Goal: Task Accomplishment & Management: Use online tool/utility

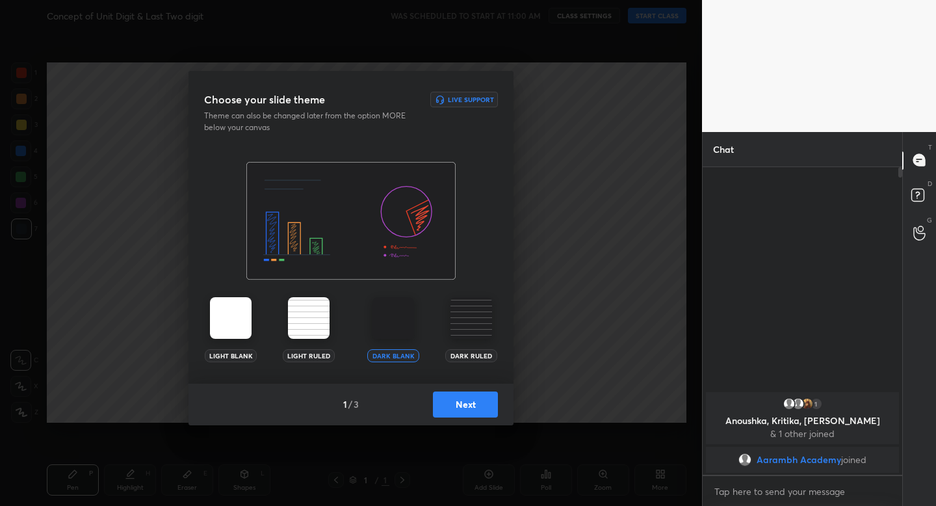
click at [477, 401] on button "Next" at bounding box center [465, 404] width 65 height 26
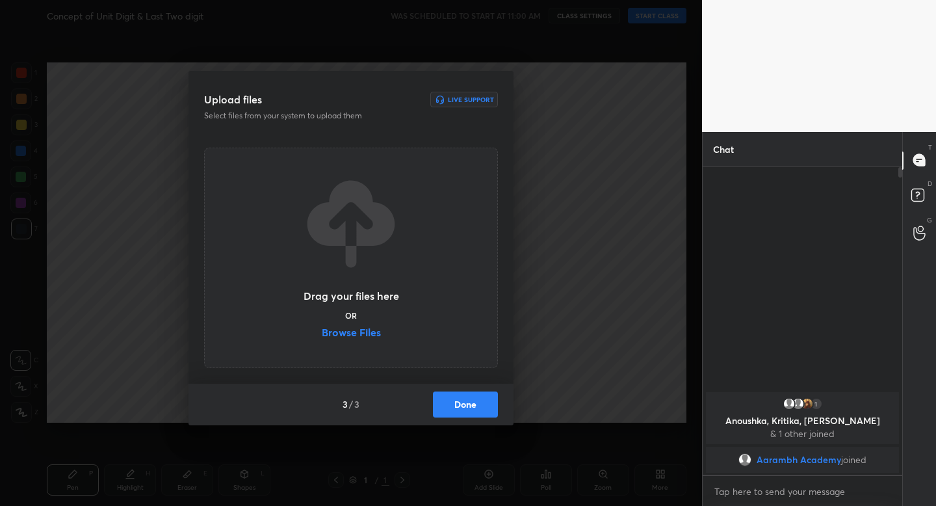
click at [477, 401] on button "Done" at bounding box center [465, 404] width 65 height 26
click at [477, 401] on div "Upload files Live Support Select files from your system to upload them Drag you…" at bounding box center [351, 253] width 702 height 506
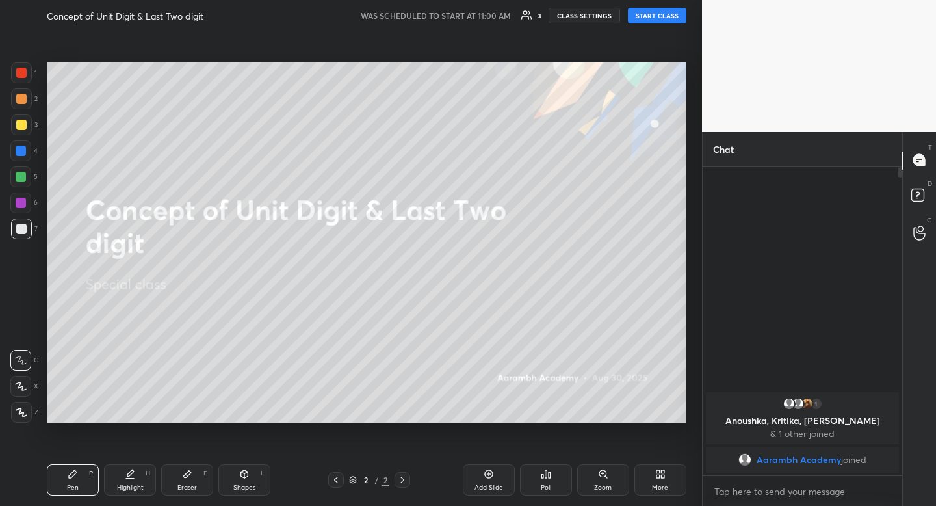
click at [656, 22] on button "START CLASS" at bounding box center [657, 16] width 59 height 16
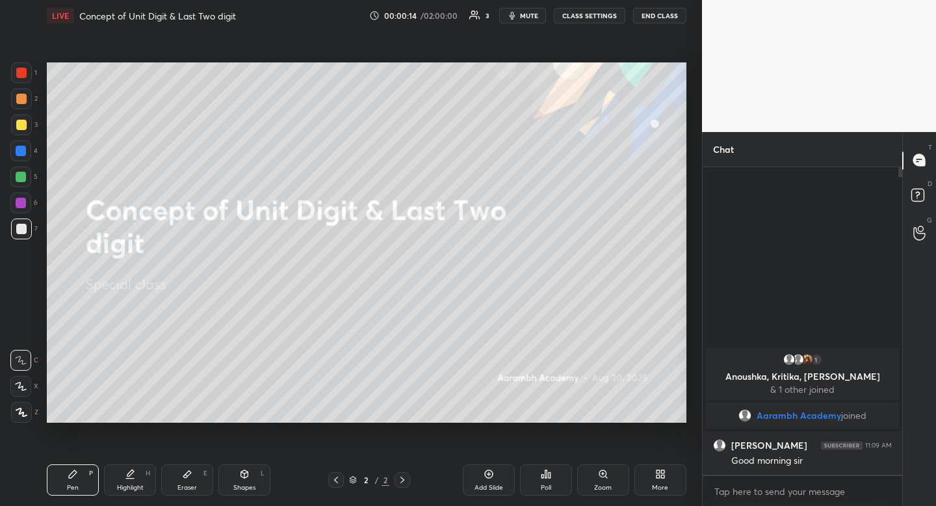
click at [25, 127] on div at bounding box center [21, 125] width 10 height 10
drag, startPoint x: 25, startPoint y: 127, endPoint x: 13, endPoint y: 144, distance: 20.6
click at [25, 127] on div at bounding box center [21, 125] width 10 height 10
click at [246, 482] on div "Shapes L" at bounding box center [245, 479] width 52 height 31
drag, startPoint x: 23, startPoint y: 342, endPoint x: 24, endPoint y: 335, distance: 7.3
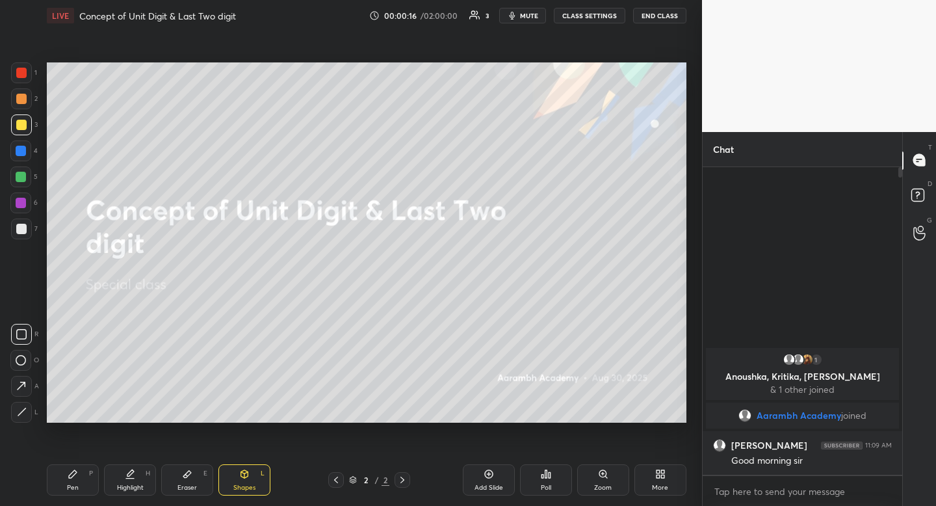
click at [23, 342] on div at bounding box center [21, 334] width 21 height 21
click at [72, 483] on div "Pen P" at bounding box center [73, 479] width 52 height 31
click at [77, 480] on div "Pen P" at bounding box center [73, 479] width 52 height 31
click at [196, 475] on div "Eraser E" at bounding box center [187, 479] width 52 height 31
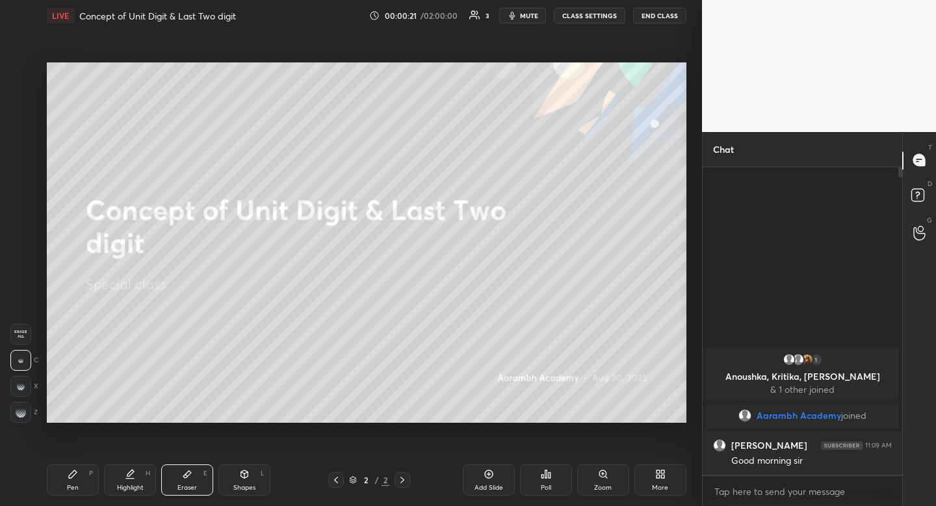
drag, startPoint x: 196, startPoint y: 475, endPoint x: 232, endPoint y: 430, distance: 57.9
click at [196, 475] on div "Eraser E" at bounding box center [187, 479] width 52 height 31
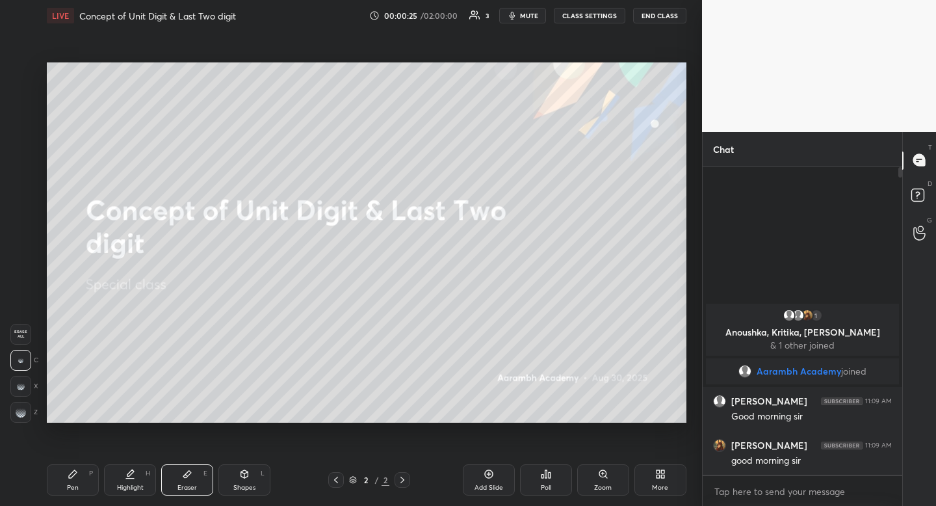
click at [135, 485] on div "Highlight" at bounding box center [130, 487] width 27 height 7
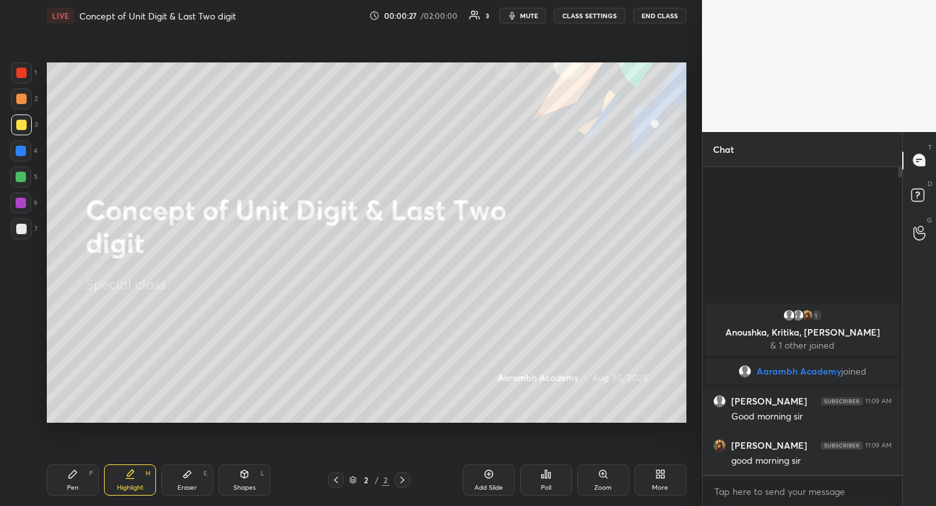
drag, startPoint x: 21, startPoint y: 229, endPoint x: 34, endPoint y: 224, distance: 13.8
click at [20, 230] on div at bounding box center [21, 229] width 10 height 10
click at [129, 483] on div "Highlight H" at bounding box center [130, 479] width 52 height 31
click at [131, 477] on div "Highlight H" at bounding box center [130, 479] width 52 height 31
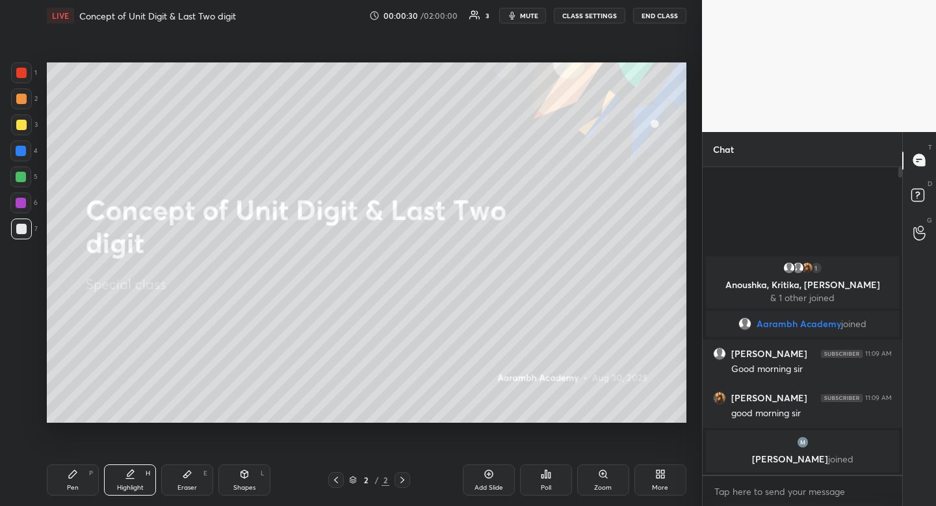
click at [25, 127] on div at bounding box center [21, 125] width 10 height 10
drag, startPoint x: 25, startPoint y: 127, endPoint x: 13, endPoint y: 129, distance: 12.0
click at [25, 127] on div at bounding box center [21, 125] width 10 height 10
click at [75, 482] on div "Pen P" at bounding box center [73, 479] width 52 height 31
drag, startPoint x: 74, startPoint y: 481, endPoint x: 109, endPoint y: 431, distance: 61.2
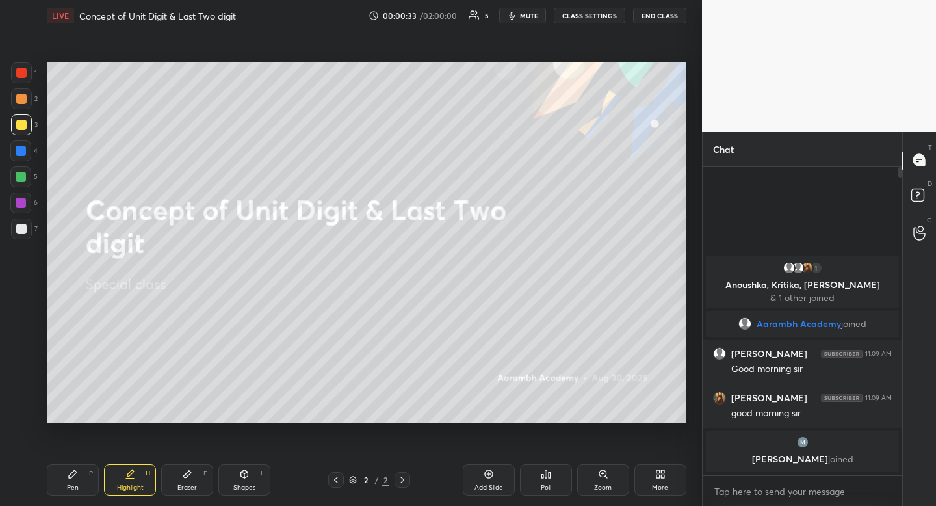
click at [74, 481] on div "Pen P" at bounding box center [73, 479] width 52 height 31
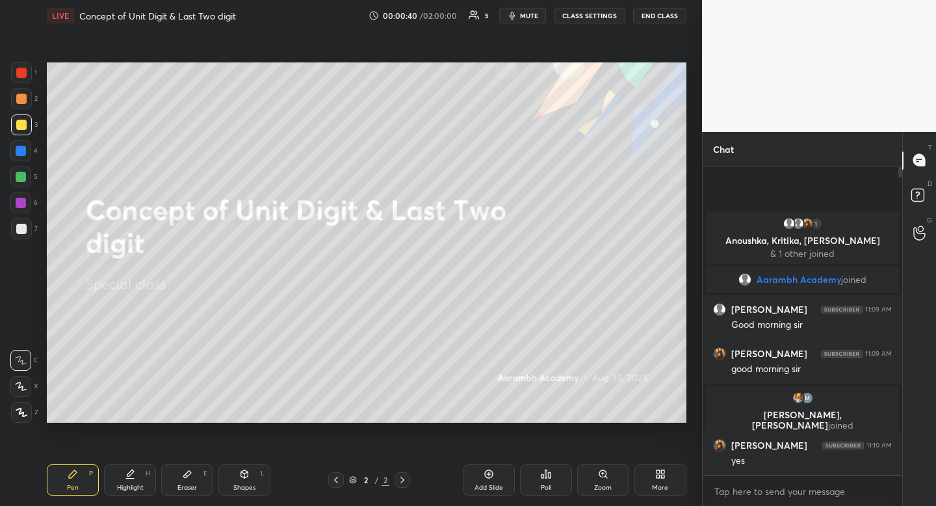
click at [252, 473] on div "Shapes L" at bounding box center [245, 479] width 52 height 31
click at [21, 325] on div at bounding box center [21, 334] width 21 height 21
click at [27, 325] on div at bounding box center [21, 334] width 21 height 21
click at [84, 473] on div "Pen P" at bounding box center [73, 479] width 52 height 31
drag, startPoint x: 90, startPoint y: 471, endPoint x: 90, endPoint y: 436, distance: 35.1
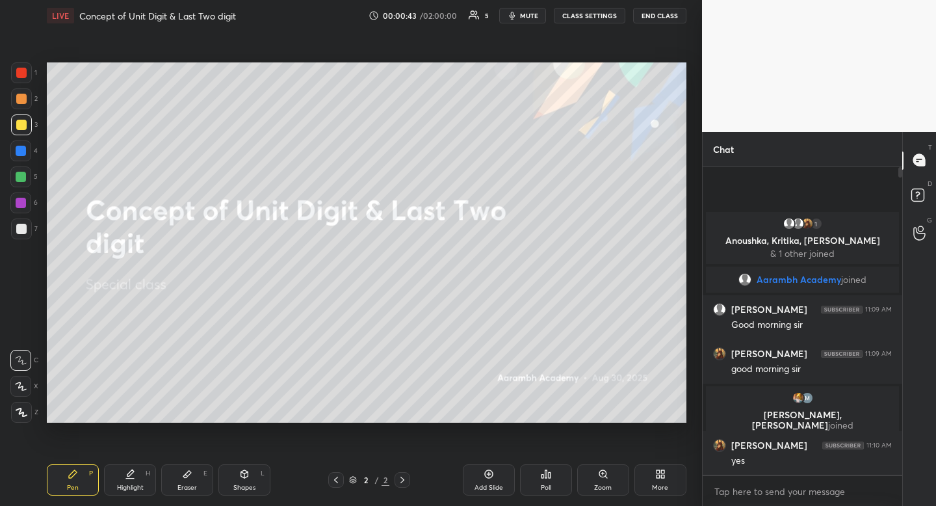
click at [90, 471] on div "P" at bounding box center [91, 473] width 4 height 7
click at [189, 485] on div "Eraser" at bounding box center [188, 487] width 20 height 7
drag, startPoint x: 129, startPoint y: 478, endPoint x: 133, endPoint y: 471, distance: 7.6
click at [131, 475] on icon at bounding box center [130, 474] width 10 height 10
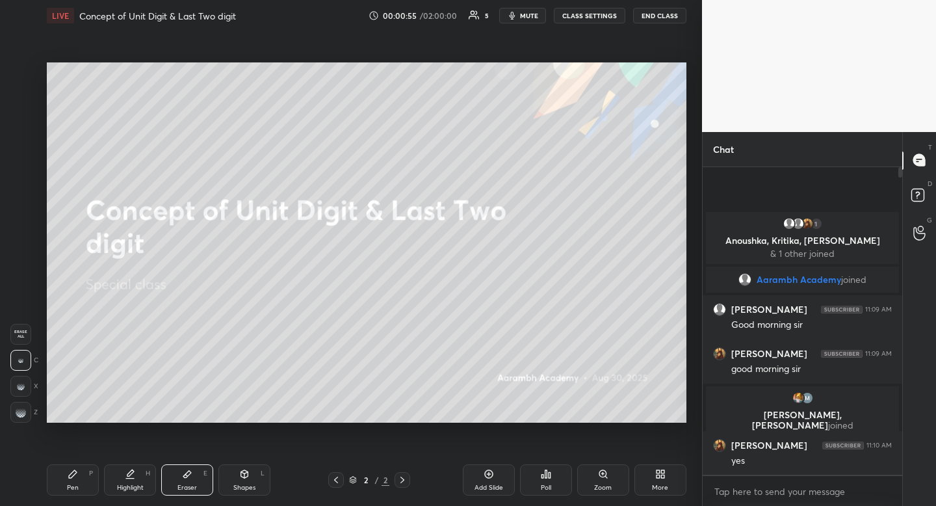
click at [132, 471] on icon at bounding box center [130, 473] width 7 height 7
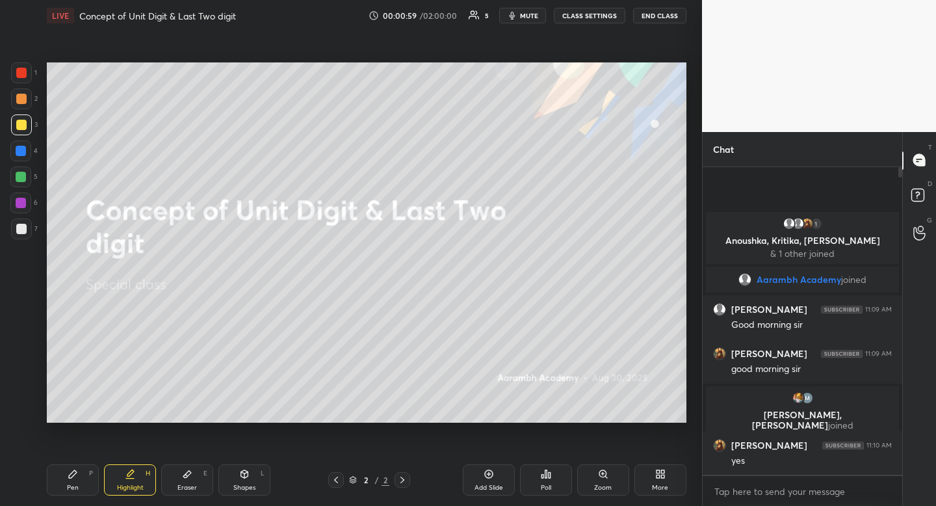
click at [78, 477] on div "Pen P" at bounding box center [73, 479] width 52 height 31
drag, startPoint x: 81, startPoint y: 475, endPoint x: 122, endPoint y: 436, distance: 57.1
click at [81, 475] on div "Pen P" at bounding box center [73, 479] width 52 height 31
click at [249, 473] on icon at bounding box center [244, 474] width 10 height 10
drag, startPoint x: 23, startPoint y: 331, endPoint x: 19, endPoint y: 337, distance: 7.4
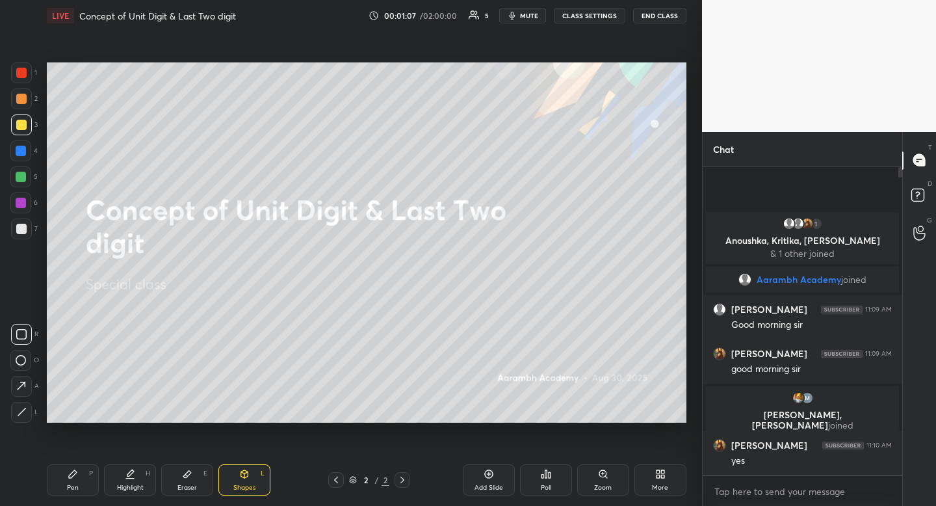
click at [21, 334] on icon at bounding box center [21, 334] width 10 height 10
click at [25, 336] on icon at bounding box center [21, 334] width 10 height 10
drag, startPoint x: 139, startPoint y: 483, endPoint x: 150, endPoint y: 470, distance: 17.1
click at [139, 484] on div "Highlight" at bounding box center [130, 487] width 27 height 7
click at [150, 470] on div "Highlight H" at bounding box center [130, 479] width 52 height 31
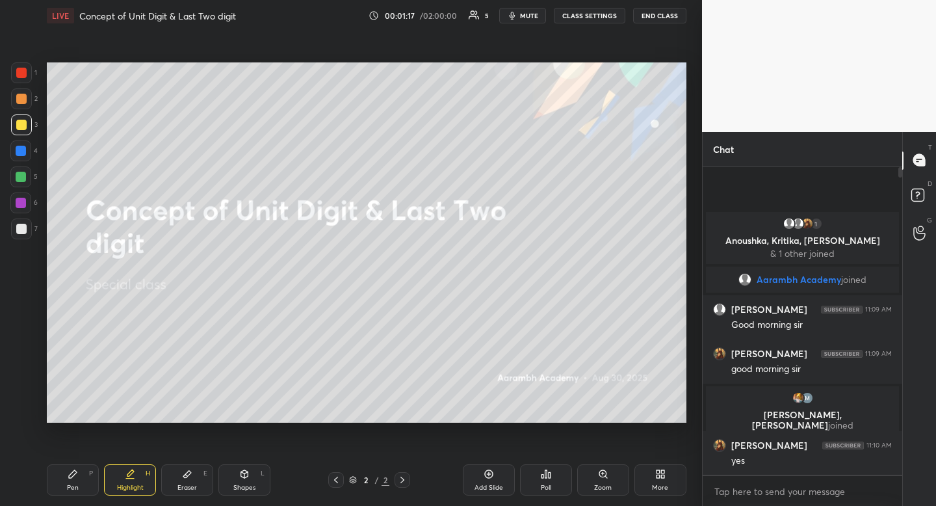
click at [72, 480] on div "Pen P" at bounding box center [73, 479] width 52 height 31
drag, startPoint x: 72, startPoint y: 480, endPoint x: 64, endPoint y: 446, distance: 34.9
click at [72, 480] on div "Pen P" at bounding box center [73, 479] width 52 height 31
click at [17, 238] on div at bounding box center [21, 229] width 21 height 21
drag, startPoint x: 17, startPoint y: 238, endPoint x: 14, endPoint y: 219, distance: 19.1
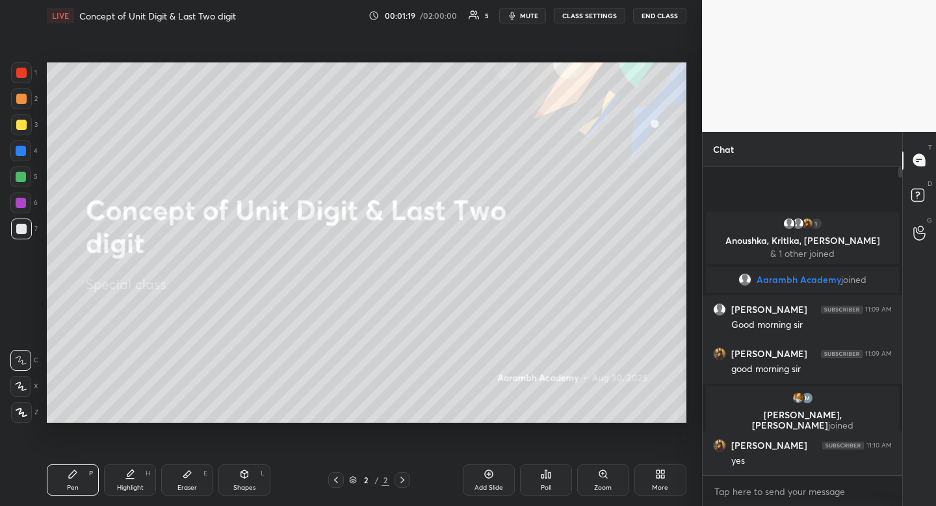
click at [17, 238] on div at bounding box center [21, 229] width 21 height 21
click at [21, 152] on div at bounding box center [21, 151] width 10 height 10
click at [132, 477] on icon at bounding box center [130, 474] width 10 height 10
click at [133, 471] on icon at bounding box center [130, 473] width 7 height 7
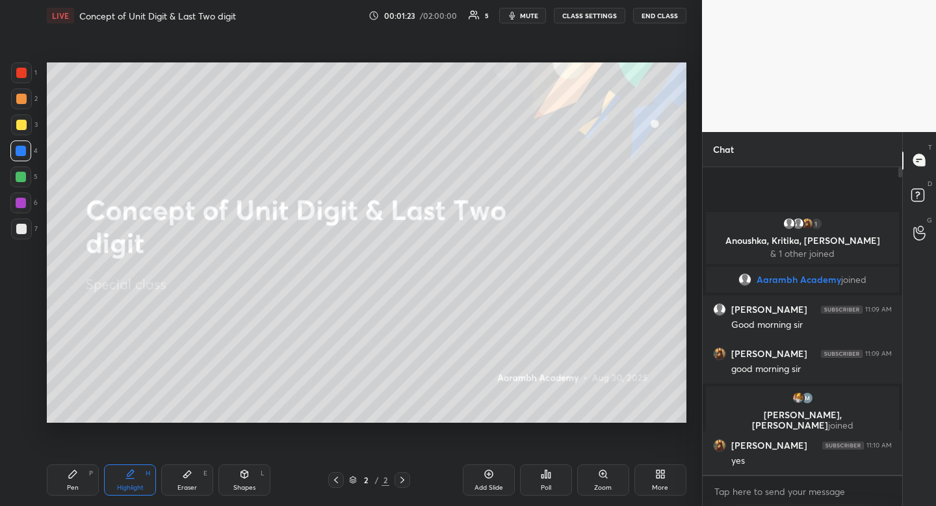
click at [120, 478] on div "Highlight H" at bounding box center [130, 479] width 52 height 31
click at [23, 230] on div at bounding box center [21, 229] width 10 height 10
drag, startPoint x: 23, startPoint y: 230, endPoint x: 43, endPoint y: 219, distance: 22.1
click at [23, 230] on div at bounding box center [21, 229] width 10 height 10
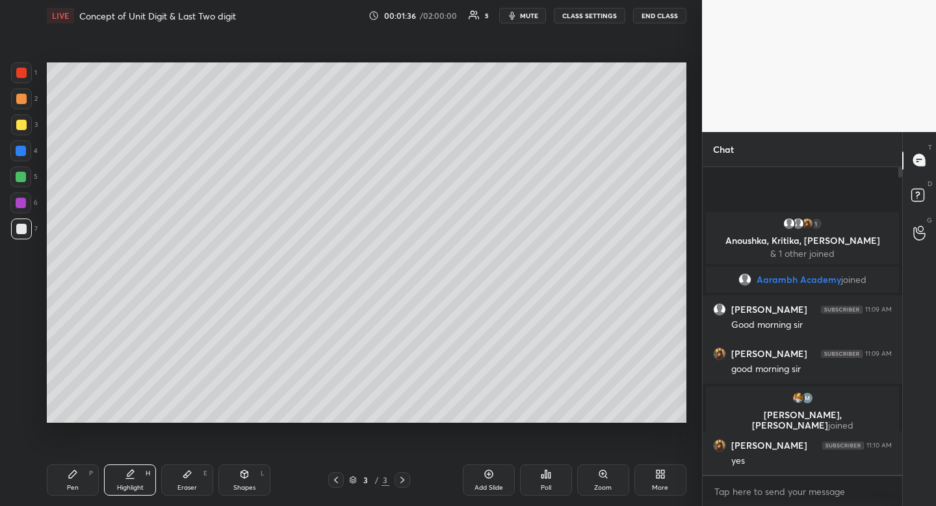
click at [24, 126] on div at bounding box center [21, 125] width 10 height 10
click at [75, 472] on icon at bounding box center [73, 474] width 8 height 8
click at [249, 473] on icon at bounding box center [244, 474] width 10 height 10
click at [11, 341] on div at bounding box center [21, 334] width 21 height 21
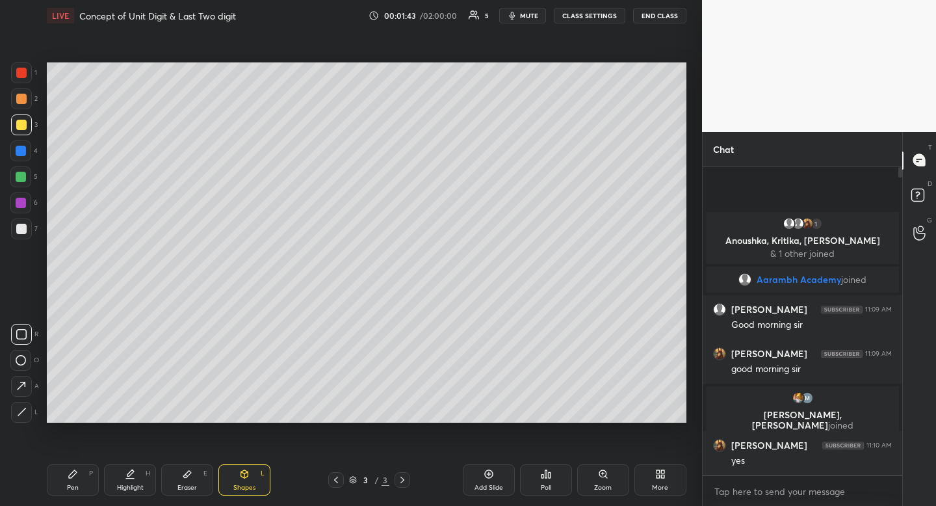
click at [18, 335] on icon at bounding box center [21, 334] width 10 height 10
click at [124, 494] on div "Highlight H" at bounding box center [130, 479] width 52 height 31
click at [129, 479] on icon at bounding box center [130, 479] width 8 height 0
click at [83, 466] on div "Pen P" at bounding box center [73, 479] width 52 height 31
drag, startPoint x: 83, startPoint y: 466, endPoint x: 71, endPoint y: 425, distance: 42.8
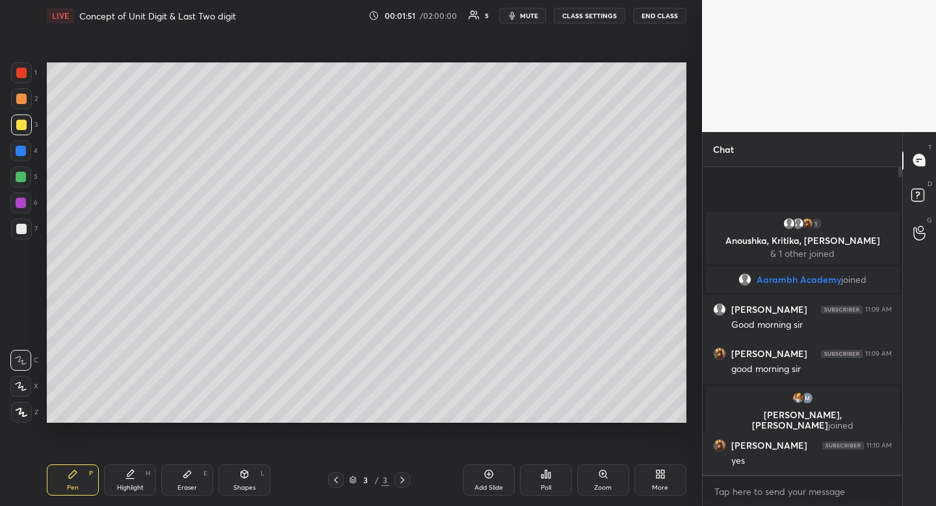
click at [83, 466] on div "Pen P" at bounding box center [73, 479] width 52 height 31
click at [14, 228] on div at bounding box center [21, 229] width 21 height 21
click at [22, 228] on div at bounding box center [21, 229] width 10 height 10
click at [36, 122] on div "3" at bounding box center [24, 124] width 27 height 21
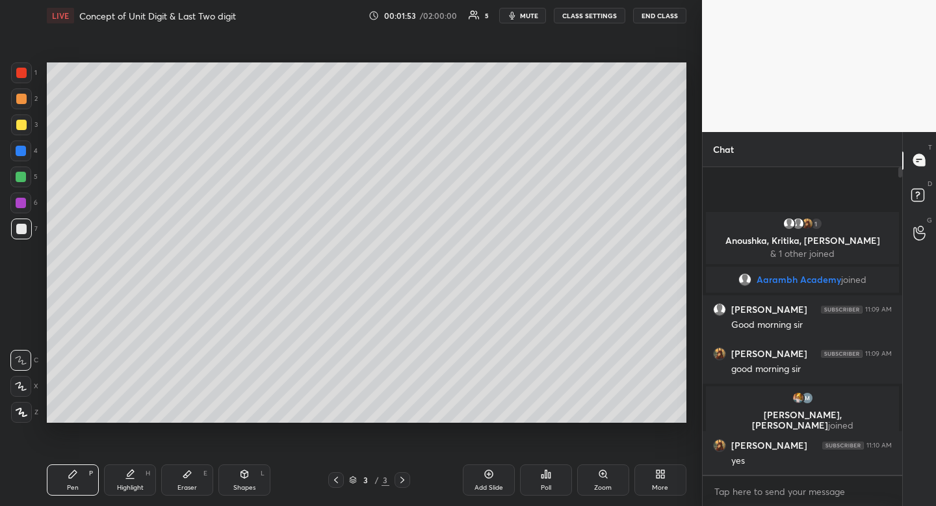
drag, startPoint x: 36, startPoint y: 122, endPoint x: 30, endPoint y: 130, distance: 10.3
click at [36, 122] on div "3" at bounding box center [24, 124] width 27 height 21
click at [23, 124] on div at bounding box center [21, 125] width 10 height 10
drag, startPoint x: 127, startPoint y: 471, endPoint x: 127, endPoint y: 431, distance: 41.0
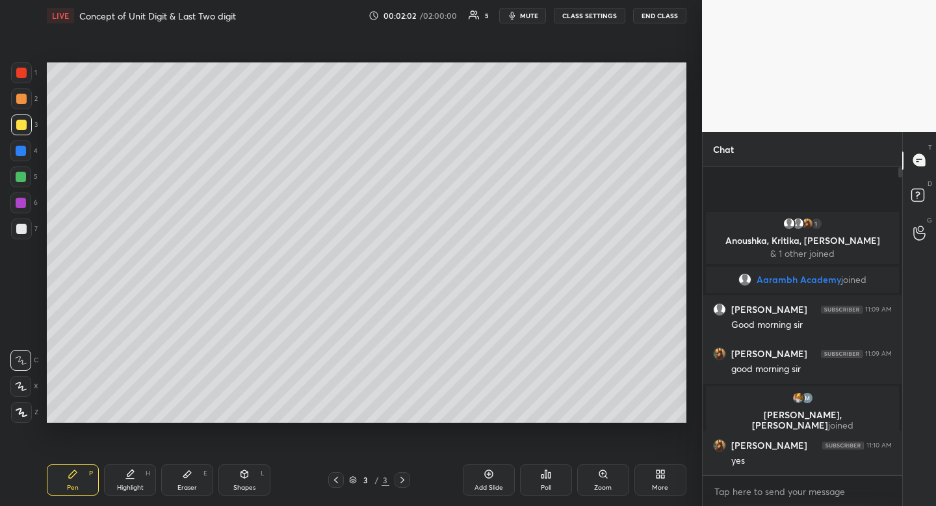
click at [127, 468] on div "Highlight H" at bounding box center [130, 479] width 52 height 31
click at [528, 20] on span "mute" at bounding box center [529, 15] width 18 height 9
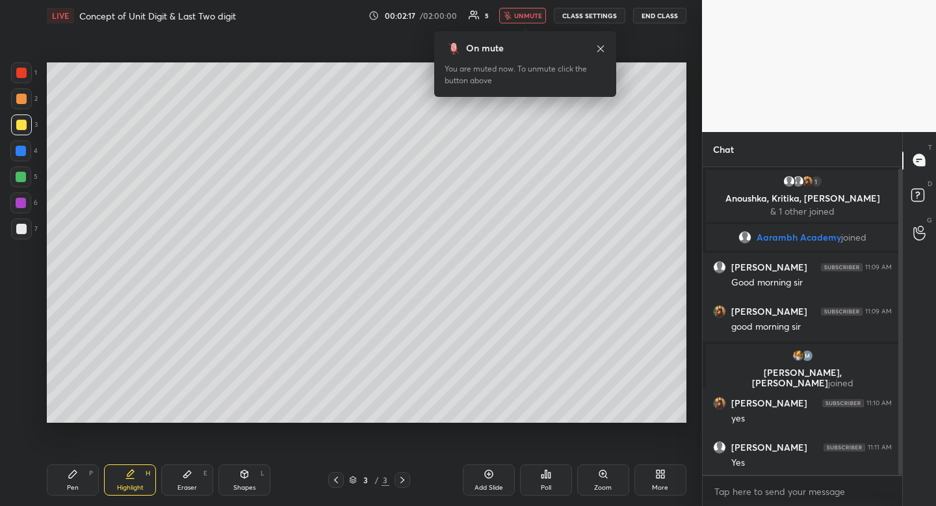
scroll to position [2, 0]
click at [521, 20] on button "unmute" at bounding box center [522, 16] width 47 height 16
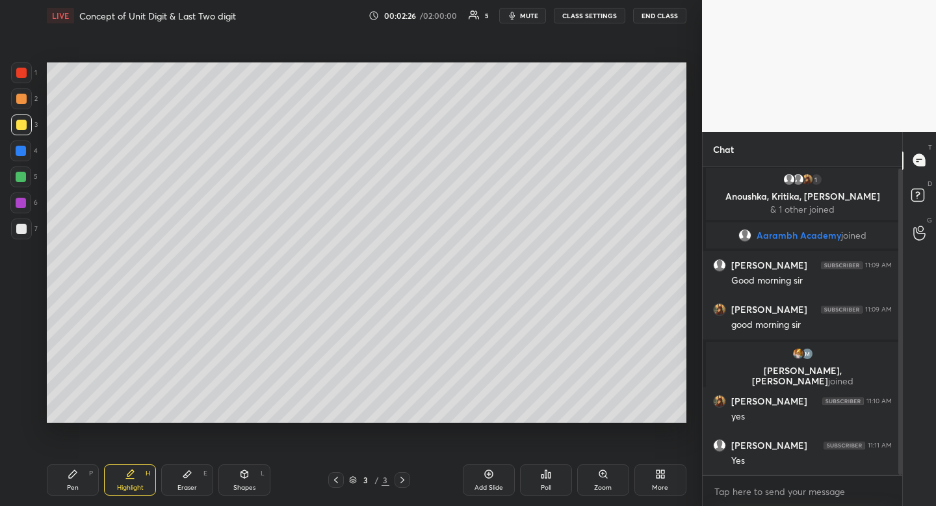
click at [26, 230] on div at bounding box center [21, 229] width 21 height 21
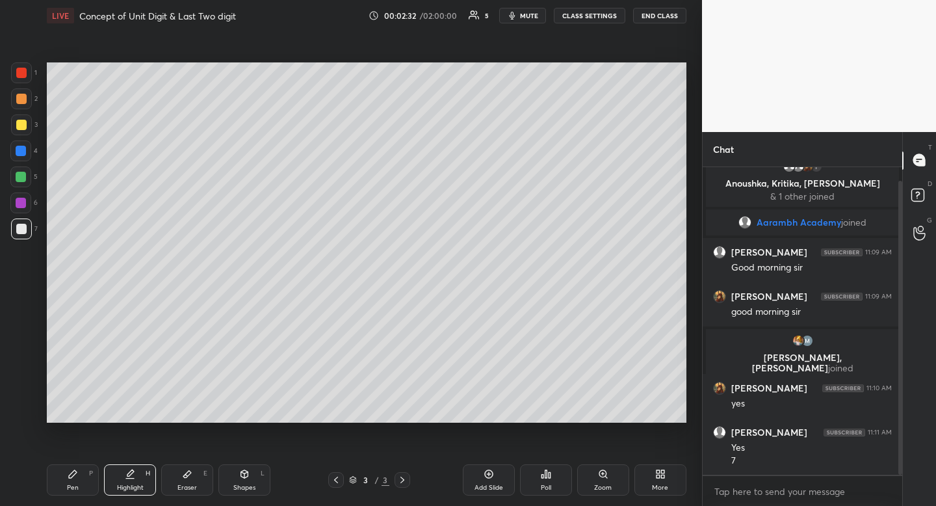
click at [527, 19] on span "mute" at bounding box center [529, 15] width 18 height 9
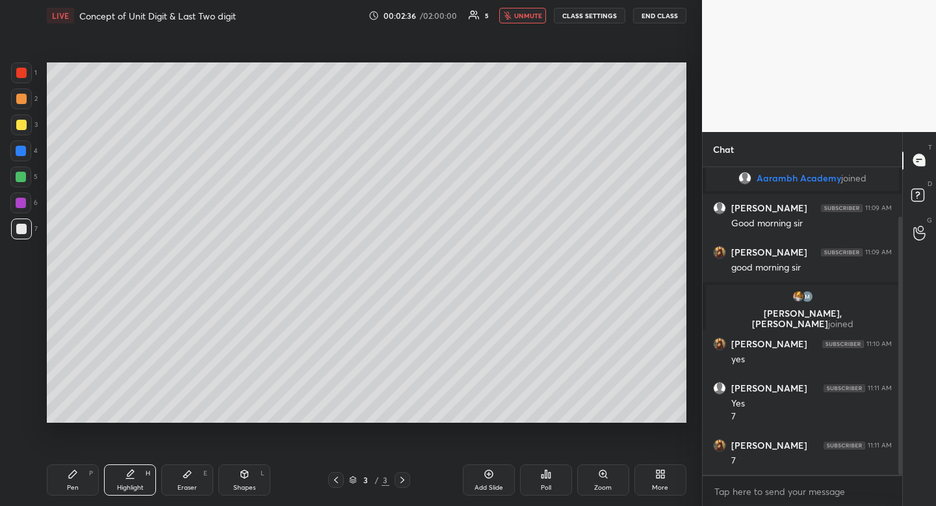
click at [518, 21] on button "unmute" at bounding box center [522, 16] width 47 height 16
click at [78, 484] on div "Pen P" at bounding box center [73, 479] width 52 height 31
drag, startPoint x: 77, startPoint y: 487, endPoint x: 82, endPoint y: 468, distance: 20.0
click at [77, 487] on div "Pen" at bounding box center [73, 487] width 12 height 7
click at [14, 129] on div at bounding box center [21, 124] width 21 height 21
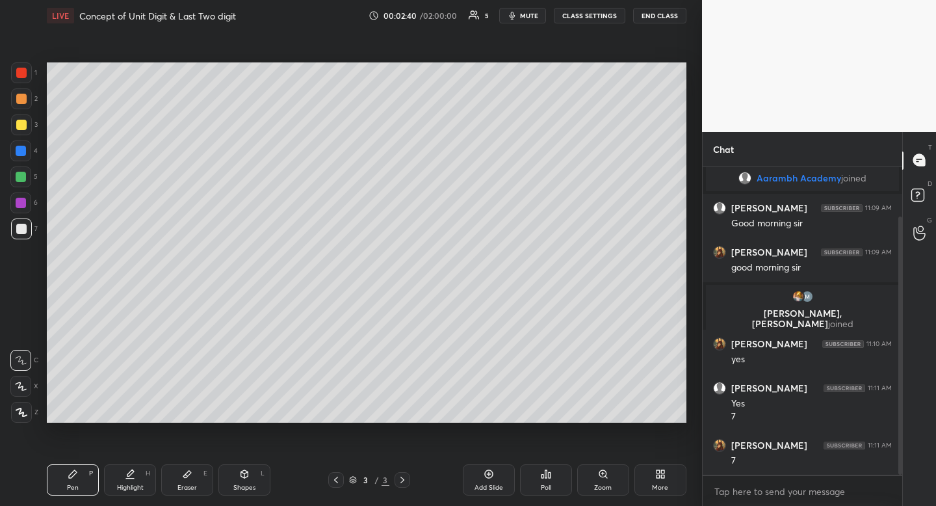
click at [14, 129] on div at bounding box center [21, 124] width 21 height 21
click at [27, 226] on div at bounding box center [21, 229] width 21 height 21
drag, startPoint x: 27, startPoint y: 226, endPoint x: 43, endPoint y: 215, distance: 19.1
click at [27, 226] on div at bounding box center [21, 229] width 21 height 21
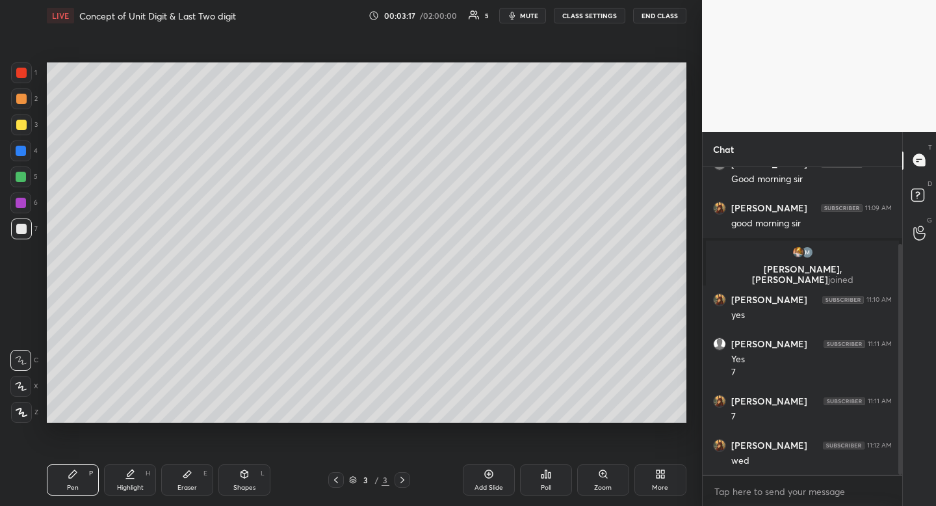
click at [24, 228] on div at bounding box center [21, 229] width 10 height 10
click at [22, 127] on div at bounding box center [21, 125] width 10 height 10
click at [23, 127] on div at bounding box center [21, 125] width 10 height 10
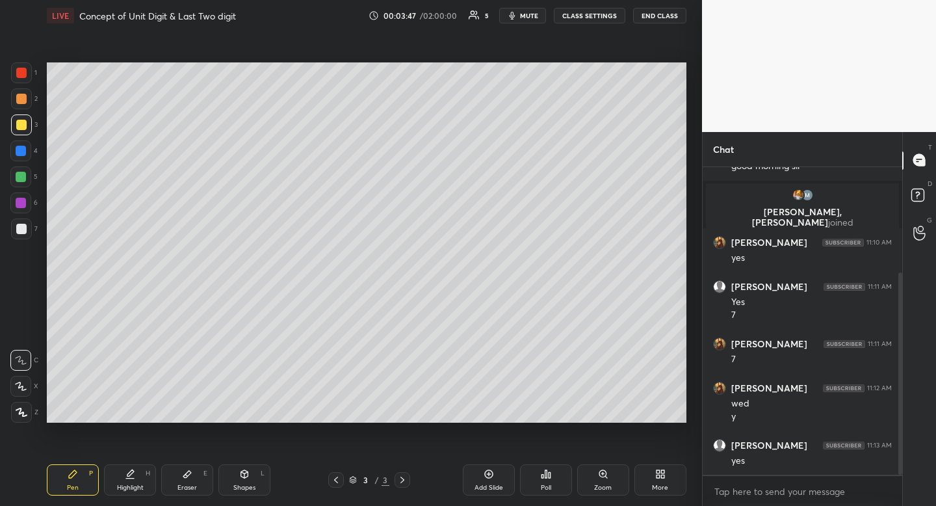
scroll to position [205, 0]
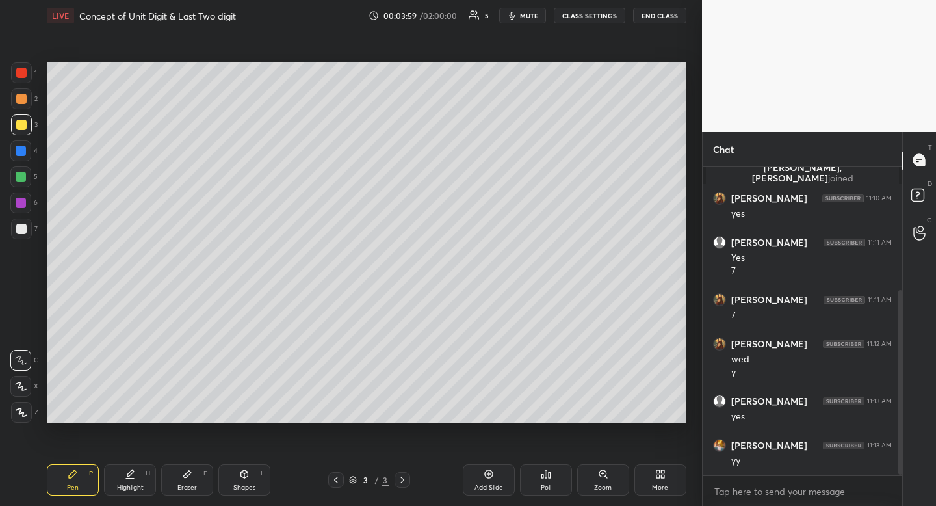
click at [245, 475] on icon at bounding box center [244, 474] width 7 height 8
click at [24, 333] on icon at bounding box center [21, 334] width 10 height 10
drag, startPoint x: 24, startPoint y: 333, endPoint x: 31, endPoint y: 319, distance: 15.7
click at [24, 333] on icon at bounding box center [21, 334] width 10 height 10
click at [27, 151] on div at bounding box center [20, 150] width 21 height 21
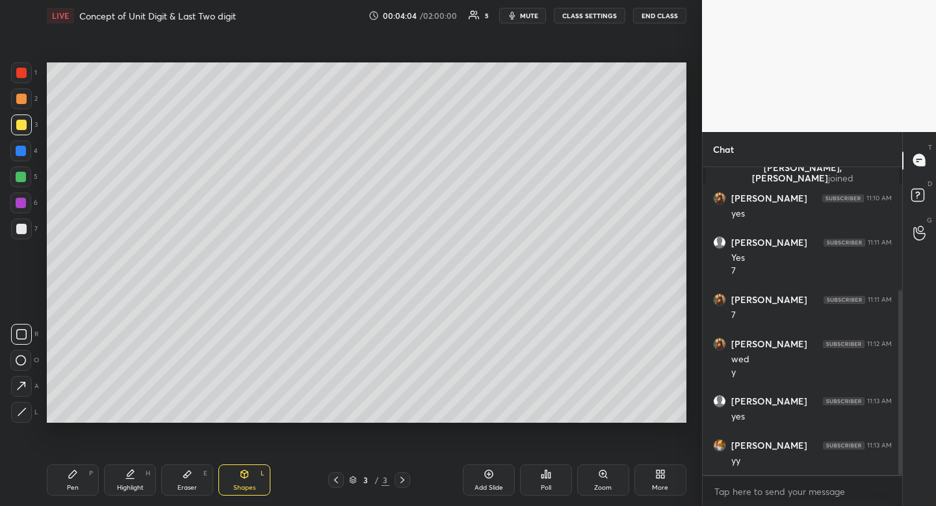
click at [27, 151] on div at bounding box center [20, 150] width 21 height 21
click at [251, 480] on div "Shapes L" at bounding box center [245, 479] width 52 height 31
click at [21, 412] on icon at bounding box center [21, 411] width 7 height 7
click at [133, 479] on icon at bounding box center [130, 479] width 8 height 0
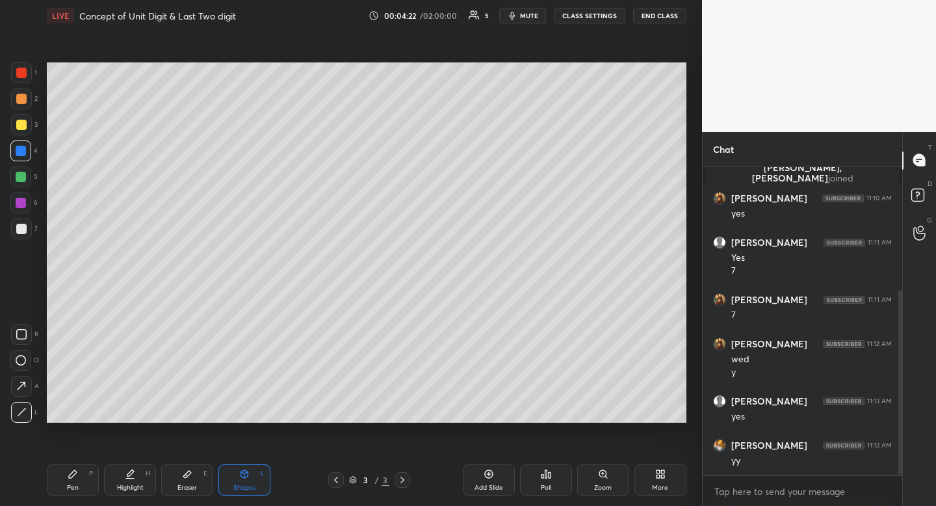
click at [139, 475] on div "Highlight H" at bounding box center [130, 479] width 52 height 31
drag, startPoint x: 73, startPoint y: 484, endPoint x: 74, endPoint y: 476, distance: 7.9
click at [73, 484] on div "Pen" at bounding box center [73, 487] width 12 height 7
click at [74, 476] on icon at bounding box center [73, 474] width 10 height 10
click at [17, 222] on div at bounding box center [21, 229] width 21 height 21
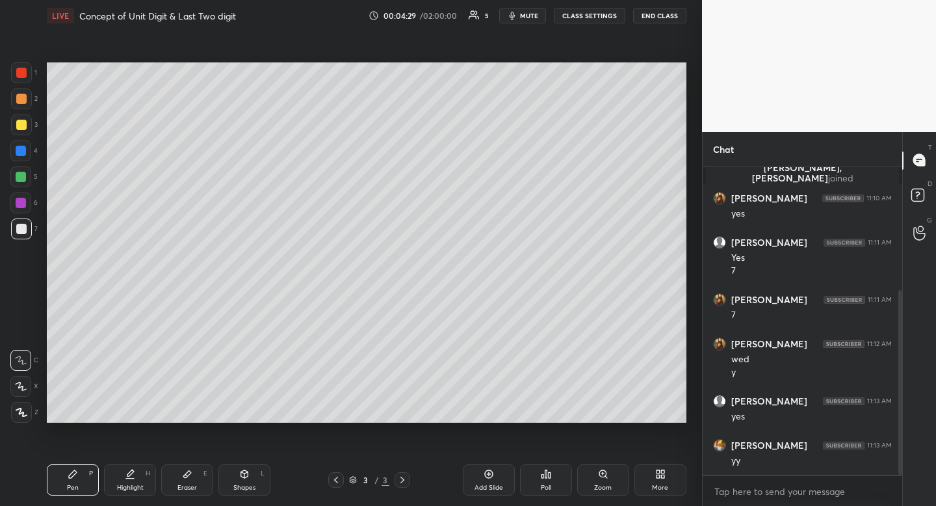
click at [17, 222] on div at bounding box center [21, 229] width 21 height 21
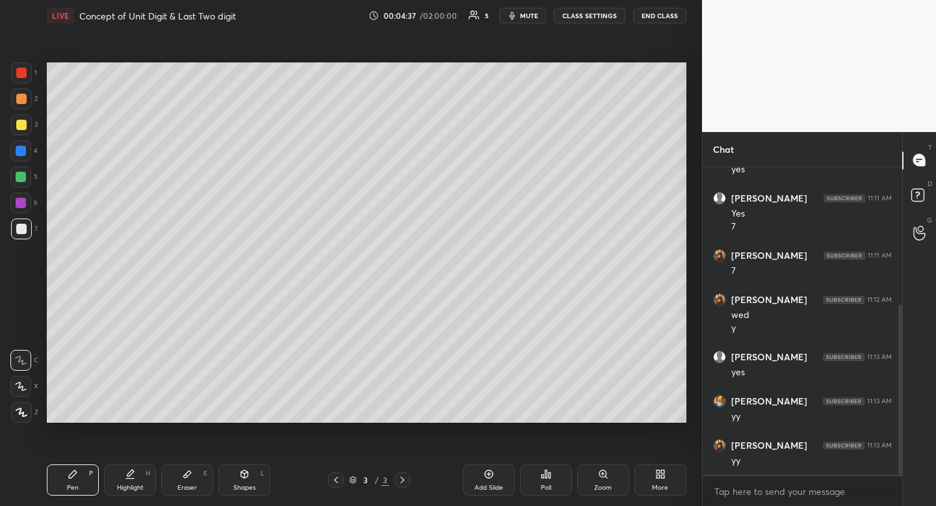
click at [122, 484] on div "Highlight" at bounding box center [130, 487] width 27 height 7
drag, startPoint x: 122, startPoint y: 483, endPoint x: 129, endPoint y: 425, distance: 57.8
click at [122, 476] on div "Highlight H" at bounding box center [130, 479] width 52 height 31
click at [123, 484] on div "Highlight" at bounding box center [130, 487] width 27 height 7
click at [122, 479] on div "Highlight H" at bounding box center [130, 479] width 52 height 31
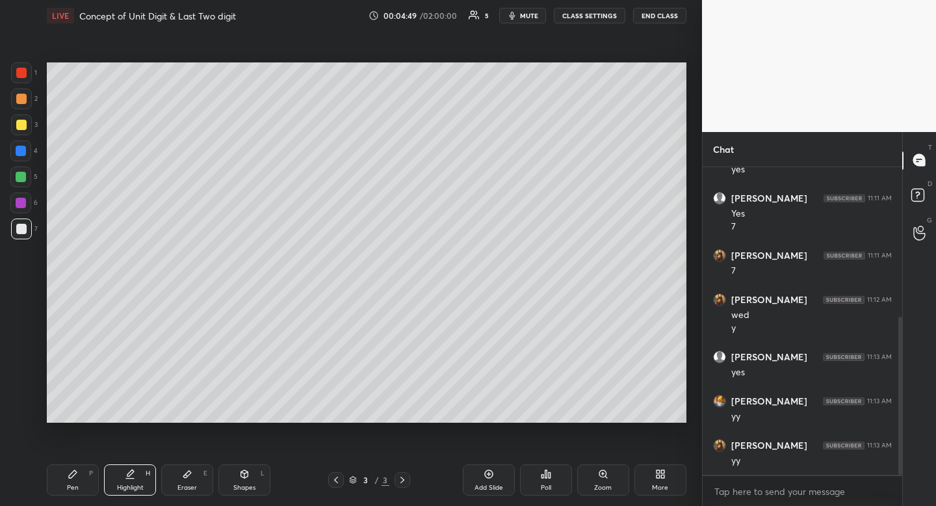
scroll to position [293, 0]
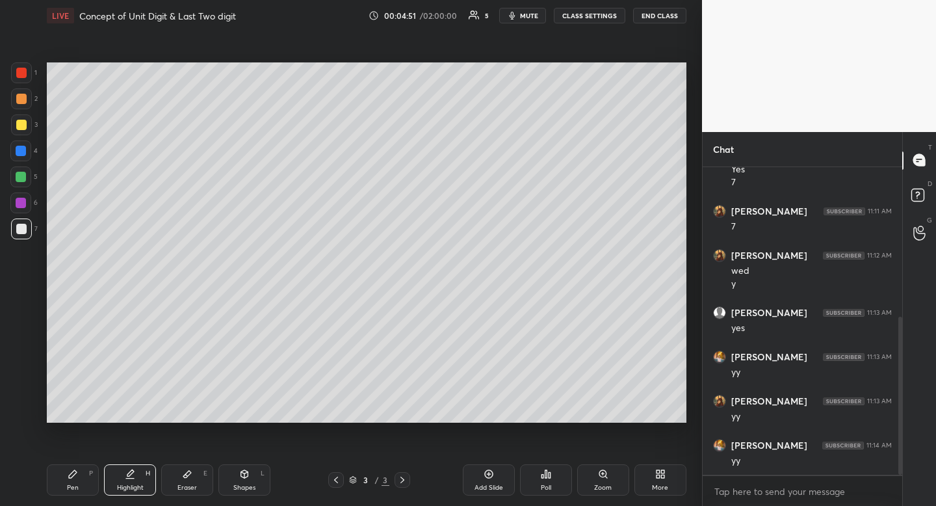
click at [68, 473] on icon at bounding box center [73, 474] width 10 height 10
click at [25, 101] on div at bounding box center [21, 99] width 10 height 10
drag, startPoint x: 25, startPoint y: 101, endPoint x: 10, endPoint y: 109, distance: 16.9
click at [25, 101] on div at bounding box center [21, 99] width 10 height 10
click at [238, 486] on div "Shapes" at bounding box center [244, 487] width 22 height 7
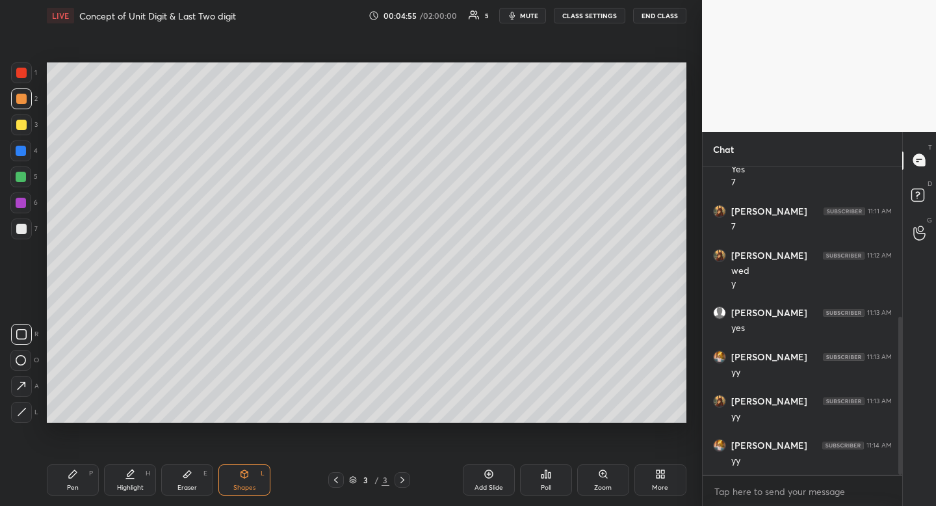
click at [21, 362] on icon at bounding box center [21, 360] width 10 height 10
drag, startPoint x: 21, startPoint y: 361, endPoint x: 29, endPoint y: 359, distance: 8.0
click at [21, 361] on icon at bounding box center [21, 360] width 10 height 10
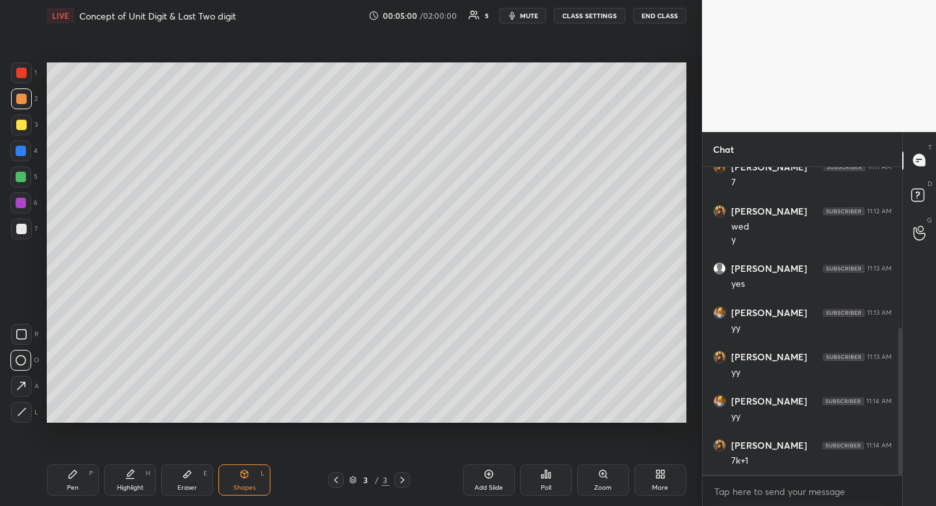
scroll to position [382, 0]
click at [69, 481] on div "Pen P" at bounding box center [73, 479] width 52 height 31
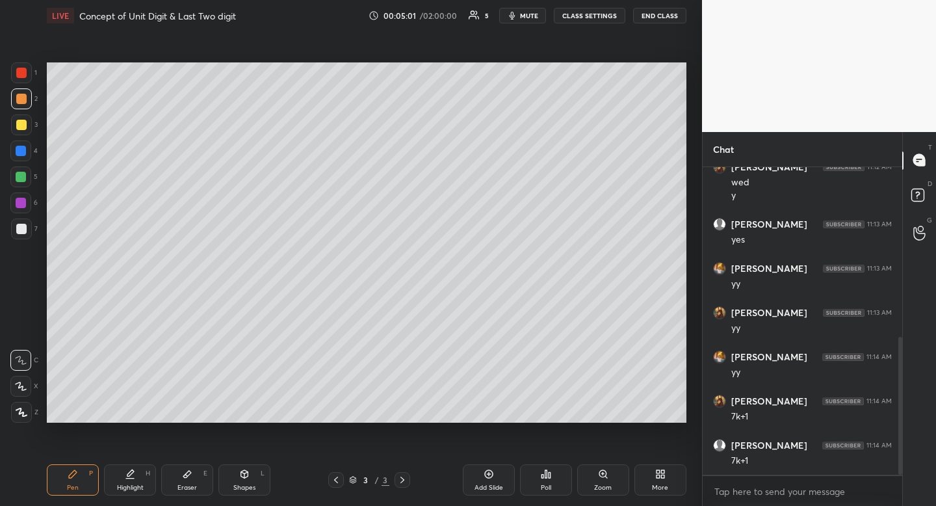
drag, startPoint x: 69, startPoint y: 481, endPoint x: 122, endPoint y: 434, distance: 70.5
click at [69, 481] on div "Pen P" at bounding box center [73, 479] width 52 height 31
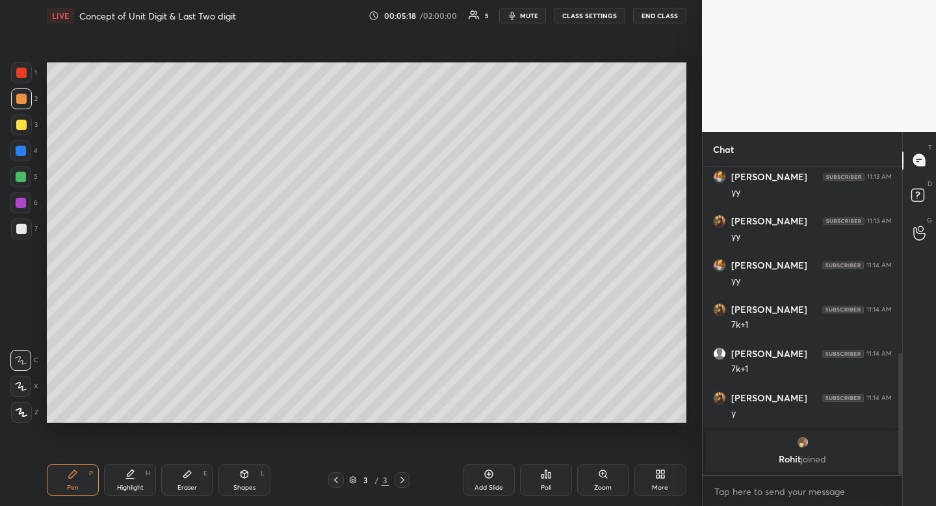
click at [21, 386] on icon at bounding box center [21, 386] width 10 height 8
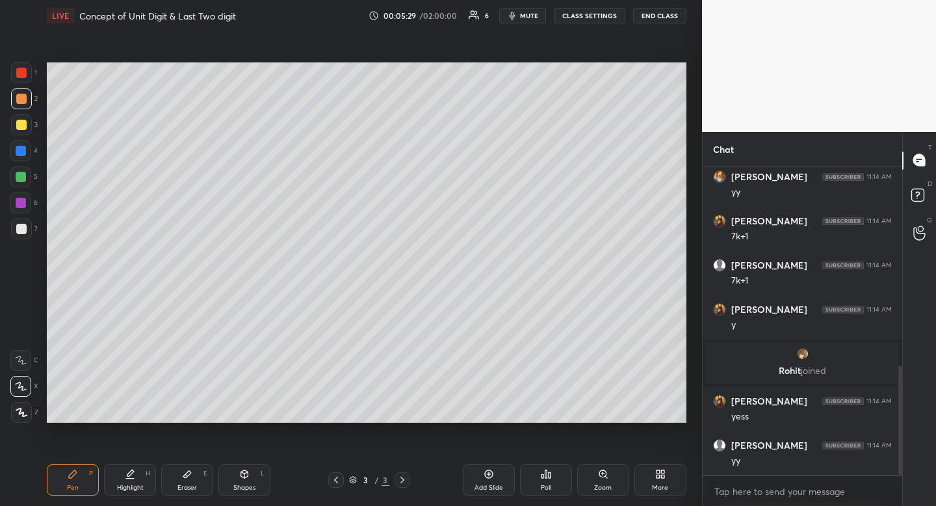
scroll to position [606, 0]
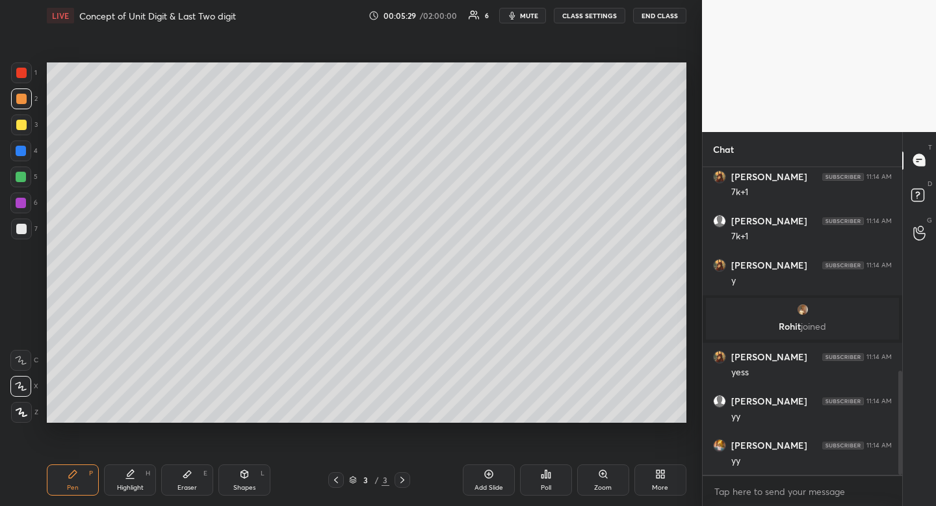
click at [233, 474] on div "Shapes L" at bounding box center [245, 479] width 52 height 31
click at [23, 360] on icon at bounding box center [21, 360] width 10 height 10
click at [81, 468] on div "Pen P" at bounding box center [73, 479] width 52 height 31
drag, startPoint x: 81, startPoint y: 468, endPoint x: 90, endPoint y: 462, distance: 11.2
click at [86, 466] on div "Pen P" at bounding box center [73, 479] width 52 height 31
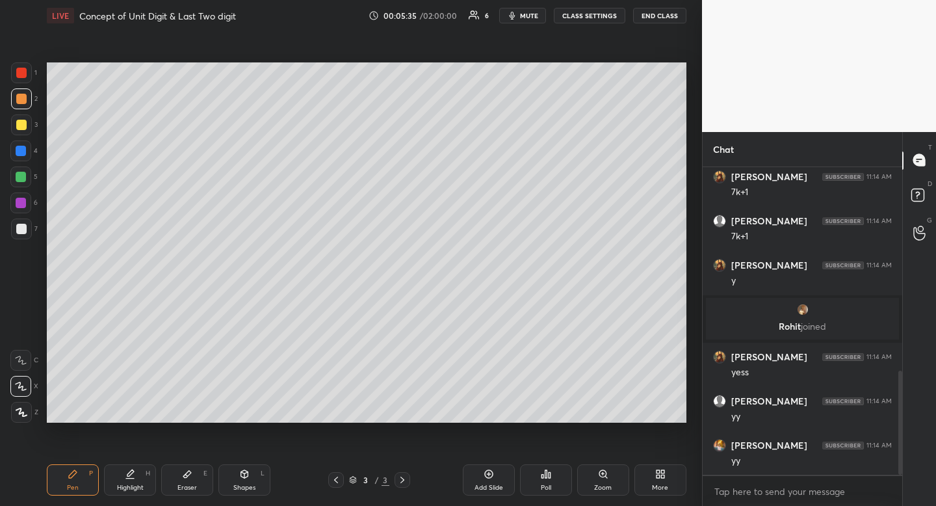
click at [23, 230] on div at bounding box center [21, 229] width 10 height 10
click at [23, 232] on div at bounding box center [21, 229] width 10 height 10
drag, startPoint x: 23, startPoint y: 232, endPoint x: 27, endPoint y: 239, distance: 7.9
click at [23, 232] on div at bounding box center [21, 229] width 10 height 10
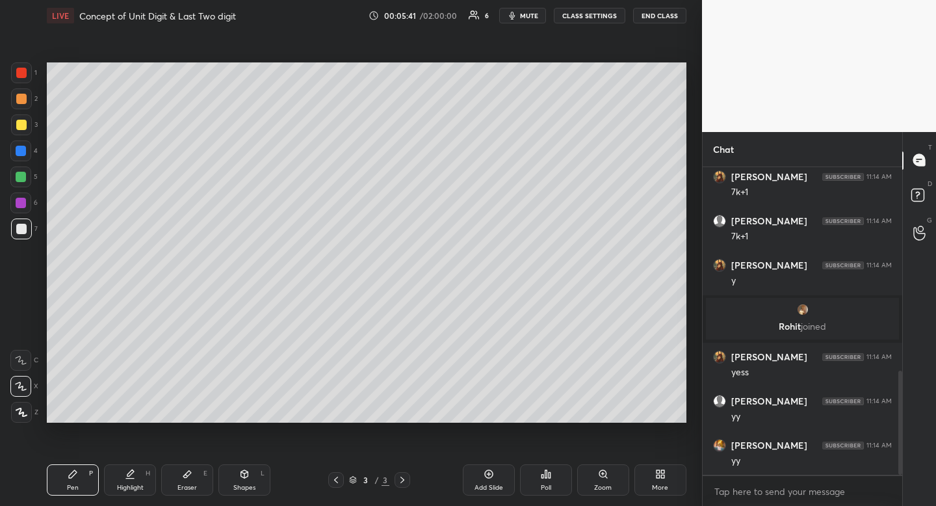
click at [143, 473] on div "Highlight H" at bounding box center [130, 479] width 52 height 31
click at [186, 474] on icon at bounding box center [187, 474] width 8 height 7
drag, startPoint x: 186, startPoint y: 474, endPoint x: 201, endPoint y: 437, distance: 40.0
click at [188, 470] on icon at bounding box center [187, 474] width 10 height 10
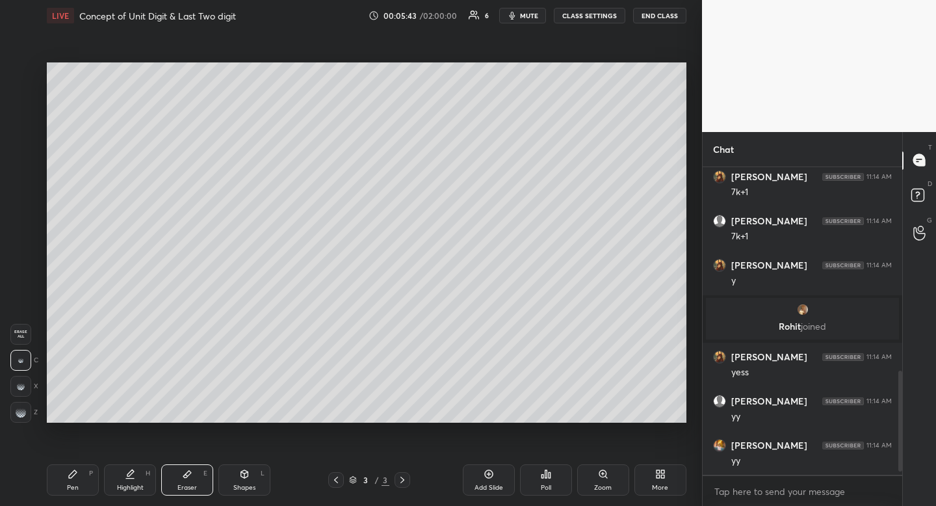
scroll to position [650, 0]
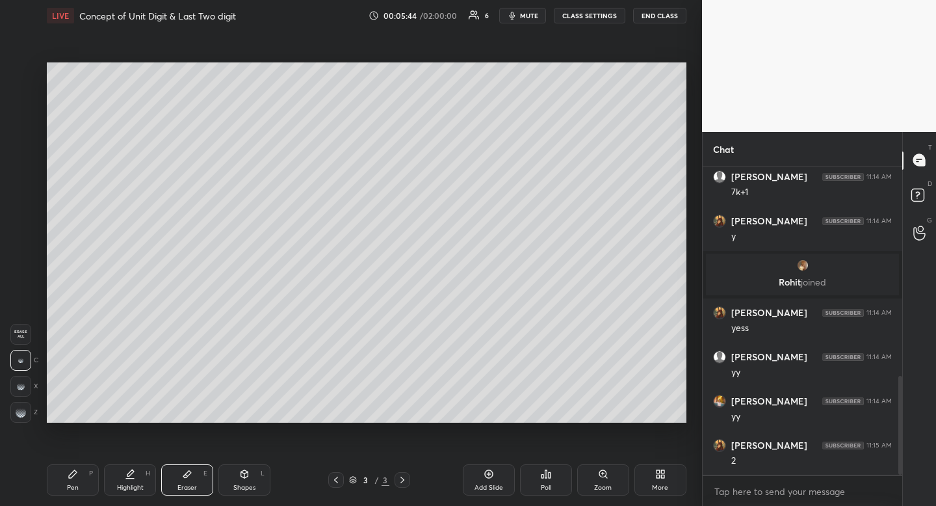
drag, startPoint x: 70, startPoint y: 479, endPoint x: 79, endPoint y: 472, distance: 12.1
click at [70, 479] on div "Pen P" at bounding box center [73, 479] width 52 height 31
click at [79, 471] on div "Pen P" at bounding box center [73, 479] width 52 height 31
click at [24, 134] on div at bounding box center [21, 124] width 21 height 21
drag, startPoint x: 24, startPoint y: 134, endPoint x: 18, endPoint y: 140, distance: 9.2
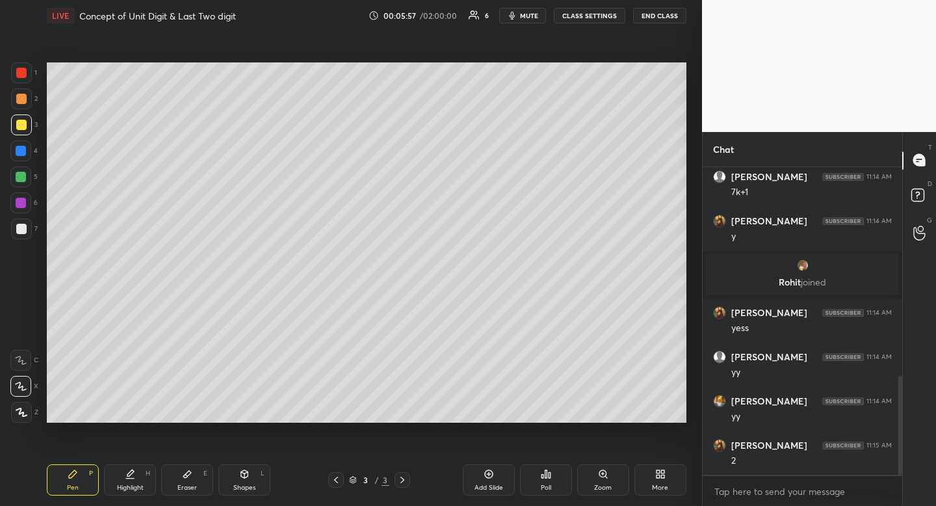
click at [18, 135] on div "1 2 3 4 5 6 7" at bounding box center [23, 153] width 27 height 182
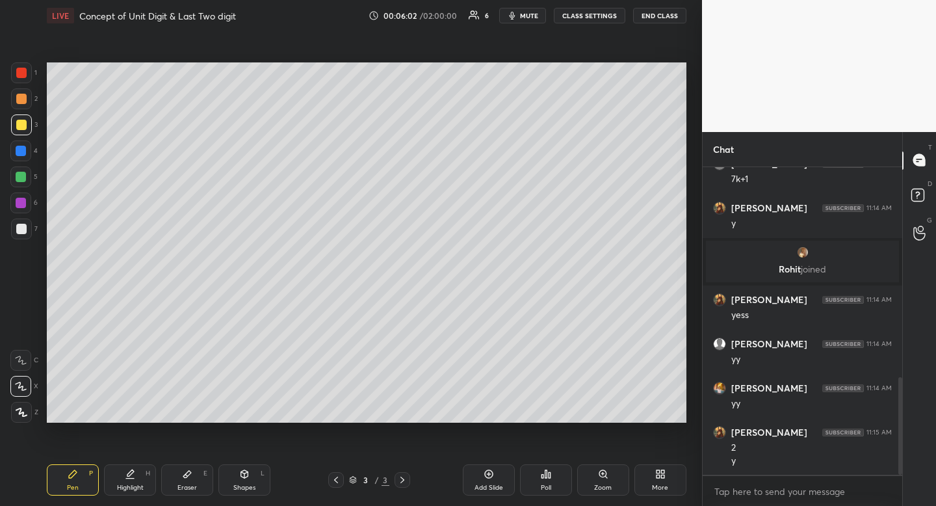
scroll to position [708, 0]
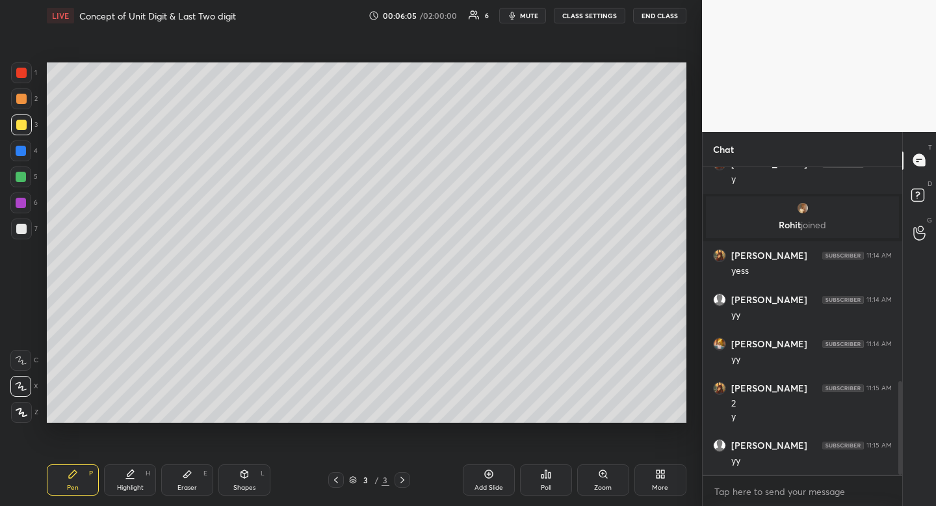
drag, startPoint x: 135, startPoint y: 482, endPoint x: 142, endPoint y: 493, distance: 13.2
click at [135, 482] on div "Highlight H" at bounding box center [130, 479] width 52 height 31
click at [23, 228] on div at bounding box center [21, 229] width 10 height 10
drag, startPoint x: 23, startPoint y: 228, endPoint x: 41, endPoint y: 230, distance: 17.7
click at [23, 228] on div at bounding box center [21, 229] width 10 height 10
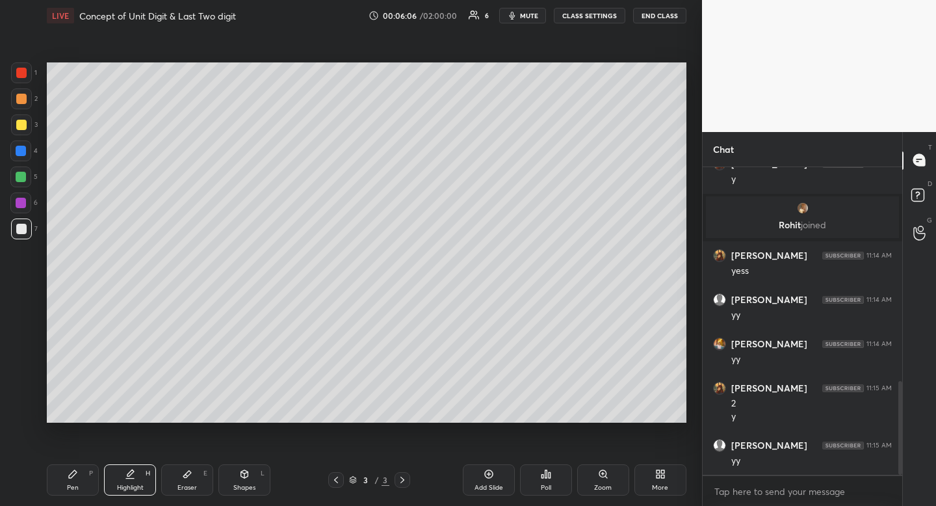
click at [132, 481] on div "Highlight H" at bounding box center [130, 479] width 52 height 31
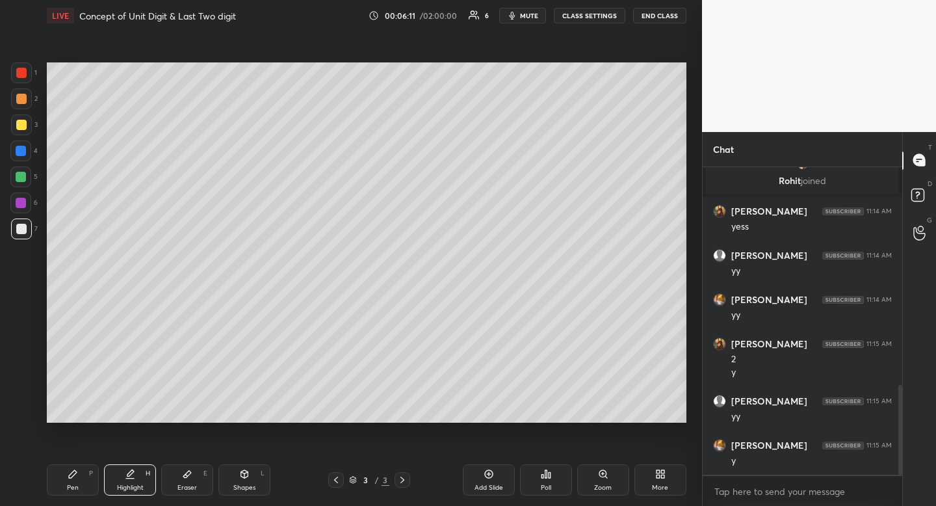
click at [79, 470] on div "Pen P" at bounding box center [73, 479] width 52 height 31
click at [120, 487] on div "Highlight" at bounding box center [130, 487] width 27 height 7
drag, startPoint x: 120, startPoint y: 487, endPoint x: 158, endPoint y: 453, distance: 51.6
click at [120, 487] on div "Highlight" at bounding box center [130, 487] width 27 height 7
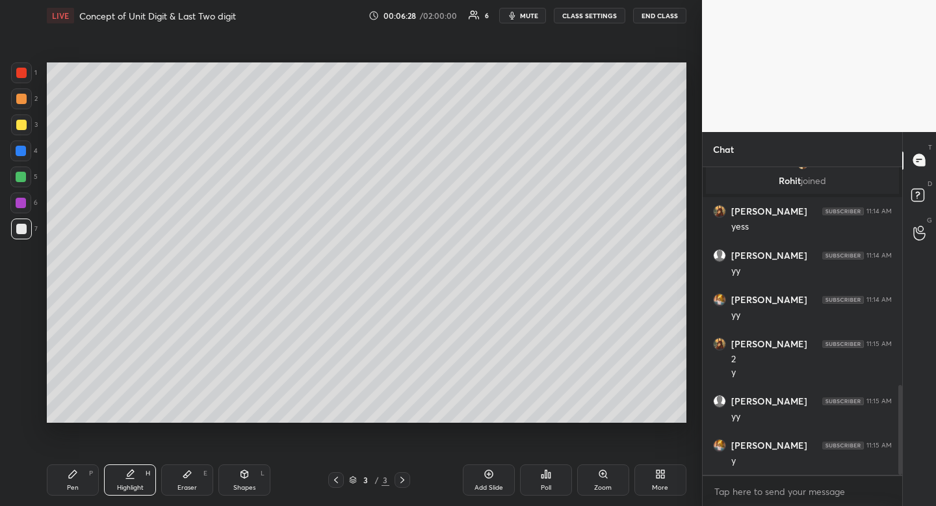
drag, startPoint x: 248, startPoint y: 481, endPoint x: 227, endPoint y: 475, distance: 21.6
click at [248, 481] on div "Shapes L" at bounding box center [245, 479] width 52 height 31
click at [24, 411] on icon at bounding box center [22, 412] width 10 height 10
drag, startPoint x: 24, startPoint y: 411, endPoint x: 23, endPoint y: 403, distance: 8.5
click at [24, 411] on icon at bounding box center [22, 412] width 10 height 10
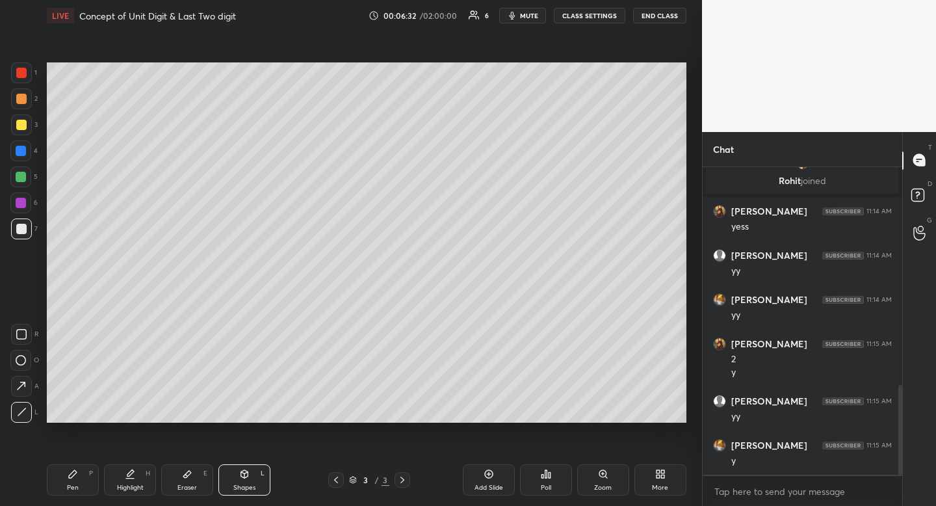
click at [125, 483] on div "Highlight H" at bounding box center [130, 479] width 52 height 31
drag, startPoint x: 125, startPoint y: 483, endPoint x: 126, endPoint y: 471, distance: 11.1
click at [127, 477] on div "Highlight H" at bounding box center [130, 479] width 52 height 31
click at [239, 486] on div "Shapes L" at bounding box center [245, 479] width 52 height 31
click at [25, 354] on div at bounding box center [20, 360] width 21 height 21
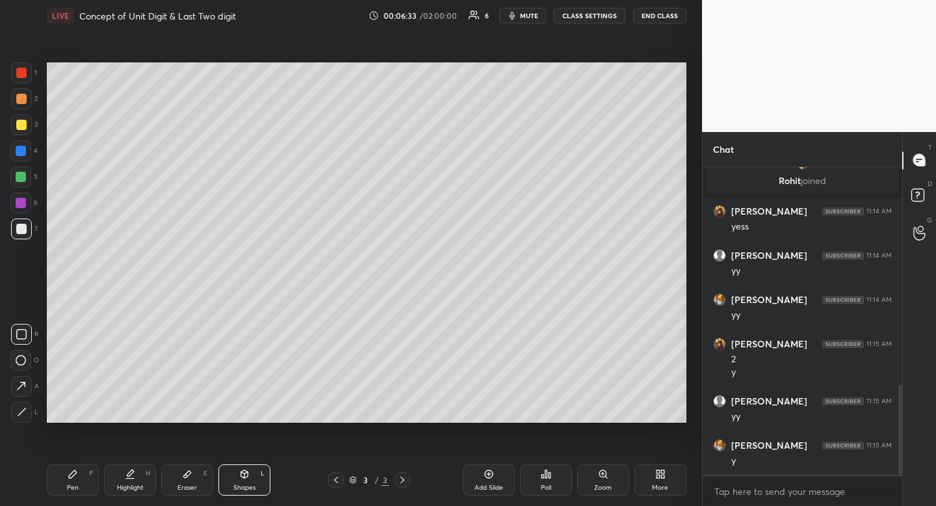
click at [26, 352] on div at bounding box center [20, 360] width 21 height 21
click at [78, 479] on div "Pen P" at bounding box center [73, 479] width 52 height 31
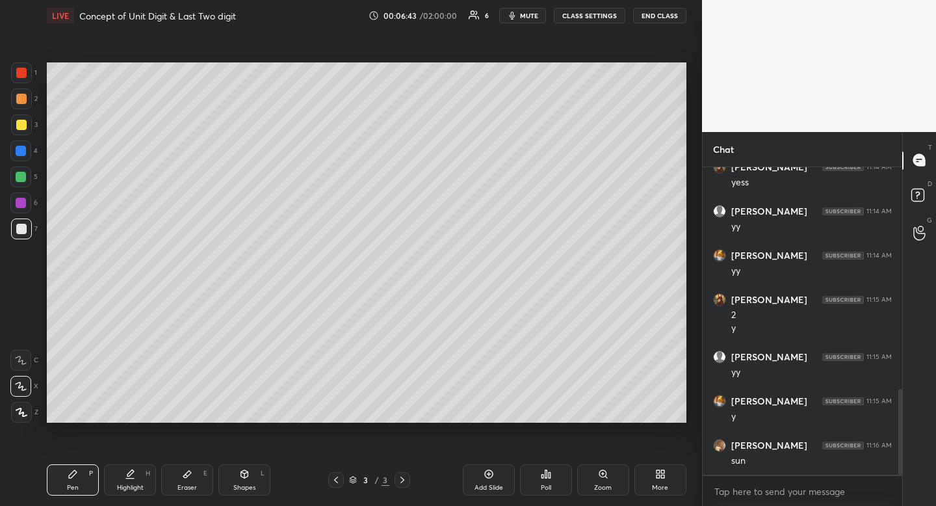
click at [78, 479] on div "Pen P" at bounding box center [73, 479] width 52 height 31
drag, startPoint x: 71, startPoint y: 477, endPoint x: 83, endPoint y: 454, distance: 25.6
click at [71, 477] on icon at bounding box center [73, 474] width 8 height 8
click at [132, 483] on div "Highlight H" at bounding box center [130, 479] width 52 height 31
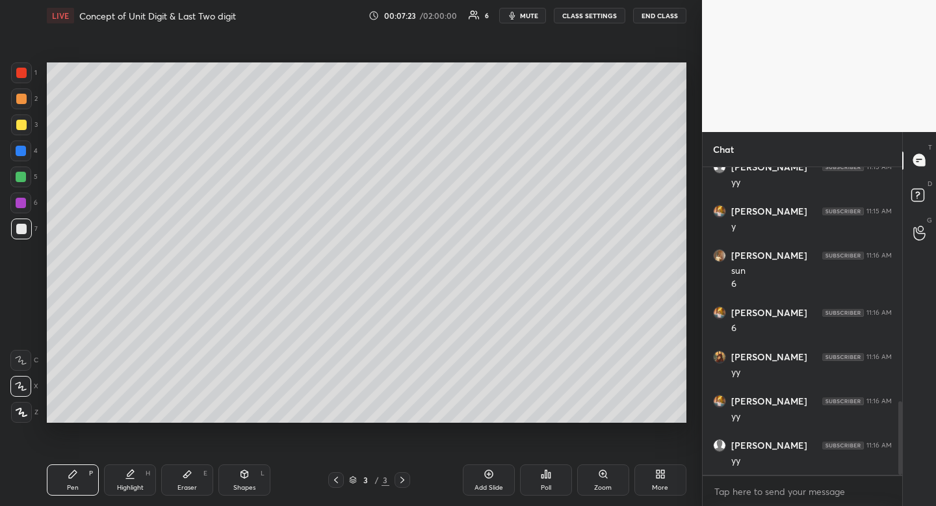
drag, startPoint x: 132, startPoint y: 483, endPoint x: 138, endPoint y: 467, distance: 16.7
click at [132, 483] on div "Highlight H" at bounding box center [130, 479] width 52 height 31
click at [198, 481] on div "Eraser E" at bounding box center [187, 479] width 52 height 31
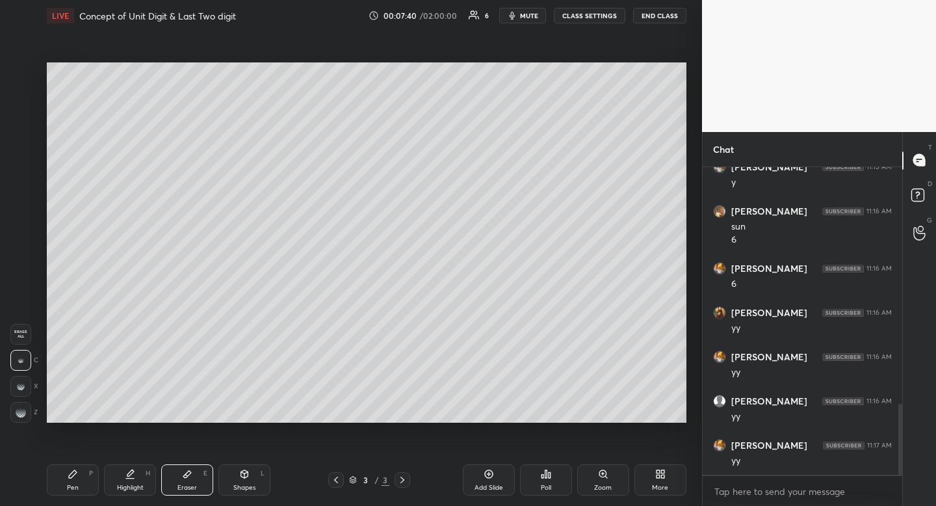
click at [81, 476] on div "Pen P" at bounding box center [73, 479] width 52 height 31
click at [85, 473] on div "Pen P" at bounding box center [73, 479] width 52 height 31
click at [187, 493] on div "Eraser E" at bounding box center [187, 479] width 52 height 31
click at [187, 486] on div "Eraser" at bounding box center [188, 487] width 20 height 7
click at [80, 476] on div "Pen P" at bounding box center [73, 479] width 52 height 31
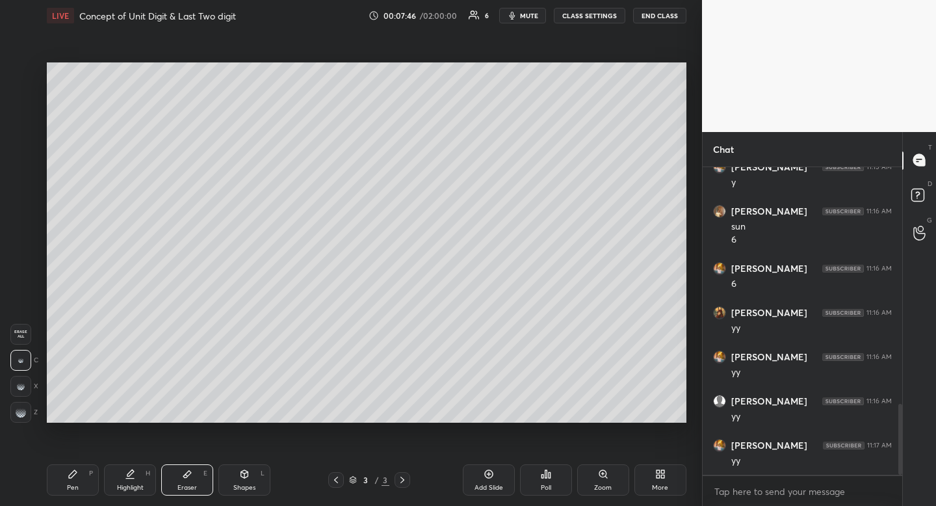
drag, startPoint x: 80, startPoint y: 476, endPoint x: 137, endPoint y: 437, distance: 68.7
click at [86, 469] on div "Pen P" at bounding box center [73, 479] width 52 height 31
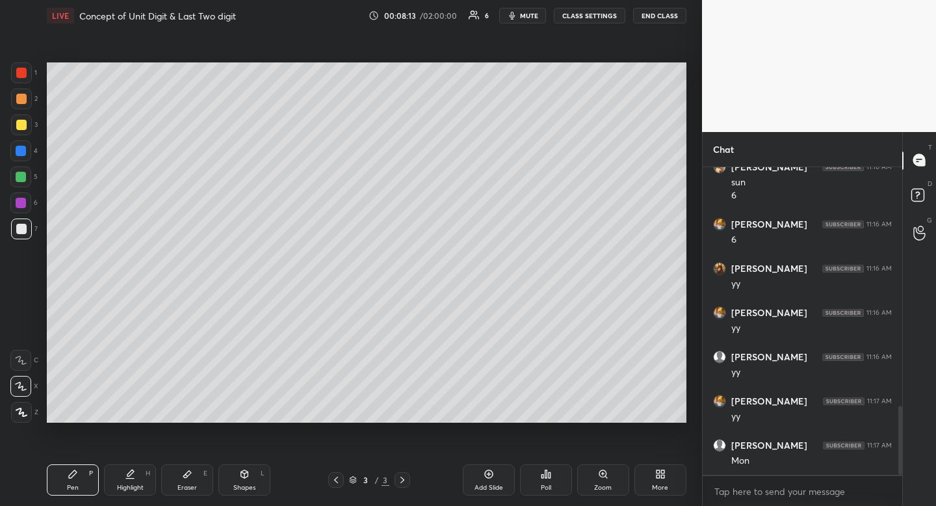
click at [538, 11] on span "mute" at bounding box center [529, 15] width 18 height 9
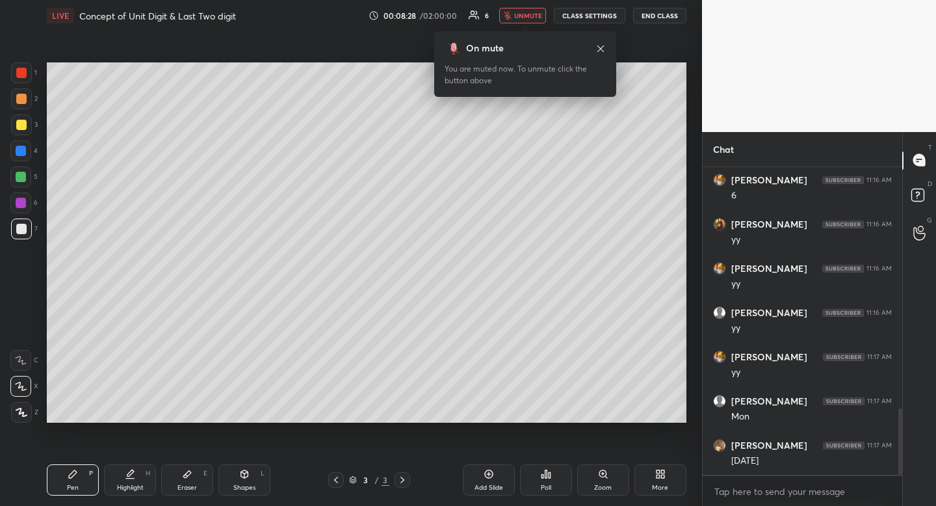
drag, startPoint x: 523, startPoint y: 20, endPoint x: 498, endPoint y: 31, distance: 26.8
click at [522, 22] on button "unmute" at bounding box center [522, 16] width 47 height 16
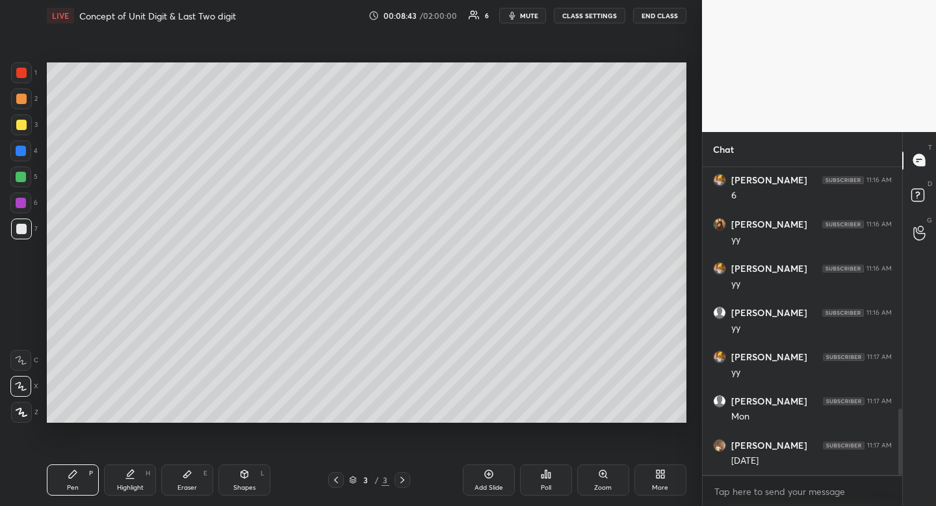
click at [21, 124] on div at bounding box center [21, 125] width 10 height 10
click at [23, 124] on div at bounding box center [21, 125] width 10 height 10
click at [136, 484] on div "Highlight" at bounding box center [130, 487] width 27 height 7
click at [141, 484] on div "Highlight" at bounding box center [130, 487] width 27 height 7
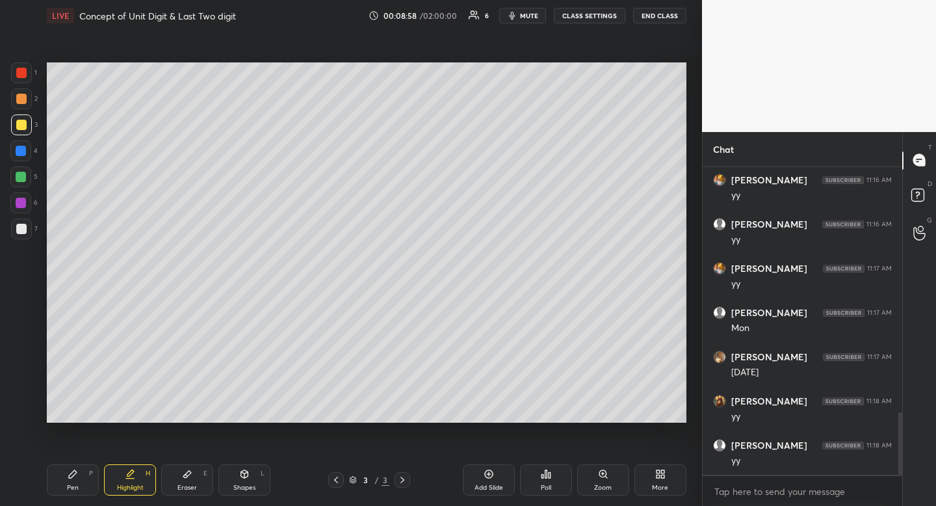
click at [75, 477] on icon at bounding box center [73, 474] width 10 height 10
click at [90, 474] on div "P" at bounding box center [91, 473] width 4 height 7
drag, startPoint x: 491, startPoint y: 478, endPoint x: 486, endPoint y: 485, distance: 8.8
click at [491, 479] on icon at bounding box center [489, 474] width 10 height 10
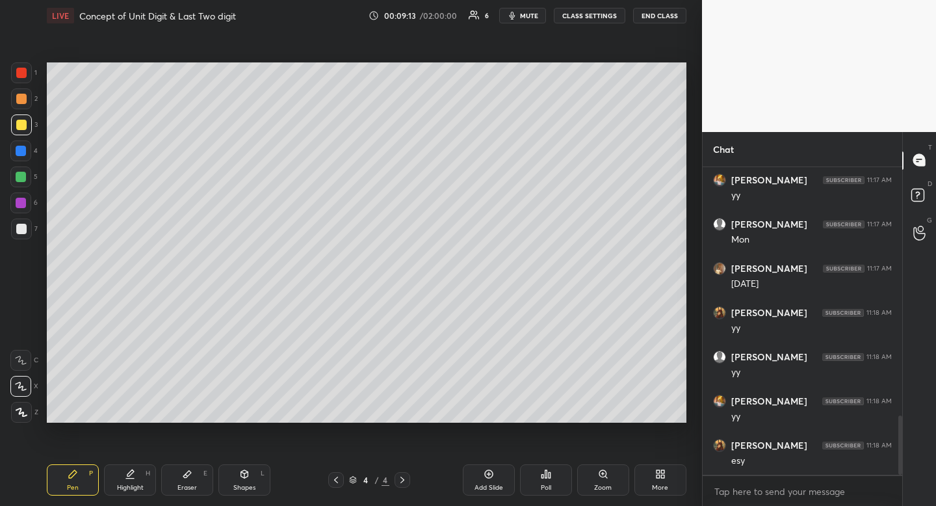
click at [14, 224] on div at bounding box center [21, 229] width 21 height 21
click at [332, 478] on icon at bounding box center [336, 480] width 10 height 10
click at [405, 476] on icon at bounding box center [402, 480] width 10 height 10
click at [18, 129] on div at bounding box center [21, 124] width 21 height 21
click at [21, 126] on div at bounding box center [21, 125] width 10 height 10
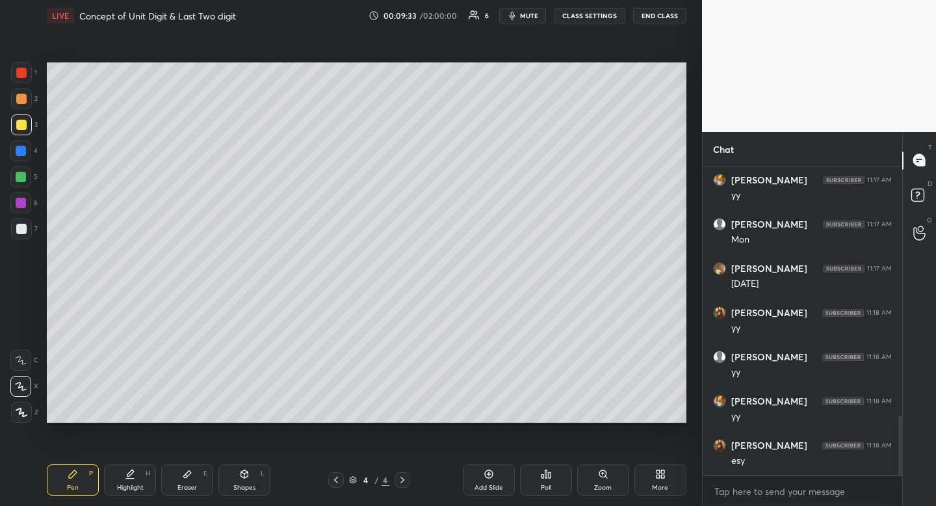
drag, startPoint x: 241, startPoint y: 484, endPoint x: 232, endPoint y: 454, distance: 31.3
click at [241, 484] on div "Shapes" at bounding box center [244, 487] width 22 height 7
click at [18, 331] on icon at bounding box center [21, 334] width 10 height 10
drag, startPoint x: 70, startPoint y: 486, endPoint x: 76, endPoint y: 479, distance: 8.7
click at [70, 486] on div "Pen" at bounding box center [73, 487] width 12 height 7
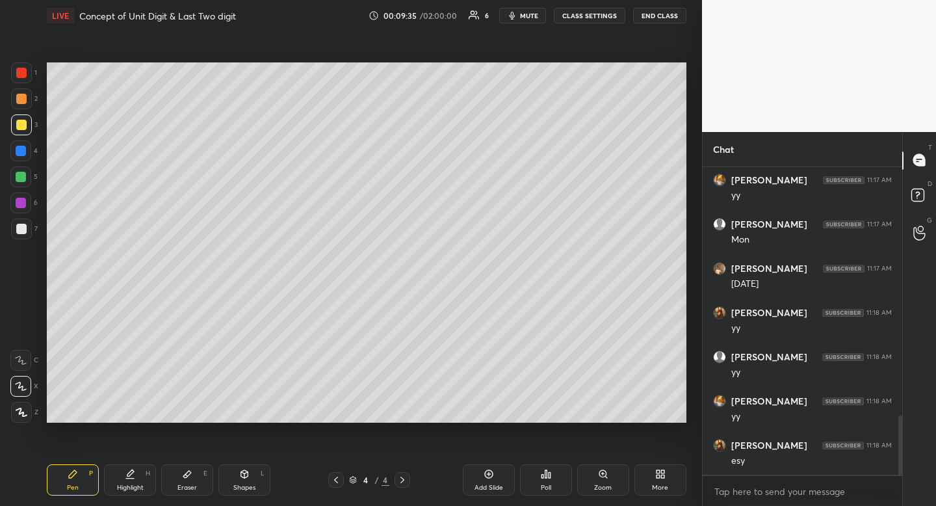
click at [75, 482] on div "Pen P" at bounding box center [73, 479] width 52 height 31
click at [533, 11] on span "mute" at bounding box center [529, 15] width 18 height 9
click at [533, 16] on span "unmute" at bounding box center [528, 15] width 28 height 9
click at [248, 491] on div "Shapes" at bounding box center [244, 487] width 22 height 7
click at [16, 331] on div at bounding box center [21, 334] width 21 height 21
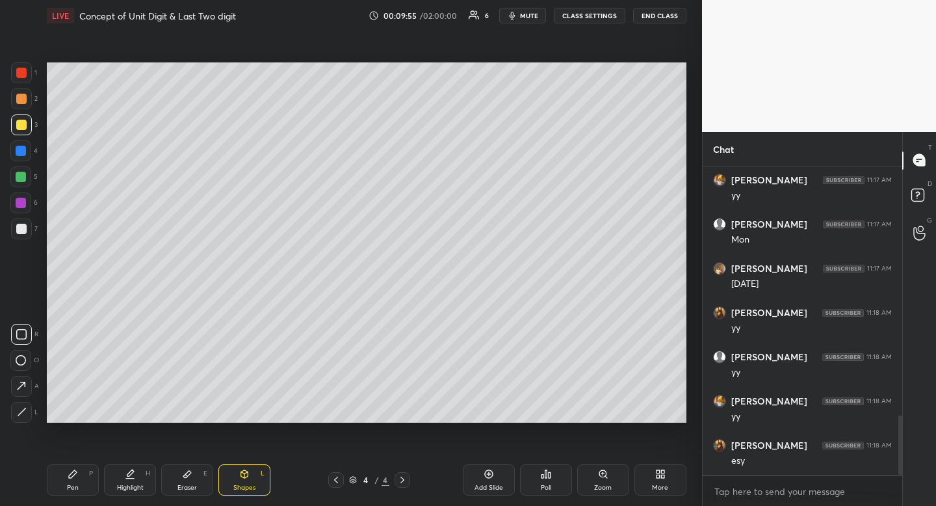
click at [79, 480] on div "Pen P" at bounding box center [73, 479] width 52 height 31
click at [79, 481] on div "Pen P" at bounding box center [73, 479] width 52 height 31
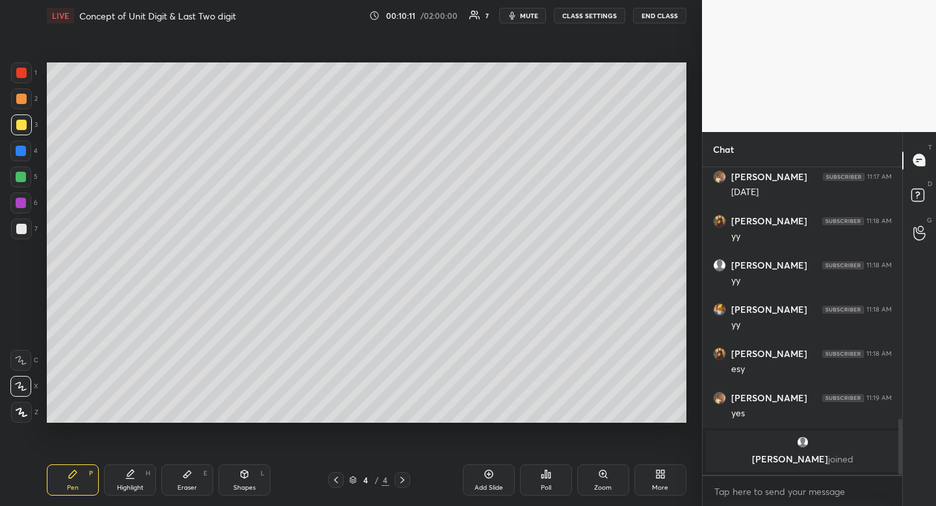
click at [252, 479] on div "Shapes L" at bounding box center [245, 479] width 52 height 31
click at [29, 327] on div at bounding box center [21, 334] width 21 height 21
drag, startPoint x: 29, startPoint y: 327, endPoint x: 34, endPoint y: 318, distance: 10.2
click at [29, 327] on div at bounding box center [21, 334] width 21 height 21
click at [133, 479] on icon at bounding box center [130, 479] width 8 height 0
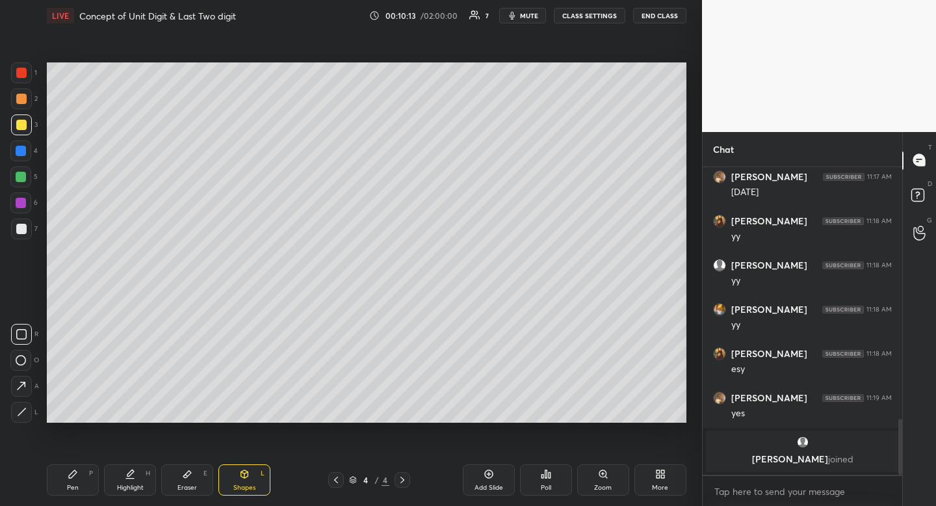
click at [137, 459] on div "Pen P Highlight H Eraser E Shapes L 4 / 4 Add Slide Poll Zoom More" at bounding box center [367, 480] width 640 height 52
click at [534, 19] on span "mute" at bounding box center [529, 15] width 18 height 9
drag, startPoint x: 537, startPoint y: 17, endPoint x: 525, endPoint y: 47, distance: 32.1
click at [537, 18] on span "unmute" at bounding box center [528, 15] width 28 height 9
click at [26, 226] on div at bounding box center [21, 229] width 10 height 10
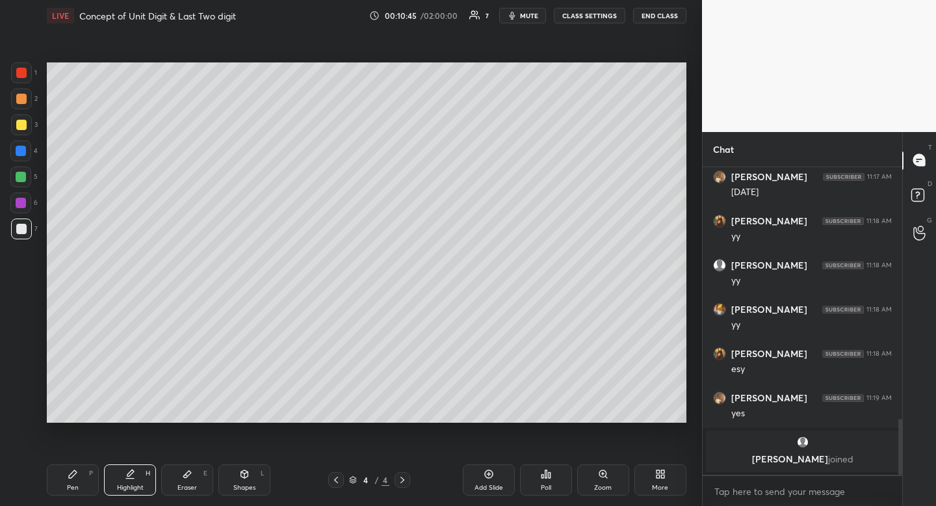
click at [28, 119] on div at bounding box center [21, 124] width 21 height 21
drag, startPoint x: 28, startPoint y: 119, endPoint x: 21, endPoint y: 138, distance: 20.2
click at [27, 125] on div at bounding box center [21, 124] width 21 height 21
click at [79, 484] on div "Pen P" at bounding box center [73, 479] width 52 height 31
click at [241, 481] on div "Shapes L" at bounding box center [245, 479] width 52 height 31
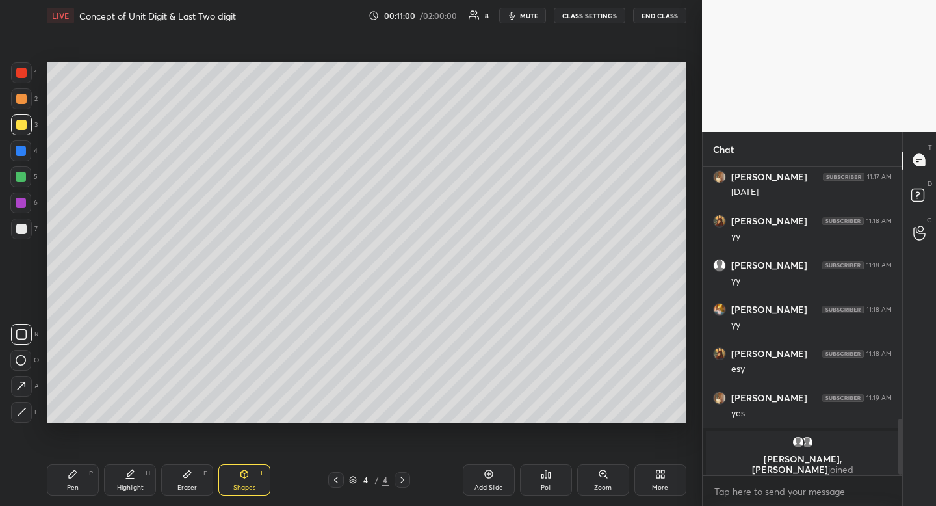
click at [24, 325] on div at bounding box center [21, 334] width 21 height 21
drag, startPoint x: 24, startPoint y: 325, endPoint x: 40, endPoint y: 308, distance: 23.0
click at [30, 317] on div "1 2 3 4 5 6 7 R O A L C X Z Erase all C X Z" at bounding box center [21, 242] width 42 height 360
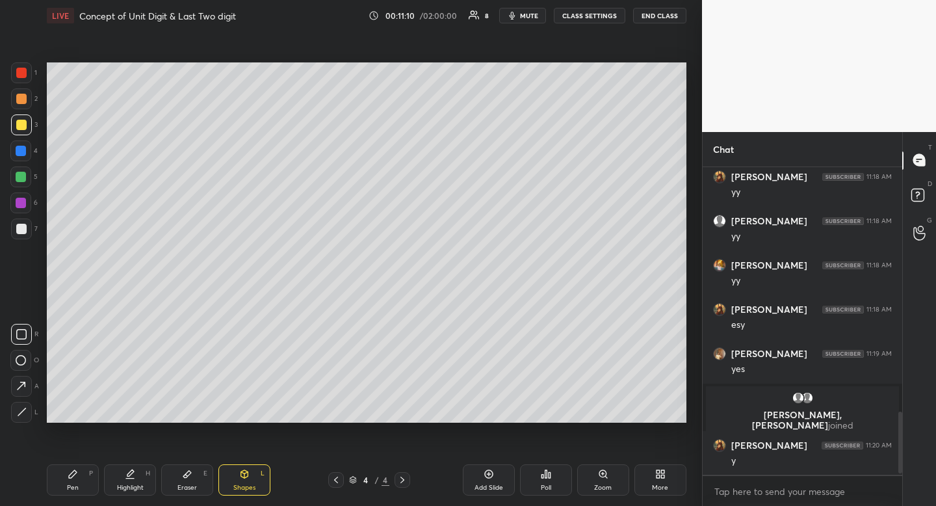
scroll to position [1247, 0]
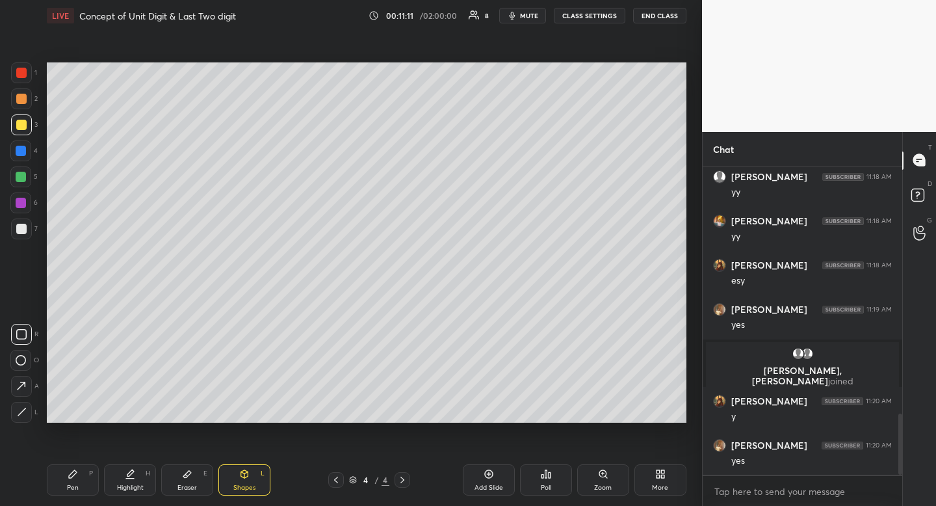
drag, startPoint x: 135, startPoint y: 484, endPoint x: 137, endPoint y: 468, distance: 16.4
click at [135, 484] on div "Highlight" at bounding box center [130, 487] width 27 height 7
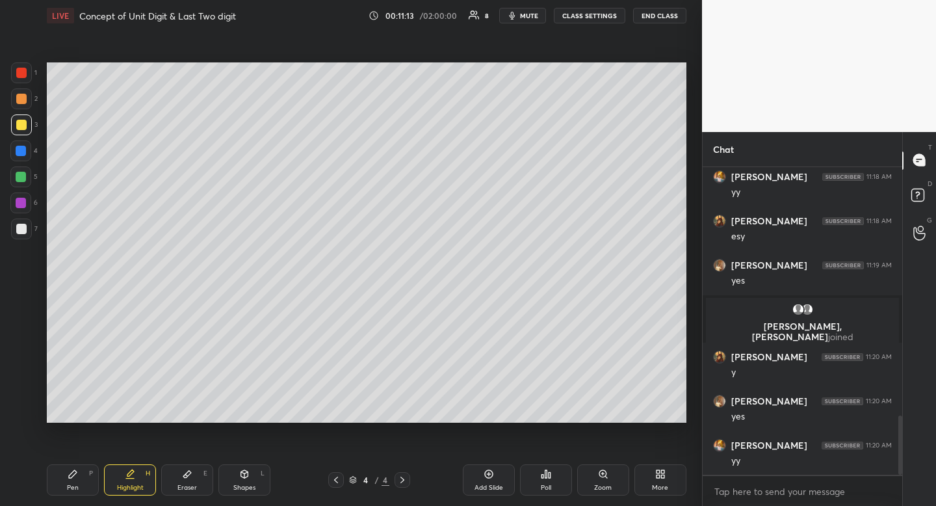
click at [85, 477] on div "Pen P" at bounding box center [73, 479] width 52 height 31
drag, startPoint x: 85, startPoint y: 477, endPoint x: 77, endPoint y: 442, distance: 35.2
click at [85, 477] on div "Pen P" at bounding box center [73, 479] width 52 height 31
click at [29, 224] on div at bounding box center [21, 229] width 21 height 21
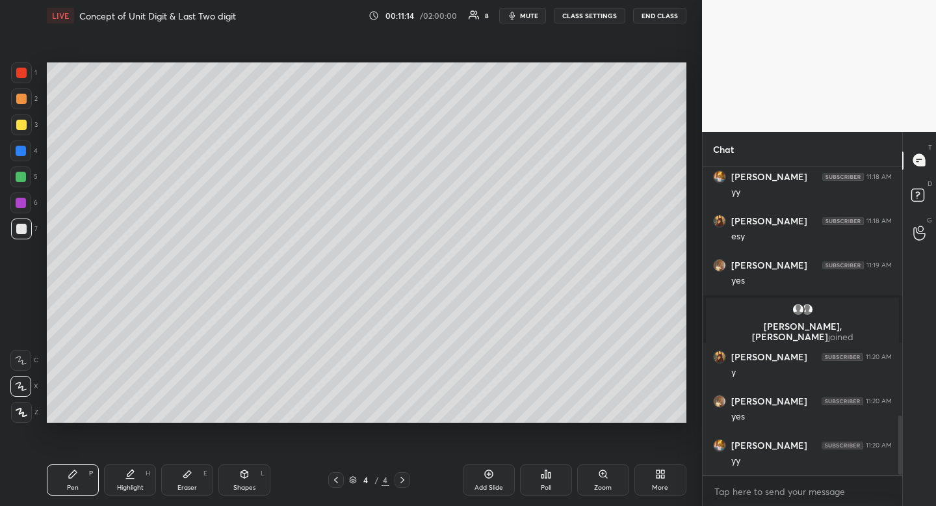
click at [67, 489] on div "Pen" at bounding box center [73, 487] width 12 height 7
click at [193, 477] on div "Eraser E" at bounding box center [187, 479] width 52 height 31
drag, startPoint x: 193, startPoint y: 477, endPoint x: 199, endPoint y: 470, distance: 9.8
click at [193, 477] on div "Eraser E" at bounding box center [187, 479] width 52 height 31
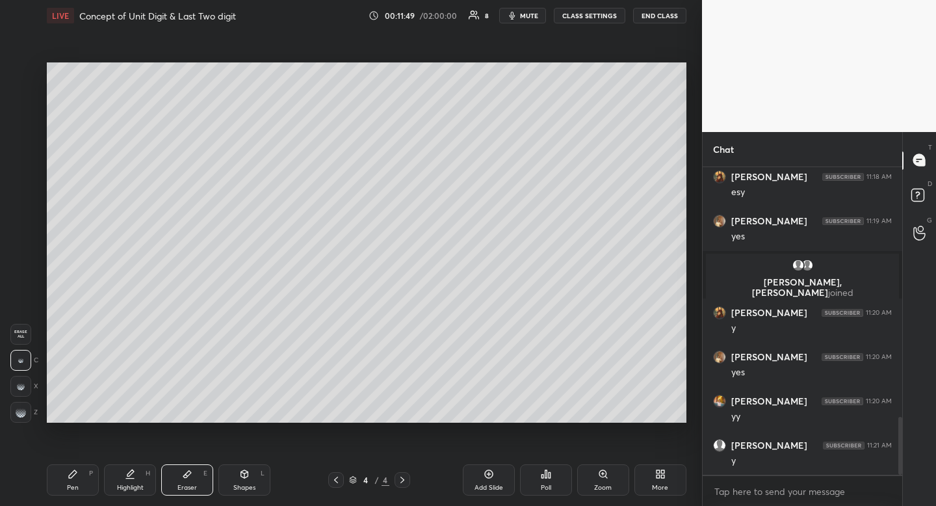
scroll to position [1424, 0]
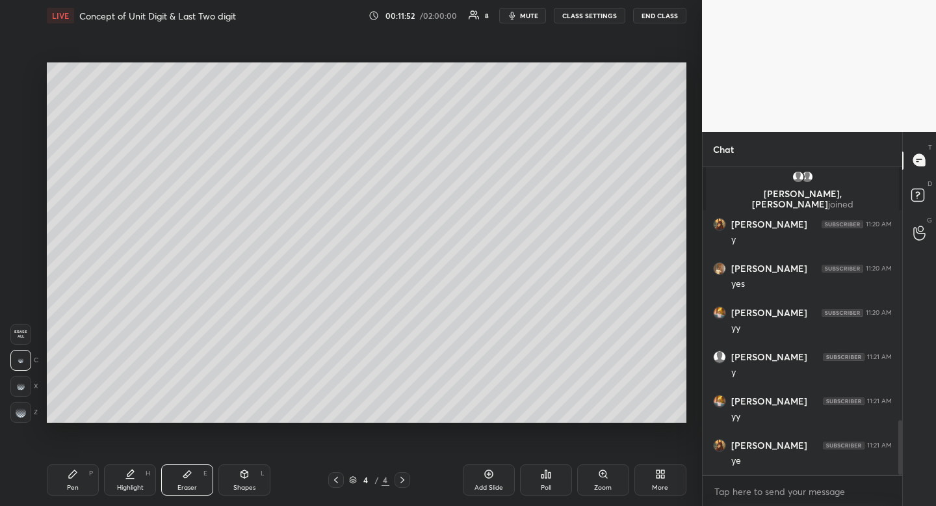
click at [63, 487] on div "Pen P" at bounding box center [73, 479] width 52 height 31
drag, startPoint x: 68, startPoint y: 484, endPoint x: 37, endPoint y: 360, distance: 128.5
click at [68, 484] on div "Pen" at bounding box center [73, 487] width 12 height 7
click at [23, 128] on div at bounding box center [21, 125] width 10 height 10
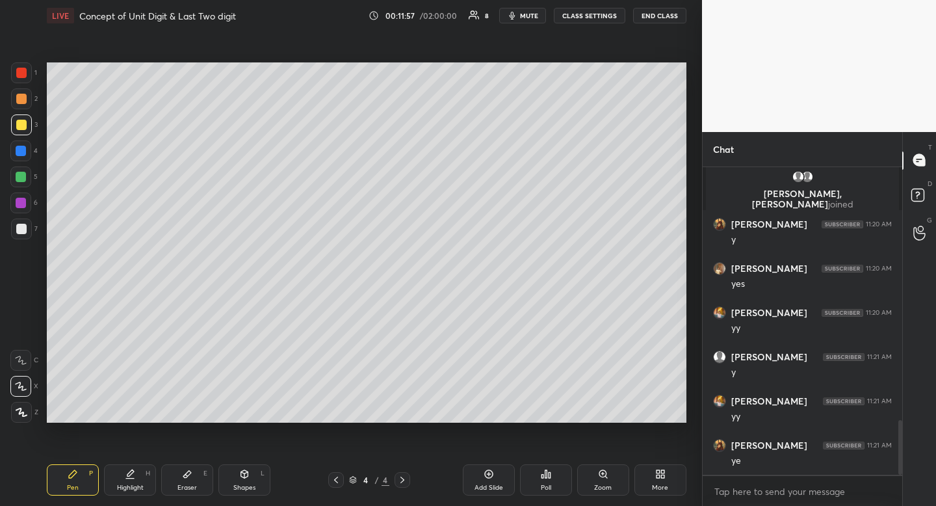
click at [338, 478] on icon at bounding box center [336, 480] width 10 height 10
click at [122, 469] on div "Highlight H" at bounding box center [130, 479] width 52 height 31
click at [126, 460] on div "Pen P Highlight H Eraser E Shapes L 3 / 4 Add Slide Poll Zoom More" at bounding box center [367, 480] width 640 height 52
click at [403, 480] on icon at bounding box center [403, 480] width 4 height 7
drag, startPoint x: 80, startPoint y: 490, endPoint x: 72, endPoint y: 490, distance: 7.8
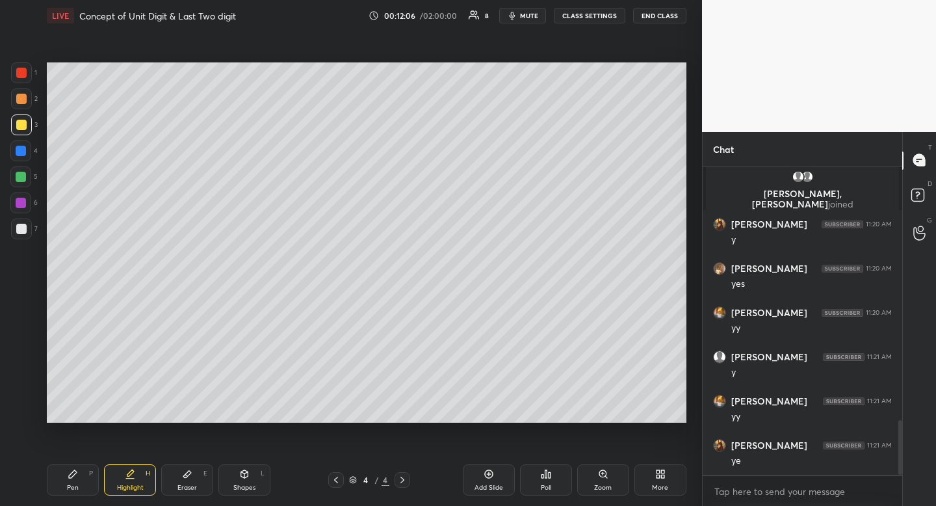
click at [80, 490] on div "Pen P" at bounding box center [73, 479] width 52 height 31
click at [23, 175] on div at bounding box center [21, 177] width 10 height 10
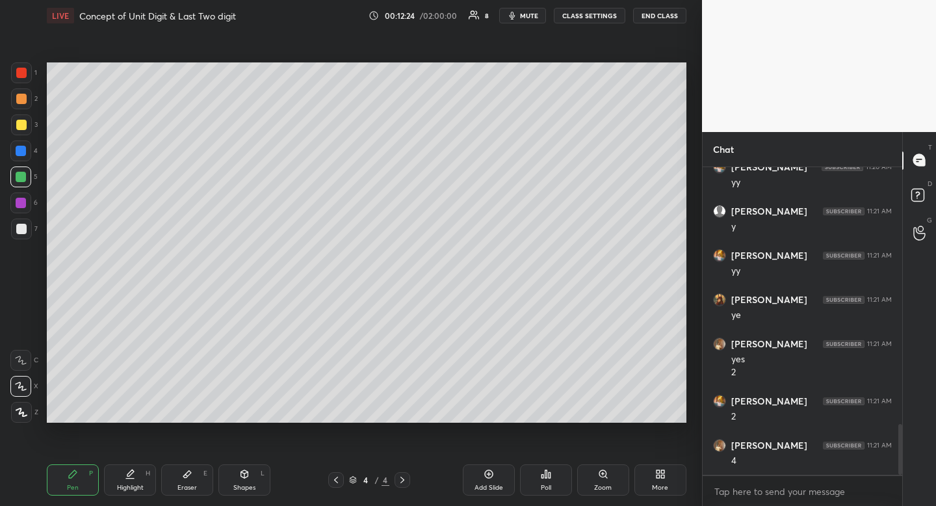
scroll to position [1613, 0]
click at [188, 478] on icon at bounding box center [187, 474] width 10 height 10
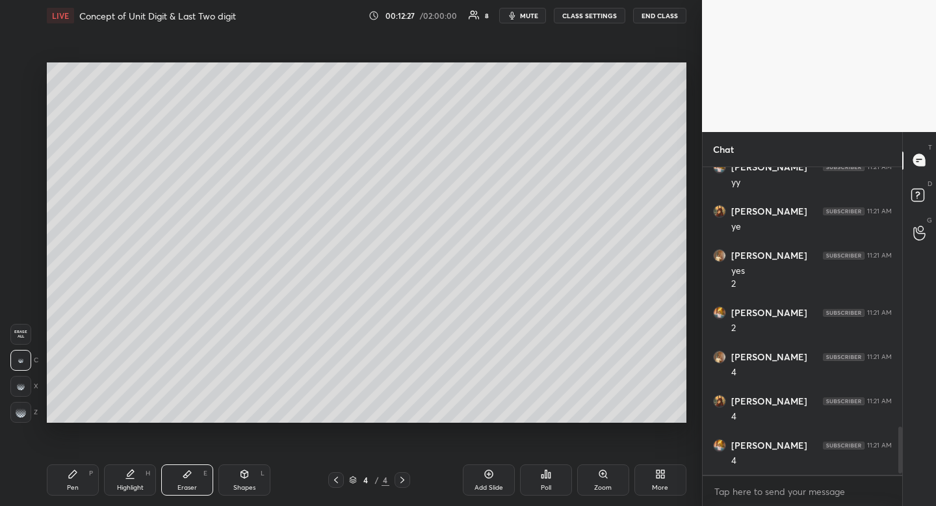
scroll to position [1702, 0]
drag, startPoint x: 87, startPoint y: 488, endPoint x: 85, endPoint y: 475, distance: 12.5
click at [86, 481] on div "Pen P" at bounding box center [73, 479] width 52 height 31
click at [86, 475] on div "Pen P" at bounding box center [73, 479] width 52 height 31
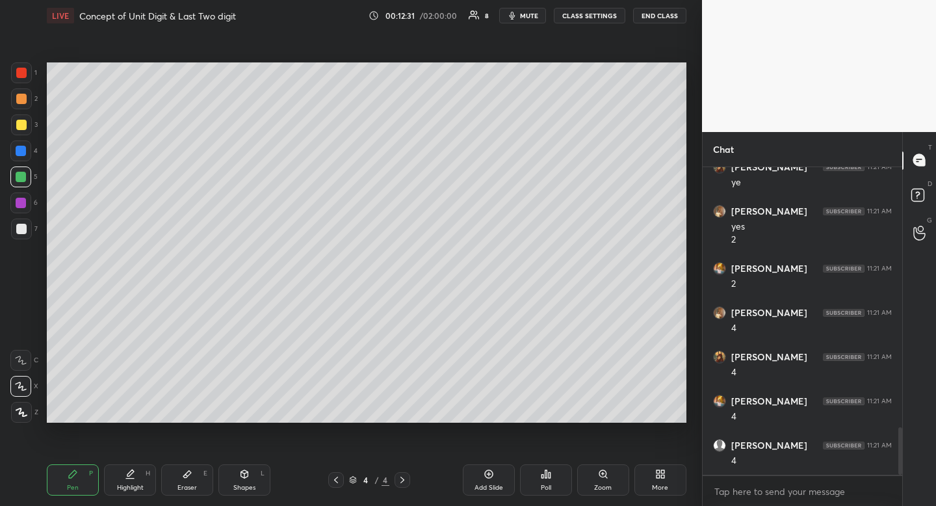
click at [187, 471] on icon at bounding box center [187, 474] width 10 height 10
click at [202, 450] on div "LIVE Concept of Unit Digit & Last Two digit 00:12:31 / 02:00:00 8 mute CLASS SE…" at bounding box center [367, 253] width 650 height 506
click at [73, 471] on icon at bounding box center [73, 474] width 8 height 8
click at [18, 230] on div at bounding box center [21, 229] width 10 height 10
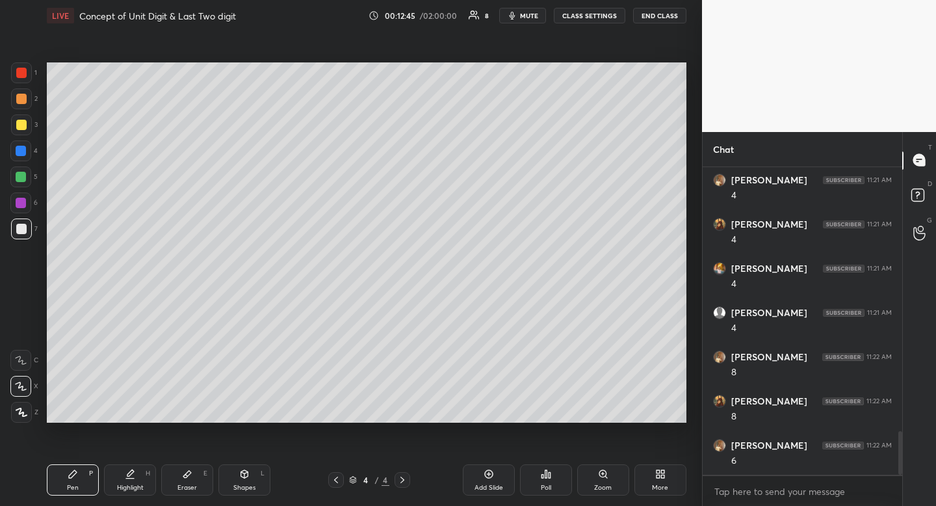
scroll to position [1879, 0]
drag, startPoint x: 196, startPoint y: 470, endPoint x: 258, endPoint y: 431, distance: 73.3
click at [196, 470] on div "Eraser E" at bounding box center [187, 479] width 52 height 31
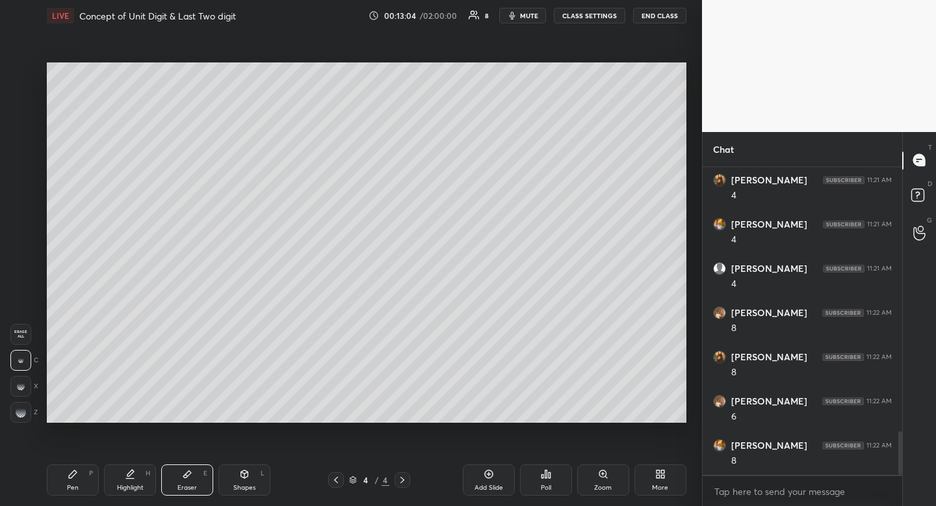
click at [84, 470] on div "Pen P" at bounding box center [73, 479] width 52 height 31
click at [88, 464] on div "Pen P Highlight H Eraser E Shapes L 4 / 4 Add Slide Poll Zoom More" at bounding box center [367, 480] width 640 height 52
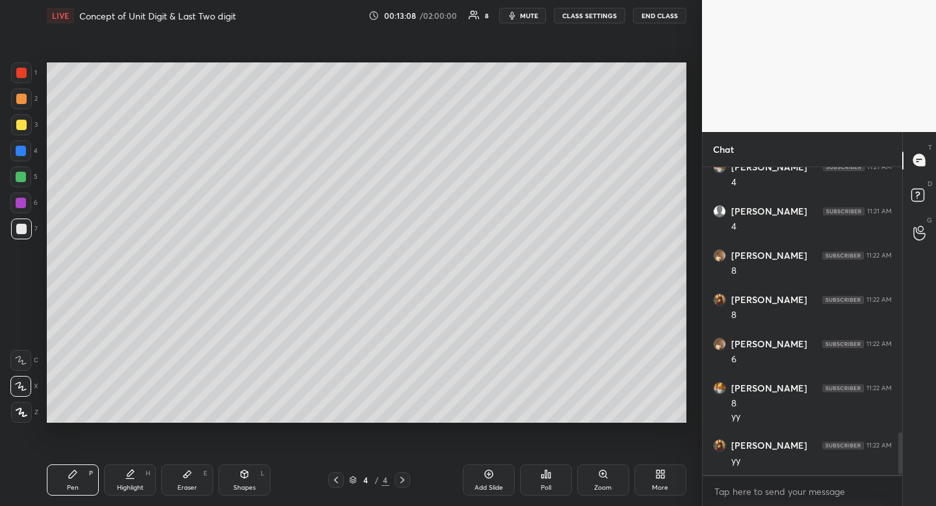
scroll to position [1980, 0]
click at [189, 468] on div "Eraser E" at bounding box center [187, 479] width 52 height 31
drag, startPoint x: 189, startPoint y: 468, endPoint x: 205, endPoint y: 450, distance: 24.4
click at [190, 463] on div "Pen P Highlight H Eraser E Shapes L 4 / 4 Add Slide Poll Zoom More" at bounding box center [367, 480] width 640 height 52
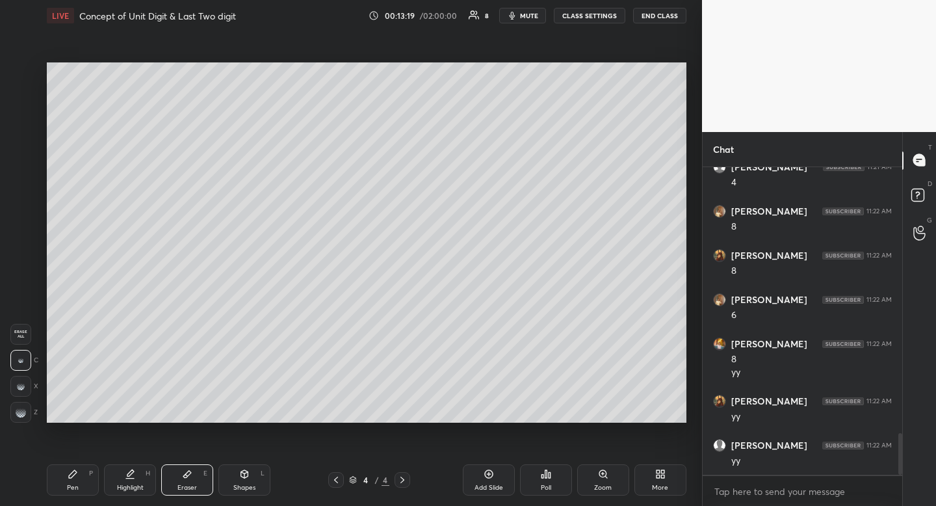
drag, startPoint x: 528, startPoint y: 10, endPoint x: 522, endPoint y: 22, distance: 13.1
click at [528, 10] on button "mute" at bounding box center [522, 16] width 47 height 16
drag, startPoint x: 527, startPoint y: 20, endPoint x: 512, endPoint y: 26, distance: 16.1
click at [527, 20] on button "unmute" at bounding box center [522, 16] width 47 height 16
click at [72, 492] on div "Pen P" at bounding box center [73, 479] width 52 height 31
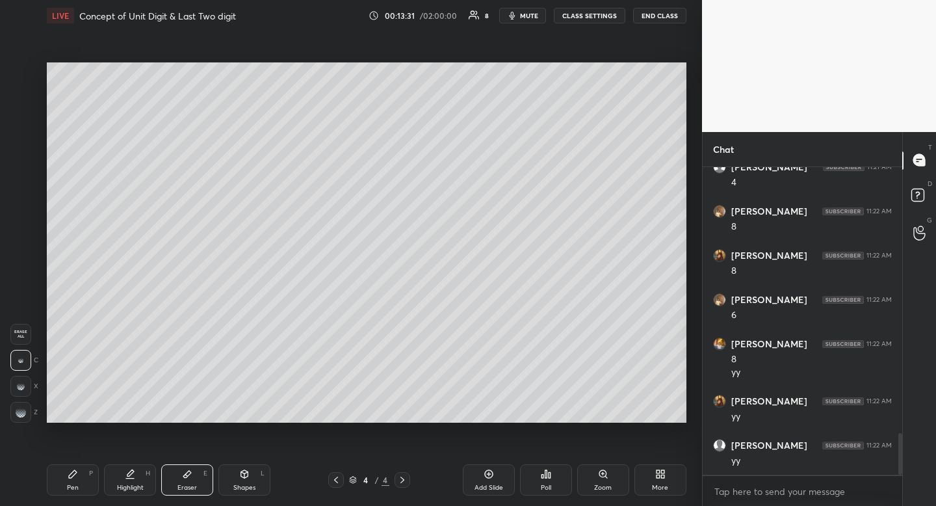
click at [75, 492] on div "Pen P" at bounding box center [73, 479] width 52 height 31
click at [245, 477] on icon at bounding box center [245, 475] width 0 height 5
click at [33, 336] on div "R" at bounding box center [24, 334] width 27 height 21
click at [35, 330] on div "R" at bounding box center [24, 334] width 27 height 21
drag, startPoint x: 124, startPoint y: 494, endPoint x: 129, endPoint y: 479, distance: 16.1
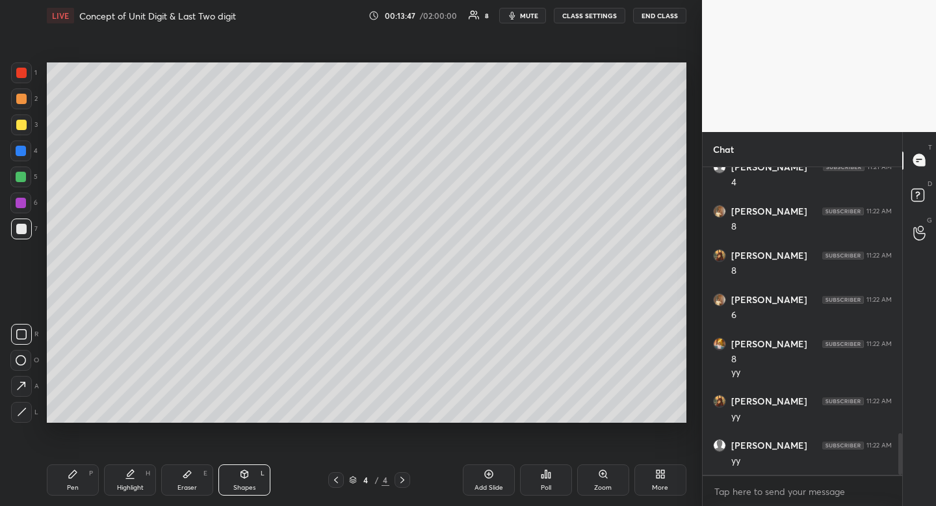
click at [124, 494] on div "Highlight H" at bounding box center [130, 479] width 52 height 31
click at [130, 481] on div "Highlight H" at bounding box center [130, 479] width 52 height 31
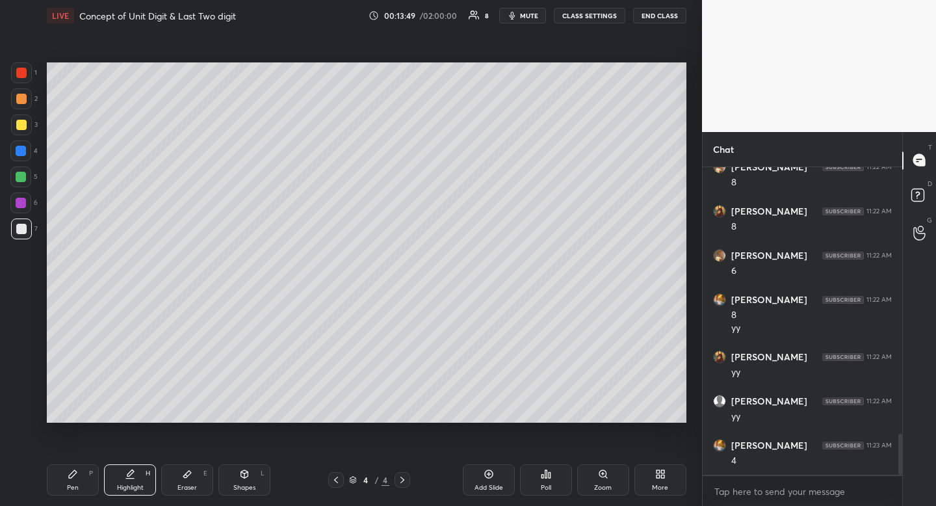
drag, startPoint x: 79, startPoint y: 478, endPoint x: 94, endPoint y: 468, distance: 17.9
click at [79, 478] on div "Pen P" at bounding box center [73, 479] width 52 height 31
click at [89, 474] on div "Pen P" at bounding box center [73, 479] width 52 height 31
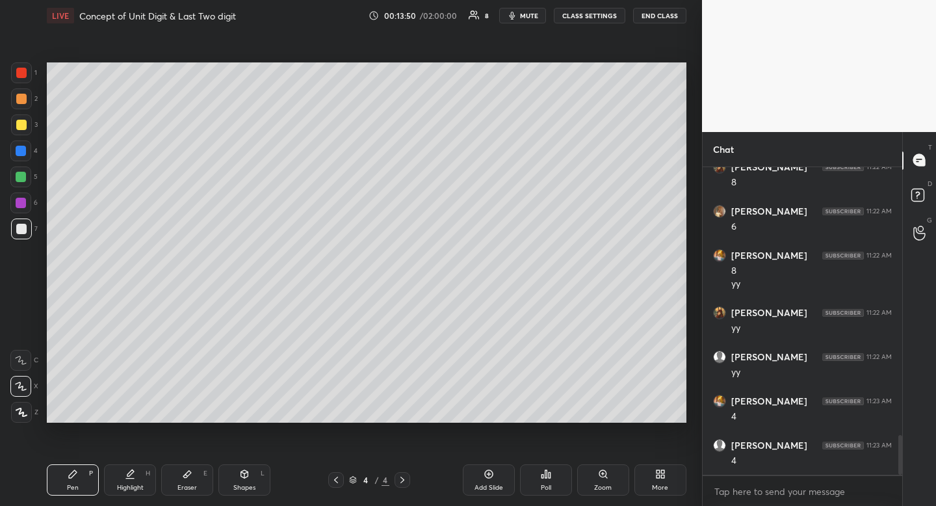
scroll to position [2113, 0]
click at [247, 484] on div "Shapes" at bounding box center [244, 487] width 22 height 7
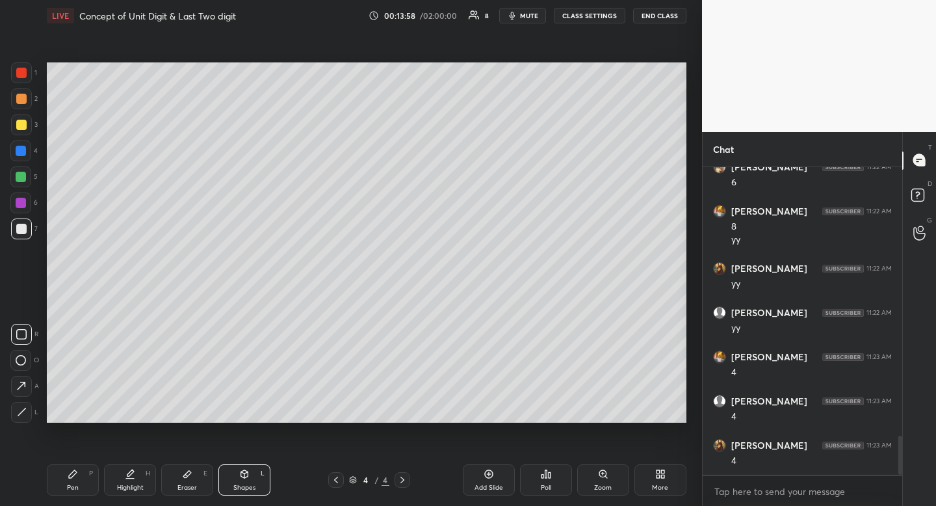
click at [11, 330] on div "1 2 3 4 5 6 7 R O A L C X Z Erase all C X Z" at bounding box center [21, 242] width 42 height 360
drag, startPoint x: 8, startPoint y: 330, endPoint x: 38, endPoint y: 327, distance: 29.4
click at [8, 330] on div "1 2 3 4 5 6 7 R O A L C X Z Erase all C X Z" at bounding box center [21, 242] width 42 height 360
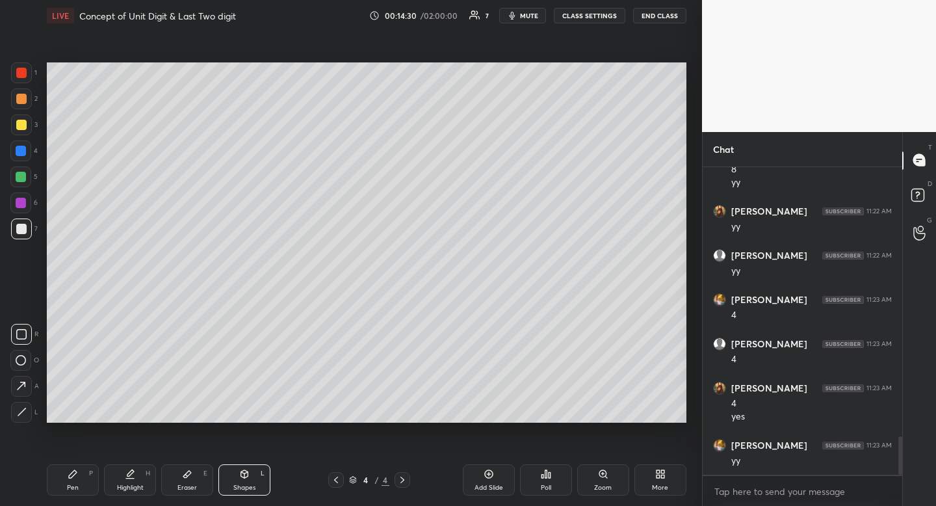
scroll to position [2214, 0]
click at [135, 468] on div "Highlight H" at bounding box center [130, 479] width 52 height 31
drag, startPoint x: 135, startPoint y: 468, endPoint x: 142, endPoint y: 460, distance: 11.1
click at [135, 468] on div "Highlight H" at bounding box center [130, 479] width 52 height 31
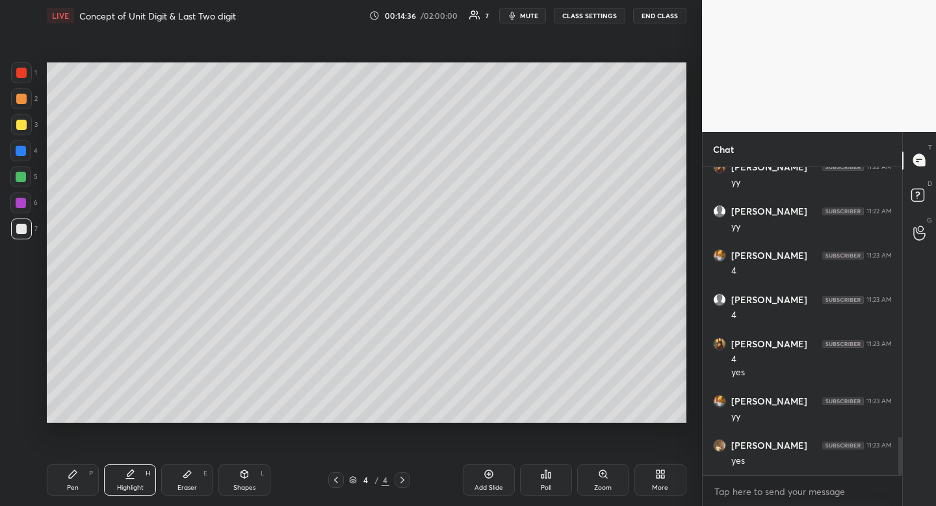
click at [77, 484] on div "Pen" at bounding box center [73, 487] width 12 height 7
drag, startPoint x: 72, startPoint y: 484, endPoint x: 9, endPoint y: 347, distance: 151.3
click at [70, 482] on div "Pen P" at bounding box center [73, 479] width 52 height 31
click at [21, 127] on div at bounding box center [21, 125] width 10 height 10
click at [21, 107] on div at bounding box center [21, 98] width 21 height 21
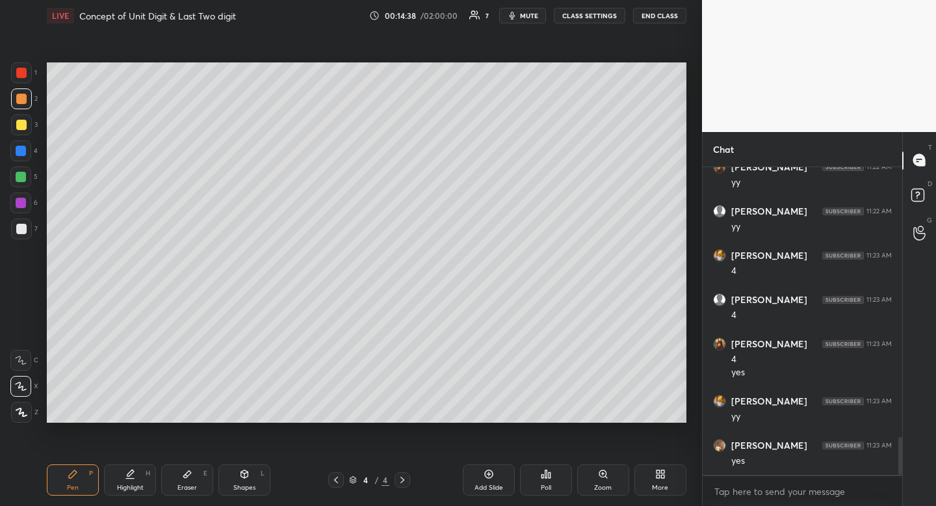
drag, startPoint x: 23, startPoint y: 103, endPoint x: 27, endPoint y: 208, distance: 104.8
click at [23, 103] on div at bounding box center [21, 99] width 10 height 10
click at [60, 494] on div "Pen P" at bounding box center [73, 479] width 52 height 31
drag, startPoint x: 66, startPoint y: 491, endPoint x: 65, endPoint y: 481, distance: 9.8
click at [66, 491] on div "Pen P" at bounding box center [73, 479] width 52 height 31
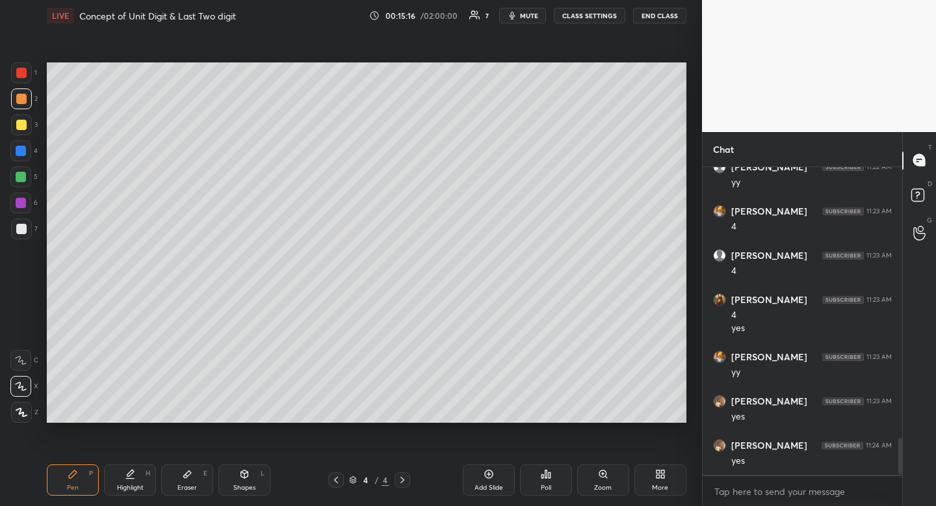
scroll to position [2303, 0]
click at [138, 477] on div "Highlight H" at bounding box center [130, 479] width 52 height 31
click at [146, 471] on div "Highlight H" at bounding box center [130, 479] width 52 height 31
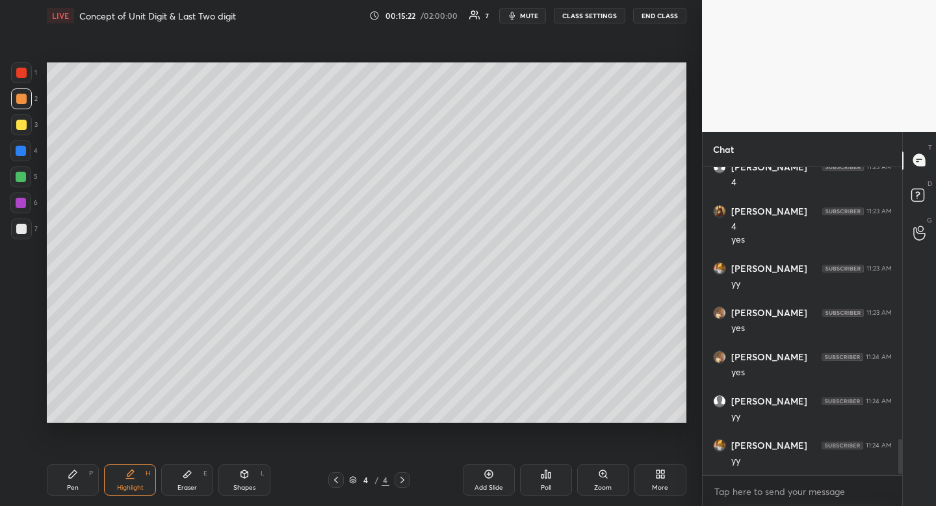
scroll to position [2391, 0]
click at [131, 489] on div "Highlight" at bounding box center [130, 487] width 27 height 7
drag, startPoint x: 131, startPoint y: 489, endPoint x: 159, endPoint y: 445, distance: 52.0
click at [131, 489] on div "Highlight" at bounding box center [130, 487] width 27 height 7
click at [72, 488] on div "Pen" at bounding box center [73, 487] width 12 height 7
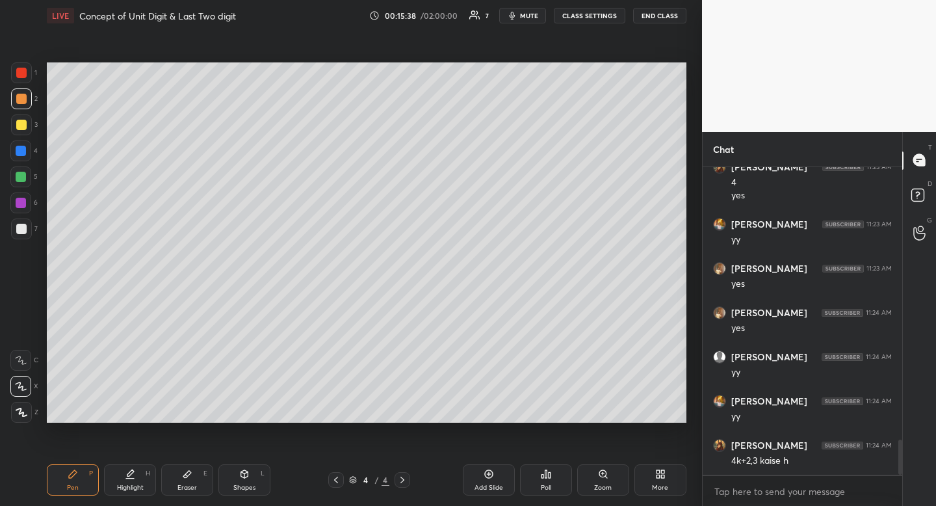
scroll to position [2435, 0]
click at [369, 423] on div "Setting up your live class Poll for secs No correct answer Start poll" at bounding box center [367, 242] width 650 height 423
click at [374, 425] on div "Setting up your live class Poll for secs No correct answer Start poll" at bounding box center [367, 242] width 650 height 423
click at [25, 178] on div at bounding box center [21, 177] width 10 height 10
drag, startPoint x: 25, startPoint y: 178, endPoint x: 33, endPoint y: 190, distance: 13.7
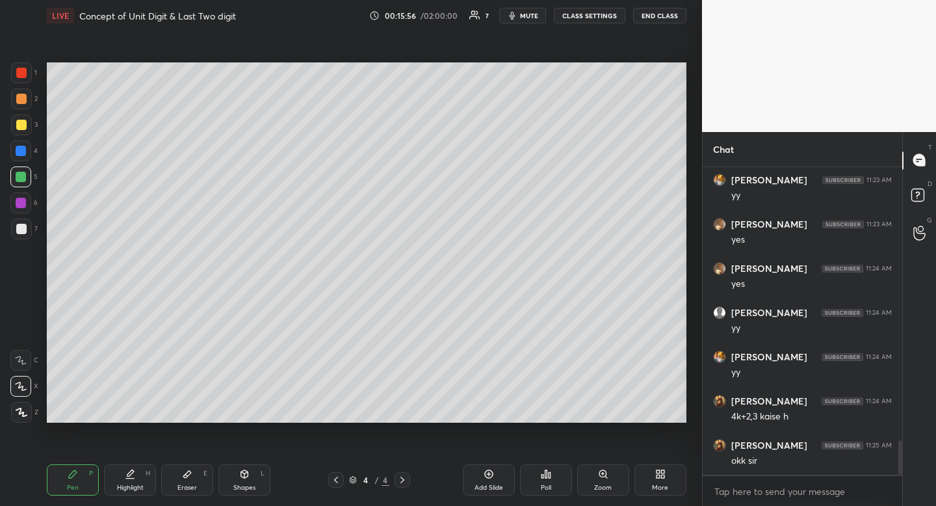
click at [25, 178] on div at bounding box center [21, 177] width 10 height 10
click at [688, 239] on div "Setting up your live class Poll for secs No correct answer Start poll" at bounding box center [367, 242] width 650 height 423
click at [689, 226] on div "Setting up your live class Poll for secs No correct answer Start poll" at bounding box center [367, 242] width 650 height 423
drag, startPoint x: 689, startPoint y: 226, endPoint x: 689, endPoint y: 234, distance: 7.8
click at [691, 237] on div "Setting up your live class Poll for secs No correct answer Start poll" at bounding box center [367, 242] width 650 height 423
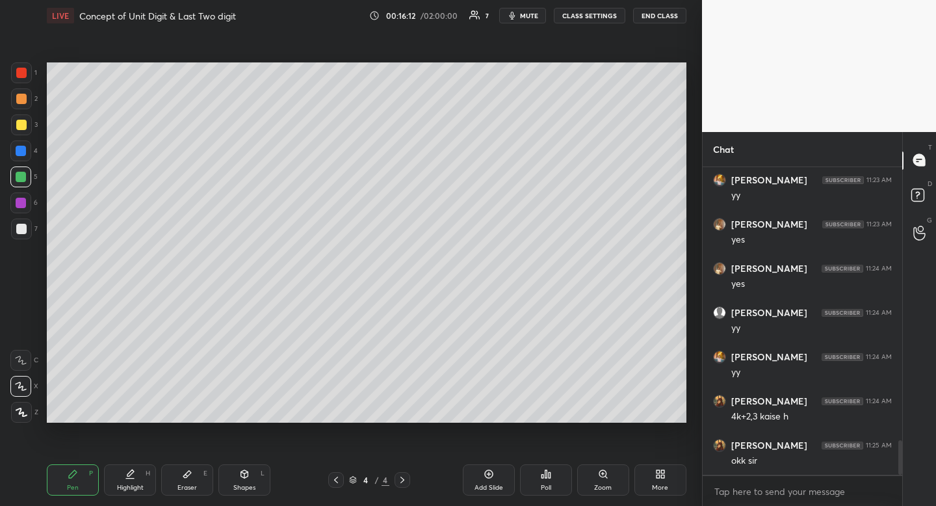
click at [689, 234] on div "Setting up your live class Poll for secs No correct answer Start poll" at bounding box center [367, 242] width 650 height 423
drag, startPoint x: 687, startPoint y: 235, endPoint x: 687, endPoint y: 227, distance: 8.5
click at [687, 235] on div "Setting up your live class Poll for secs No correct answer Start poll" at bounding box center [367, 242] width 650 height 423
click at [687, 222] on div "Setting up your live class Poll for secs No correct answer Start poll" at bounding box center [367, 242] width 650 height 423
drag, startPoint x: 691, startPoint y: 222, endPoint x: 692, endPoint y: 236, distance: 14.3
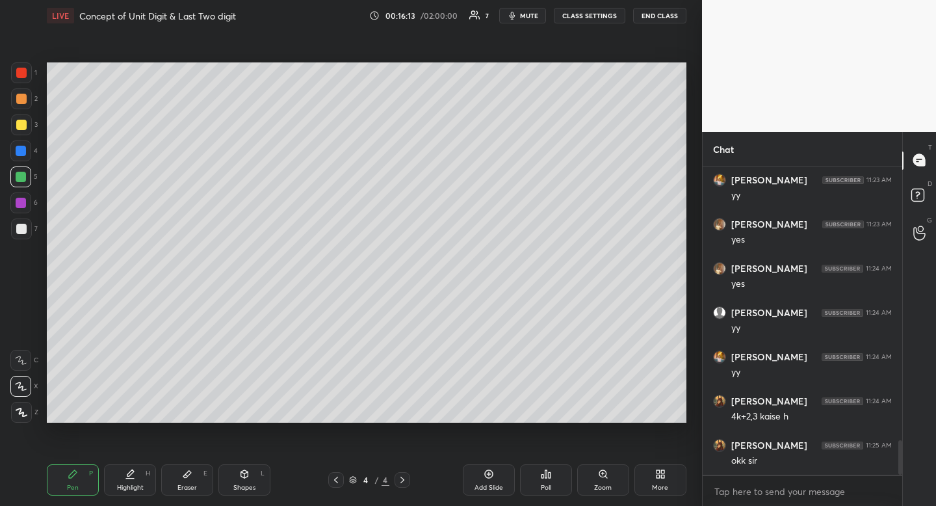
click at [691, 238] on div "Setting up your live class Poll for secs No correct answer Start poll" at bounding box center [367, 242] width 650 height 423
click at [694, 233] on div "1 2 3 4 5 6 7 R O A L C X Z Erase all C X Z LIVE Concept of Unit Digit & Last T…" at bounding box center [351, 253] width 702 height 506
click at [21, 108] on div at bounding box center [21, 98] width 21 height 21
click at [18, 107] on div at bounding box center [21, 98] width 21 height 21
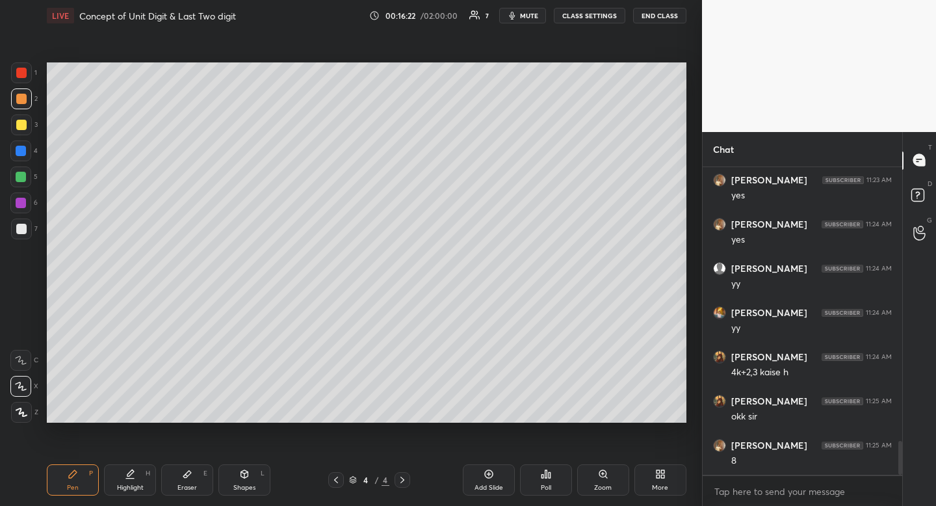
drag, startPoint x: 18, startPoint y: 107, endPoint x: 8, endPoint y: 116, distance: 14.3
click at [18, 107] on div at bounding box center [21, 98] width 21 height 21
click at [183, 488] on div "Eraser" at bounding box center [188, 487] width 20 height 7
click at [192, 477] on icon at bounding box center [187, 474] width 10 height 10
click at [96, 479] on div "Pen P" at bounding box center [73, 479] width 52 height 31
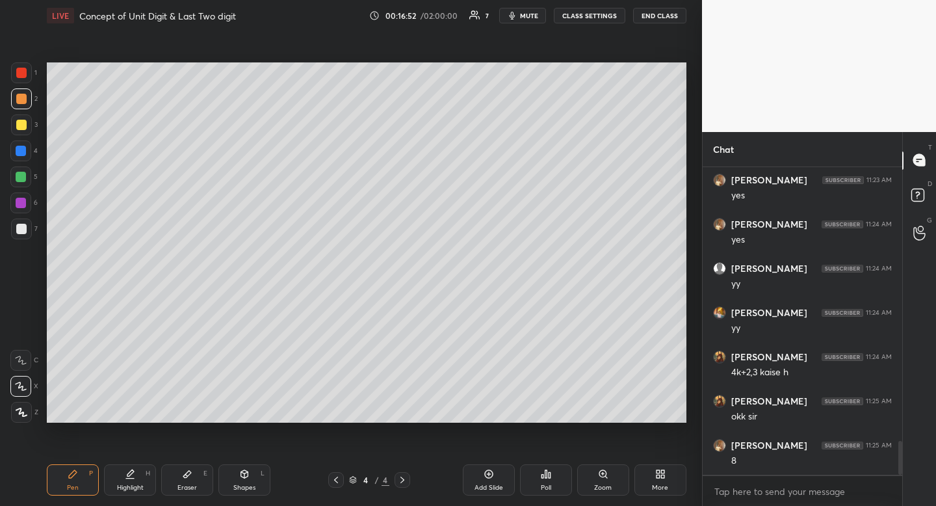
drag, startPoint x: 96, startPoint y: 479, endPoint x: 113, endPoint y: 462, distance: 23.9
click at [96, 479] on div "Pen P" at bounding box center [73, 479] width 52 height 31
click at [689, 364] on div "Setting up your live class Poll for secs No correct answer Start poll" at bounding box center [367, 242] width 650 height 423
click at [24, 233] on div at bounding box center [21, 229] width 10 height 10
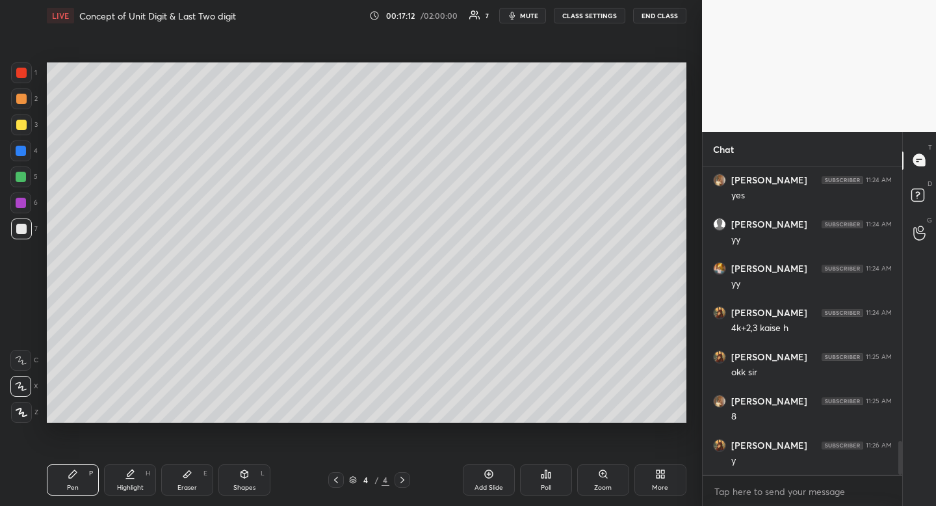
drag, startPoint x: 24, startPoint y: 233, endPoint x: 36, endPoint y: 237, distance: 12.3
click at [24, 233] on div at bounding box center [21, 229] width 10 height 10
click at [25, 179] on div at bounding box center [21, 177] width 10 height 10
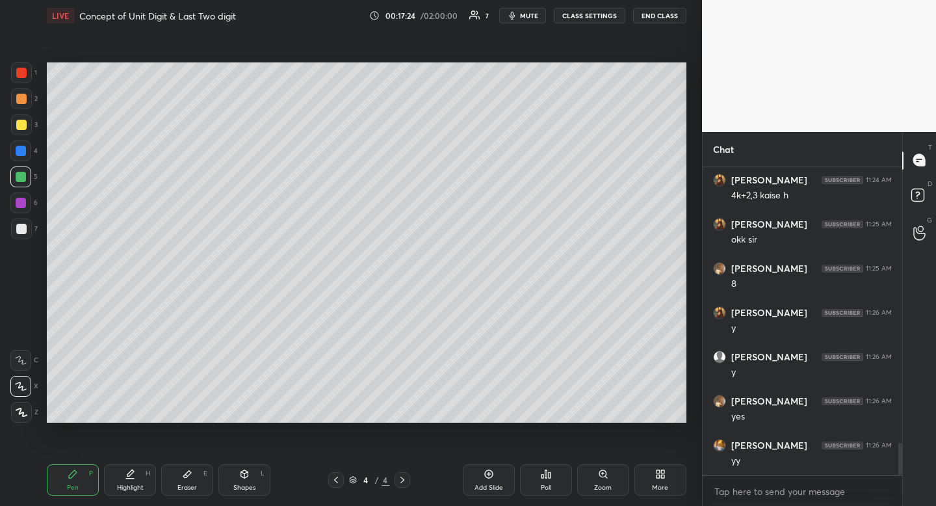
drag, startPoint x: 23, startPoint y: 99, endPoint x: 21, endPoint y: 113, distance: 13.3
click at [23, 99] on div at bounding box center [21, 99] width 10 height 10
click at [22, 226] on div at bounding box center [21, 229] width 10 height 10
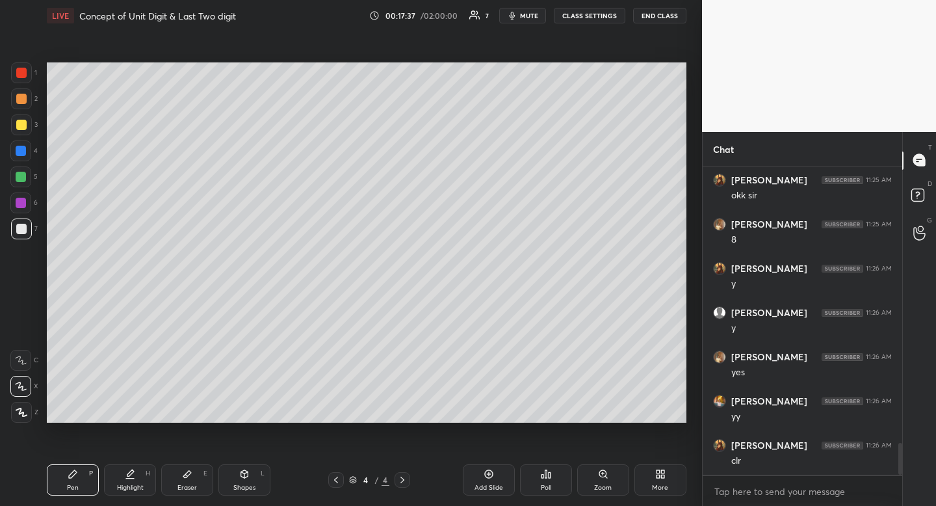
click at [486, 486] on div "Add Slide" at bounding box center [489, 487] width 29 height 7
click at [23, 239] on div at bounding box center [21, 229] width 21 height 21
click at [20, 237] on div at bounding box center [21, 229] width 21 height 21
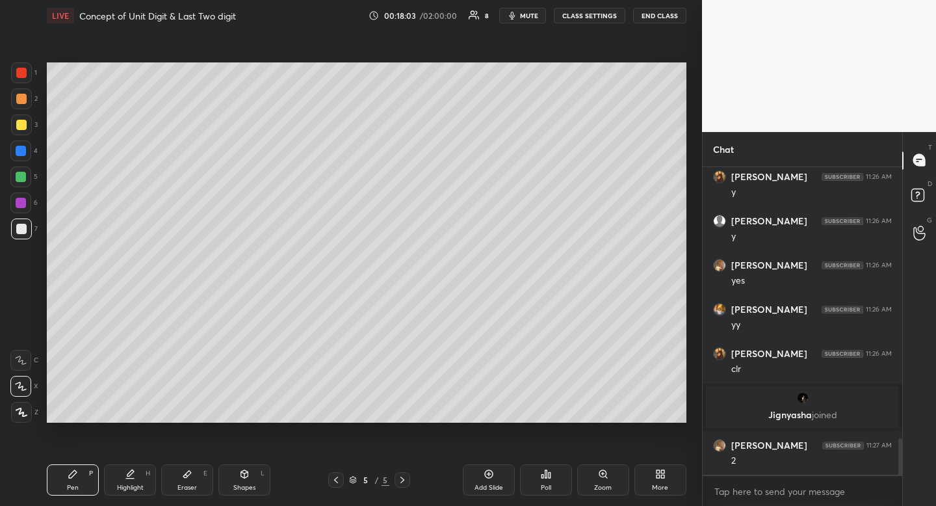
scroll to position [2316, 0]
click at [190, 480] on div "Eraser E" at bounding box center [187, 479] width 52 height 31
click at [190, 479] on icon at bounding box center [187, 474] width 10 height 10
click at [77, 489] on div "Pen P Highlight H Eraser E Shapes L 5 / 5 Add Slide Poll Zoom More" at bounding box center [367, 480] width 640 height 52
click at [77, 487] on div "Pen" at bounding box center [73, 487] width 12 height 7
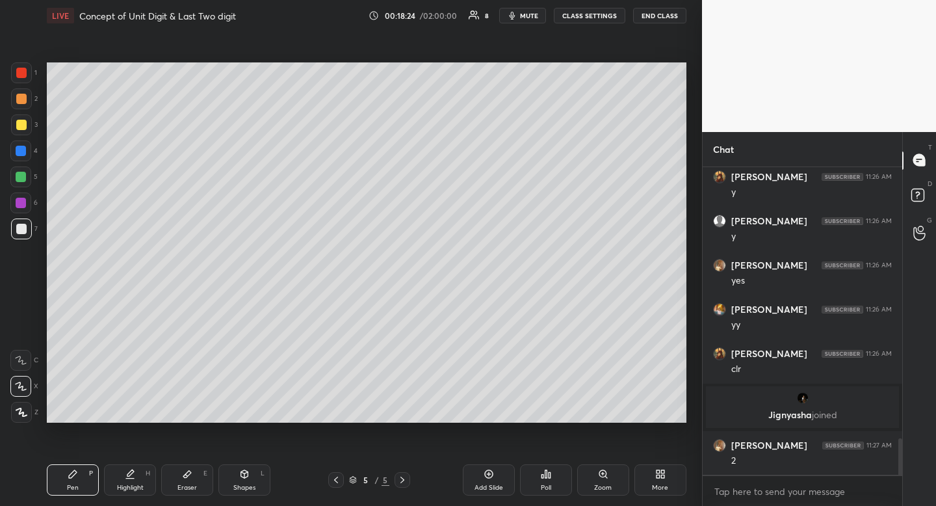
click at [250, 476] on div "Shapes L" at bounding box center [245, 479] width 52 height 31
click at [32, 336] on div "R" at bounding box center [24, 334] width 27 height 21
click at [23, 109] on div "1 2 3 4 5 6 7" at bounding box center [23, 153] width 27 height 182
drag, startPoint x: 23, startPoint y: 109, endPoint x: 12, endPoint y: 114, distance: 12.2
click at [18, 114] on div "1 2 3 4 5 6 7" at bounding box center [23, 153] width 27 height 182
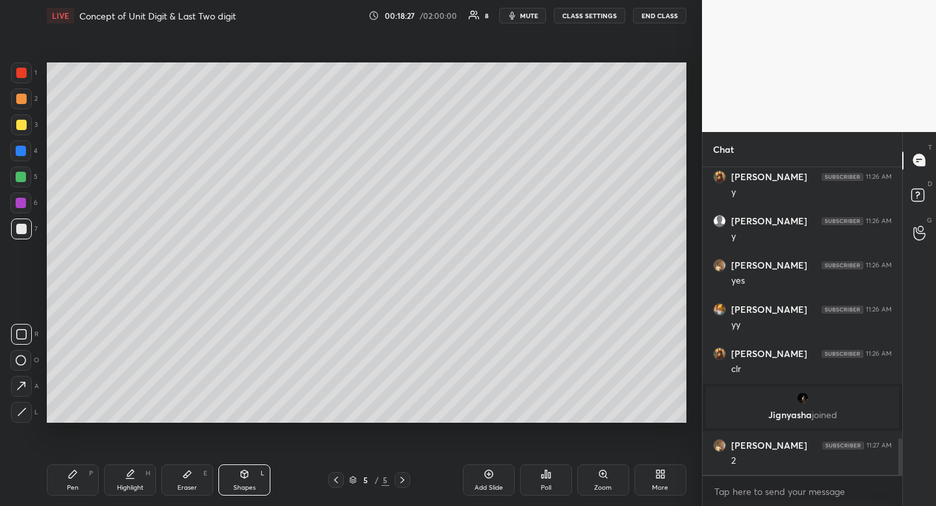
click at [24, 103] on div at bounding box center [21, 99] width 10 height 10
click at [25, 103] on div at bounding box center [21, 99] width 10 height 10
click at [70, 481] on div "Pen P" at bounding box center [73, 479] width 52 height 31
drag, startPoint x: 70, startPoint y: 481, endPoint x: 49, endPoint y: 433, distance: 51.8
click at [72, 486] on div "Pen P" at bounding box center [73, 479] width 52 height 31
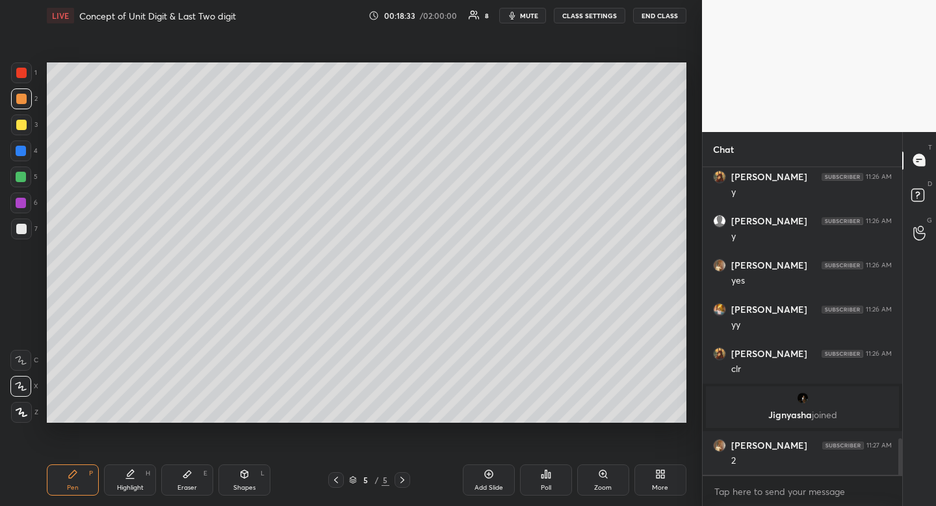
click at [26, 233] on div at bounding box center [21, 229] width 21 height 21
drag, startPoint x: 27, startPoint y: 233, endPoint x: 36, endPoint y: 291, distance: 58.7
click at [27, 233] on div at bounding box center [21, 229] width 21 height 21
click at [75, 487] on div "Pen" at bounding box center [73, 487] width 12 height 7
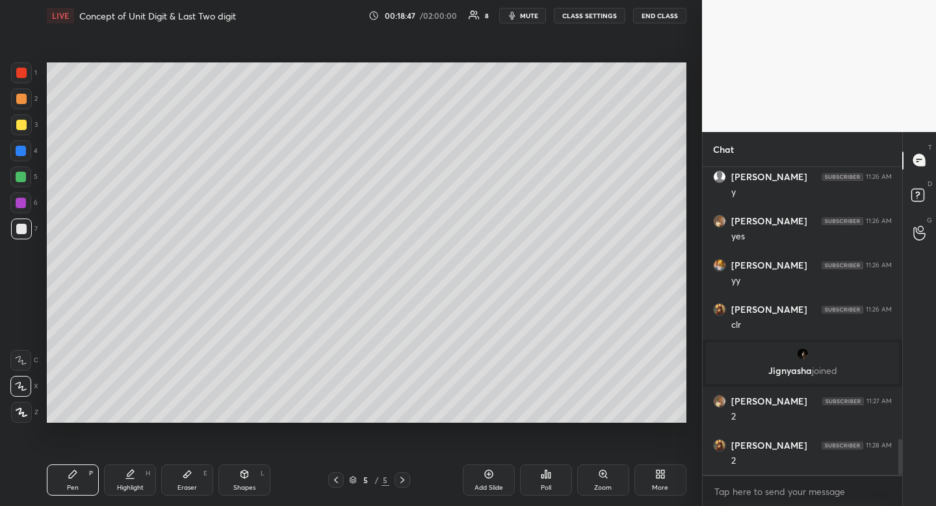
scroll to position [2404, 0]
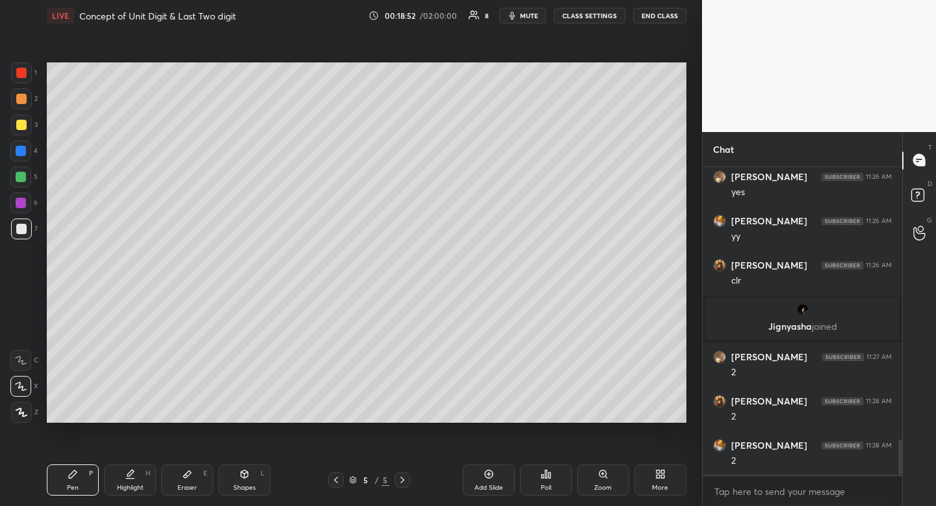
click at [242, 479] on div "Shapes L" at bounding box center [245, 479] width 52 height 31
click at [13, 363] on div at bounding box center [20, 360] width 21 height 21
drag, startPoint x: 13, startPoint y: 363, endPoint x: 21, endPoint y: 363, distance: 8.5
click at [13, 363] on div at bounding box center [20, 360] width 21 height 21
click at [92, 477] on div "P" at bounding box center [91, 473] width 4 height 7
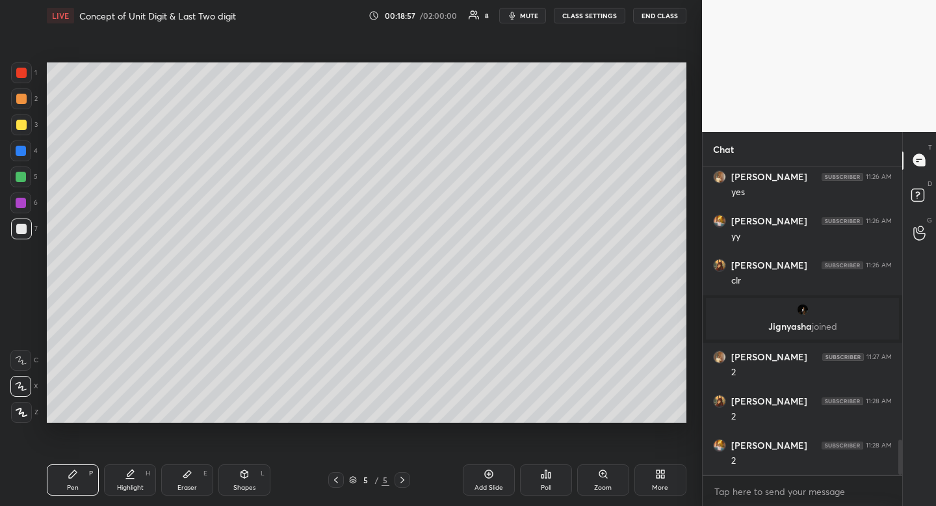
click at [92, 477] on div "P" at bounding box center [91, 473] width 4 height 7
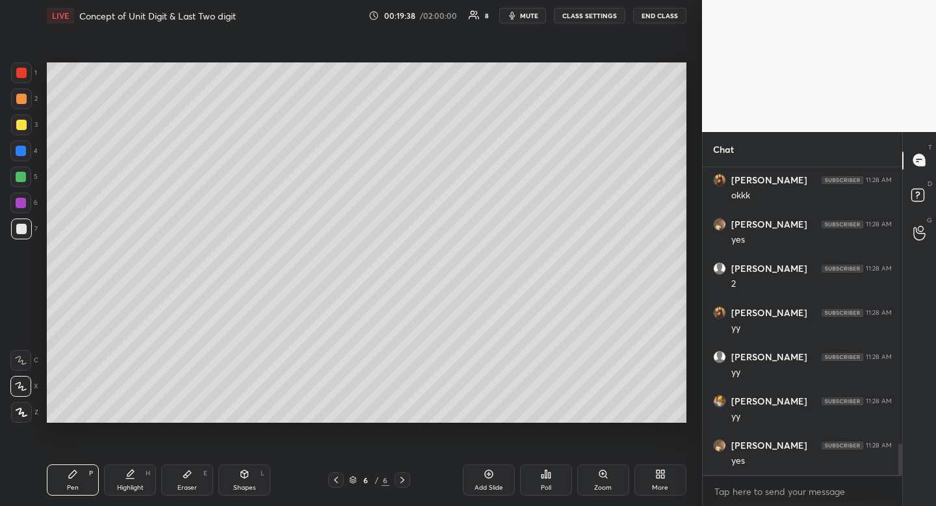
scroll to position [2758, 0]
click at [252, 470] on div "Shapes L" at bounding box center [245, 479] width 52 height 31
click at [21, 340] on div at bounding box center [21, 334] width 21 height 21
drag, startPoint x: 21, startPoint y: 340, endPoint x: 46, endPoint y: 303, distance: 44.6
click at [21, 340] on div at bounding box center [21, 334] width 21 height 21
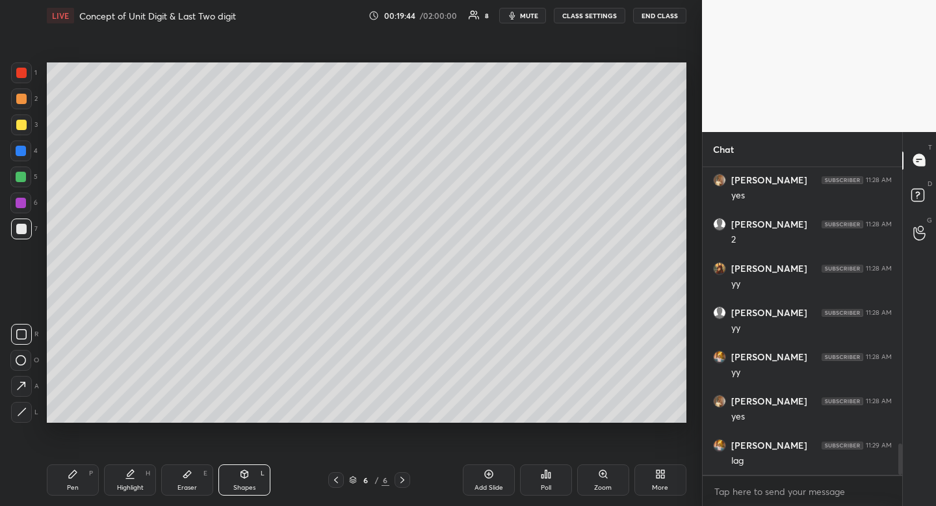
click at [68, 488] on div "Pen" at bounding box center [73, 487] width 12 height 7
drag, startPoint x: 68, startPoint y: 488, endPoint x: 81, endPoint y: 443, distance: 46.9
click at [68, 488] on div "Pen" at bounding box center [73, 487] width 12 height 7
click at [255, 479] on div "Shapes L" at bounding box center [245, 479] width 52 height 31
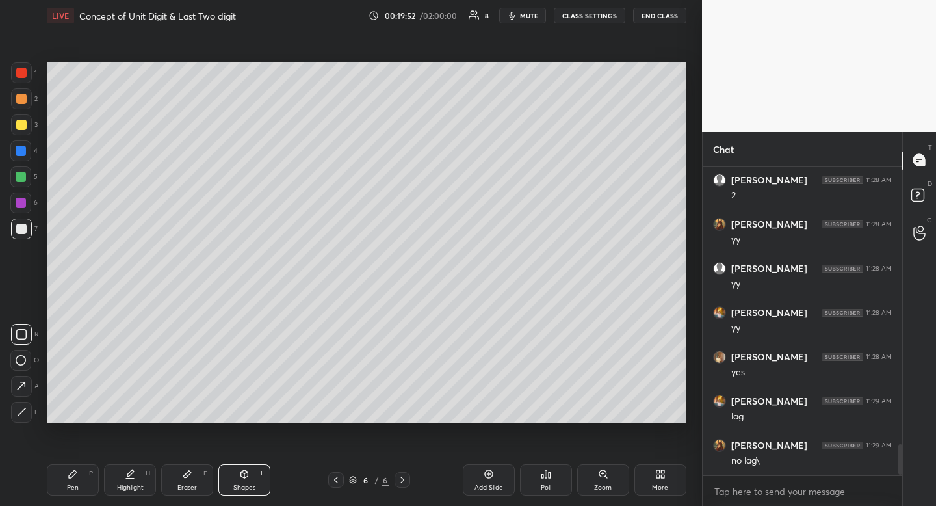
click at [22, 356] on icon at bounding box center [21, 360] width 10 height 10
click at [133, 470] on icon at bounding box center [130, 474] width 10 height 10
click at [135, 457] on div "Pen P Highlight H Eraser E Shapes L 6 / 6 Add Slide Poll Zoom More" at bounding box center [367, 480] width 640 height 52
click at [530, 20] on button "mute" at bounding box center [522, 16] width 47 height 16
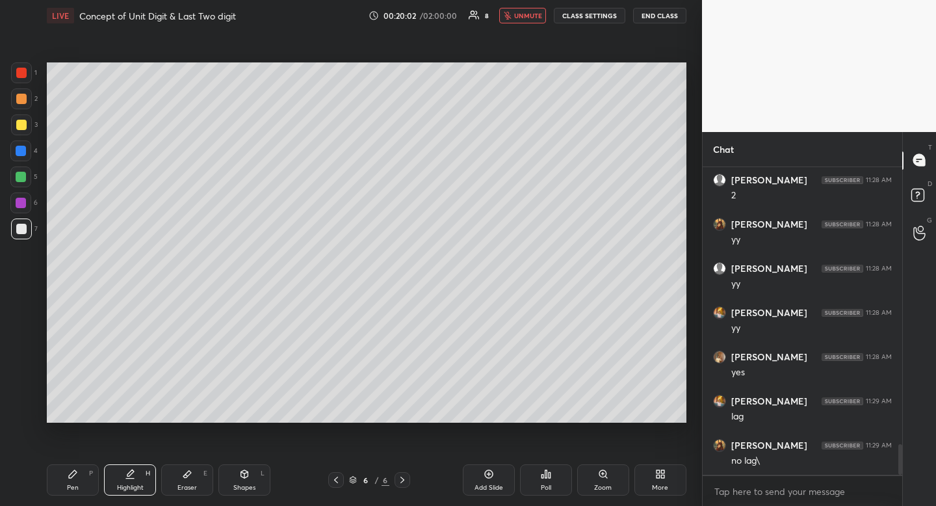
click at [18, 126] on div at bounding box center [21, 125] width 10 height 10
drag, startPoint x: 18, startPoint y: 126, endPoint x: 19, endPoint y: 177, distance: 51.4
click at [18, 126] on div at bounding box center [21, 125] width 10 height 10
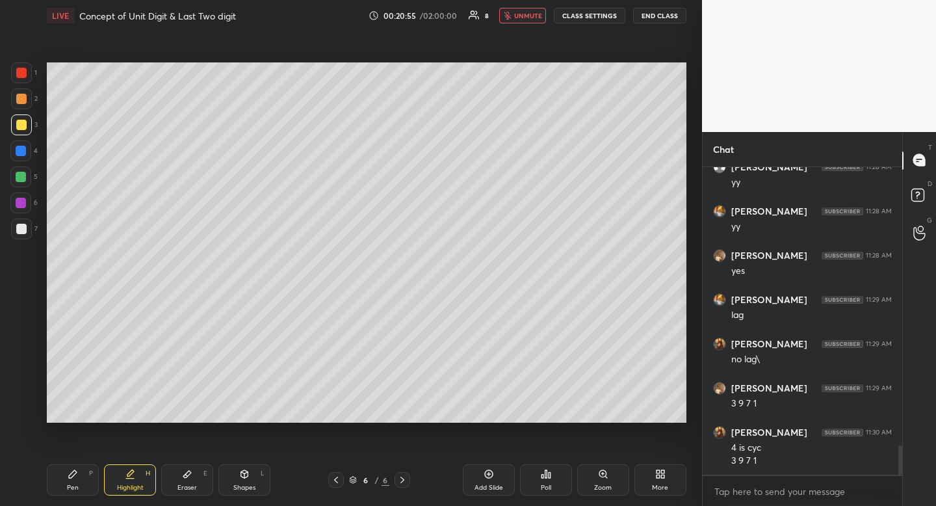
click at [20, 225] on div at bounding box center [21, 229] width 10 height 10
click at [523, 16] on span "unmute" at bounding box center [528, 15] width 28 height 9
click at [25, 101] on div at bounding box center [21, 99] width 10 height 10
drag, startPoint x: 25, startPoint y: 101, endPoint x: 40, endPoint y: 95, distance: 16.3
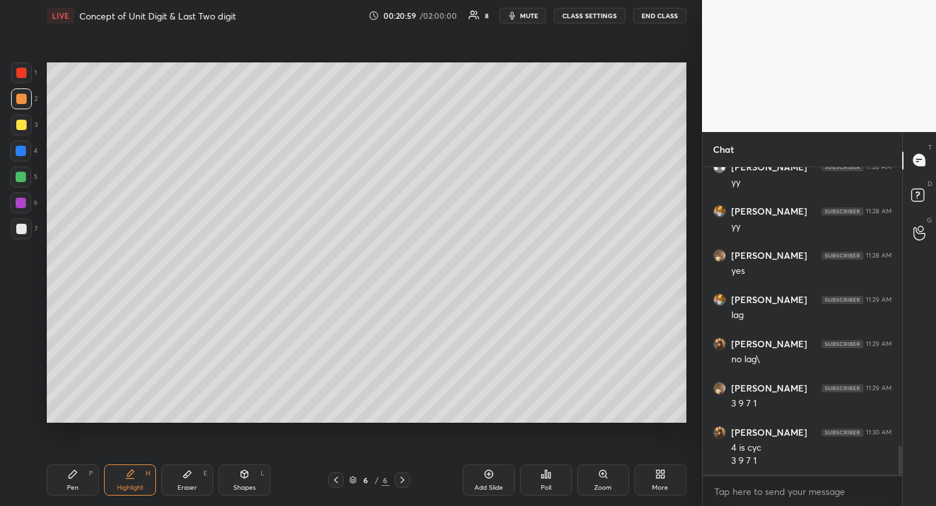
click at [25, 101] on div at bounding box center [21, 99] width 10 height 10
click at [80, 471] on div "Pen P" at bounding box center [73, 479] width 52 height 31
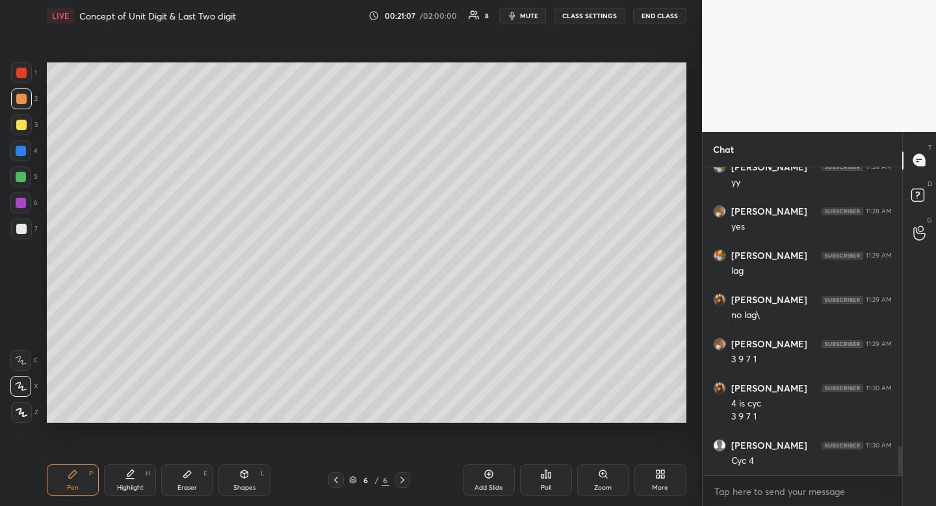
scroll to position [2992, 0]
drag, startPoint x: 23, startPoint y: 233, endPoint x: 10, endPoint y: 261, distance: 30.3
click at [23, 233] on div at bounding box center [21, 229] width 10 height 10
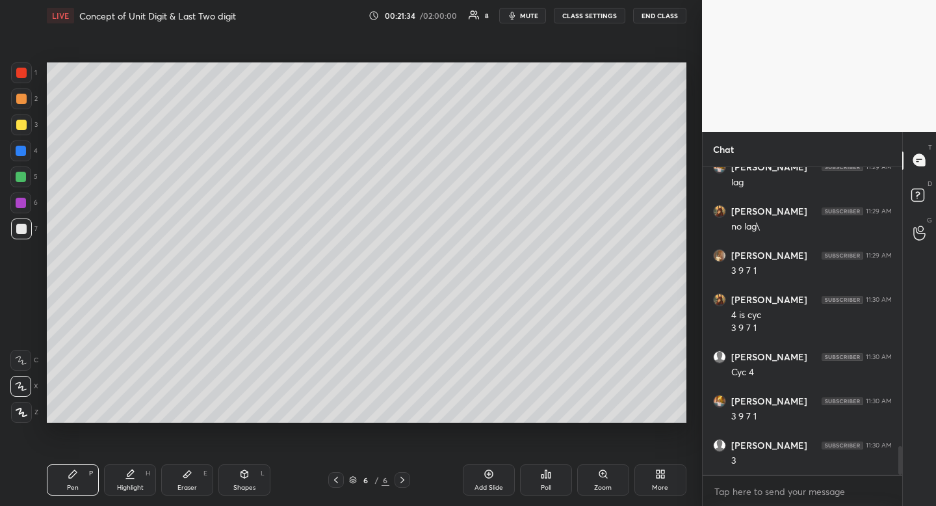
scroll to position [3081, 0]
click at [20, 129] on div at bounding box center [21, 125] width 10 height 10
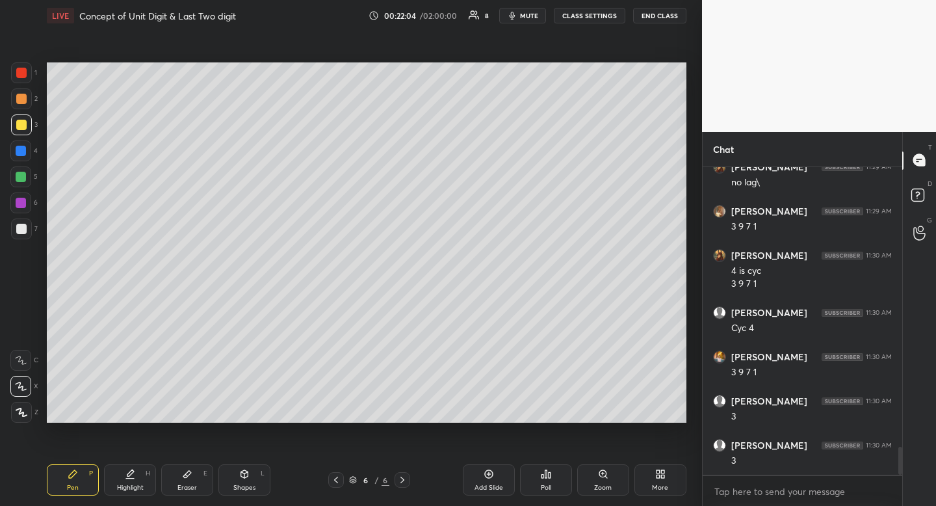
click at [24, 235] on div at bounding box center [21, 229] width 21 height 21
drag, startPoint x: 24, startPoint y: 235, endPoint x: 18, endPoint y: 237, distance: 7.0
click at [24, 235] on div at bounding box center [21, 229] width 21 height 21
click at [78, 479] on div "Pen P" at bounding box center [73, 479] width 52 height 31
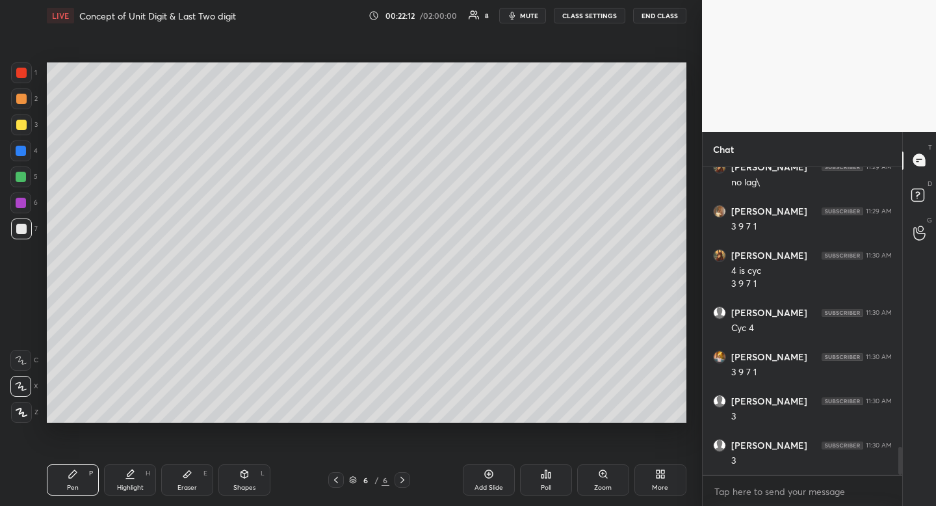
drag, startPoint x: 21, startPoint y: 125, endPoint x: 16, endPoint y: 141, distance: 16.9
click at [19, 126] on div at bounding box center [21, 125] width 10 height 10
click at [68, 486] on div "Pen" at bounding box center [73, 487] width 12 height 7
drag, startPoint x: 68, startPoint y: 486, endPoint x: 79, endPoint y: 437, distance: 50.0
click at [68, 486] on div "Pen" at bounding box center [73, 487] width 12 height 7
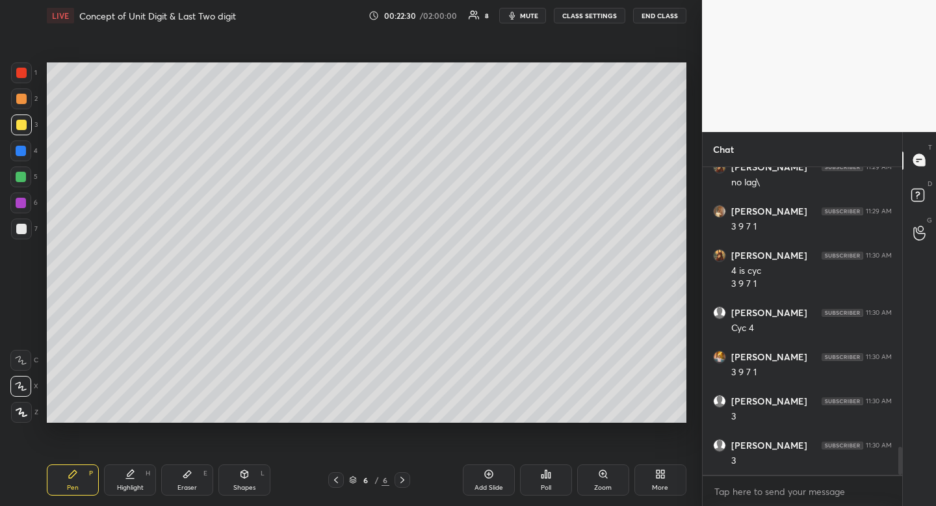
click at [20, 232] on div at bounding box center [21, 229] width 10 height 10
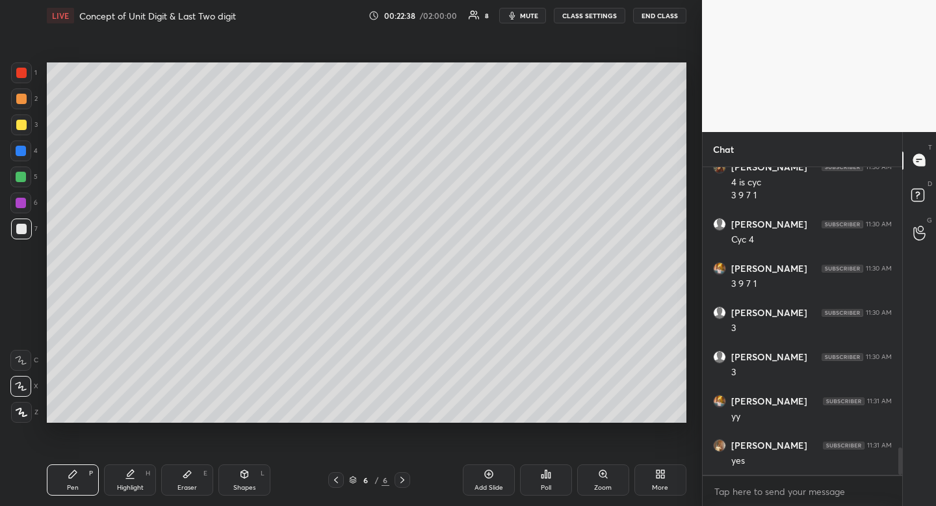
scroll to position [3213, 0]
click at [243, 473] on icon at bounding box center [244, 474] width 7 height 8
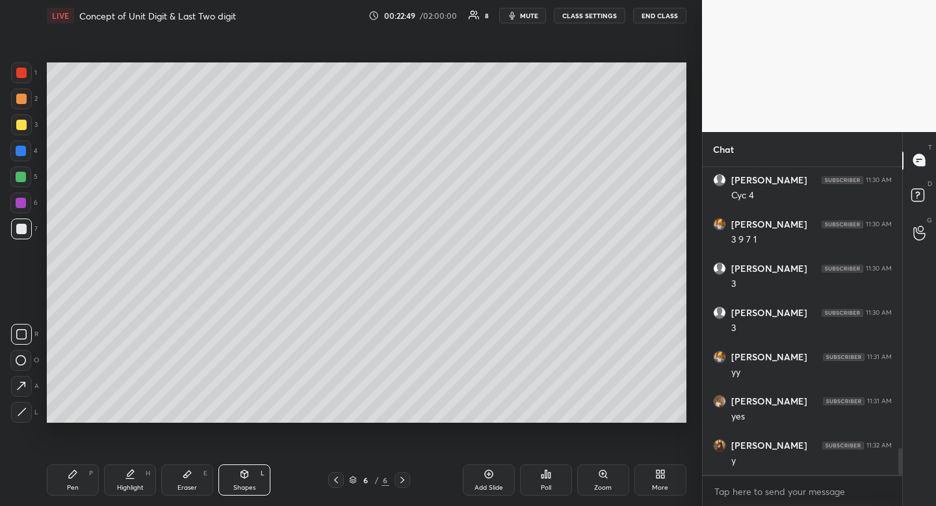
click at [32, 362] on div "O" at bounding box center [24, 360] width 29 height 21
click at [77, 479] on icon at bounding box center [73, 474] width 10 height 10
click at [82, 474] on div "Pen P" at bounding box center [73, 479] width 52 height 31
click at [534, 13] on span "mute" at bounding box center [529, 15] width 18 height 9
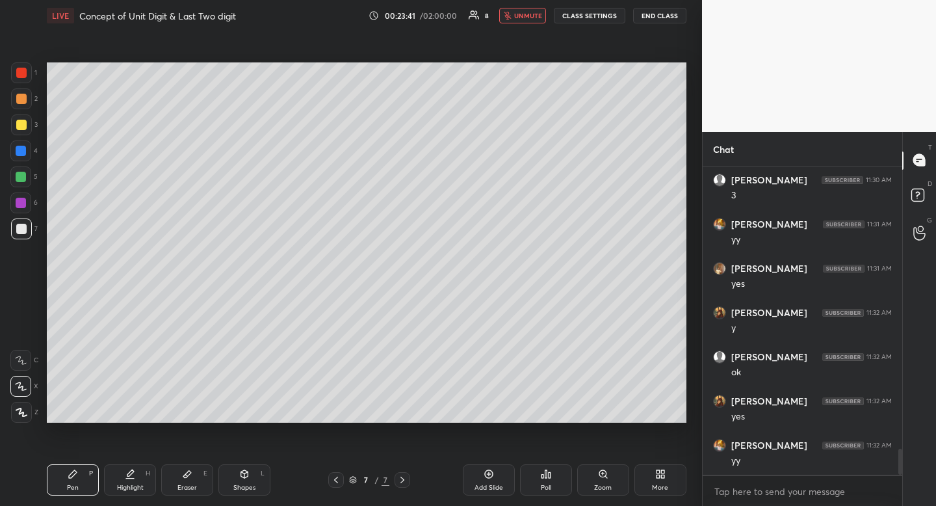
click at [21, 123] on div at bounding box center [21, 125] width 10 height 10
drag, startPoint x: 23, startPoint y: 120, endPoint x: 7, endPoint y: 151, distance: 34.3
click at [23, 120] on div at bounding box center [21, 125] width 10 height 10
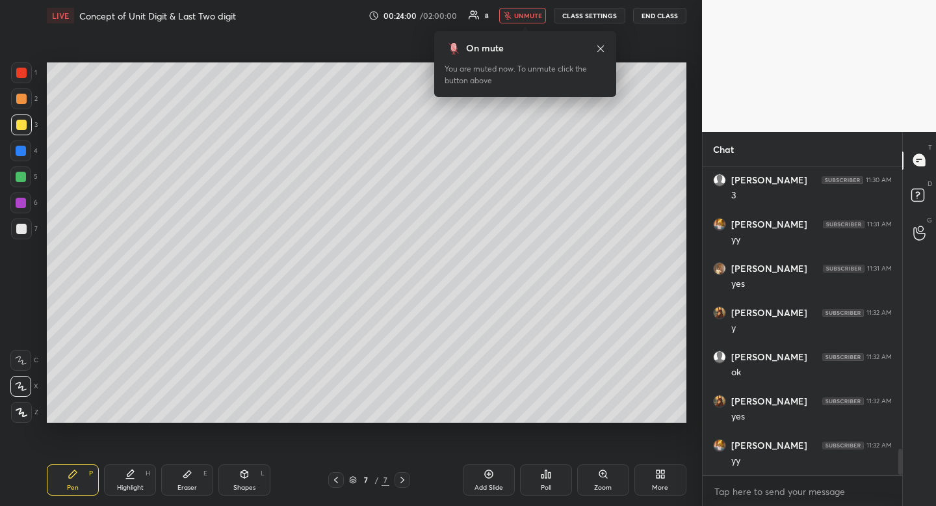
scroll to position [3390, 0]
click at [605, 50] on icon at bounding box center [601, 49] width 10 height 10
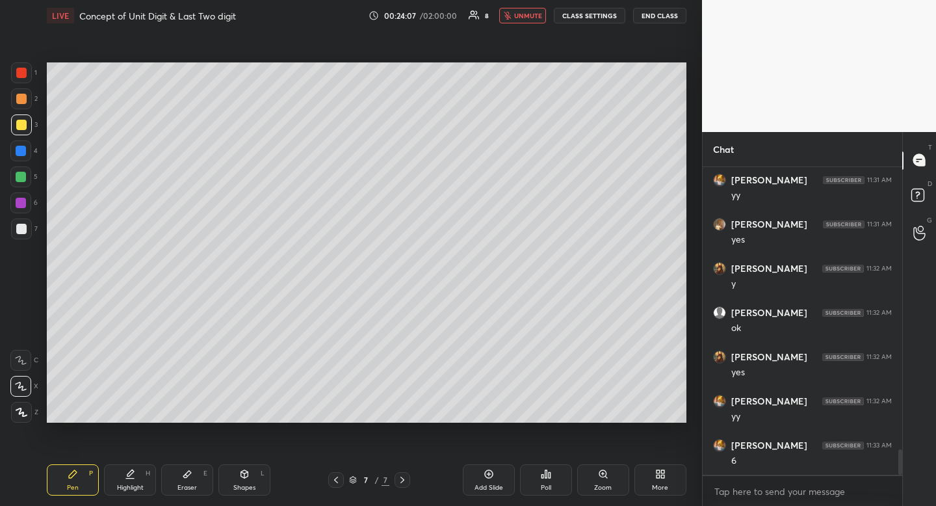
click at [536, 18] on span "unmute" at bounding box center [528, 15] width 28 height 9
click at [25, 220] on div at bounding box center [21, 229] width 21 height 21
click at [62, 480] on div "Pen P" at bounding box center [73, 479] width 52 height 31
click at [63, 475] on div "Pen P" at bounding box center [73, 479] width 52 height 31
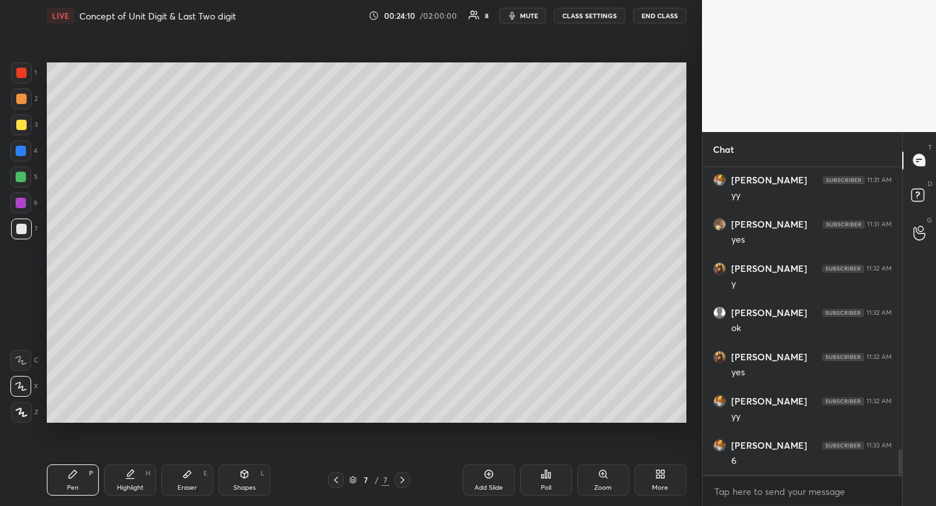
click at [16, 126] on div at bounding box center [21, 125] width 10 height 10
drag, startPoint x: 16, startPoint y: 124, endPoint x: 12, endPoint y: 144, distance: 20.7
click at [16, 124] on div at bounding box center [21, 125] width 10 height 10
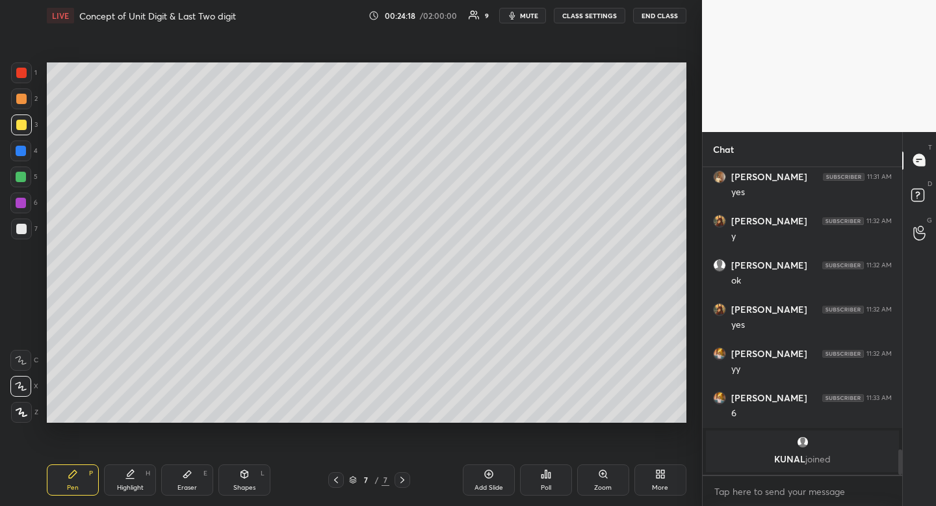
drag, startPoint x: 240, startPoint y: 468, endPoint x: 240, endPoint y: 443, distance: 24.7
click at [239, 468] on div "Shapes L" at bounding box center [245, 479] width 52 height 31
click at [33, 325] on div "R" at bounding box center [24, 334] width 27 height 21
click at [35, 320] on div "R O A L" at bounding box center [24, 371] width 29 height 104
click at [64, 471] on div "Pen P" at bounding box center [73, 479] width 52 height 31
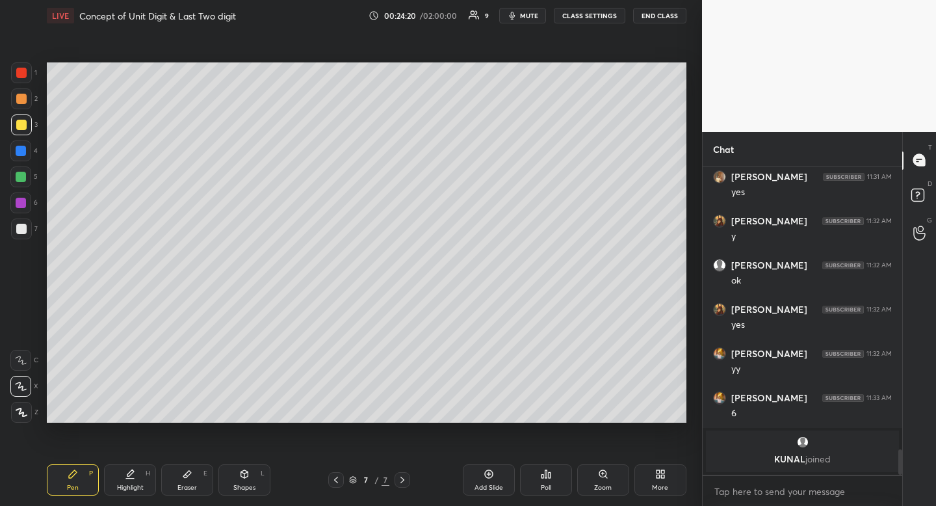
click at [72, 464] on div "Pen P" at bounding box center [73, 479] width 52 height 31
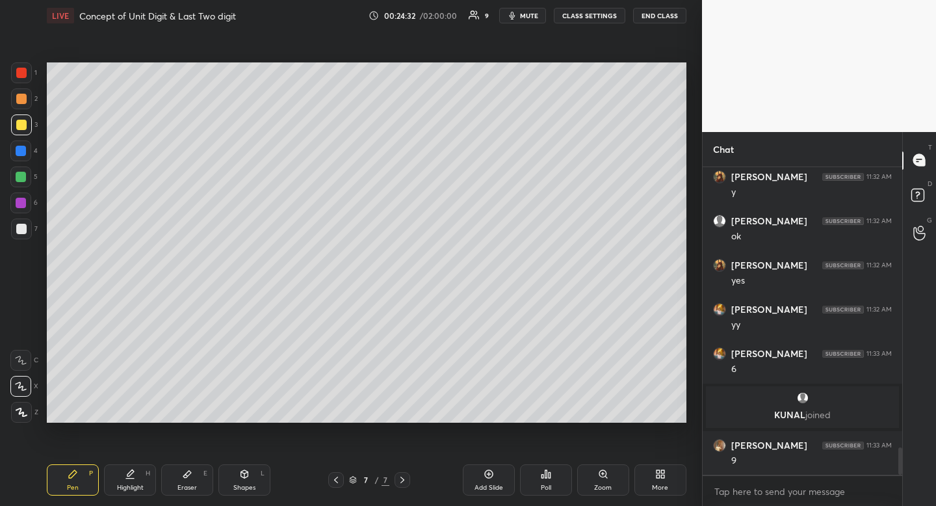
scroll to position [3205, 0]
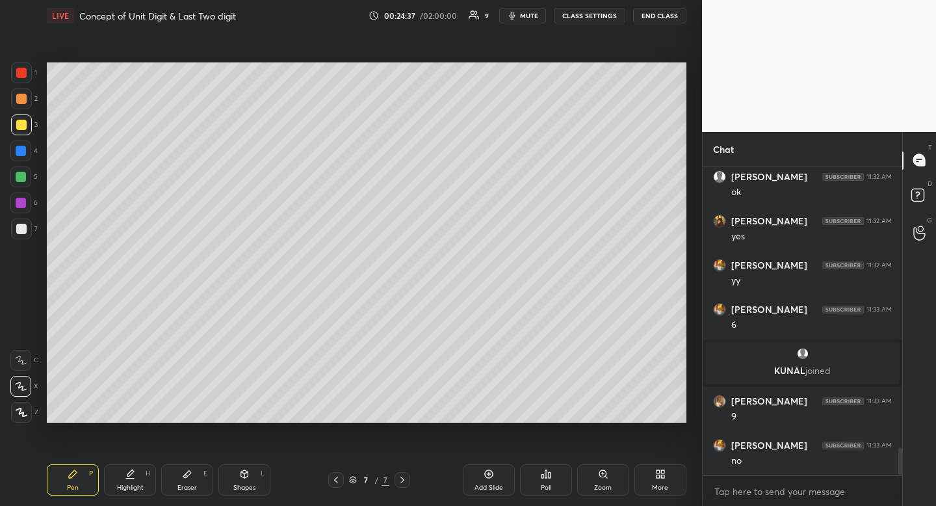
click at [185, 474] on icon at bounding box center [187, 474] width 8 height 7
click at [195, 458] on div "Pen P Highlight H Eraser E Shapes L 7 / 7 Add Slide Poll Zoom More" at bounding box center [367, 480] width 640 height 52
click at [64, 456] on div "Pen P Highlight H Eraser E Shapes L 7 / 7 Add Slide Poll Zoom More" at bounding box center [367, 480] width 640 height 52
drag, startPoint x: 55, startPoint y: 475, endPoint x: 62, endPoint y: 471, distance: 7.9
click at [55, 475] on div "Pen P" at bounding box center [73, 479] width 52 height 31
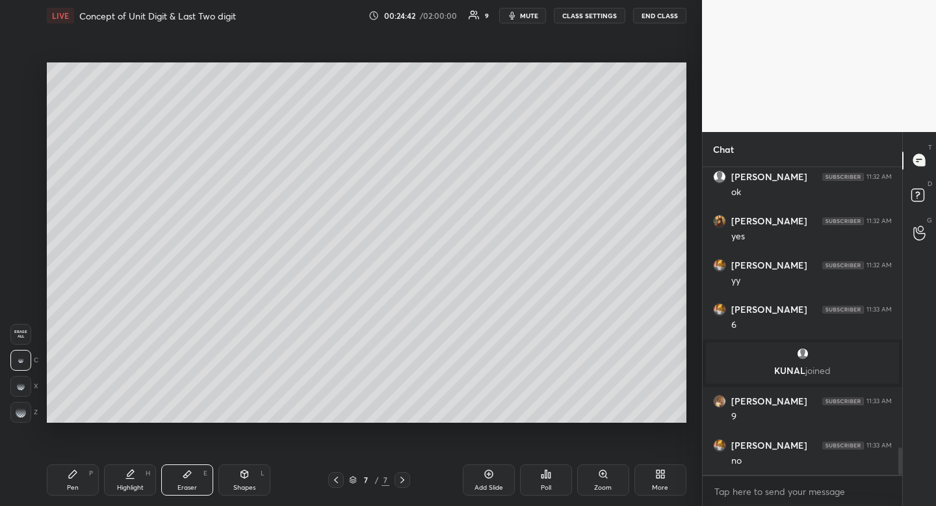
click at [62, 467] on div "Pen P" at bounding box center [73, 479] width 52 height 31
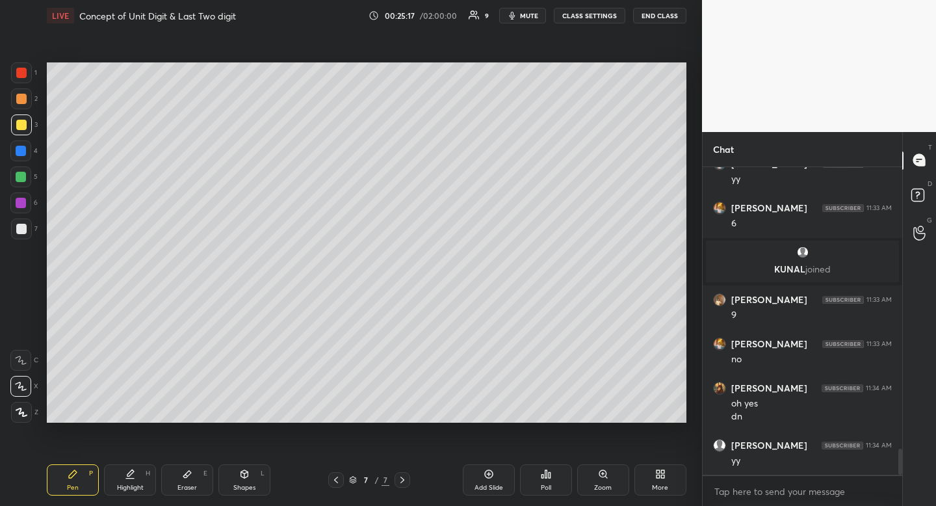
scroll to position [3351, 0]
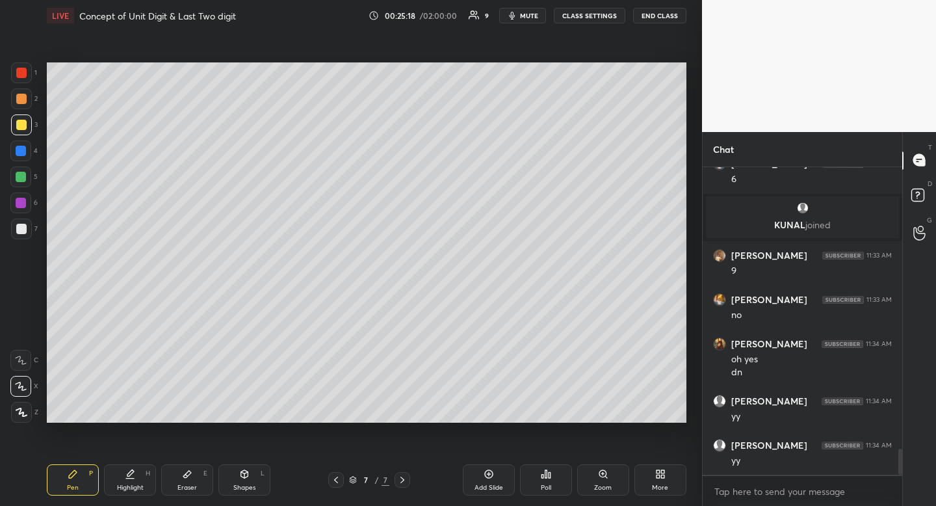
drag, startPoint x: 487, startPoint y: 481, endPoint x: 483, endPoint y: 486, distance: 6.9
click at [487, 481] on div "Add Slide" at bounding box center [489, 479] width 52 height 31
click at [62, 470] on div "Pen P" at bounding box center [73, 479] width 52 height 31
click at [68, 470] on icon at bounding box center [73, 474] width 10 height 10
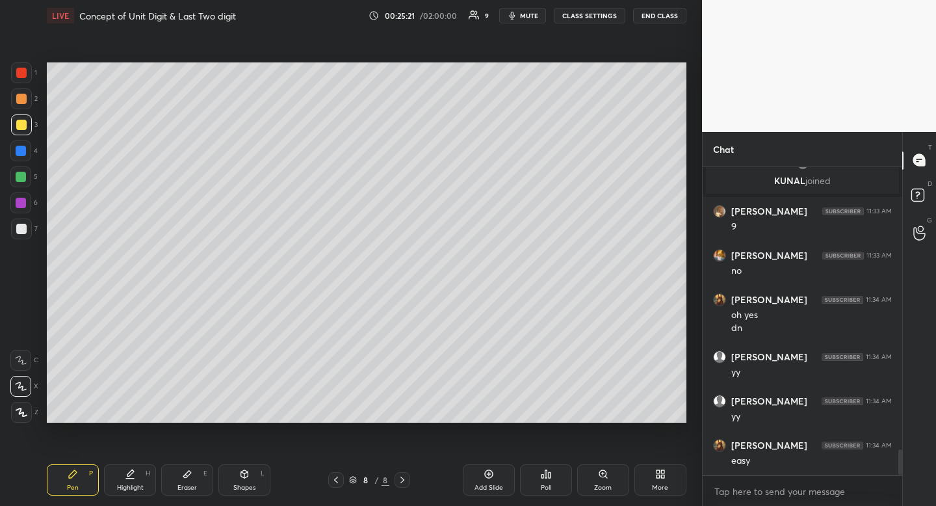
scroll to position [3440, 0]
click at [23, 223] on div at bounding box center [21, 229] width 21 height 21
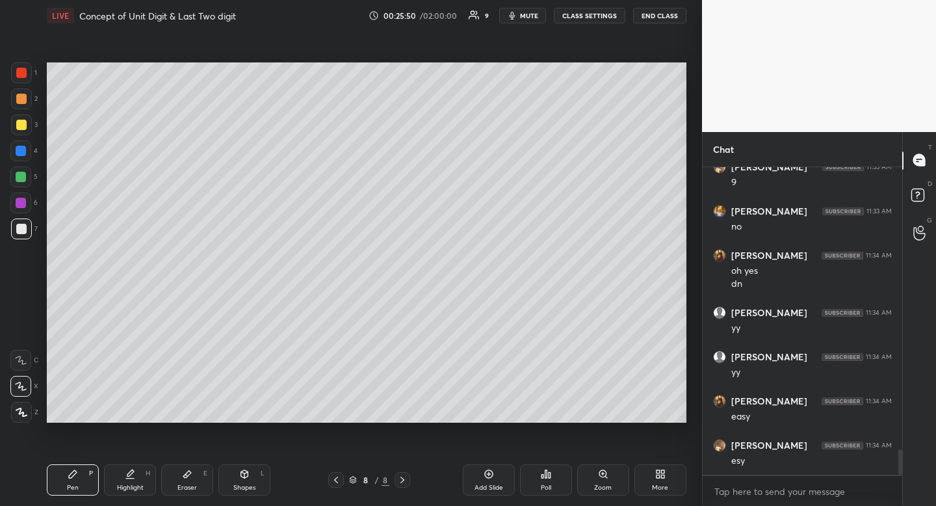
click at [23, 228] on div at bounding box center [21, 229] width 10 height 10
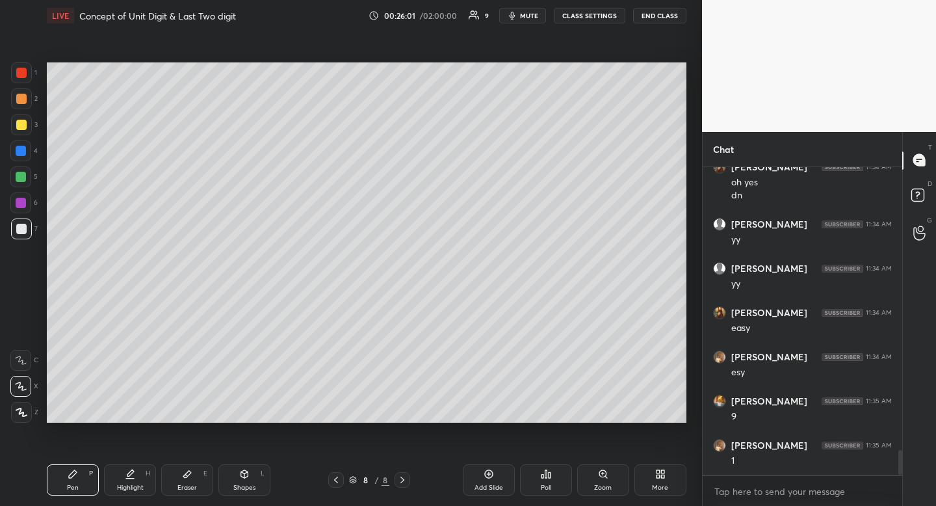
drag, startPoint x: 531, startPoint y: 12, endPoint x: 512, endPoint y: 40, distance: 33.6
click at [531, 12] on span "mute" at bounding box center [529, 15] width 18 height 9
click at [26, 127] on div at bounding box center [21, 124] width 21 height 21
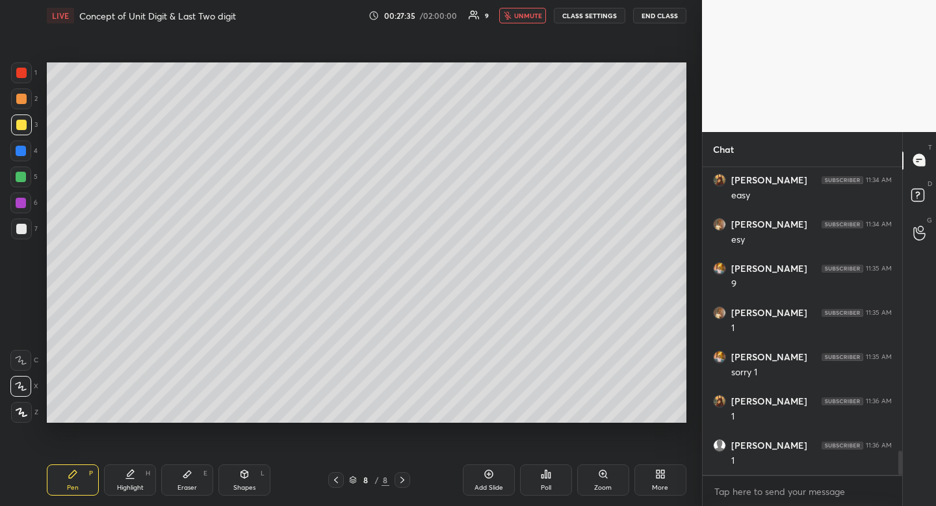
click at [28, 226] on div at bounding box center [21, 229] width 21 height 21
click at [524, 18] on span "unmute" at bounding box center [528, 15] width 28 height 9
click at [23, 225] on div at bounding box center [21, 229] width 10 height 10
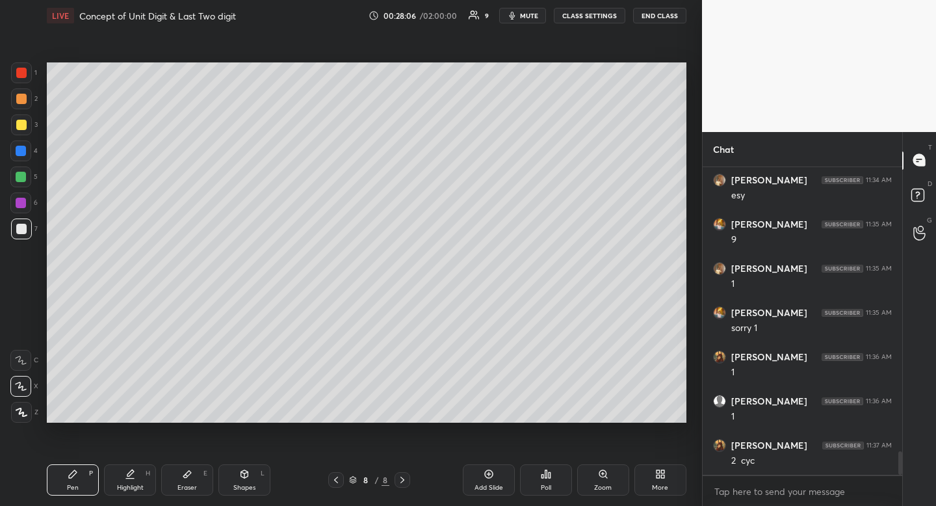
click at [25, 126] on div at bounding box center [21, 125] width 10 height 10
click at [25, 230] on div at bounding box center [21, 229] width 10 height 10
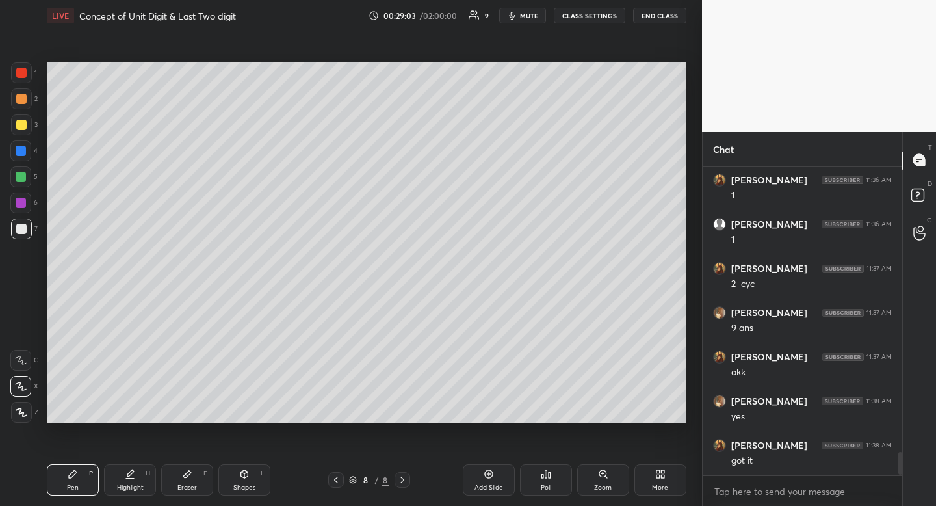
click at [490, 479] on icon at bounding box center [489, 474] width 10 height 10
click at [66, 492] on div "Pen P" at bounding box center [73, 479] width 52 height 31
click at [20, 129] on div at bounding box center [21, 125] width 10 height 10
drag, startPoint x: 20, startPoint y: 129, endPoint x: 16, endPoint y: 214, distance: 85.3
click at [20, 129] on div at bounding box center [21, 125] width 10 height 10
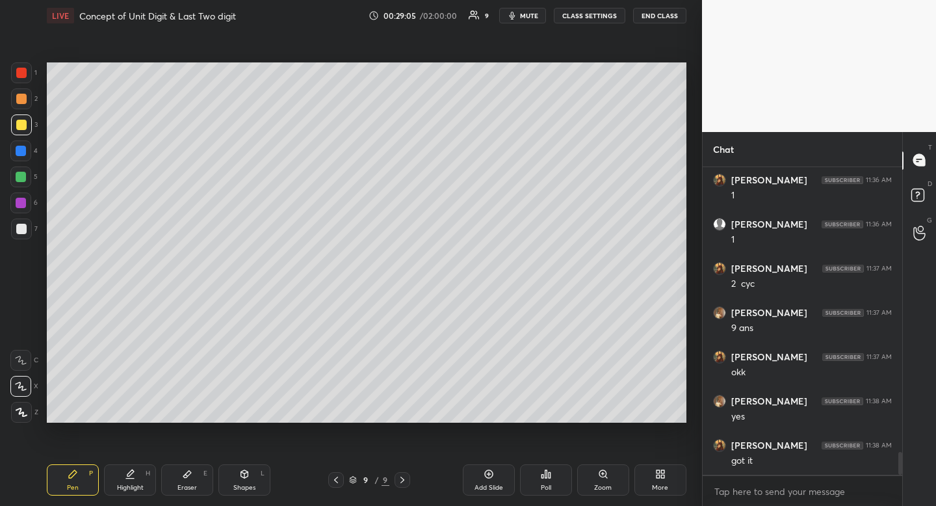
click at [21, 237] on div at bounding box center [21, 229] width 21 height 21
drag, startPoint x: 21, startPoint y: 237, endPoint x: 16, endPoint y: 232, distance: 7.4
click at [21, 237] on div at bounding box center [21, 229] width 21 height 21
click at [338, 478] on icon at bounding box center [336, 480] width 10 height 10
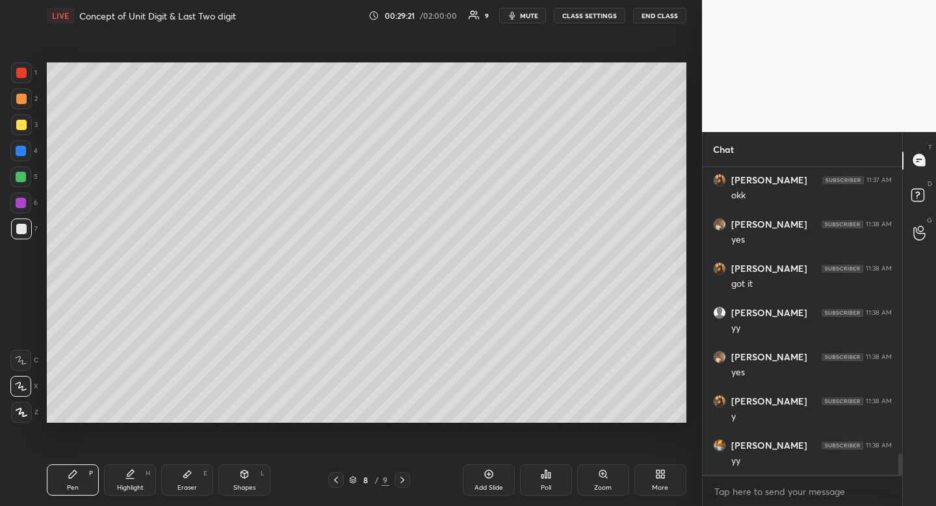
click at [21, 126] on div at bounding box center [21, 125] width 10 height 10
drag, startPoint x: 21, startPoint y: 126, endPoint x: 24, endPoint y: 111, distance: 15.2
click at [21, 126] on div at bounding box center [21, 125] width 10 height 10
click at [21, 230] on div at bounding box center [21, 229] width 10 height 10
click at [22, 230] on div at bounding box center [21, 229] width 10 height 10
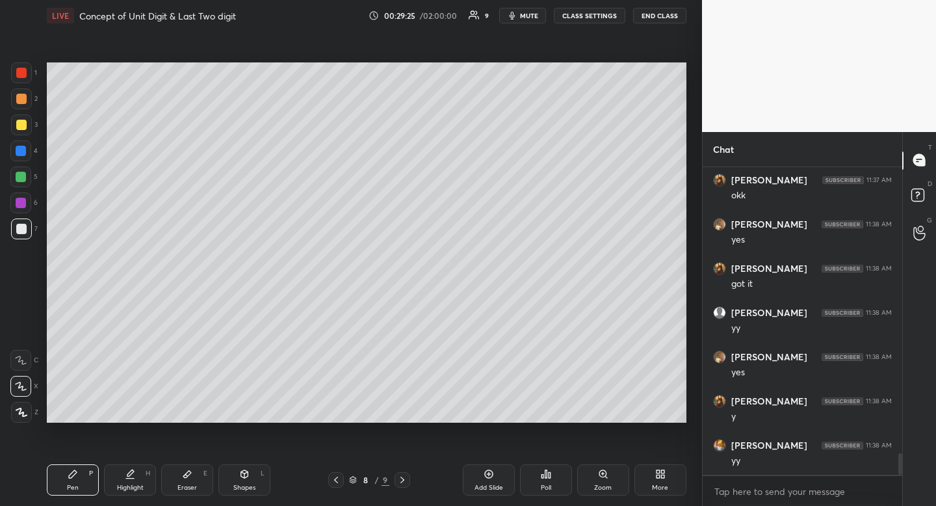
click at [402, 479] on icon at bounding box center [402, 480] width 10 height 10
click at [553, 479] on div "Poll" at bounding box center [546, 479] width 52 height 31
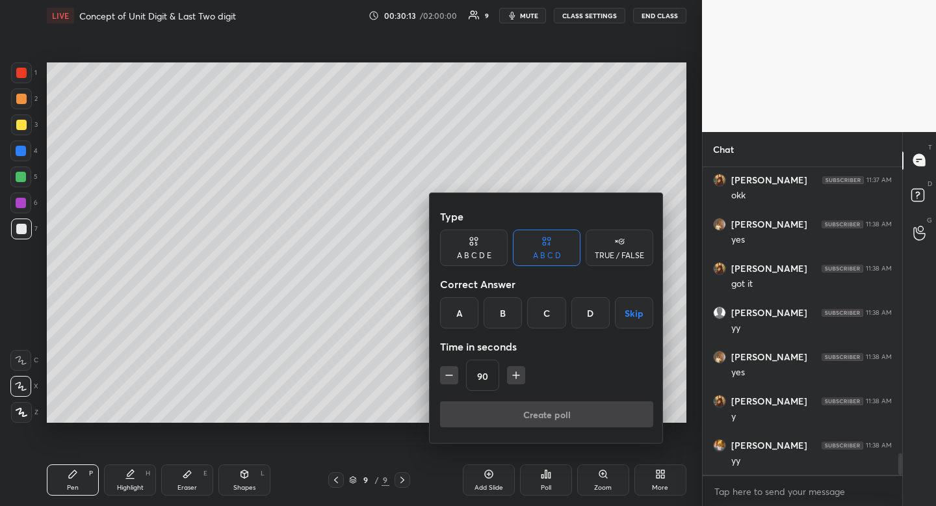
click at [460, 311] on div "A" at bounding box center [459, 312] width 38 height 31
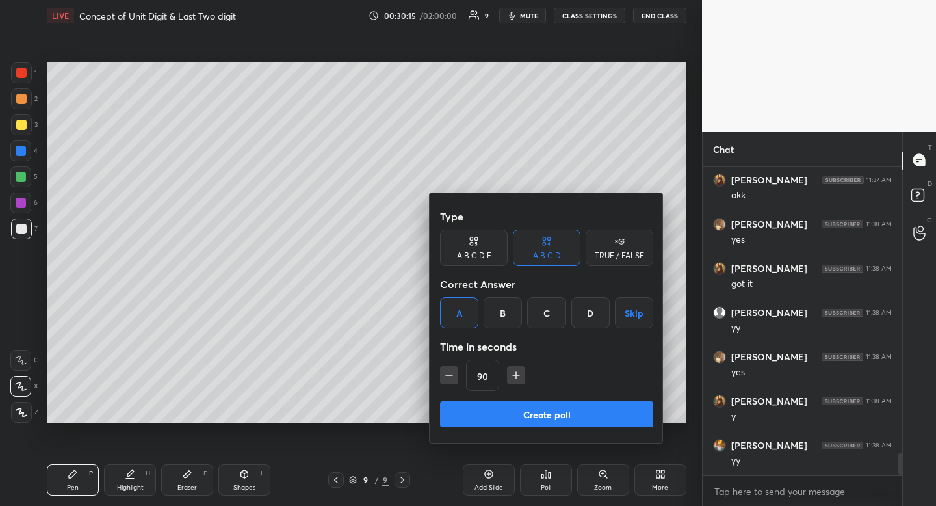
click at [490, 416] on button "Create poll" at bounding box center [546, 414] width 213 height 26
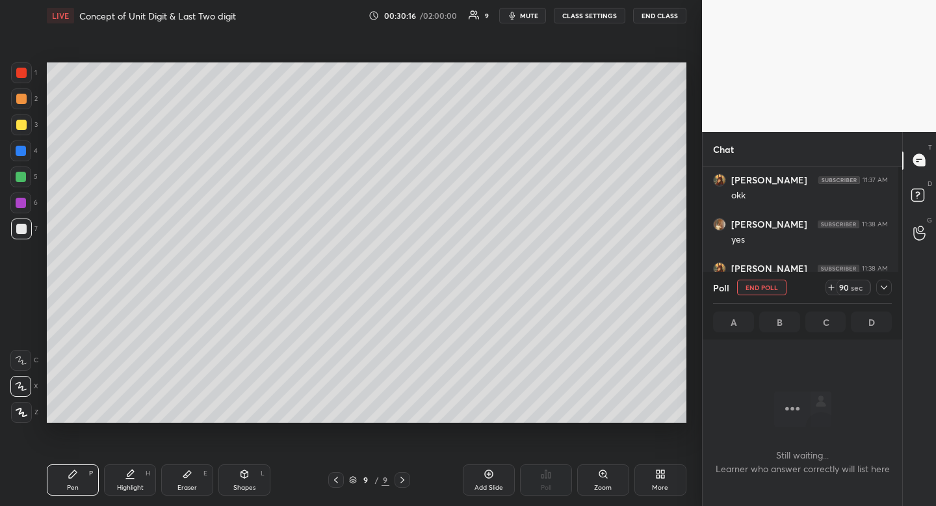
scroll to position [268, 196]
drag, startPoint x: 528, startPoint y: 20, endPoint x: 517, endPoint y: 26, distance: 12.8
click at [528, 21] on button "mute" at bounding box center [522, 16] width 47 height 16
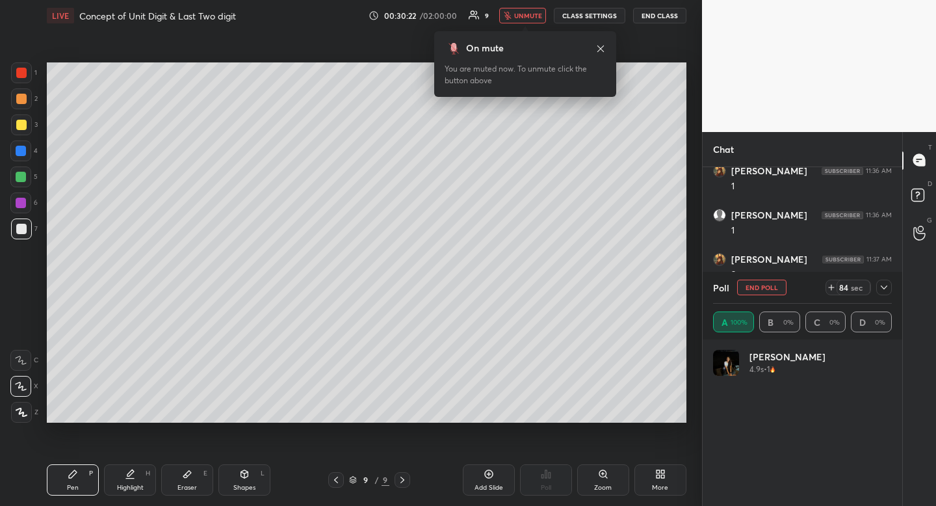
scroll to position [5, 5]
click at [599, 47] on icon at bounding box center [601, 49] width 10 height 10
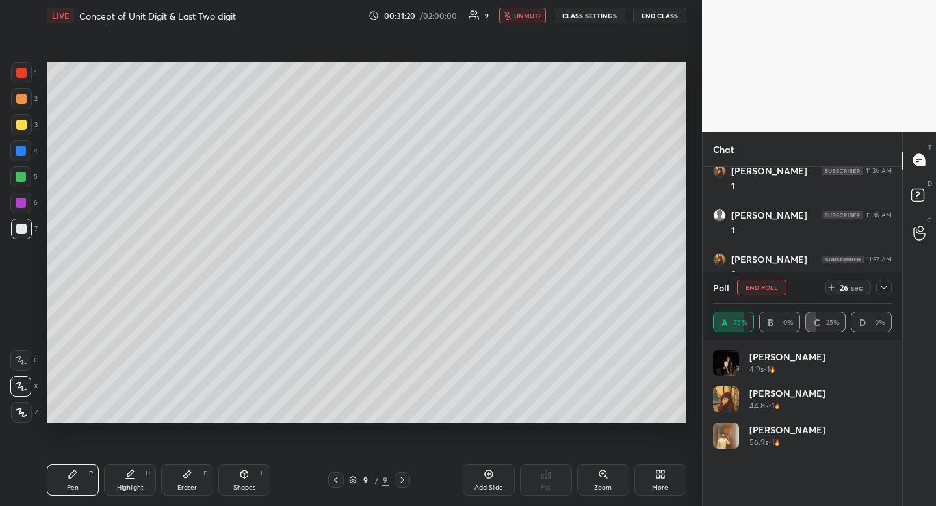
click at [57, 490] on div "Pen P" at bounding box center [73, 479] width 52 height 31
click at [18, 127] on div at bounding box center [21, 125] width 10 height 10
drag, startPoint x: 18, startPoint y: 127, endPoint x: 0, endPoint y: 155, distance: 32.8
click at [18, 127] on div at bounding box center [21, 125] width 10 height 10
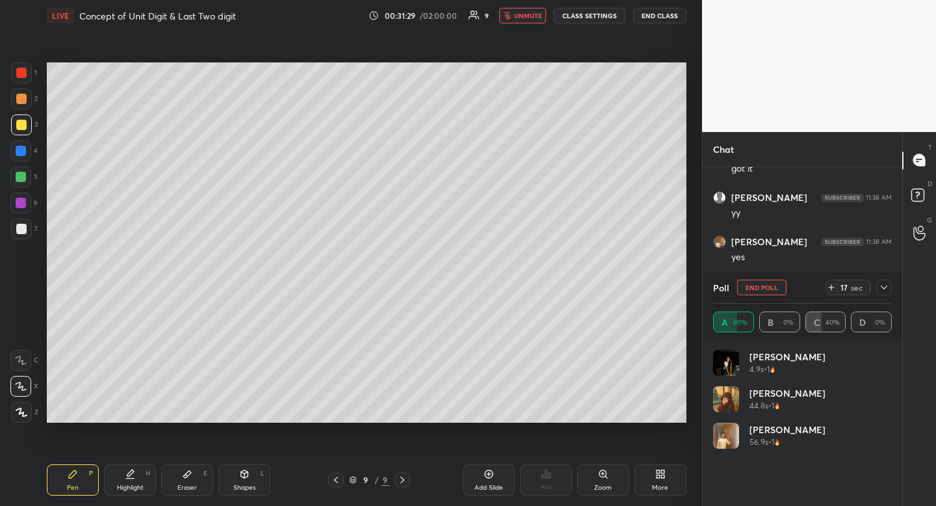
click at [887, 287] on icon at bounding box center [884, 287] width 10 height 10
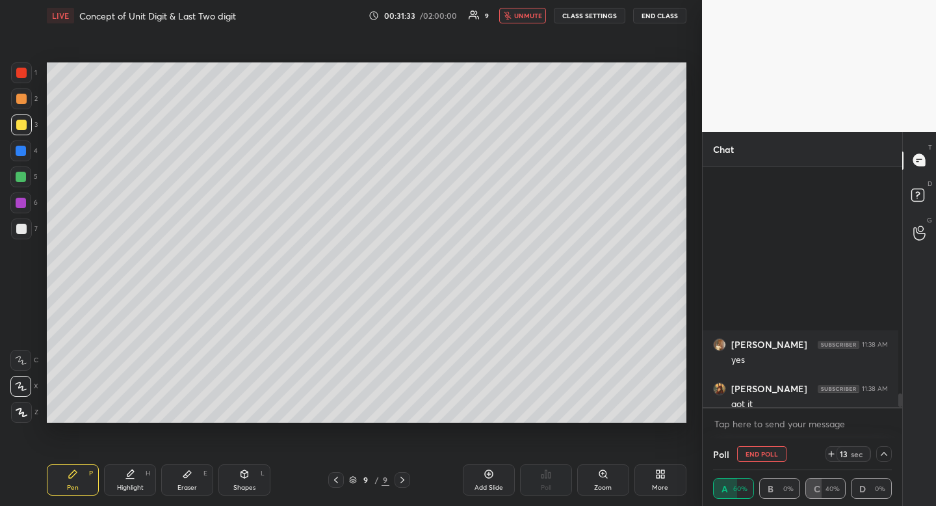
scroll to position [3923, 0]
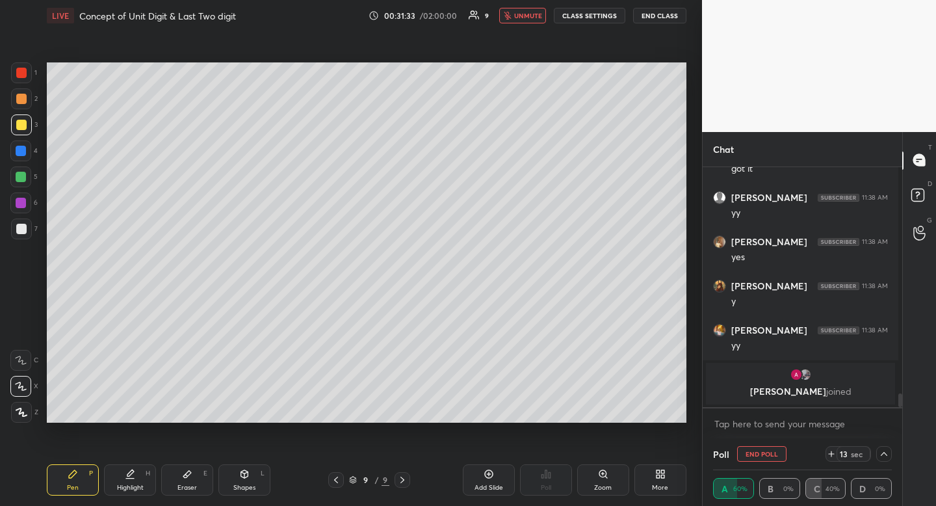
drag, startPoint x: 896, startPoint y: 400, endPoint x: 894, endPoint y: 434, distance: 33.9
click at [896, 427] on div "[PERSON_NAME] 11:38 AM yes [PERSON_NAME] 11:38 AM got it [PERSON_NAME] 11:38 AM…" at bounding box center [803, 303] width 200 height 272
click at [24, 98] on div at bounding box center [21, 99] width 10 height 10
click at [25, 99] on div at bounding box center [21, 99] width 10 height 10
click at [21, 99] on div at bounding box center [21, 99] width 10 height 10
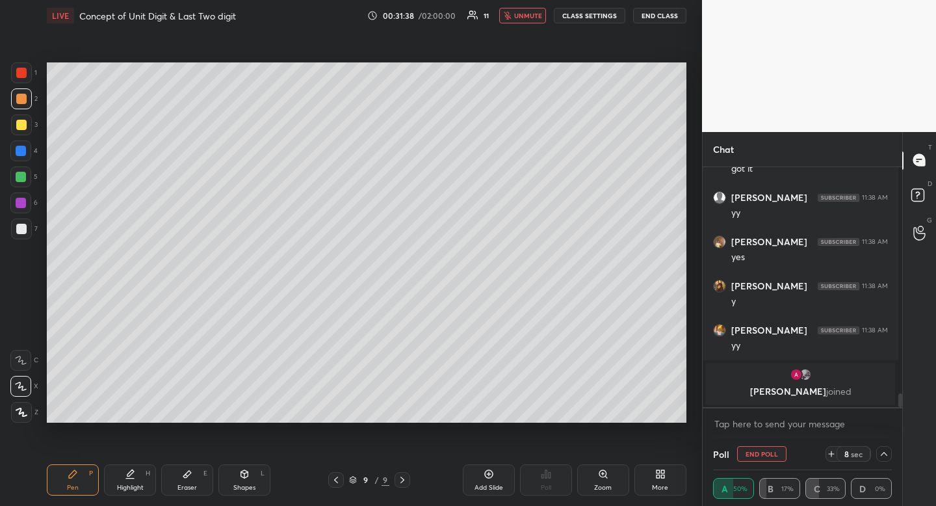
click at [531, 20] on button "unmute" at bounding box center [522, 16] width 47 height 16
drag, startPoint x: 883, startPoint y: 450, endPoint x: 881, endPoint y: 457, distance: 7.6
click at [882, 450] on icon at bounding box center [884, 454] width 10 height 10
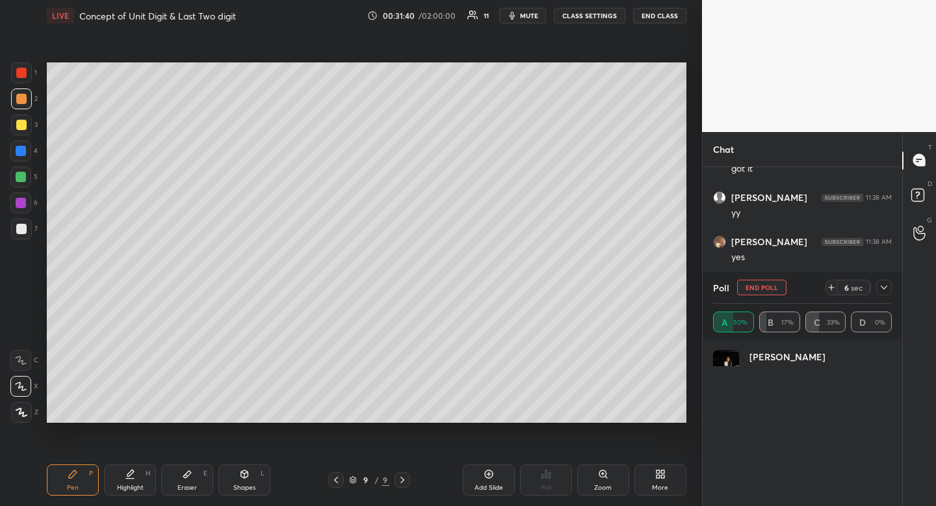
scroll to position [268, 196]
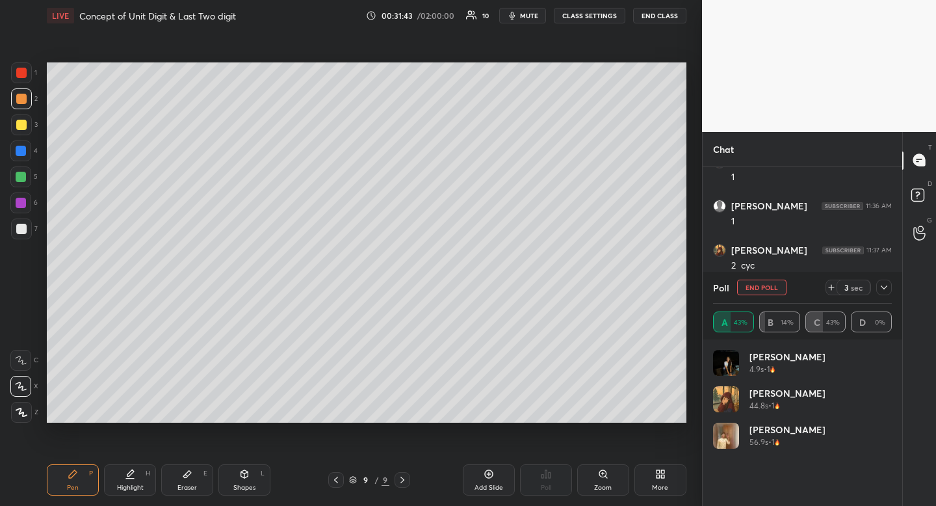
click at [888, 289] on icon at bounding box center [884, 287] width 10 height 10
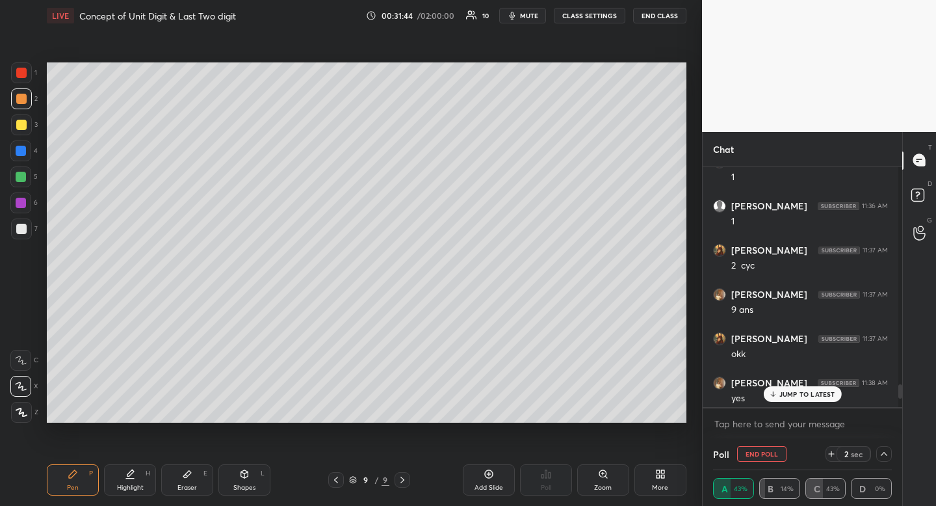
click at [808, 393] on p "JUMP TO LATEST" at bounding box center [808, 394] width 56 height 8
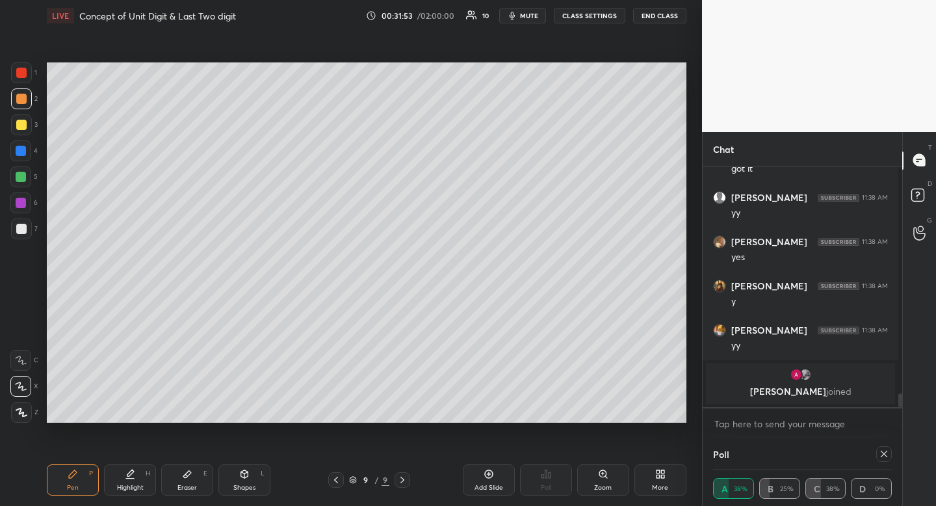
click at [29, 176] on div at bounding box center [20, 176] width 21 height 21
drag, startPoint x: 29, startPoint y: 177, endPoint x: 16, endPoint y: 182, distance: 14.0
click at [29, 177] on div at bounding box center [20, 176] width 21 height 21
click at [886, 456] on div at bounding box center [885, 454] width 16 height 16
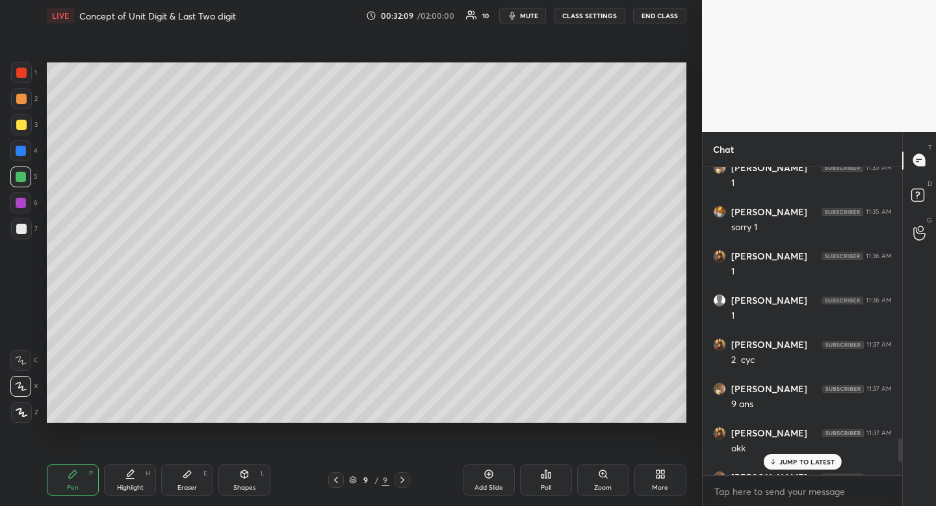
click at [786, 460] on p "JUMP TO LATEST" at bounding box center [808, 462] width 56 height 8
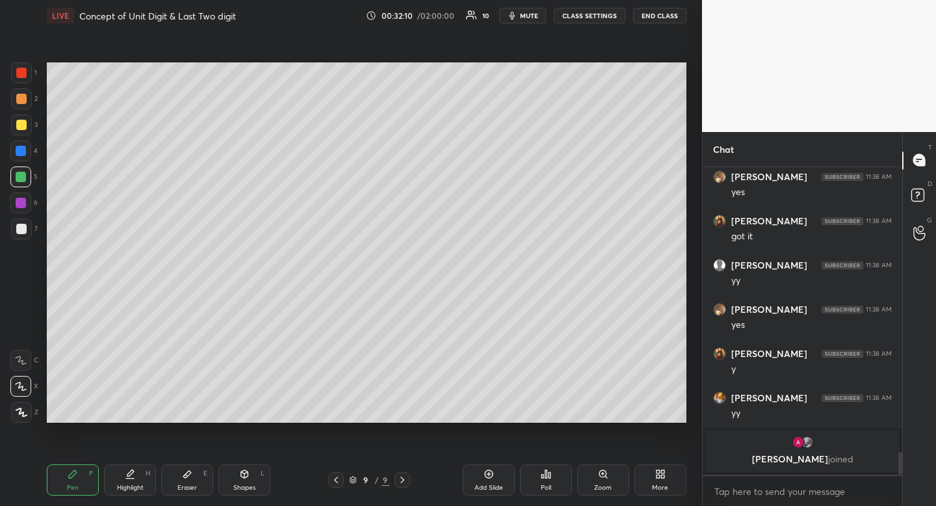
click at [240, 471] on icon at bounding box center [244, 474] width 10 height 10
drag, startPoint x: 38, startPoint y: 332, endPoint x: 41, endPoint y: 309, distance: 23.6
click at [38, 331] on div "R" at bounding box center [24, 334] width 27 height 21
click at [128, 479] on icon at bounding box center [130, 479] width 8 height 0
drag, startPoint x: 127, startPoint y: 470, endPoint x: 122, endPoint y: 440, distance: 29.6
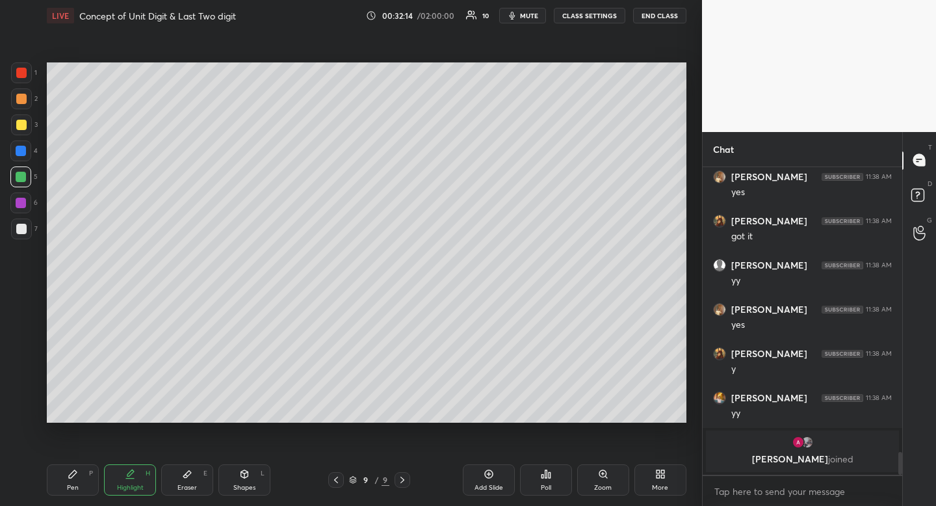
click at [127, 467] on div "Highlight H" at bounding box center [130, 479] width 52 height 31
click at [73, 486] on div "Pen" at bounding box center [73, 487] width 12 height 7
drag, startPoint x: 73, startPoint y: 486, endPoint x: 78, endPoint y: 470, distance: 16.9
click at [75, 477] on div "Pen P" at bounding box center [73, 479] width 52 height 31
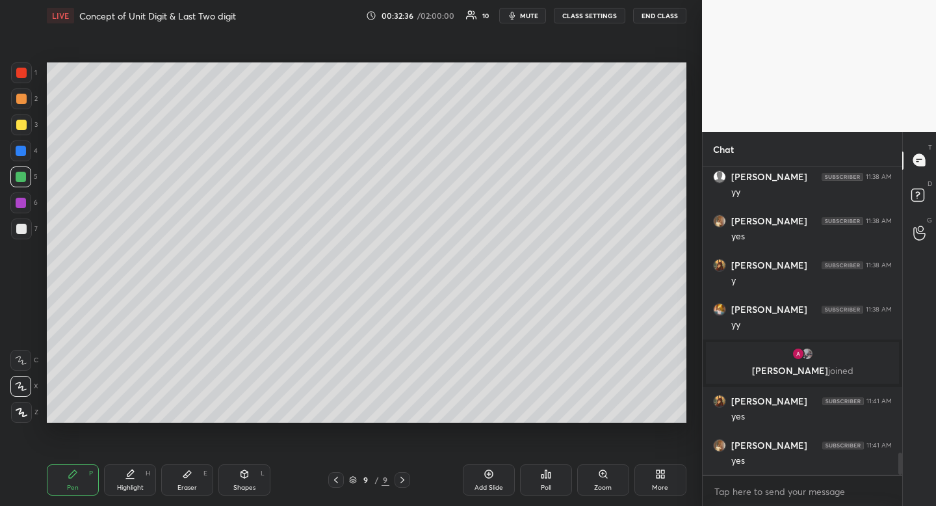
click at [246, 488] on div "Shapes" at bounding box center [244, 487] width 22 height 7
click at [26, 362] on div at bounding box center [20, 360] width 21 height 21
drag, startPoint x: 26, startPoint y: 362, endPoint x: 44, endPoint y: 332, distance: 34.1
click at [26, 362] on div at bounding box center [20, 360] width 21 height 21
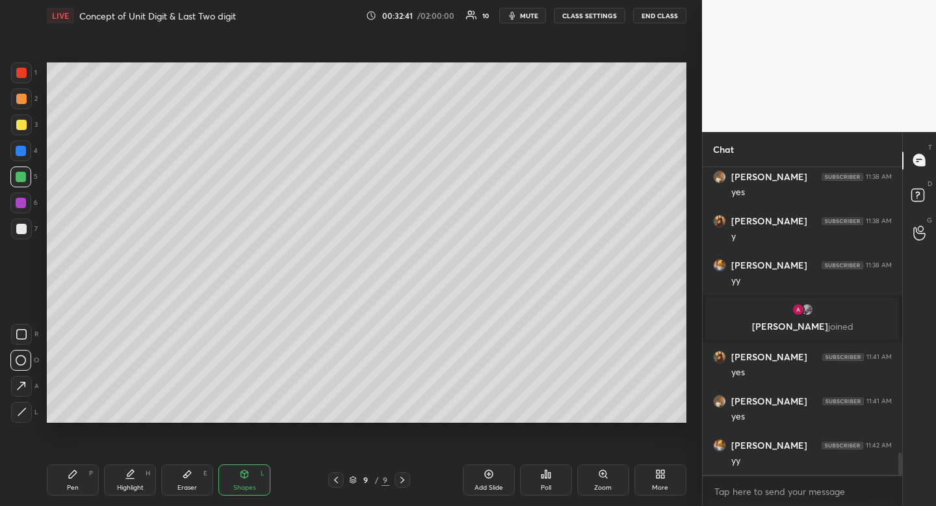
click at [196, 477] on div "Eraser E" at bounding box center [187, 479] width 52 height 31
click at [75, 485] on div "Pen" at bounding box center [73, 487] width 12 height 7
click at [85, 468] on div "Pen P" at bounding box center [73, 479] width 52 height 31
click at [22, 235] on div at bounding box center [21, 229] width 21 height 21
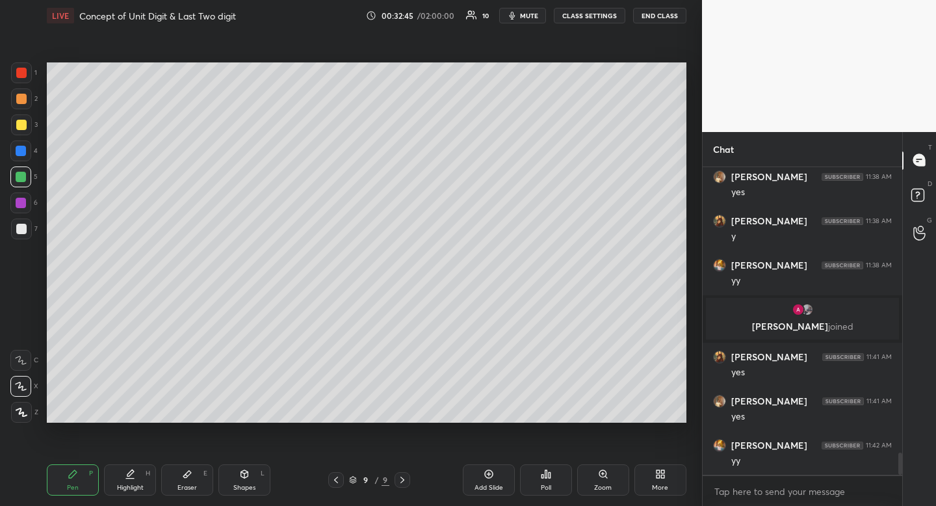
click at [24, 233] on div at bounding box center [21, 229] width 10 height 10
click at [243, 484] on div "Shapes" at bounding box center [244, 487] width 22 height 7
drag, startPoint x: 19, startPoint y: 355, endPoint x: 25, endPoint y: 357, distance: 6.8
click at [22, 356] on rect at bounding box center [21, 361] width 10 height 10
click at [25, 357] on icon at bounding box center [21, 360] width 10 height 10
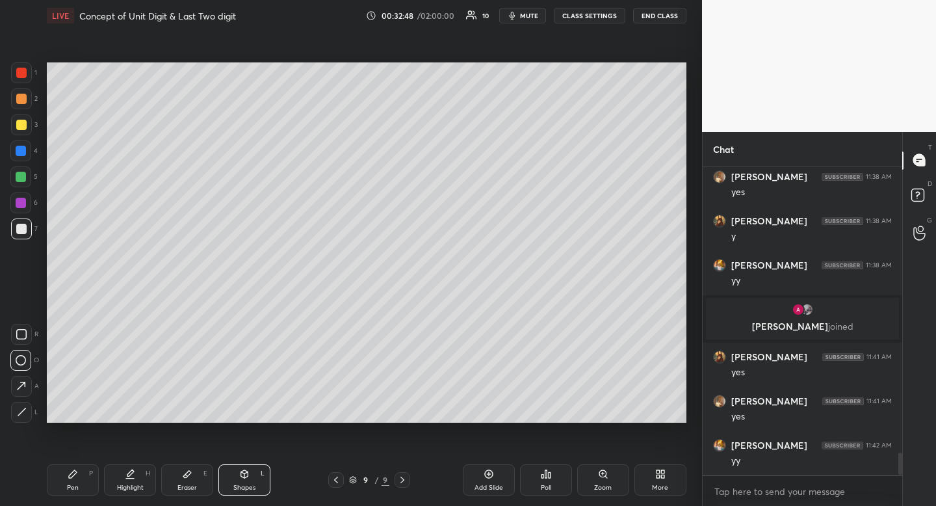
click at [75, 472] on icon at bounding box center [73, 474] width 8 height 8
drag, startPoint x: 75, startPoint y: 472, endPoint x: 80, endPoint y: 467, distance: 7.4
click at [75, 472] on icon at bounding box center [73, 474] width 8 height 8
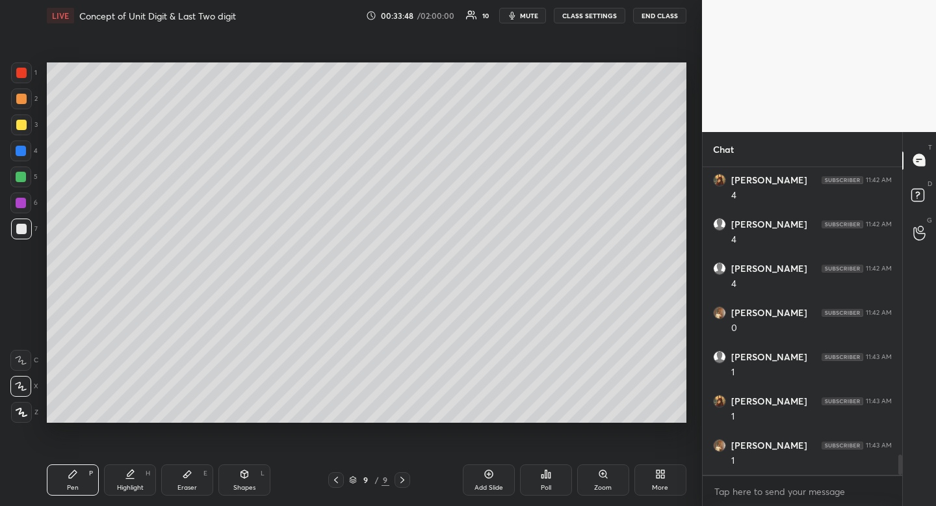
scroll to position [4425, 0]
click at [24, 126] on div at bounding box center [21, 124] width 21 height 21
drag, startPoint x: 26, startPoint y: 124, endPoint x: 8, endPoint y: 132, distance: 19.2
click at [26, 124] on div at bounding box center [21, 124] width 21 height 21
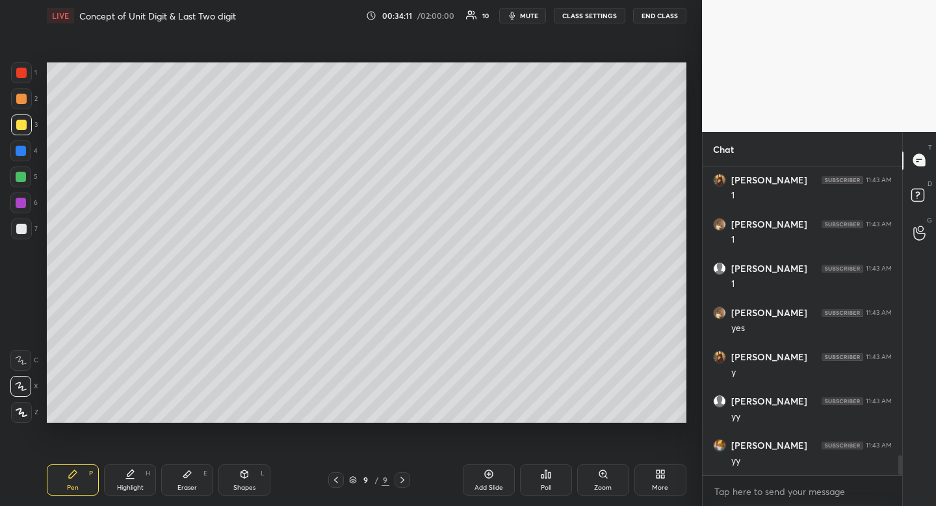
click at [23, 231] on div at bounding box center [21, 229] width 10 height 10
click at [24, 124] on div at bounding box center [21, 125] width 10 height 10
click at [492, 478] on icon at bounding box center [489, 474] width 10 height 10
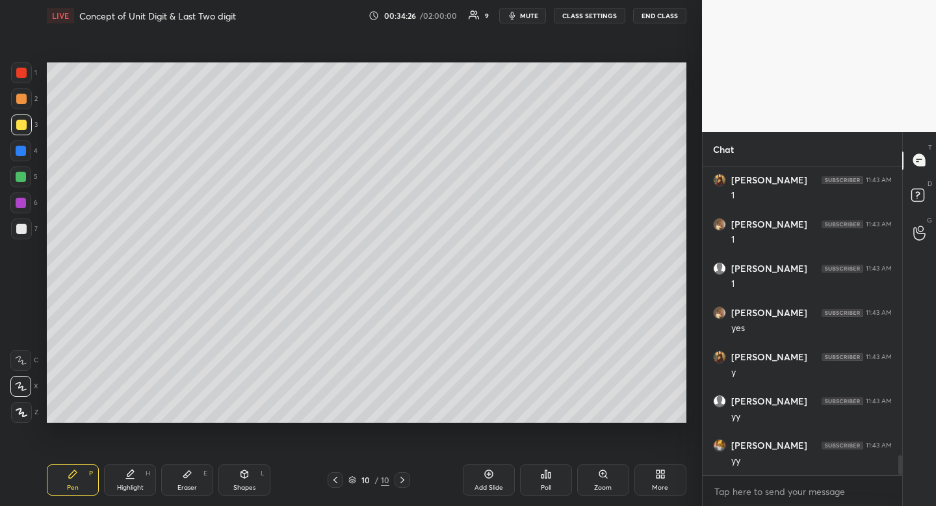
click at [79, 492] on div "Pen P" at bounding box center [73, 479] width 52 height 31
click at [24, 169] on div at bounding box center [20, 176] width 21 height 21
drag, startPoint x: 24, startPoint y: 169, endPoint x: 34, endPoint y: 176, distance: 12.3
click at [24, 169] on div at bounding box center [20, 176] width 21 height 21
click at [339, 476] on icon at bounding box center [335, 480] width 10 height 10
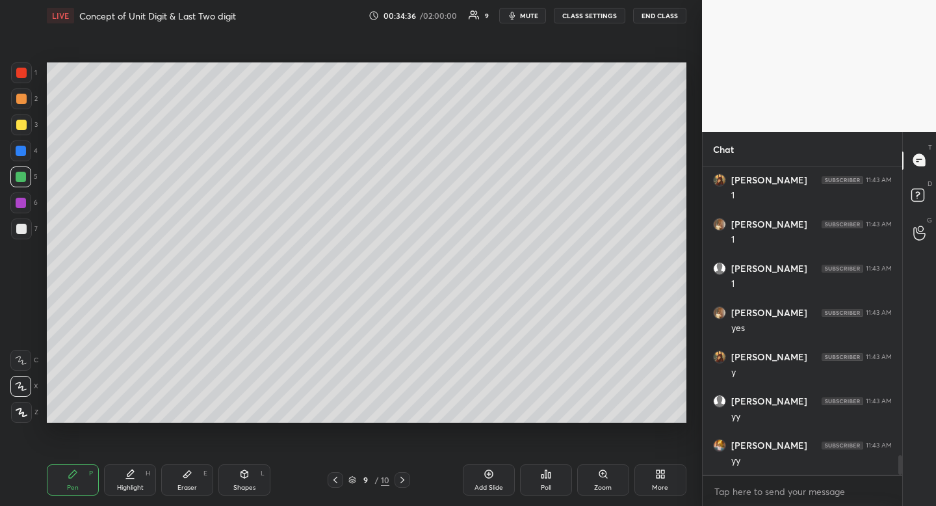
drag, startPoint x: 406, startPoint y: 479, endPoint x: 404, endPoint y: 488, distance: 9.9
click at [406, 479] on icon at bounding box center [402, 480] width 10 height 10
click at [18, 126] on div at bounding box center [21, 125] width 10 height 10
click at [334, 481] on icon at bounding box center [335, 480] width 10 height 10
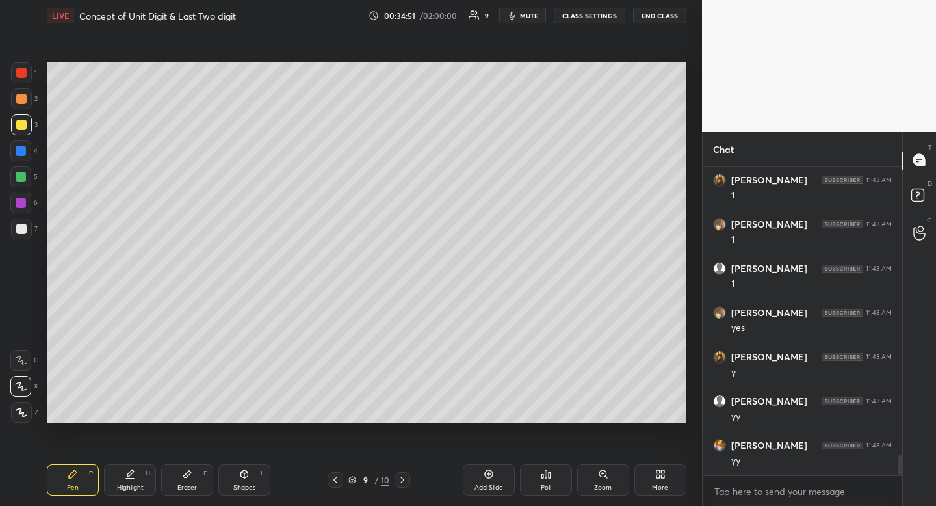
click at [406, 475] on icon at bounding box center [402, 480] width 10 height 10
click at [25, 124] on div at bounding box center [21, 125] width 10 height 10
drag, startPoint x: 25, startPoint y: 124, endPoint x: 1, endPoint y: 160, distance: 43.1
click at [21, 122] on div at bounding box center [21, 125] width 10 height 10
click at [189, 485] on div "Eraser" at bounding box center [188, 487] width 20 height 7
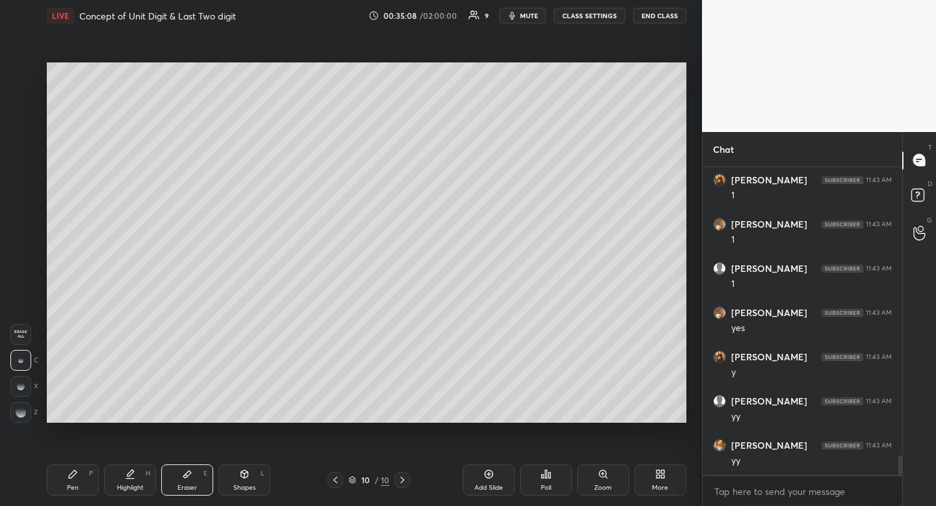
drag, startPoint x: 189, startPoint y: 486, endPoint x: 192, endPoint y: 474, distance: 13.0
click at [189, 486] on div "Eraser" at bounding box center [188, 487] width 20 height 7
click at [78, 485] on div "Pen P" at bounding box center [73, 479] width 52 height 31
drag, startPoint x: 78, startPoint y: 485, endPoint x: 93, endPoint y: 431, distance: 56.6
click at [78, 485] on div "Pen P" at bounding box center [73, 479] width 52 height 31
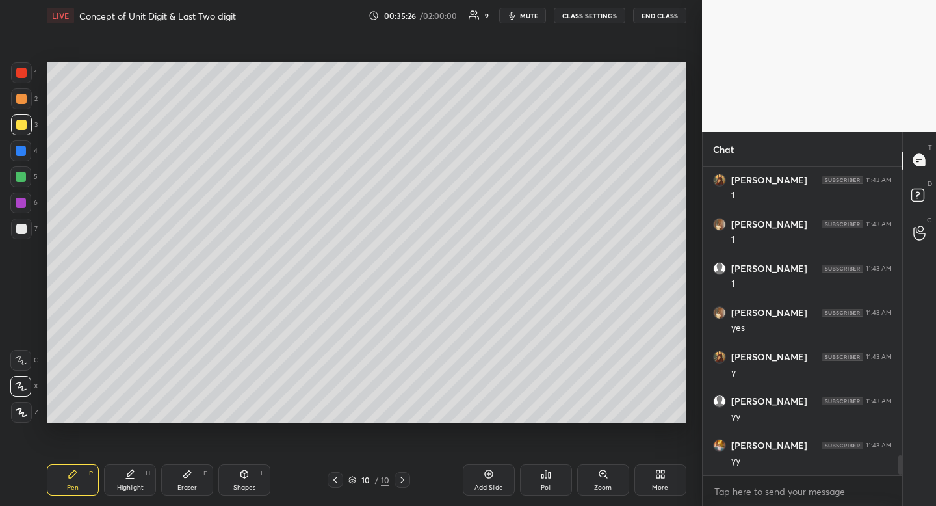
drag, startPoint x: 188, startPoint y: 486, endPoint x: 205, endPoint y: 445, distance: 44.3
click at [187, 484] on div "Eraser" at bounding box center [188, 487] width 20 height 7
click at [63, 489] on div "Pen P" at bounding box center [73, 479] width 52 height 31
drag, startPoint x: 63, startPoint y: 489, endPoint x: 111, endPoint y: 438, distance: 69.9
click at [67, 484] on div "Pen P" at bounding box center [73, 479] width 52 height 31
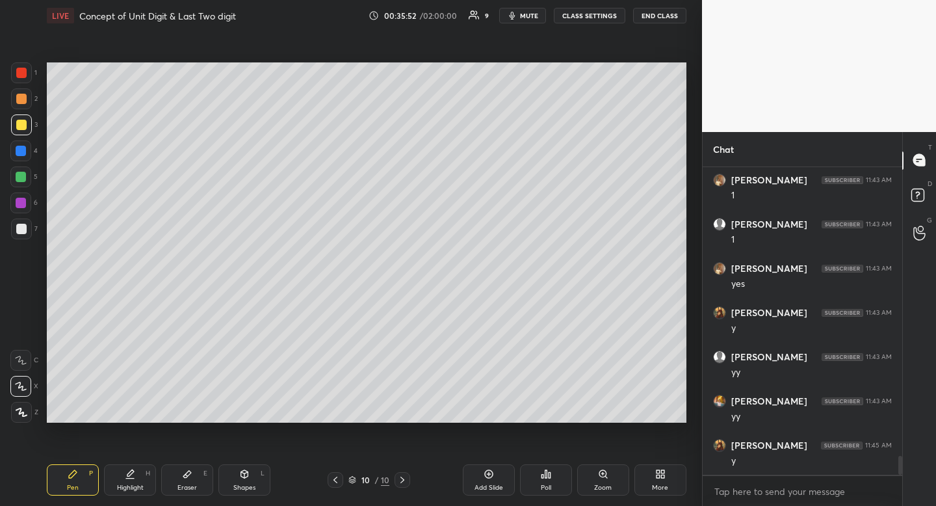
scroll to position [4690, 0]
click at [196, 490] on div "Eraser" at bounding box center [188, 487] width 20 height 7
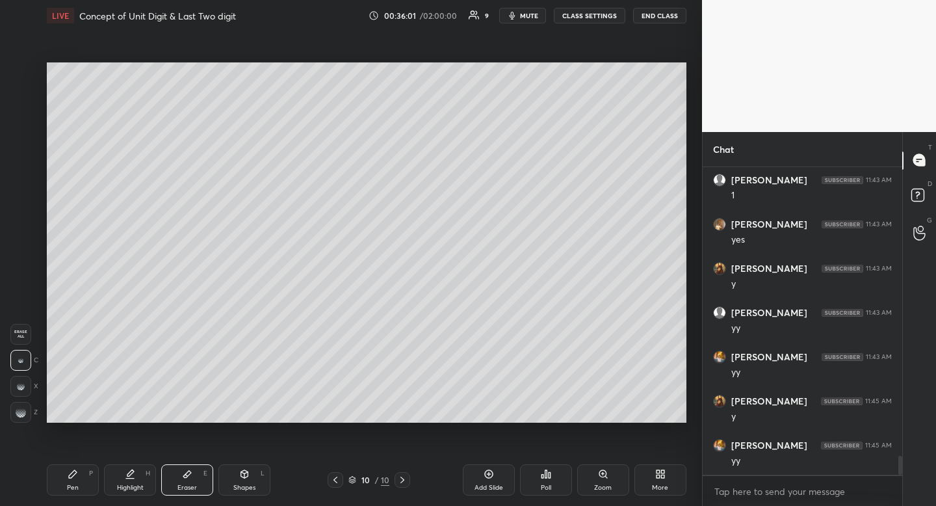
click at [196, 484] on div "Eraser" at bounding box center [188, 487] width 20 height 7
click at [66, 490] on div "Pen P" at bounding box center [73, 479] width 52 height 31
click at [18, 230] on div at bounding box center [21, 229] width 10 height 10
drag, startPoint x: 18, startPoint y: 230, endPoint x: 27, endPoint y: 226, distance: 10.2
click at [18, 230] on div at bounding box center [21, 229] width 10 height 10
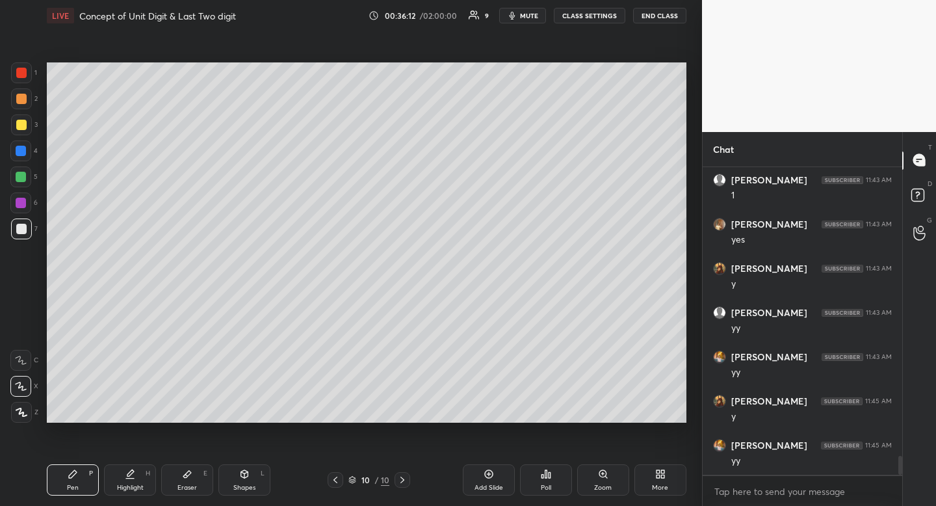
click at [535, 16] on span "mute" at bounding box center [529, 15] width 18 height 9
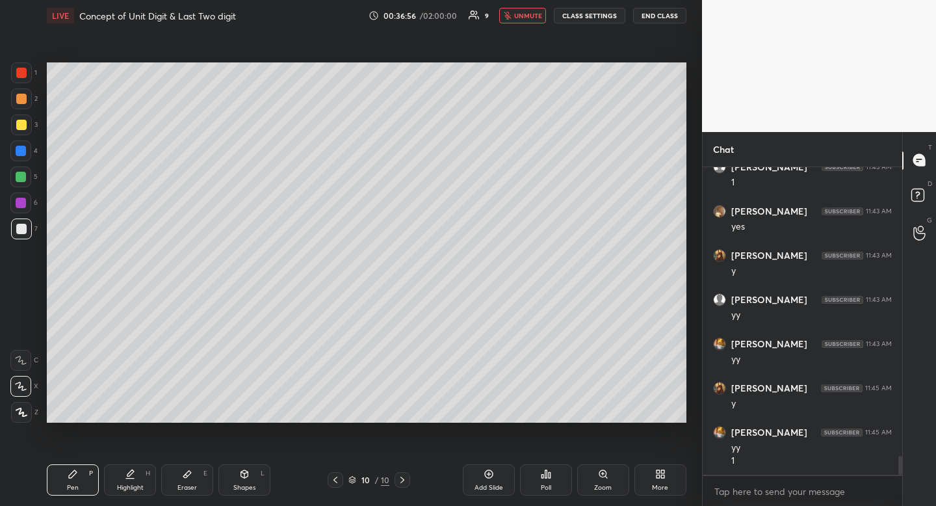
scroll to position [4747, 0]
click at [531, 19] on button "unmute" at bounding box center [522, 16] width 47 height 16
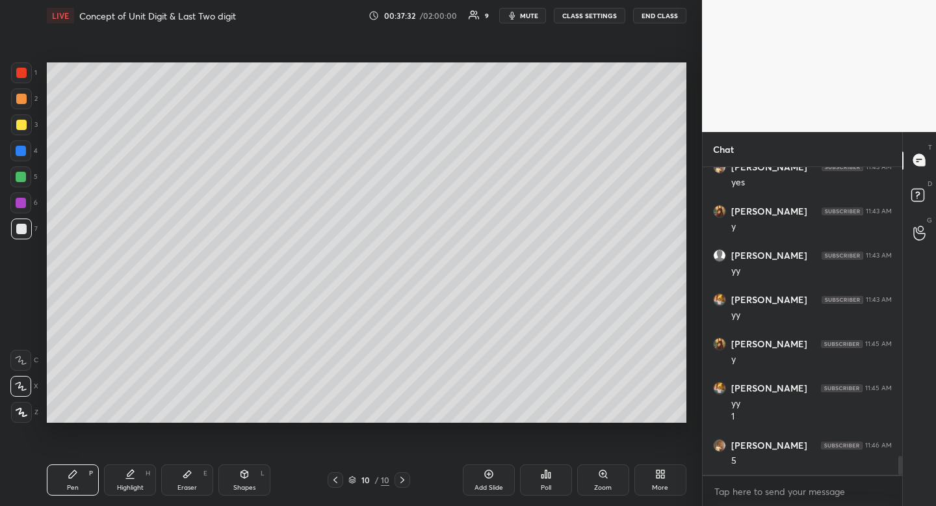
scroll to position [4760, 0]
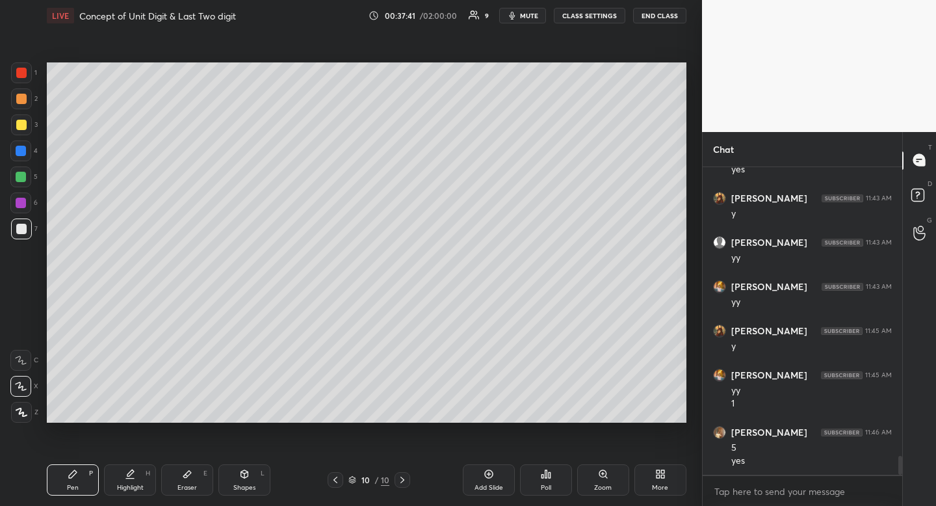
drag, startPoint x: 180, startPoint y: 487, endPoint x: 185, endPoint y: 480, distance: 8.8
click at [184, 484] on div "Eraser" at bounding box center [188, 487] width 20 height 7
click at [183, 483] on div "Eraser E" at bounding box center [187, 479] width 52 height 31
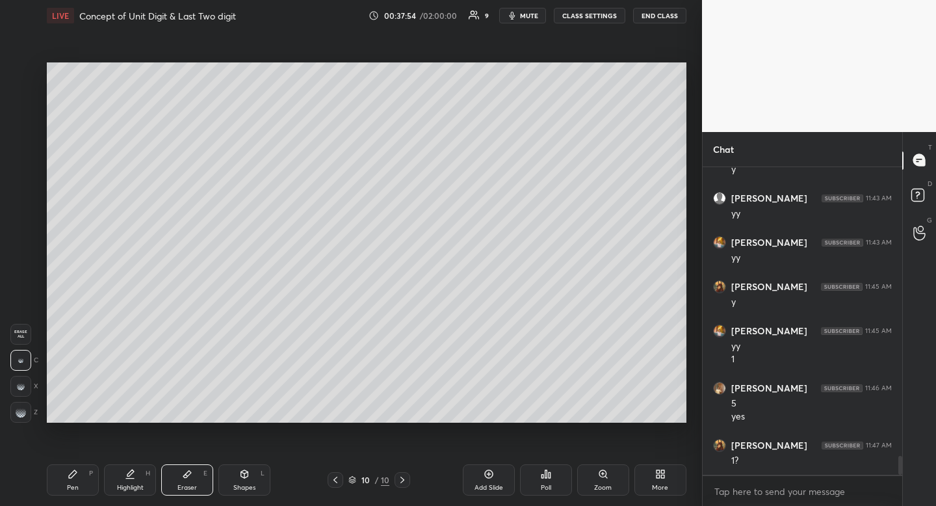
scroll to position [4849, 0]
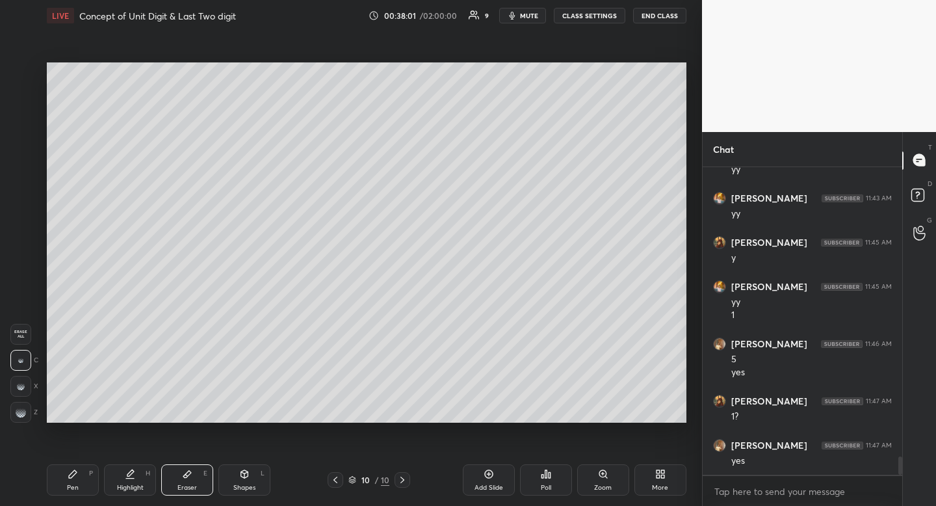
drag, startPoint x: 187, startPoint y: 474, endPoint x: 181, endPoint y: 466, distance: 9.8
click at [187, 474] on icon at bounding box center [187, 474] width 8 height 7
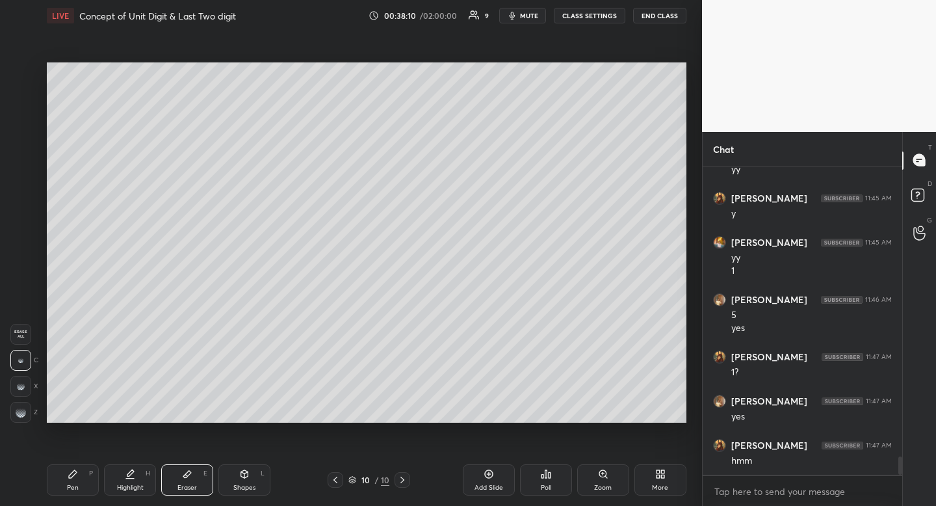
click at [68, 479] on icon at bounding box center [73, 474] width 10 height 10
click at [548, 473] on icon at bounding box center [546, 474] width 10 height 10
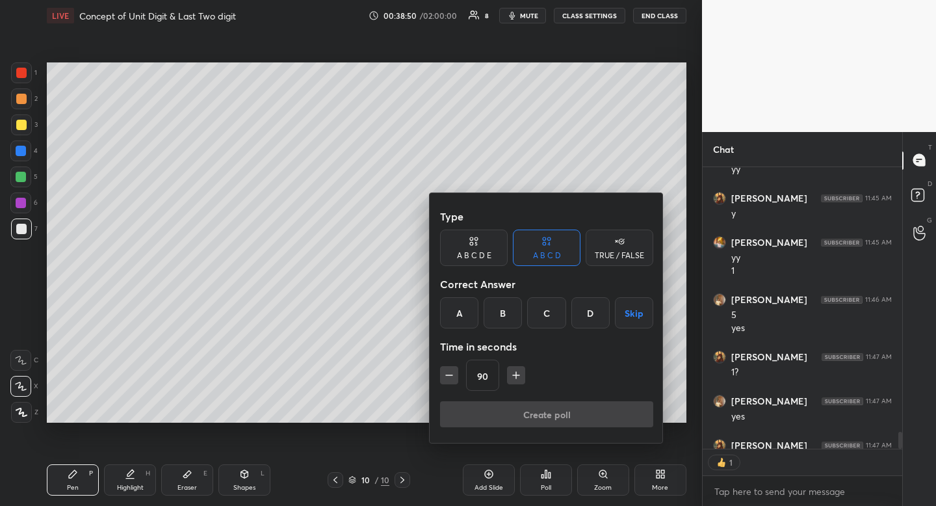
scroll to position [5, 5]
type textarea "x"
click at [243, 493] on div at bounding box center [468, 253] width 936 height 506
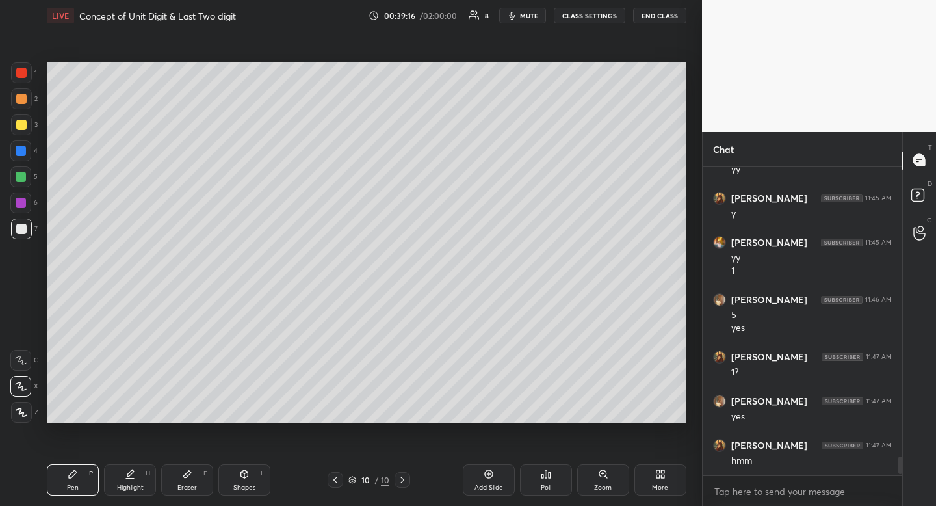
click at [240, 480] on div "Shapes L" at bounding box center [245, 479] width 52 height 31
click at [25, 336] on icon at bounding box center [21, 334] width 10 height 10
drag, startPoint x: 25, startPoint y: 336, endPoint x: 40, endPoint y: 302, distance: 36.7
click at [25, 336] on icon at bounding box center [21, 334] width 10 height 10
click at [135, 484] on div "Highlight" at bounding box center [130, 487] width 27 height 7
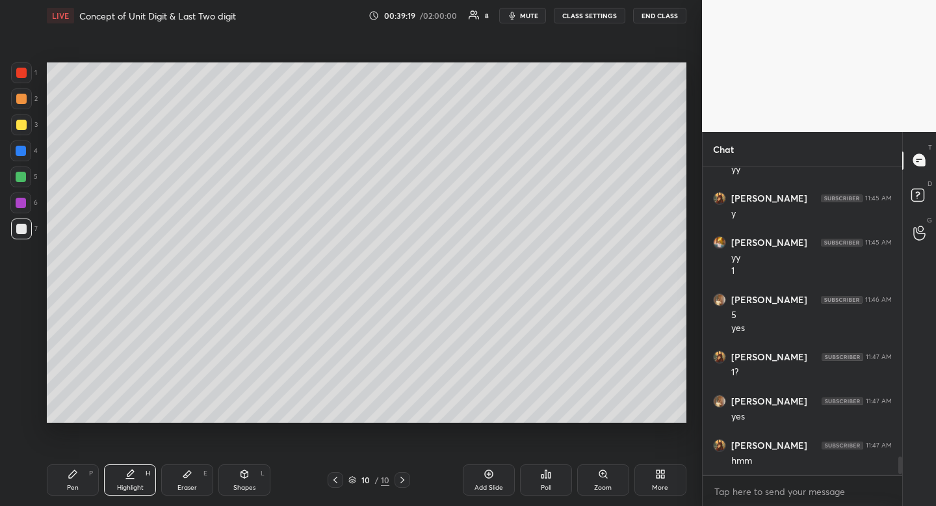
click at [135, 484] on div "Highlight" at bounding box center [130, 487] width 27 height 7
click at [550, 473] on icon at bounding box center [550, 475] width 2 height 6
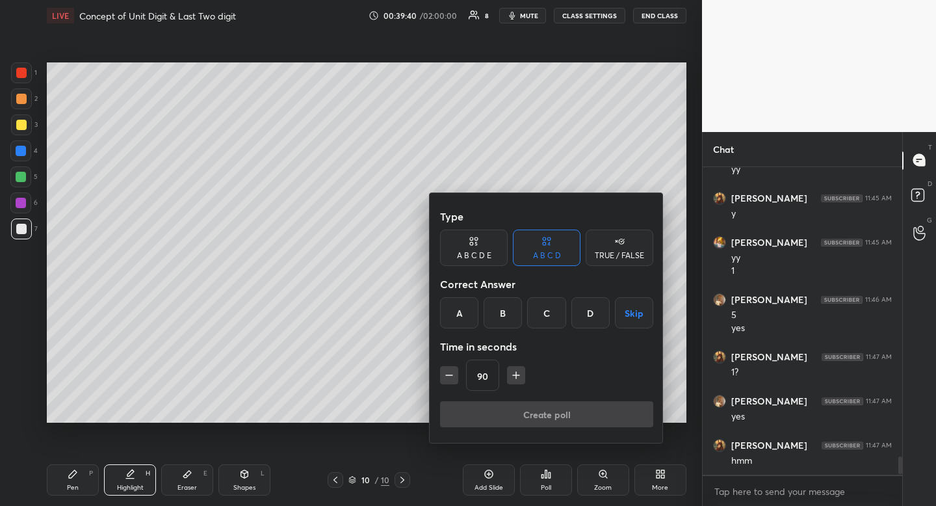
click at [586, 310] on div "D" at bounding box center [591, 312] width 38 height 31
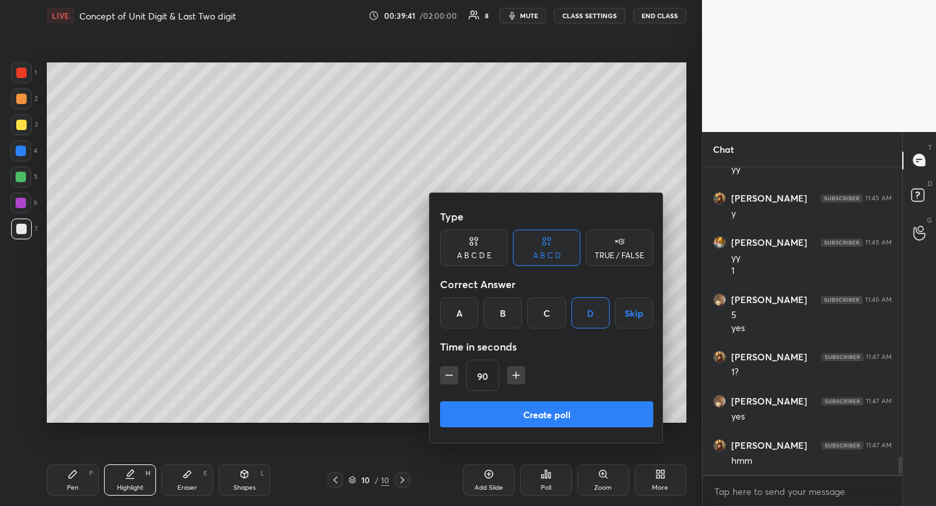
click at [450, 377] on icon "button" at bounding box center [449, 375] width 13 height 13
drag, startPoint x: 450, startPoint y: 377, endPoint x: 484, endPoint y: 411, distance: 48.7
click at [450, 377] on icon "button" at bounding box center [449, 375] width 13 height 13
click at [447, 373] on icon "button" at bounding box center [449, 375] width 13 height 13
type input "45"
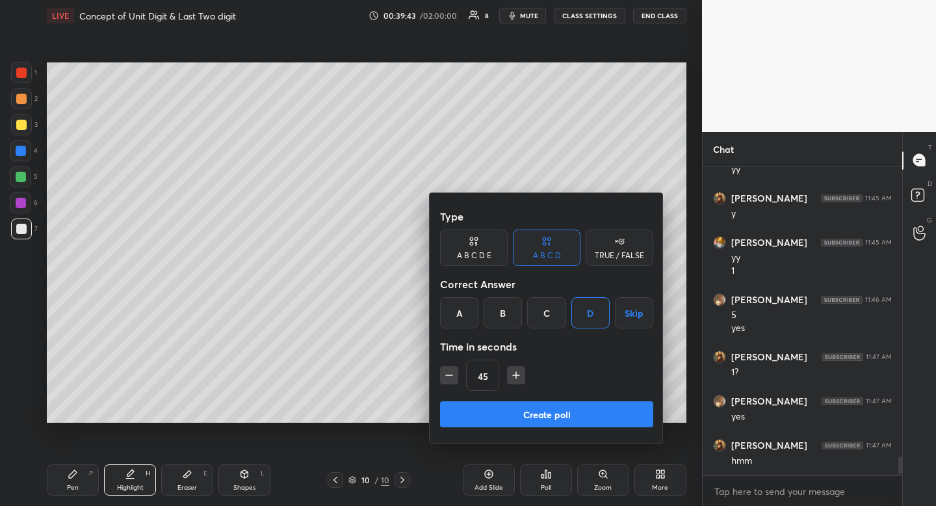
click at [479, 407] on button "Create poll" at bounding box center [546, 414] width 213 height 26
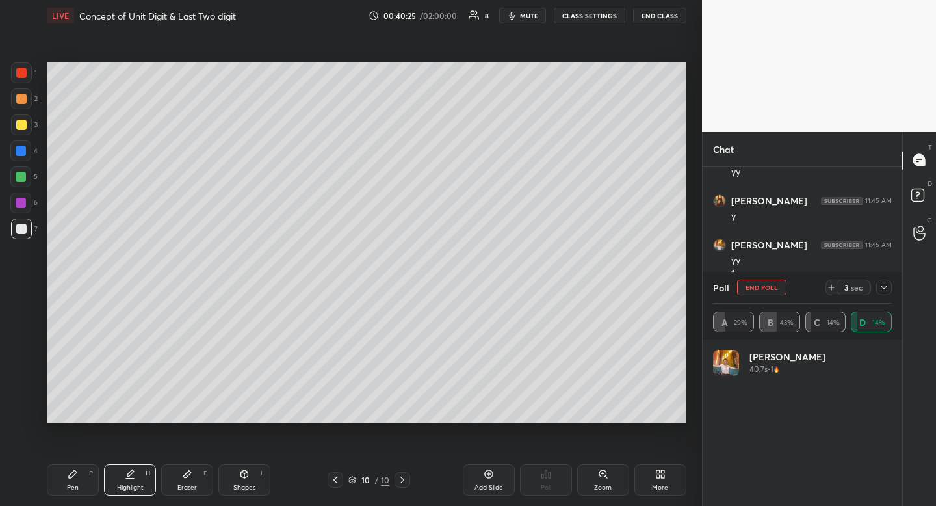
scroll to position [5, 5]
drag, startPoint x: 875, startPoint y: 272, endPoint x: 881, endPoint y: 278, distance: 7.8
click at [876, 272] on div "Poll" at bounding box center [802, 287] width 179 height 31
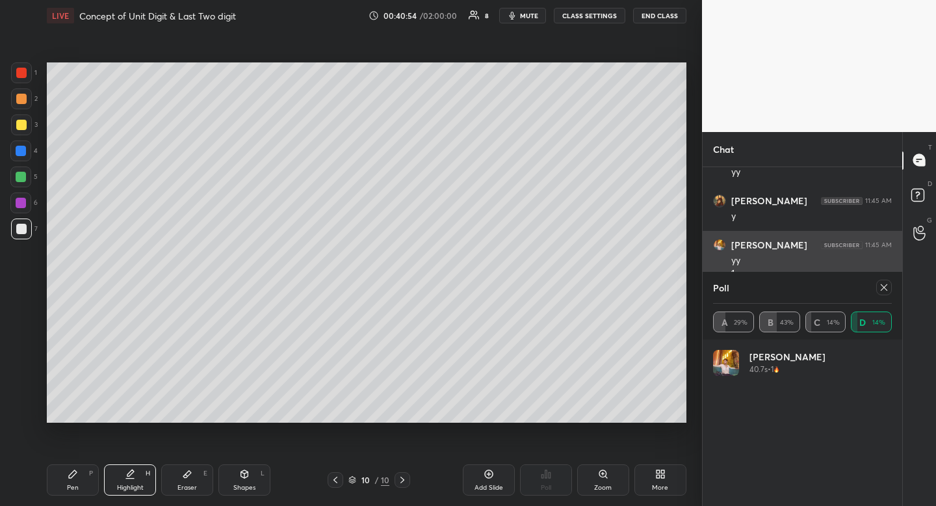
click at [881, 282] on div at bounding box center [885, 288] width 16 height 16
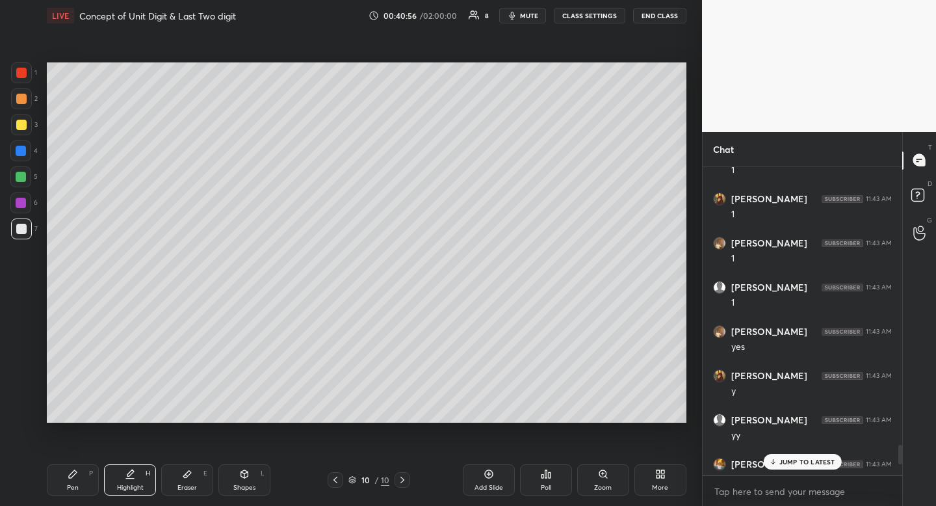
click at [816, 457] on div "JUMP TO LATEST" at bounding box center [802, 462] width 78 height 16
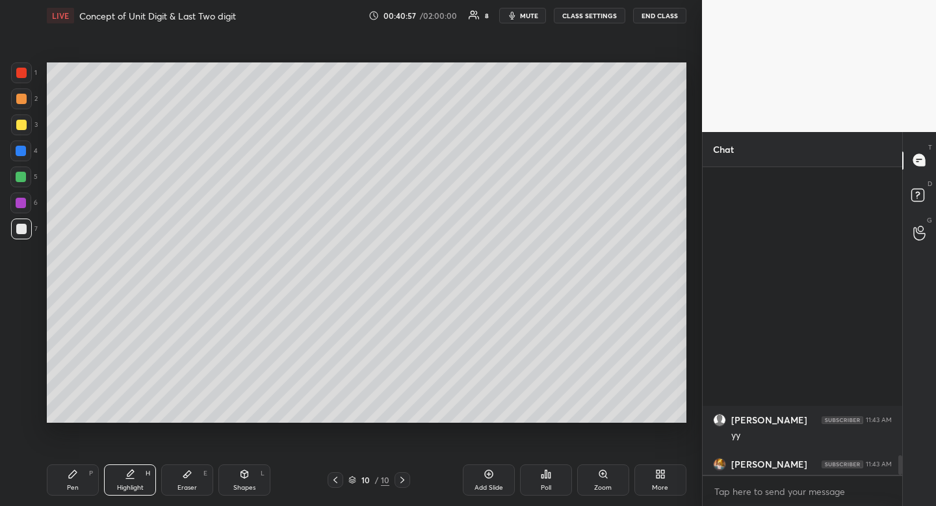
scroll to position [4619, 0]
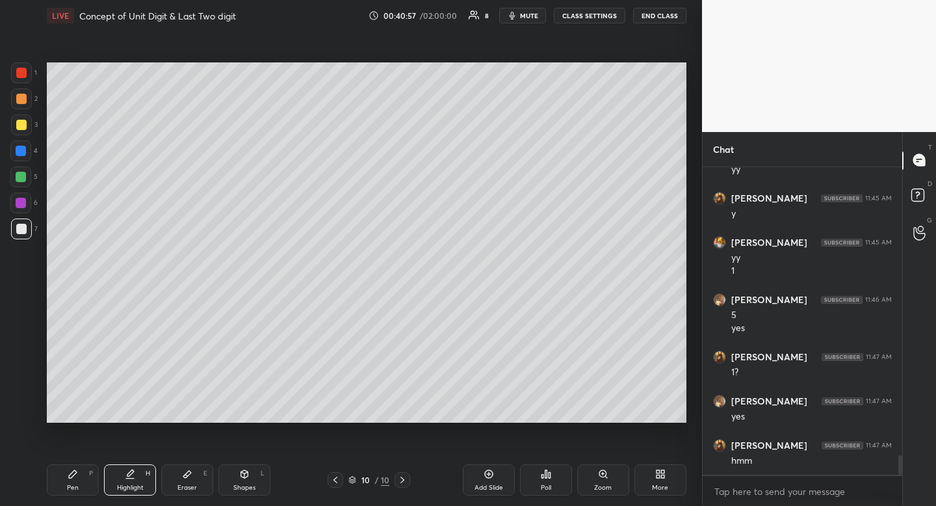
click at [72, 488] on div "Pen" at bounding box center [73, 487] width 12 height 7
click at [68, 481] on div "Pen P" at bounding box center [73, 479] width 52 height 31
click at [23, 104] on div at bounding box center [21, 98] width 21 height 21
drag, startPoint x: 23, startPoint y: 104, endPoint x: 3, endPoint y: 112, distance: 21.6
click at [23, 104] on div at bounding box center [21, 98] width 21 height 21
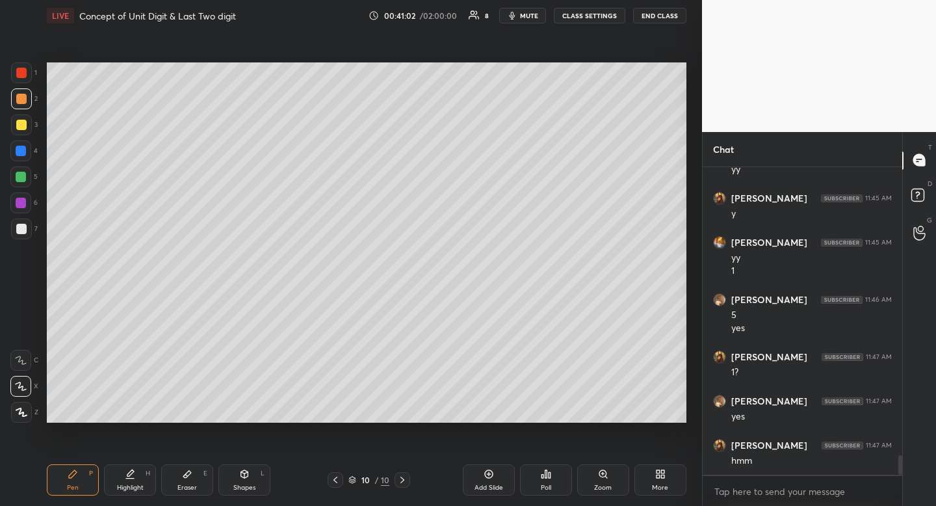
click at [82, 475] on div "Pen P" at bounding box center [73, 479] width 52 height 31
drag, startPoint x: 82, startPoint y: 475, endPoint x: 96, endPoint y: 448, distance: 30.5
click at [82, 475] on div "Pen P" at bounding box center [73, 479] width 52 height 31
click at [23, 176] on div at bounding box center [21, 177] width 10 height 10
drag, startPoint x: 23, startPoint y: 176, endPoint x: 9, endPoint y: 183, distance: 16.0
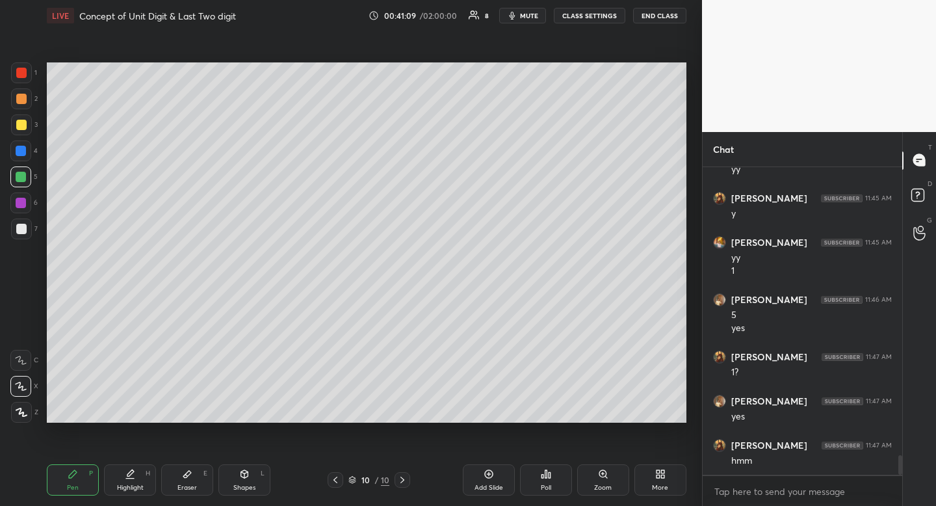
click at [23, 176] on div at bounding box center [21, 177] width 10 height 10
click at [72, 488] on div "Pen" at bounding box center [73, 487] width 12 height 7
click at [76, 479] on div "Pen P" at bounding box center [73, 479] width 52 height 31
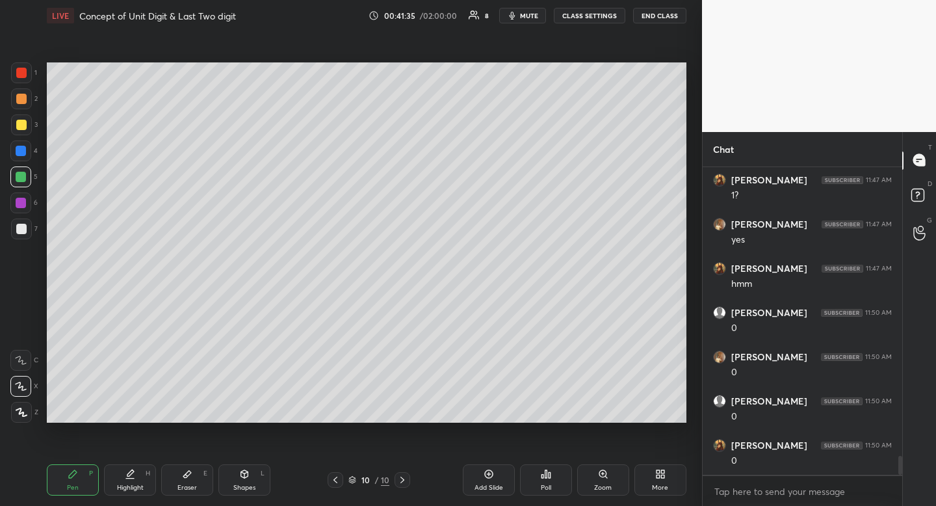
scroll to position [4840, 0]
click at [196, 480] on div "Eraser E" at bounding box center [187, 479] width 52 height 31
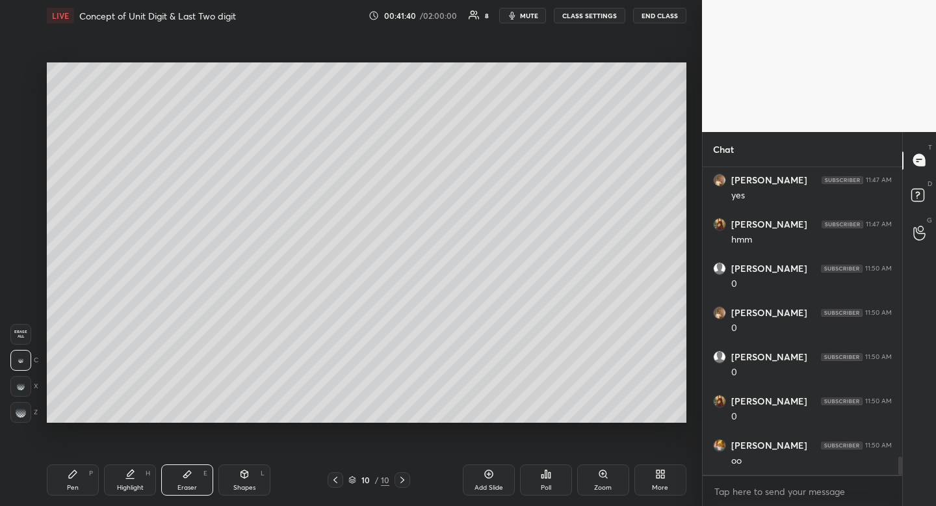
click at [81, 472] on div "Pen P" at bounding box center [73, 479] width 52 height 31
drag, startPoint x: 81, startPoint y: 472, endPoint x: 111, endPoint y: 448, distance: 38.4
click at [81, 472] on div "Pen P" at bounding box center [73, 479] width 52 height 31
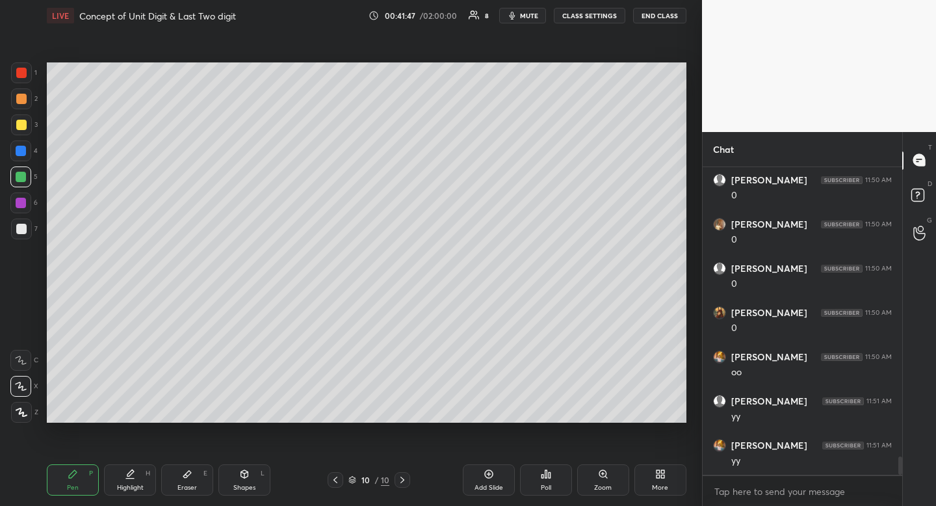
scroll to position [4973, 0]
click at [21, 155] on div at bounding box center [21, 151] width 10 height 10
drag, startPoint x: 21, startPoint y: 155, endPoint x: 22, endPoint y: 176, distance: 20.9
click at [21, 155] on div at bounding box center [21, 151] width 10 height 10
click at [18, 228] on div at bounding box center [21, 229] width 10 height 10
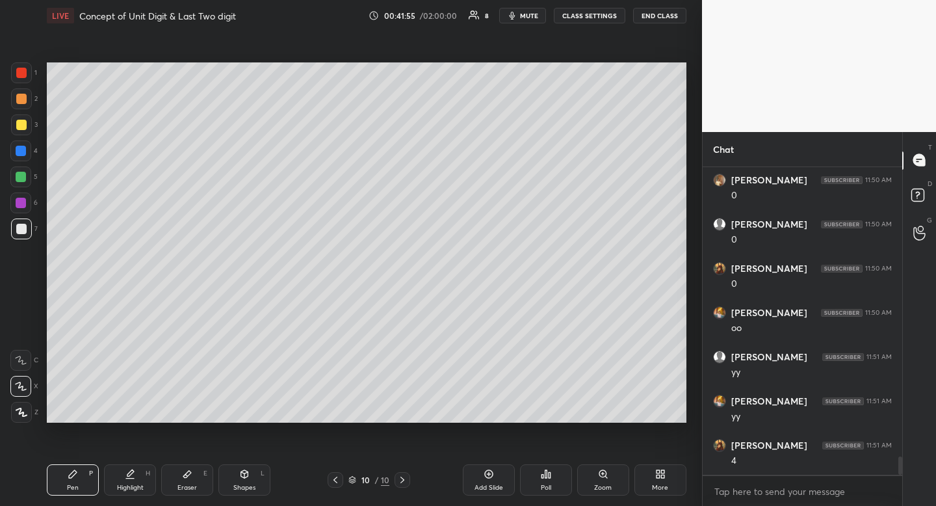
drag, startPoint x: 18, startPoint y: 228, endPoint x: 15, endPoint y: 215, distance: 13.3
click at [18, 228] on div at bounding box center [21, 229] width 10 height 10
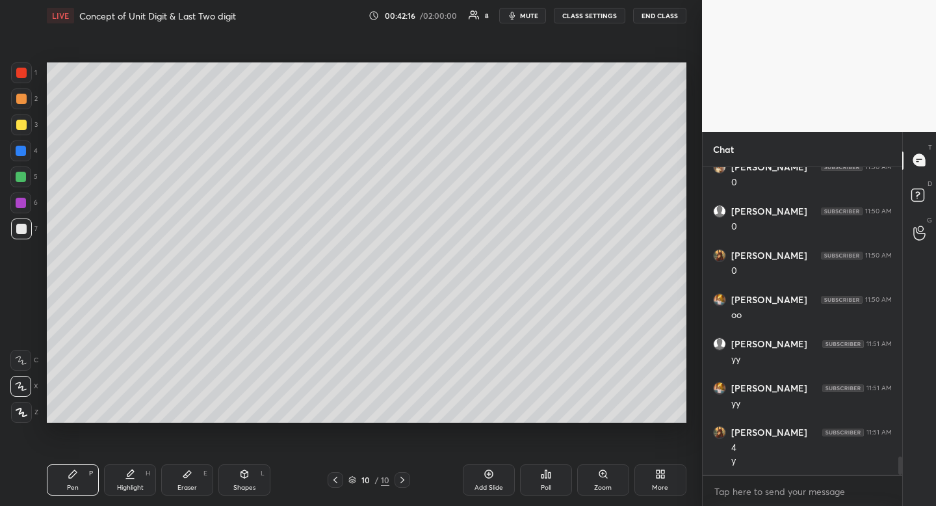
scroll to position [5030, 0]
click at [139, 486] on div "Highlight" at bounding box center [130, 487] width 27 height 7
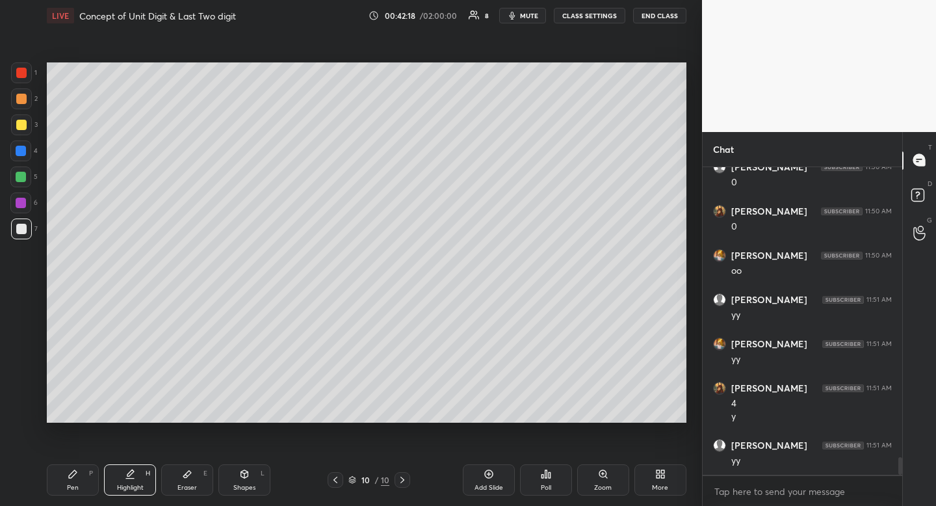
click at [60, 494] on div "Pen P Highlight H Eraser E Shapes L 10 / 10 Add Slide Poll Zoom More" at bounding box center [367, 480] width 640 height 52
drag, startPoint x: 66, startPoint y: 489, endPoint x: 72, endPoint y: 475, distance: 14.9
click at [66, 489] on div "Pen P" at bounding box center [73, 479] width 52 height 31
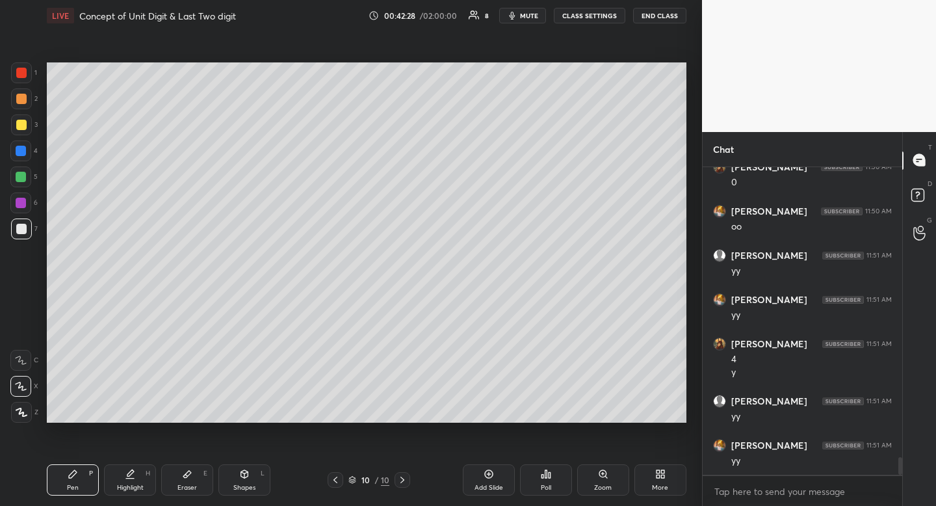
click at [17, 127] on div at bounding box center [21, 125] width 10 height 10
click at [130, 472] on icon at bounding box center [130, 474] width 10 height 10
drag, startPoint x: 129, startPoint y: 471, endPoint x: 135, endPoint y: 448, distance: 24.3
click at [129, 471] on icon at bounding box center [130, 474] width 10 height 10
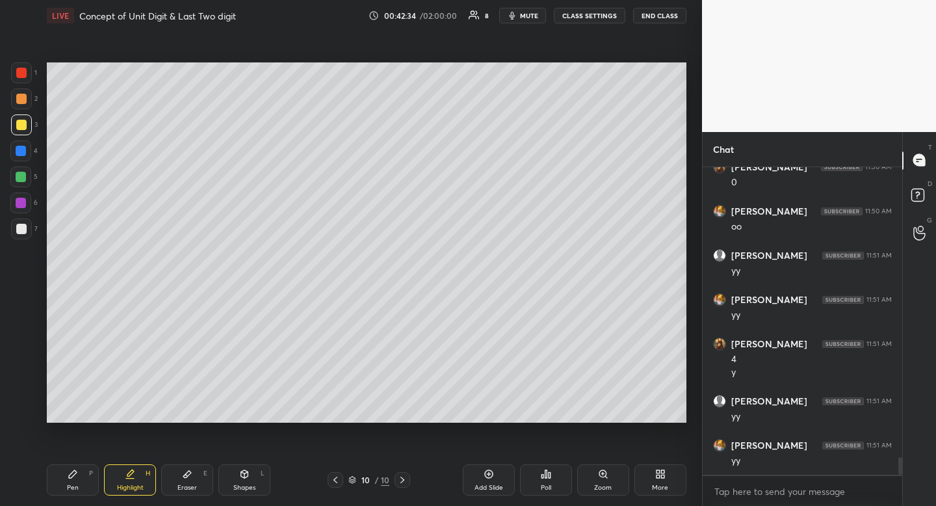
scroll to position [5119, 0]
click at [241, 478] on icon at bounding box center [244, 474] width 10 height 10
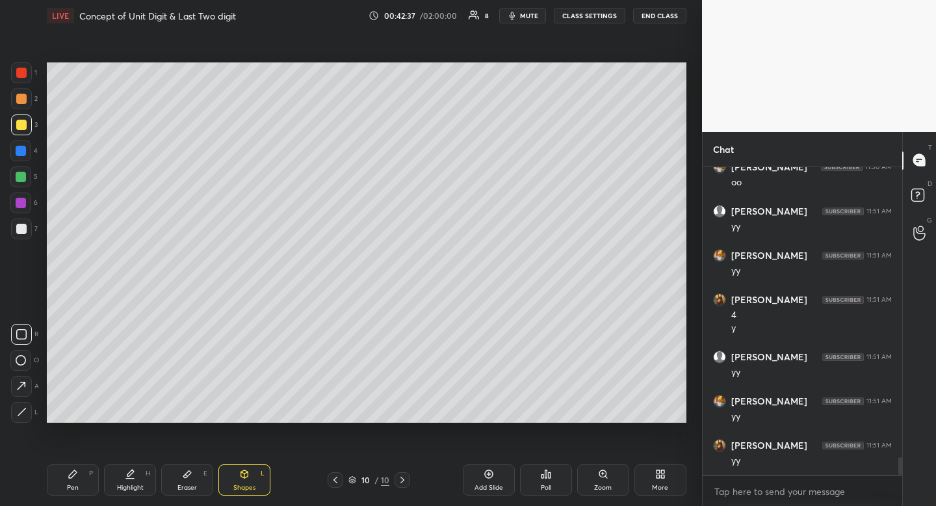
click at [21, 335] on icon at bounding box center [21, 334] width 10 height 10
drag, startPoint x: 19, startPoint y: 332, endPoint x: 36, endPoint y: 323, distance: 20.1
click at [19, 332] on icon at bounding box center [21, 334] width 10 height 10
click at [72, 493] on div "Pen P" at bounding box center [73, 479] width 52 height 31
drag, startPoint x: 73, startPoint y: 487, endPoint x: 51, endPoint y: 431, distance: 60.5
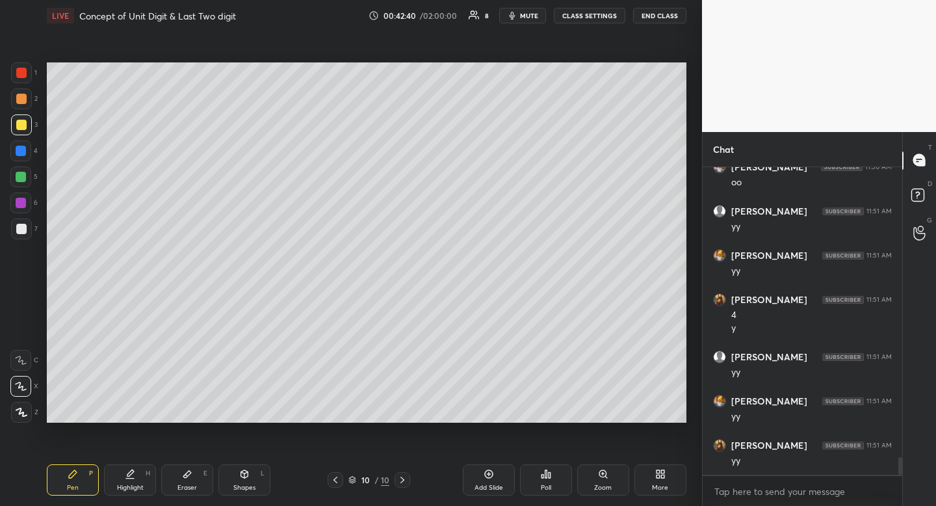
click at [73, 487] on div "Pen" at bounding box center [73, 487] width 12 height 7
click at [14, 131] on div at bounding box center [21, 124] width 21 height 21
click at [57, 476] on div "Pen P" at bounding box center [73, 479] width 52 height 31
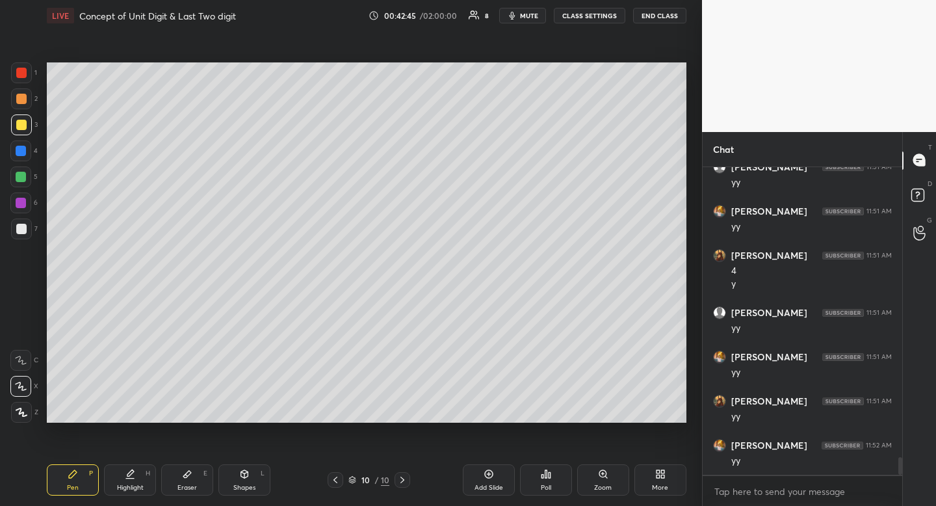
click at [129, 475] on icon at bounding box center [130, 473] width 7 height 7
drag, startPoint x: 129, startPoint y: 465, endPoint x: 136, endPoint y: 435, distance: 30.8
click at [132, 451] on div "LIVE Concept of Unit Digit & Last Two digit 00:42:45 / 02:00:00 8 mute CLASS SE…" at bounding box center [367, 253] width 650 height 506
click at [60, 477] on div "Pen P" at bounding box center [73, 479] width 52 height 31
click at [66, 477] on div "Pen P" at bounding box center [73, 479] width 52 height 31
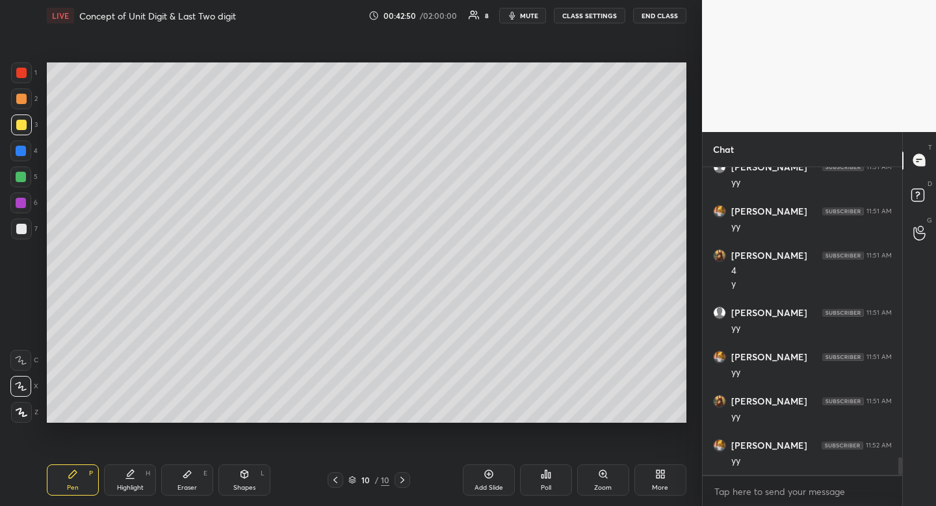
click at [19, 99] on div at bounding box center [21, 99] width 10 height 10
drag, startPoint x: 19, startPoint y: 99, endPoint x: 4, endPoint y: 108, distance: 17.5
click at [19, 99] on div at bounding box center [21, 99] width 10 height 10
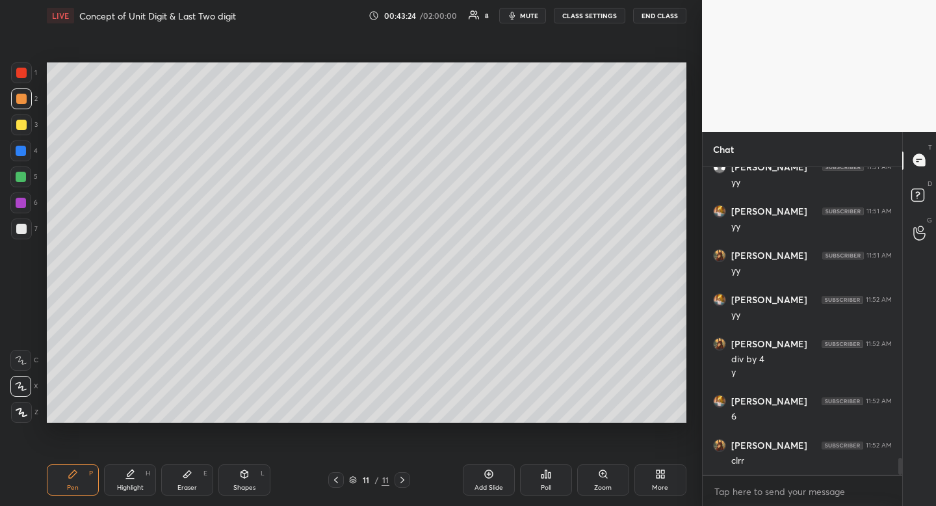
scroll to position [5353, 0]
click at [20, 174] on div at bounding box center [21, 177] width 10 height 10
drag, startPoint x: 20, startPoint y: 174, endPoint x: 42, endPoint y: 159, distance: 26.7
click at [20, 174] on div at bounding box center [21, 177] width 10 height 10
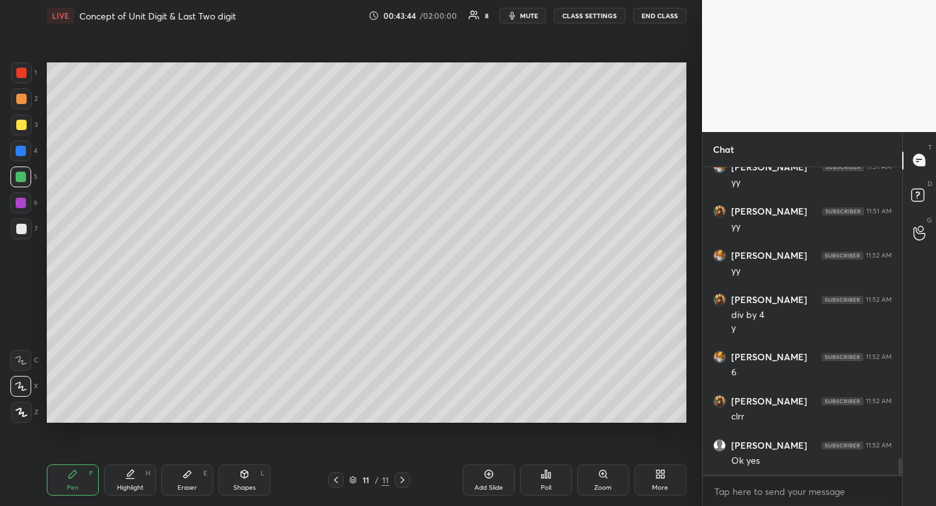
scroll to position [5397, 0]
click at [332, 482] on icon at bounding box center [336, 480] width 10 height 10
click at [401, 481] on icon at bounding box center [402, 480] width 10 height 10
drag, startPoint x: 23, startPoint y: 98, endPoint x: 8, endPoint y: 98, distance: 15.6
click at [23, 98] on div at bounding box center [21, 99] width 10 height 10
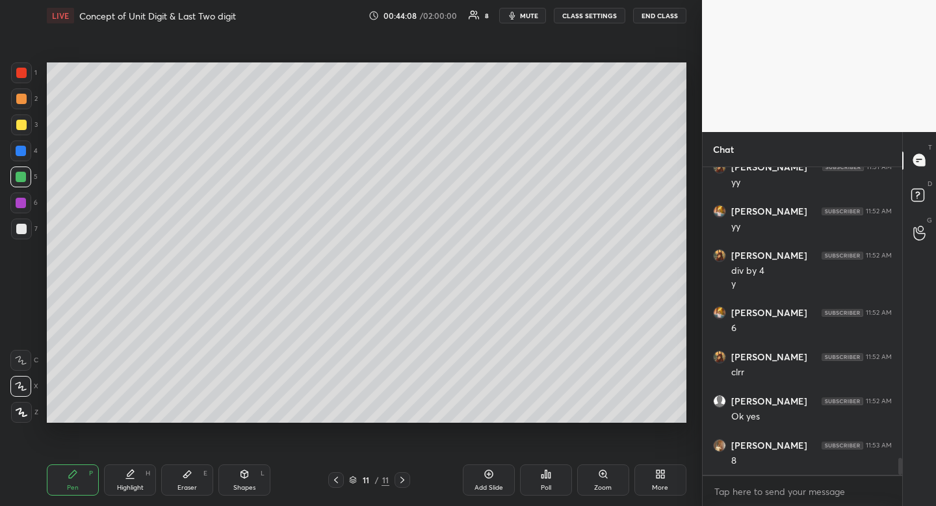
click at [23, 98] on div at bounding box center [21, 99] width 10 height 10
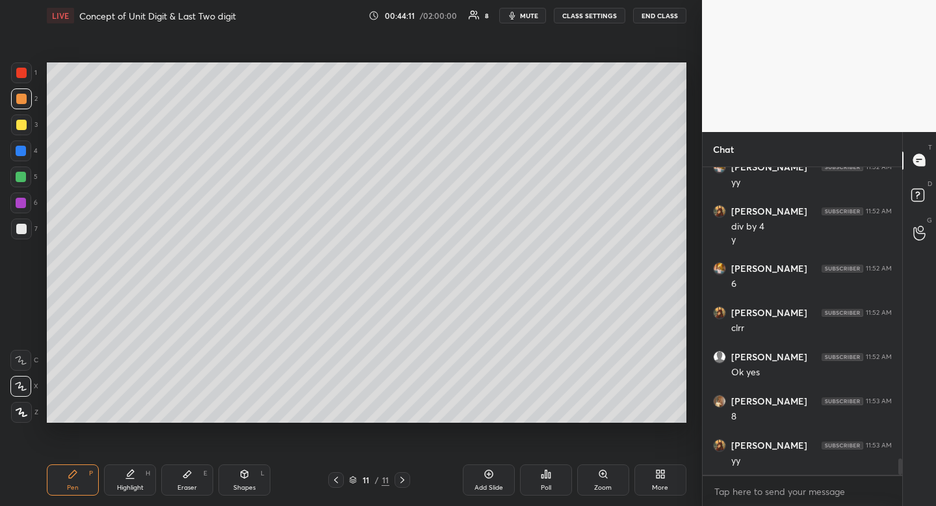
scroll to position [5, 5]
click at [241, 472] on icon at bounding box center [244, 474] width 7 height 8
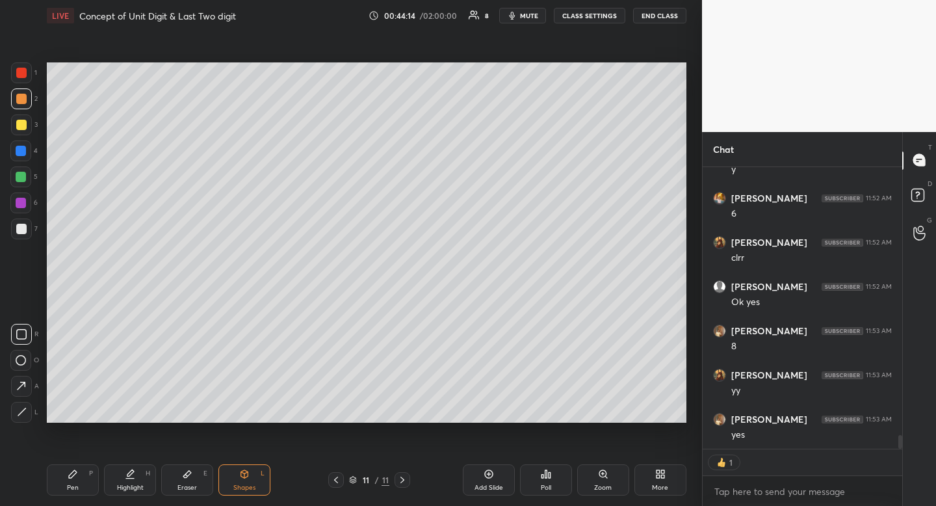
click at [21, 336] on icon at bounding box center [21, 334] width 10 height 10
drag, startPoint x: 21, startPoint y: 336, endPoint x: 38, endPoint y: 337, distance: 17.0
click at [21, 336] on icon at bounding box center [21, 334] width 10 height 10
click at [131, 477] on icon at bounding box center [130, 474] width 10 height 10
drag, startPoint x: 136, startPoint y: 473, endPoint x: 172, endPoint y: 446, distance: 45.1
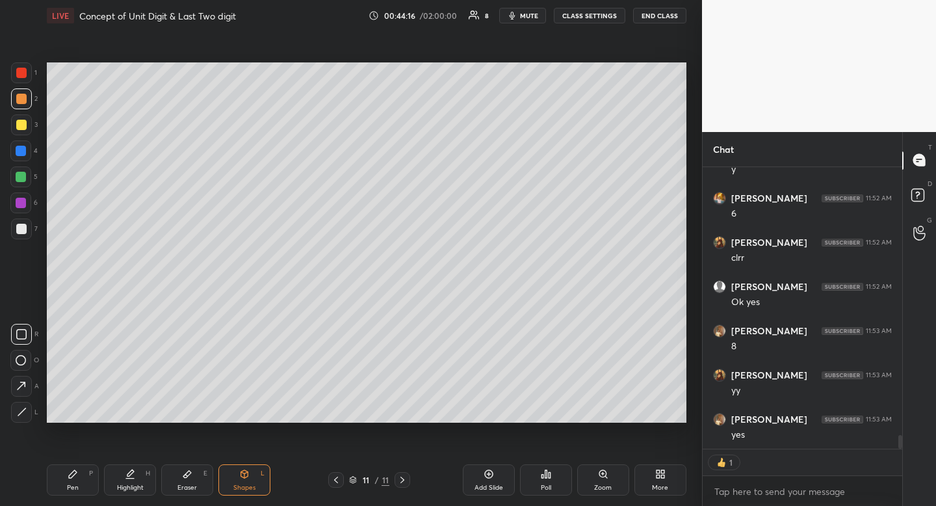
click at [136, 473] on div "Highlight H" at bounding box center [130, 479] width 52 height 31
click at [27, 231] on div at bounding box center [21, 229] width 21 height 21
drag, startPoint x: 27, startPoint y: 231, endPoint x: 7, endPoint y: 234, distance: 20.4
click at [27, 231] on div at bounding box center [21, 229] width 21 height 21
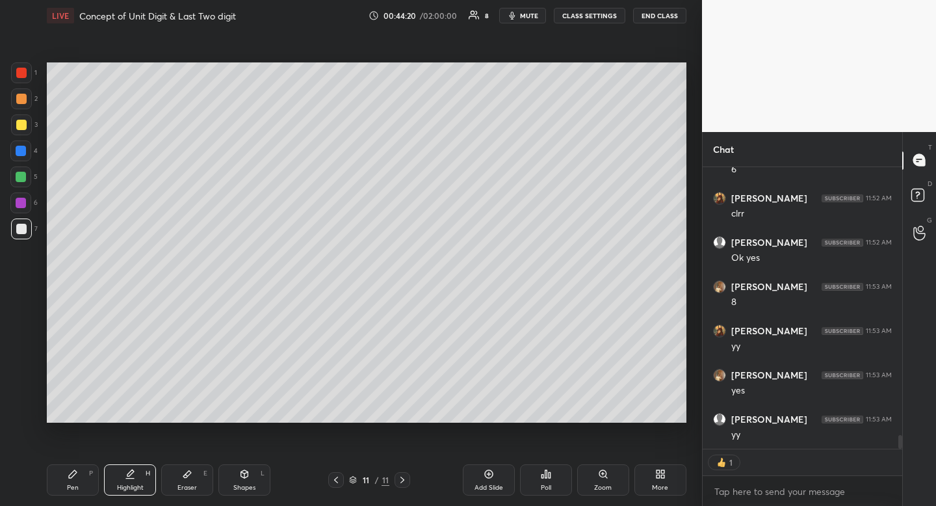
click at [181, 477] on div "Eraser E" at bounding box center [187, 479] width 52 height 31
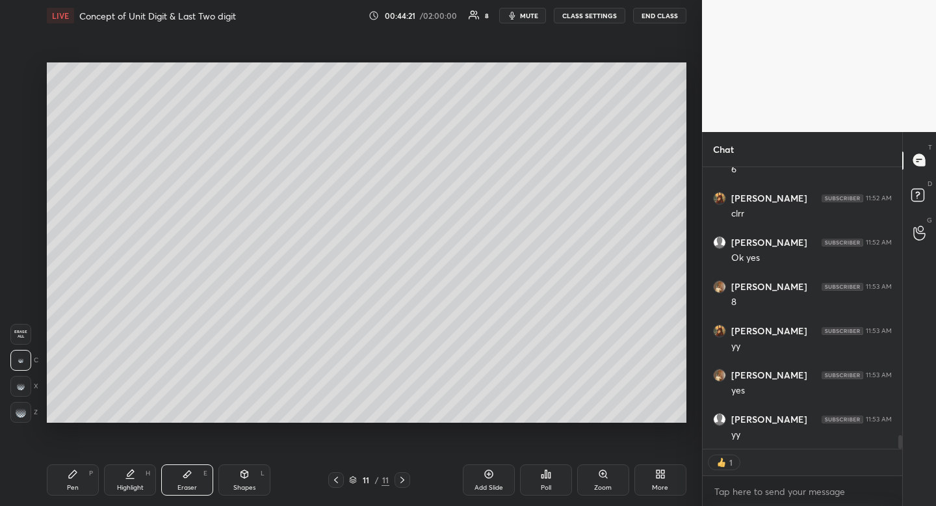
scroll to position [5530, 0]
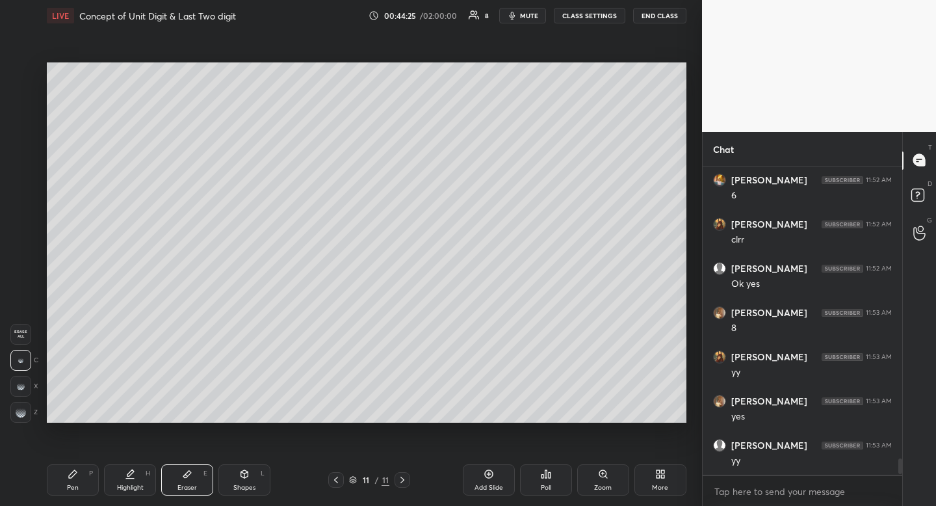
click at [77, 472] on icon at bounding box center [73, 474] width 10 height 10
drag, startPoint x: 77, startPoint y: 472, endPoint x: 64, endPoint y: 434, distance: 39.7
click at [77, 472] on icon at bounding box center [73, 474] width 10 height 10
click at [20, 126] on div at bounding box center [21, 125] width 10 height 10
click at [20, 107] on div at bounding box center [21, 98] width 21 height 21
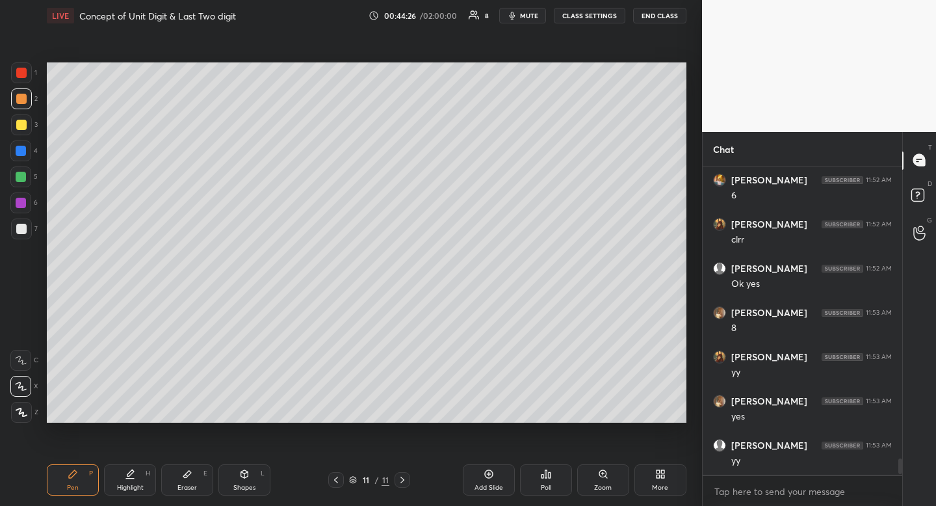
click at [20, 107] on div at bounding box center [21, 98] width 21 height 21
drag, startPoint x: 23, startPoint y: 126, endPoint x: 23, endPoint y: 144, distance: 17.6
click at [23, 126] on div at bounding box center [21, 125] width 10 height 10
click at [22, 165] on div "1 2 3 4 5 6 7" at bounding box center [23, 153] width 27 height 182
click at [25, 181] on div at bounding box center [21, 177] width 10 height 10
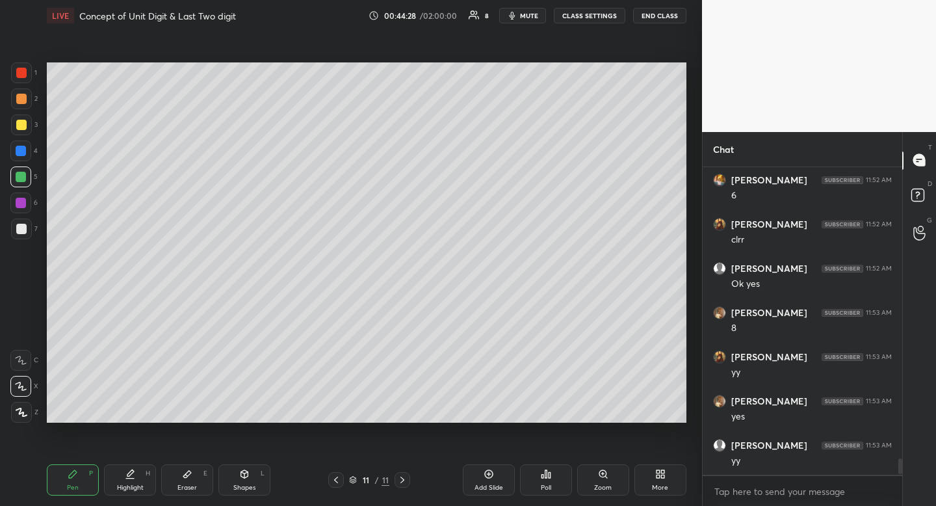
drag, startPoint x: 21, startPoint y: 152, endPoint x: 12, endPoint y: 153, distance: 9.2
click at [21, 152] on div at bounding box center [21, 151] width 10 height 10
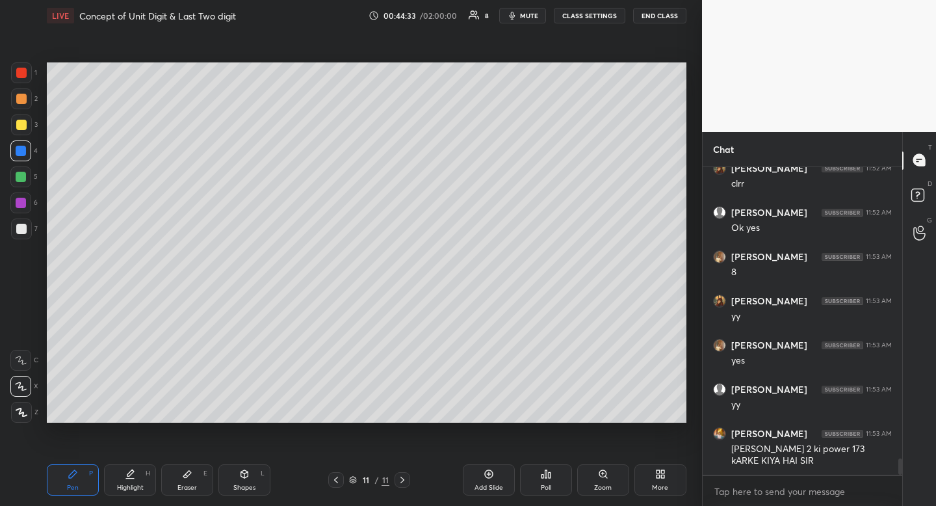
drag, startPoint x: 335, startPoint y: 474, endPoint x: 332, endPoint y: 482, distance: 8.2
click at [335, 477] on icon at bounding box center [336, 480] width 10 height 10
click at [408, 477] on div at bounding box center [403, 480] width 16 height 16
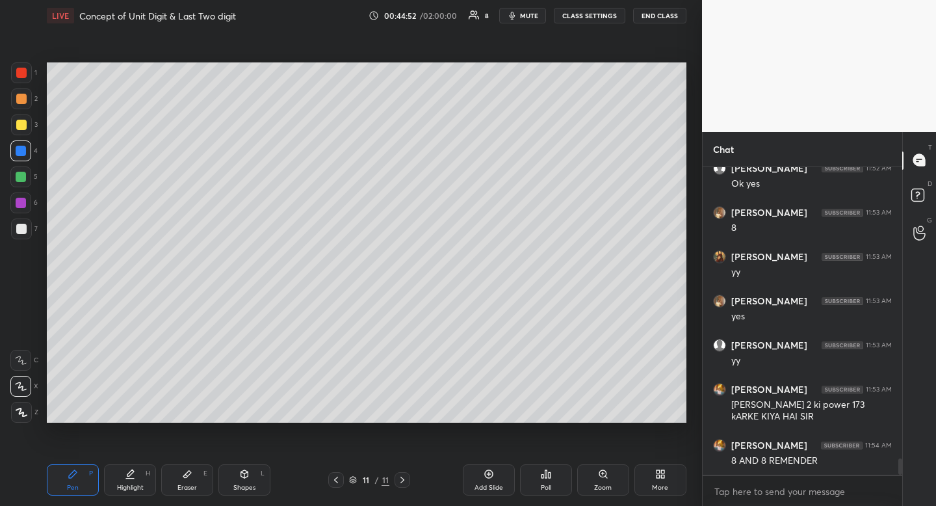
click at [335, 479] on icon at bounding box center [336, 480] width 4 height 7
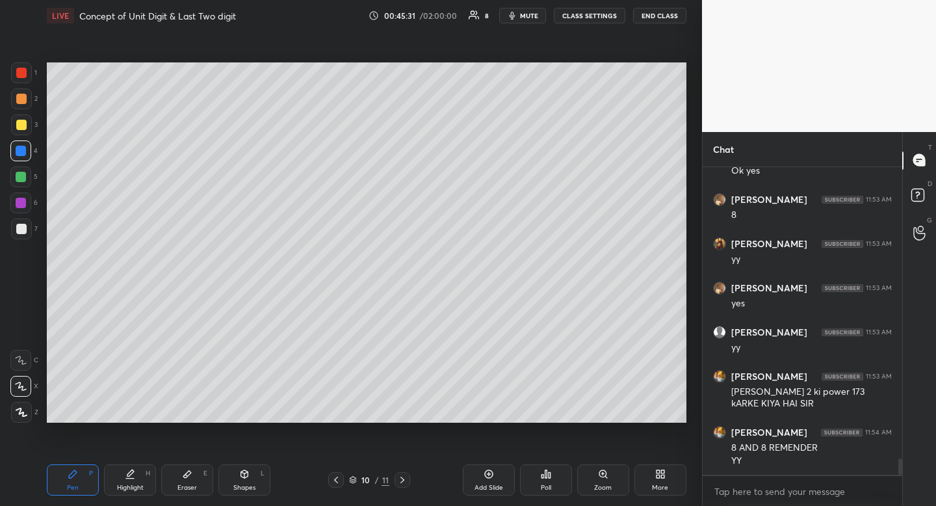
scroll to position [5656, 0]
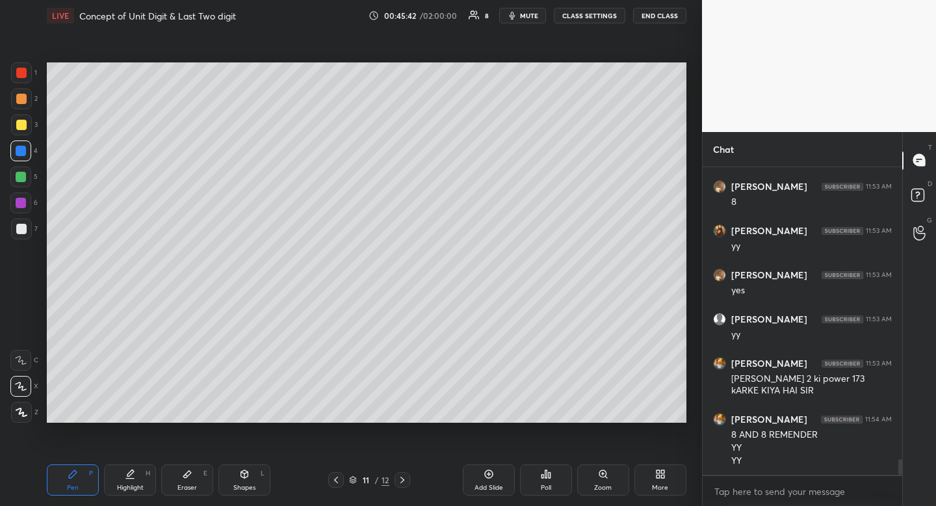
click at [21, 122] on div at bounding box center [21, 125] width 10 height 10
drag, startPoint x: 18, startPoint y: 122, endPoint x: 27, endPoint y: 116, distance: 10.8
click at [18, 122] on div at bounding box center [21, 125] width 10 height 10
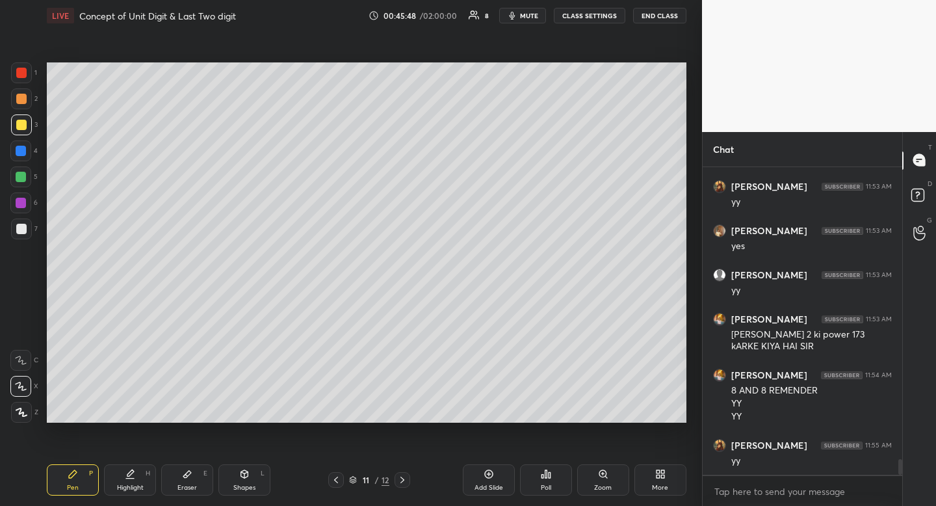
scroll to position [5744, 0]
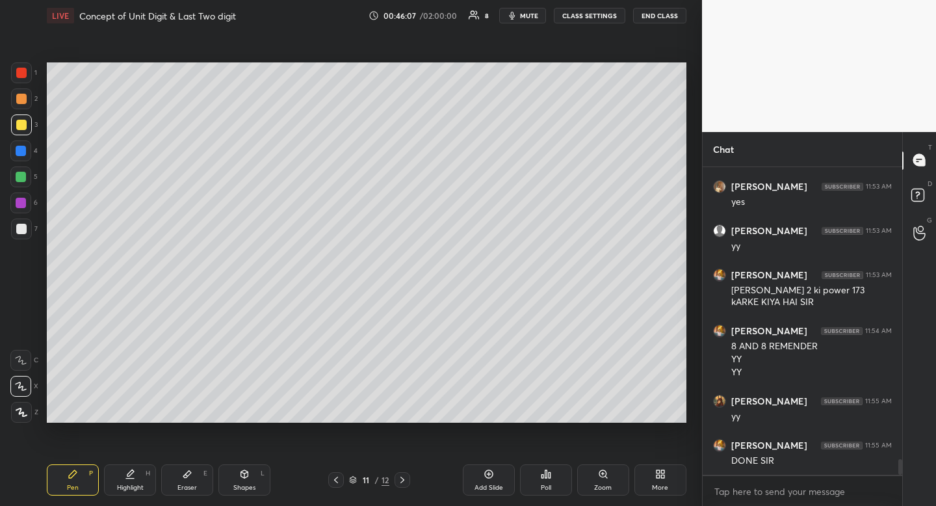
drag, startPoint x: 531, startPoint y: 16, endPoint x: 518, endPoint y: 18, distance: 12.5
click at [529, 18] on span "mute" at bounding box center [529, 15] width 18 height 9
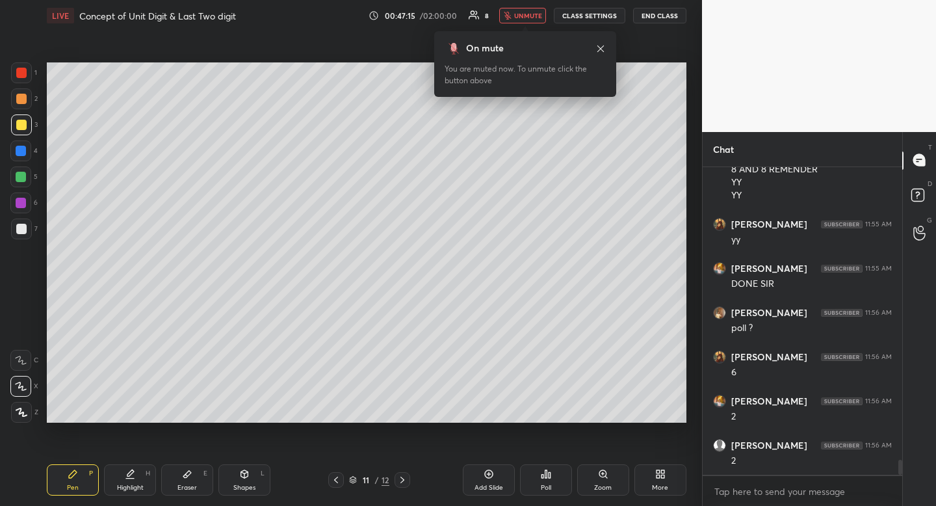
scroll to position [5965, 0]
drag, startPoint x: 522, startPoint y: 13, endPoint x: 504, endPoint y: 20, distance: 19.0
click at [522, 13] on span "unmute" at bounding box center [528, 15] width 28 height 9
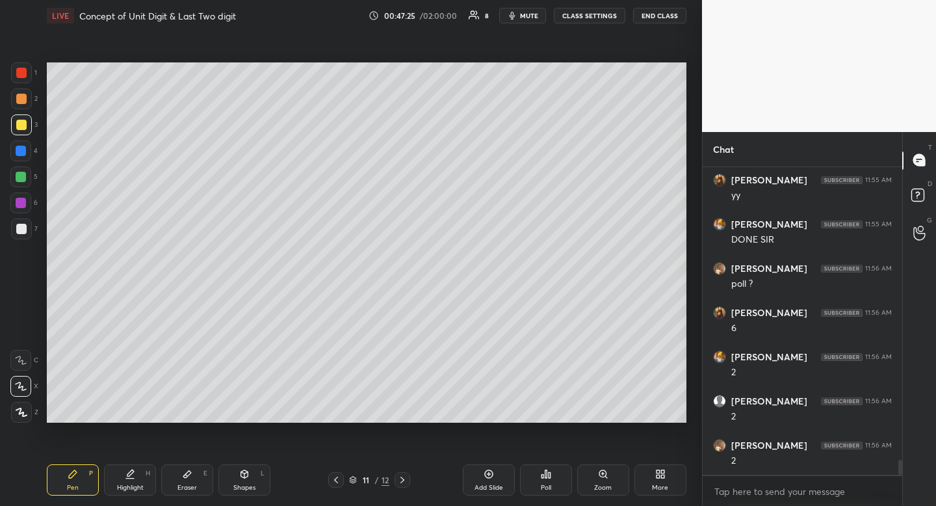
click at [65, 480] on div "Pen P" at bounding box center [73, 479] width 52 height 31
drag, startPoint x: 65, startPoint y: 480, endPoint x: 66, endPoint y: 429, distance: 51.4
click at [65, 480] on div "Pen P" at bounding box center [73, 479] width 52 height 31
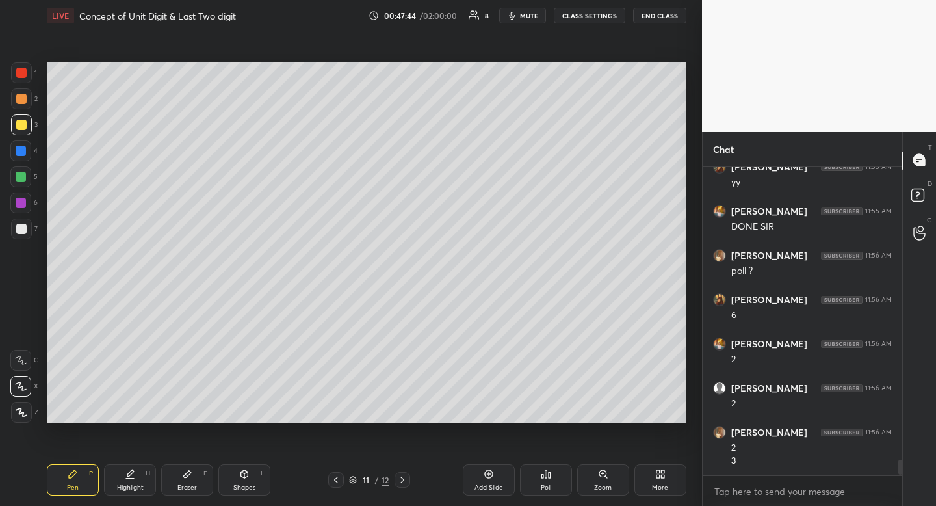
scroll to position [6023, 0]
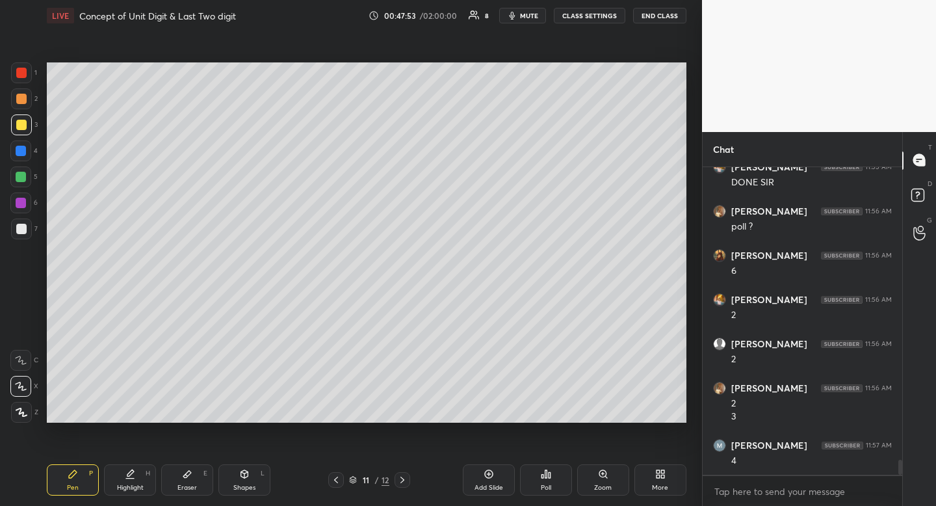
click at [203, 486] on div "Eraser E" at bounding box center [187, 479] width 52 height 31
click at [206, 467] on div "Eraser E" at bounding box center [187, 479] width 52 height 31
click at [70, 479] on div "Pen P" at bounding box center [73, 479] width 52 height 31
click at [74, 475] on icon at bounding box center [73, 474] width 8 height 8
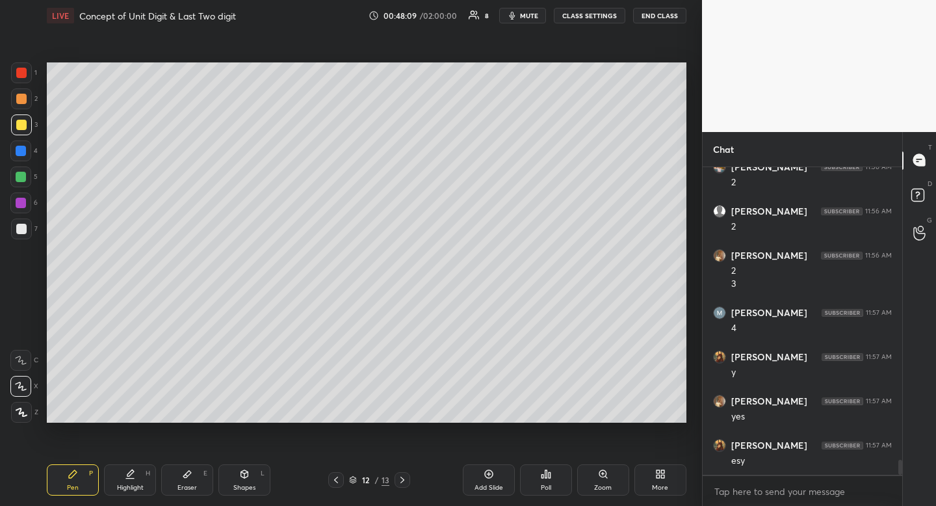
scroll to position [6200, 0]
click at [26, 231] on div at bounding box center [21, 229] width 21 height 21
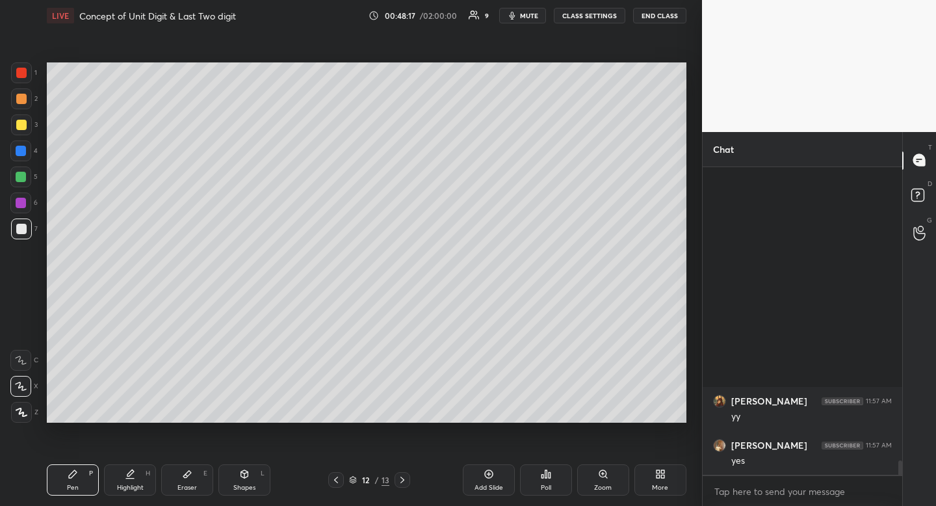
scroll to position [5800, 0]
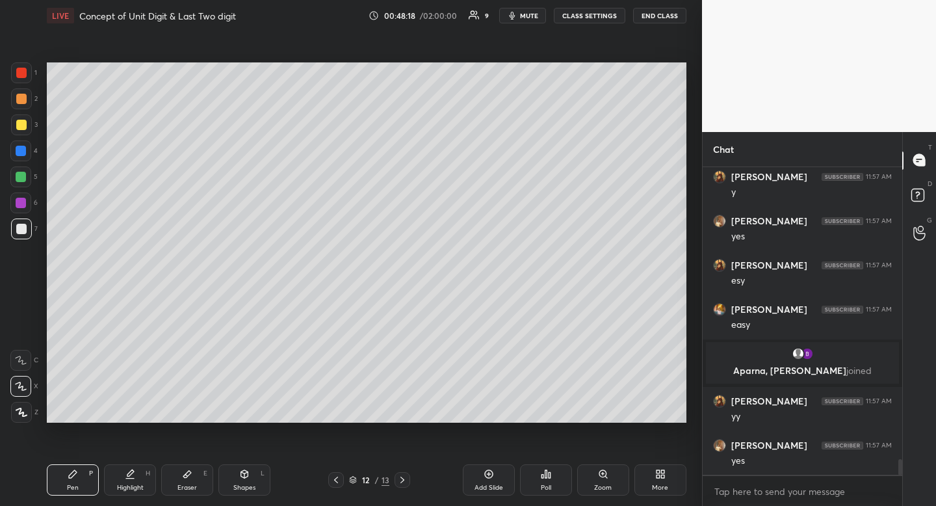
click at [246, 477] on icon at bounding box center [244, 474] width 7 height 8
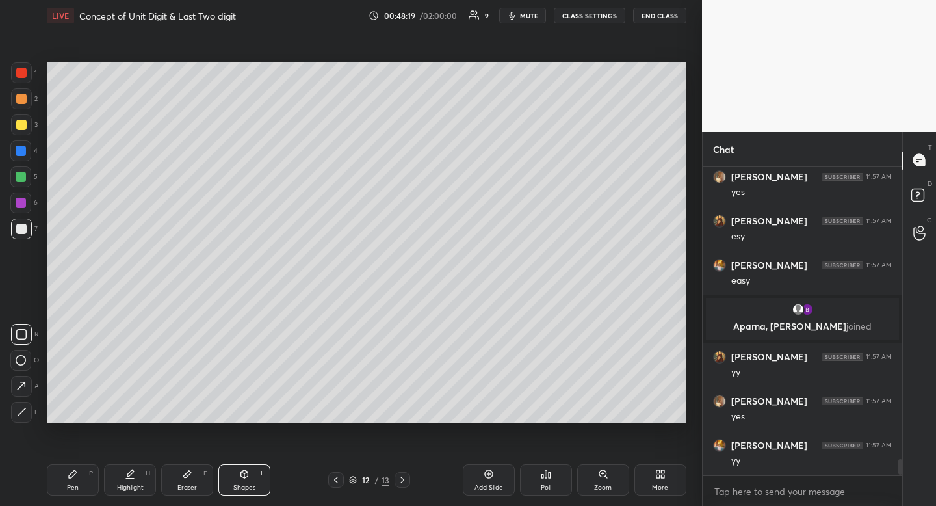
click at [28, 327] on div at bounding box center [21, 334] width 21 height 21
click at [70, 478] on icon at bounding box center [73, 474] width 8 height 8
click at [67, 471] on div "Pen P" at bounding box center [73, 479] width 52 height 31
click at [25, 124] on div at bounding box center [21, 125] width 10 height 10
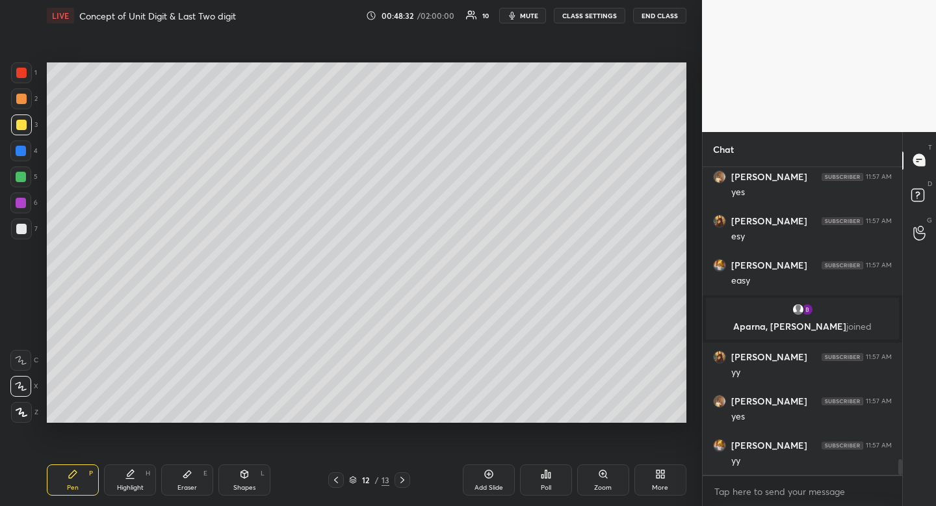
click at [17, 233] on div at bounding box center [21, 229] width 10 height 10
click at [21, 124] on div at bounding box center [21, 125] width 10 height 10
drag, startPoint x: 21, startPoint y: 124, endPoint x: 39, endPoint y: 117, distance: 18.7
click at [21, 124] on div at bounding box center [21, 125] width 10 height 10
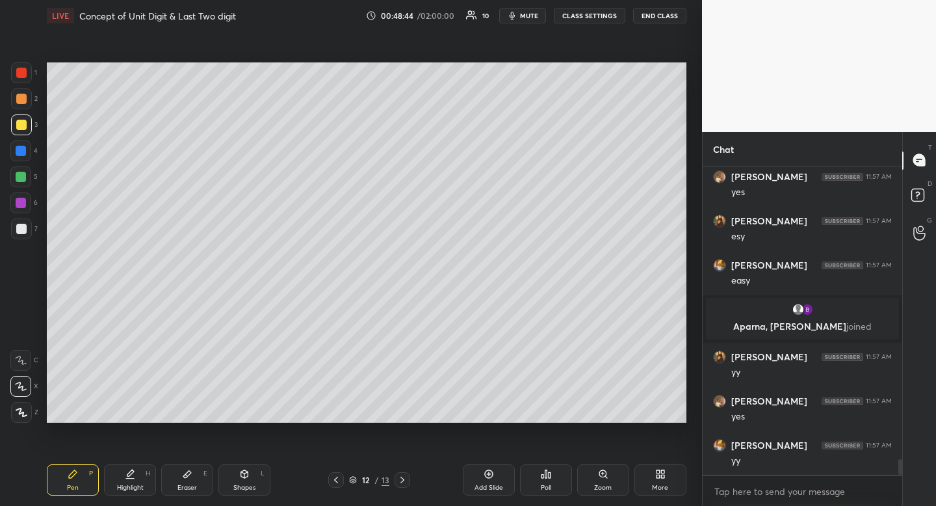
drag, startPoint x: 244, startPoint y: 479, endPoint x: 240, endPoint y: 473, distance: 7.0
click at [244, 479] on icon at bounding box center [244, 474] width 10 height 10
click at [25, 336] on icon at bounding box center [21, 334] width 10 height 10
click at [142, 477] on div "Highlight H" at bounding box center [130, 479] width 52 height 31
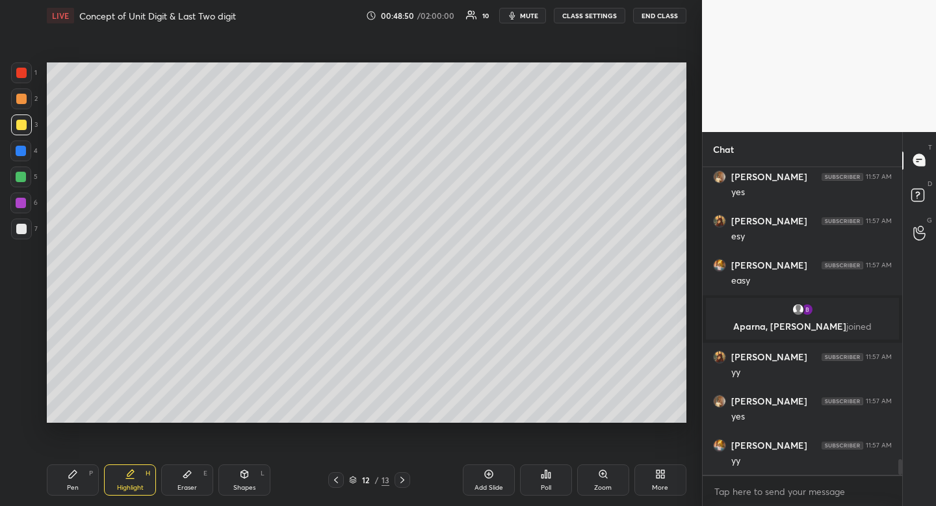
drag, startPoint x: 142, startPoint y: 477, endPoint x: 184, endPoint y: 425, distance: 66.5
click at [142, 477] on div "Highlight H" at bounding box center [130, 479] width 52 height 31
click at [24, 230] on div at bounding box center [21, 229] width 10 height 10
drag, startPoint x: 24, startPoint y: 230, endPoint x: 37, endPoint y: 214, distance: 20.8
click at [24, 230] on div at bounding box center [21, 229] width 10 height 10
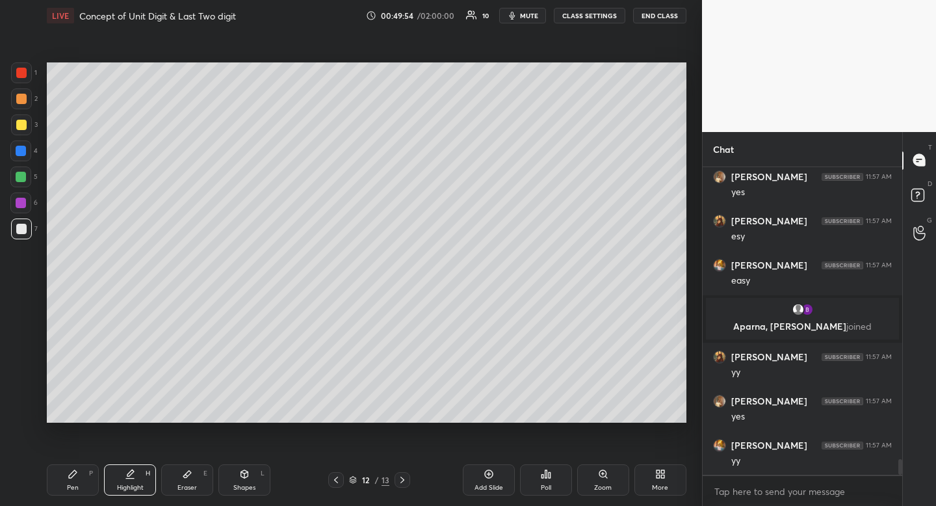
drag, startPoint x: 25, startPoint y: 234, endPoint x: 21, endPoint y: 229, distance: 6.9
click at [25, 234] on div at bounding box center [21, 229] width 21 height 21
click at [18, 106] on div at bounding box center [21, 98] width 21 height 21
drag, startPoint x: 20, startPoint y: 104, endPoint x: 40, endPoint y: 95, distance: 21.5
click at [20, 104] on div at bounding box center [21, 98] width 21 height 21
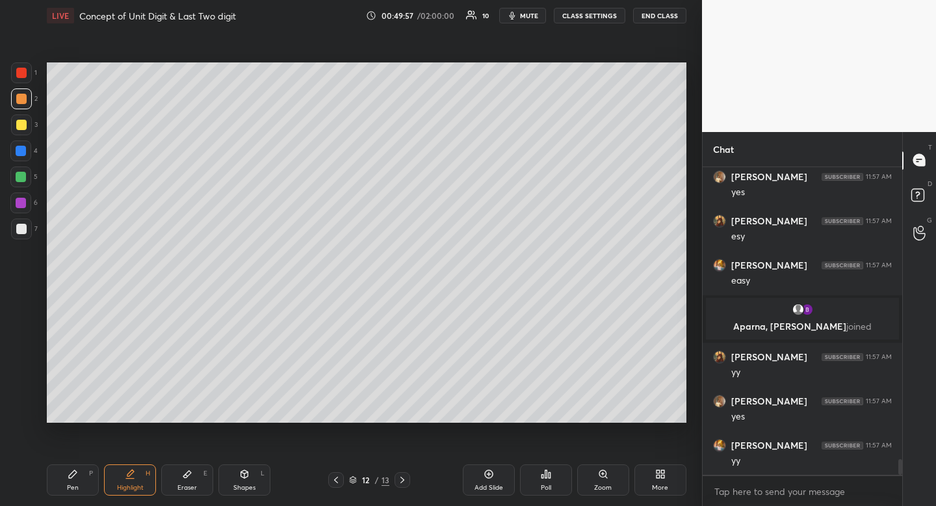
click at [118, 490] on div "Highlight" at bounding box center [130, 487] width 27 height 7
click at [71, 471] on icon at bounding box center [73, 474] width 10 height 10
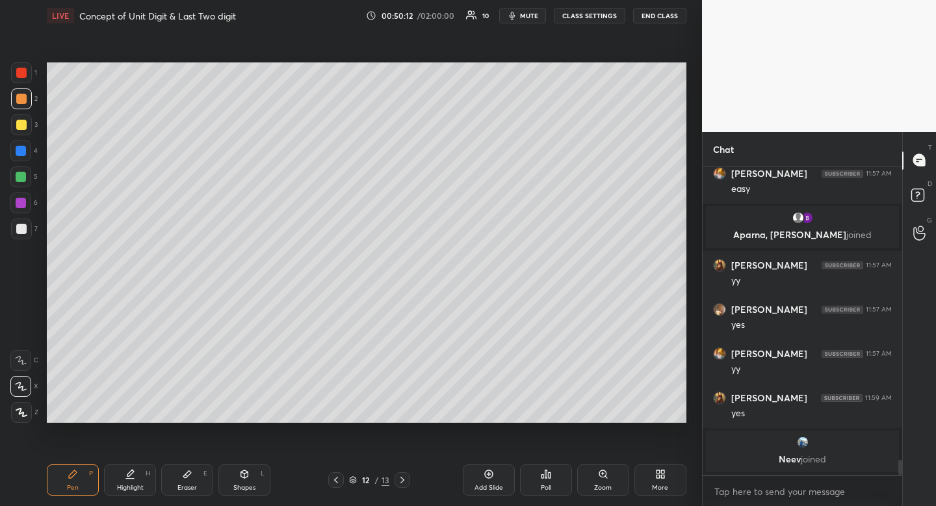
scroll to position [5, 5]
click at [24, 120] on div at bounding box center [21, 125] width 10 height 10
click at [24, 228] on div at bounding box center [21, 229] width 10 height 10
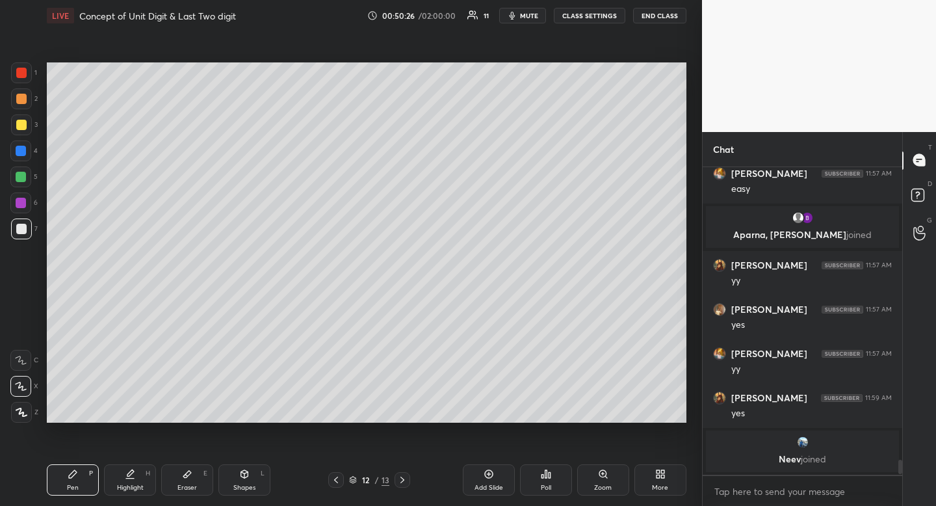
click at [23, 131] on div at bounding box center [21, 124] width 21 height 21
drag, startPoint x: 24, startPoint y: 131, endPoint x: 12, endPoint y: 146, distance: 18.5
click at [24, 131] on div at bounding box center [21, 124] width 21 height 21
click at [243, 489] on div "Shapes" at bounding box center [244, 487] width 22 height 7
click at [19, 336] on icon at bounding box center [21, 334] width 10 height 10
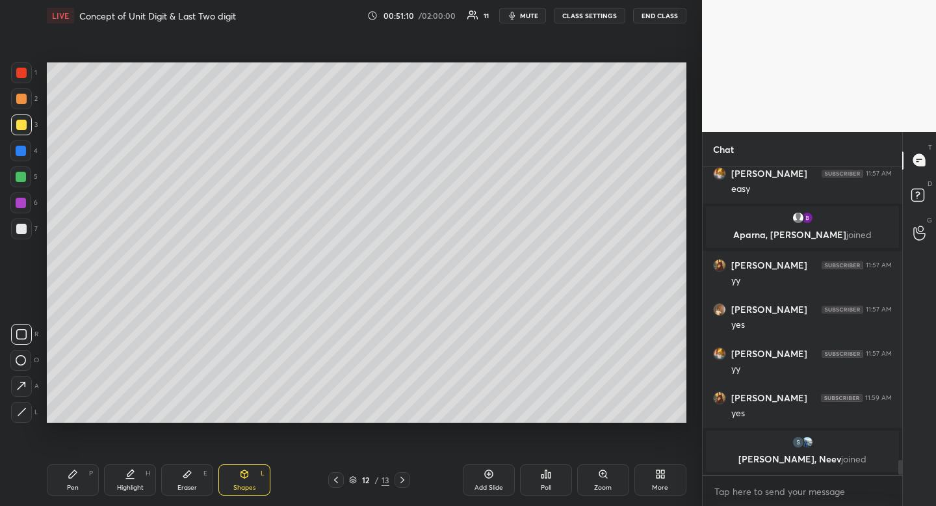
click at [24, 334] on icon at bounding box center [21, 334] width 10 height 10
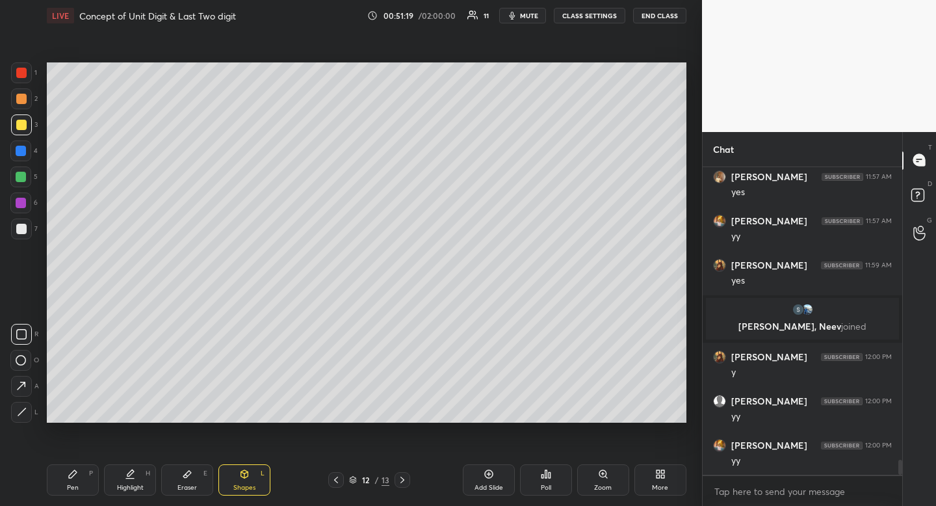
scroll to position [6005, 0]
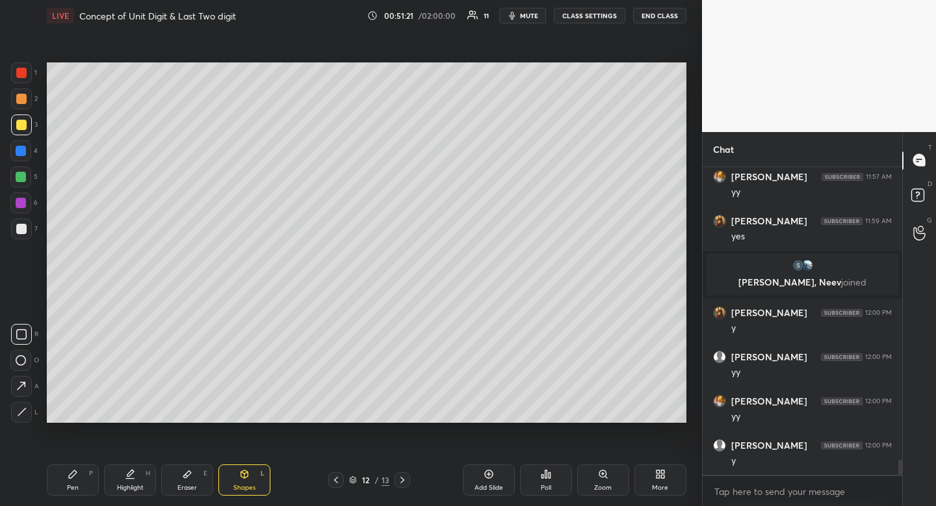
click at [26, 232] on div at bounding box center [21, 229] width 21 height 21
drag, startPoint x: 30, startPoint y: 232, endPoint x: 23, endPoint y: 235, distance: 7.9
click at [30, 232] on div at bounding box center [21, 229] width 21 height 21
click at [90, 486] on div "Pen P" at bounding box center [73, 479] width 52 height 31
click at [89, 481] on div "Pen P" at bounding box center [73, 479] width 52 height 31
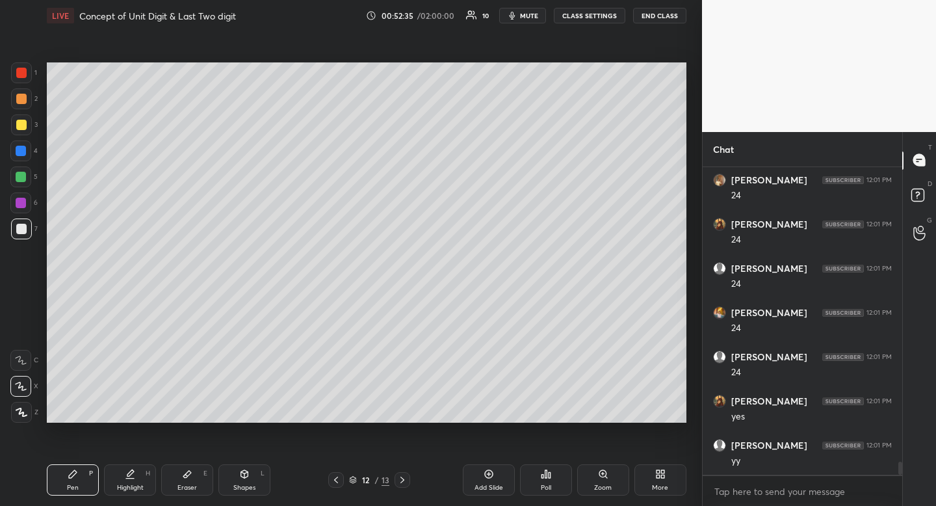
scroll to position [6890, 0]
click at [21, 101] on div at bounding box center [21, 99] width 10 height 10
drag, startPoint x: 21, startPoint y: 101, endPoint x: 14, endPoint y: 104, distance: 8.5
click at [21, 101] on div at bounding box center [21, 99] width 10 height 10
click at [248, 484] on div "Shapes" at bounding box center [244, 487] width 22 height 7
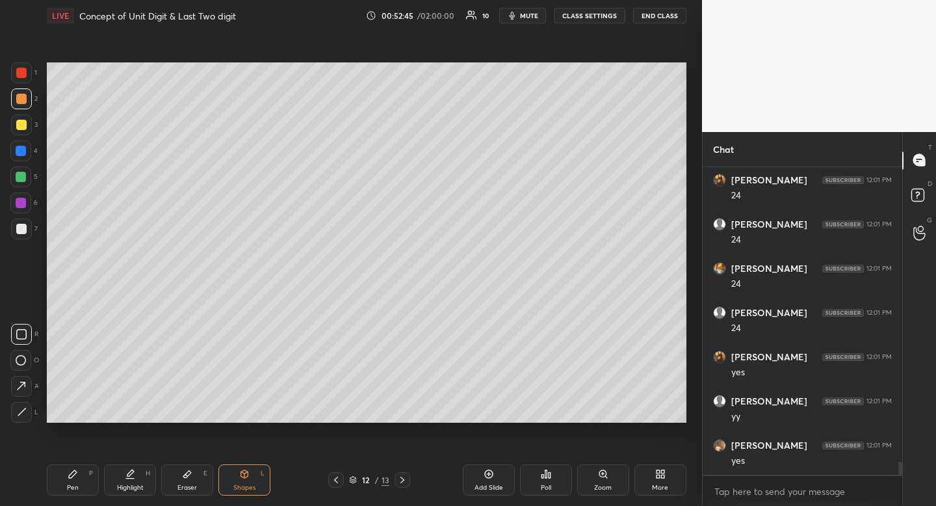
click at [14, 331] on div at bounding box center [21, 334] width 21 height 21
click at [59, 472] on div "Pen P" at bounding box center [73, 479] width 52 height 31
click at [191, 487] on div "Eraser" at bounding box center [188, 487] width 20 height 7
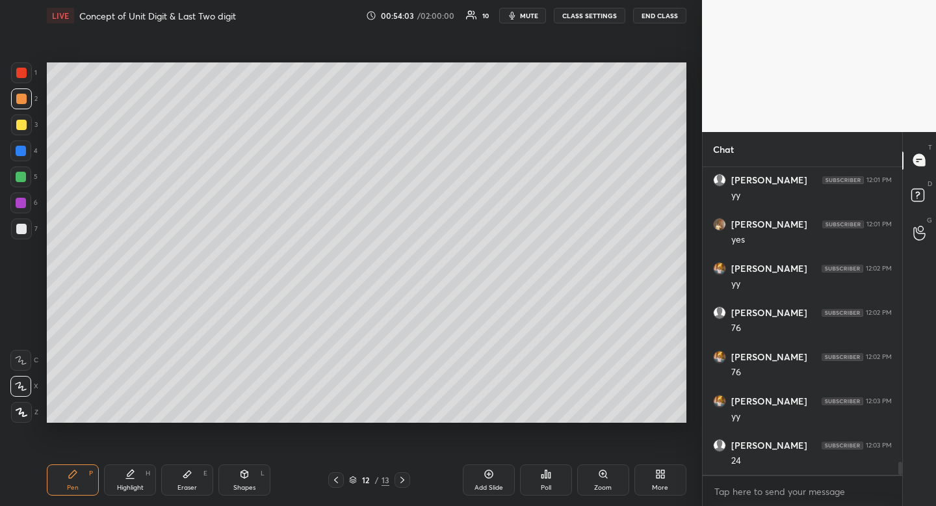
scroll to position [7155, 0]
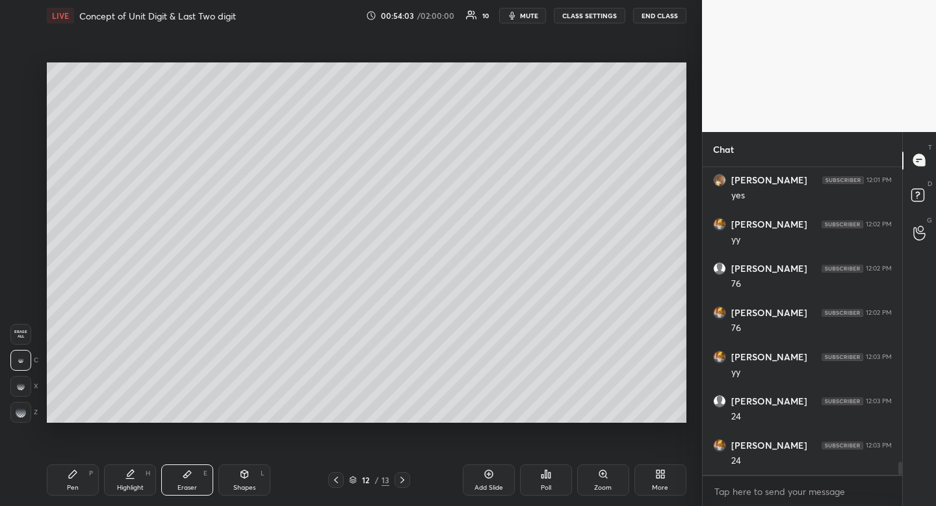
drag, startPoint x: 191, startPoint y: 487, endPoint x: 222, endPoint y: 457, distance: 43.2
click at [193, 482] on div "Eraser E" at bounding box center [187, 479] width 52 height 31
click at [70, 473] on icon at bounding box center [73, 474] width 10 height 10
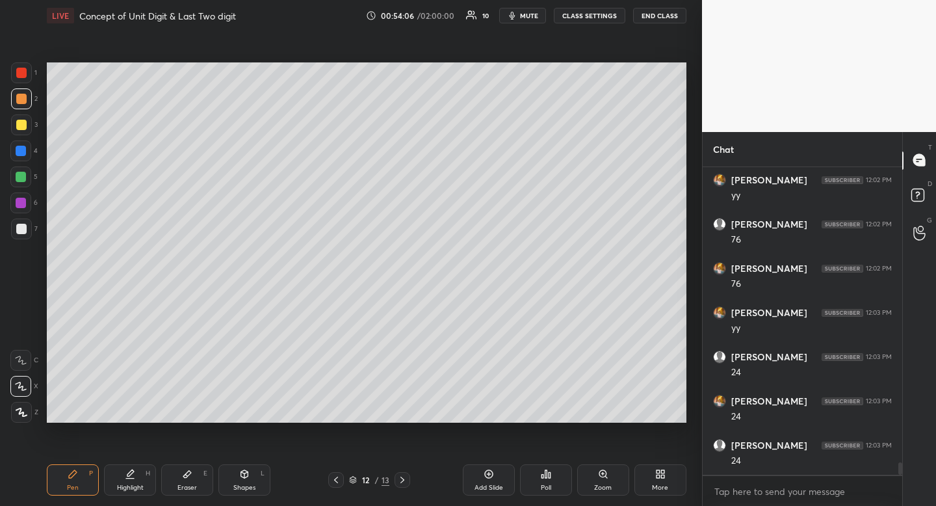
click at [77, 471] on icon at bounding box center [73, 474] width 10 height 10
click at [19, 175] on div at bounding box center [21, 177] width 10 height 10
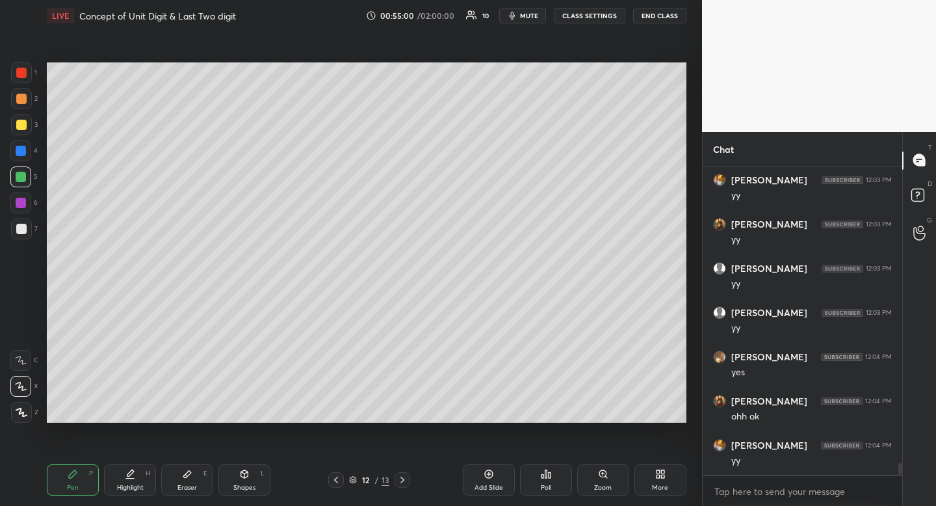
click at [199, 480] on div "Eraser E" at bounding box center [187, 479] width 52 height 31
click at [85, 477] on div "Pen P" at bounding box center [73, 479] width 52 height 31
click at [92, 477] on div "P" at bounding box center [91, 473] width 4 height 7
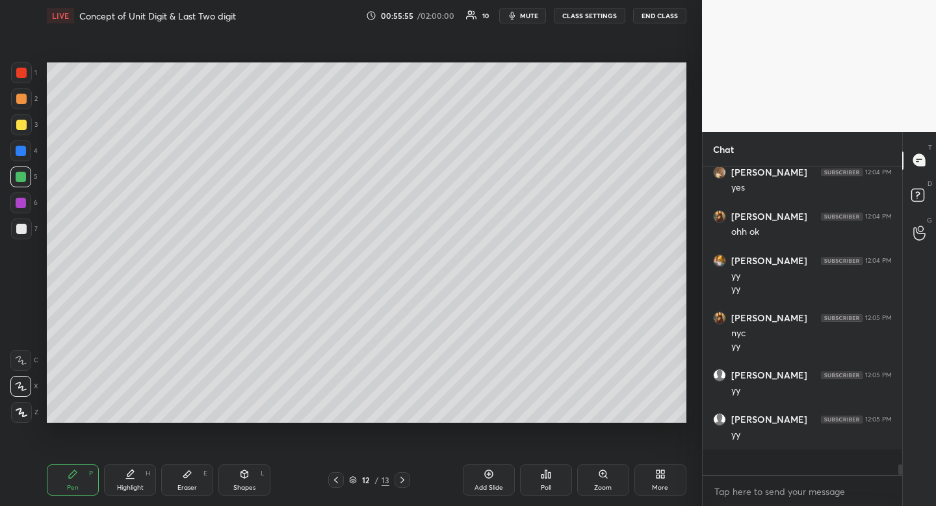
scroll to position [7844, 0]
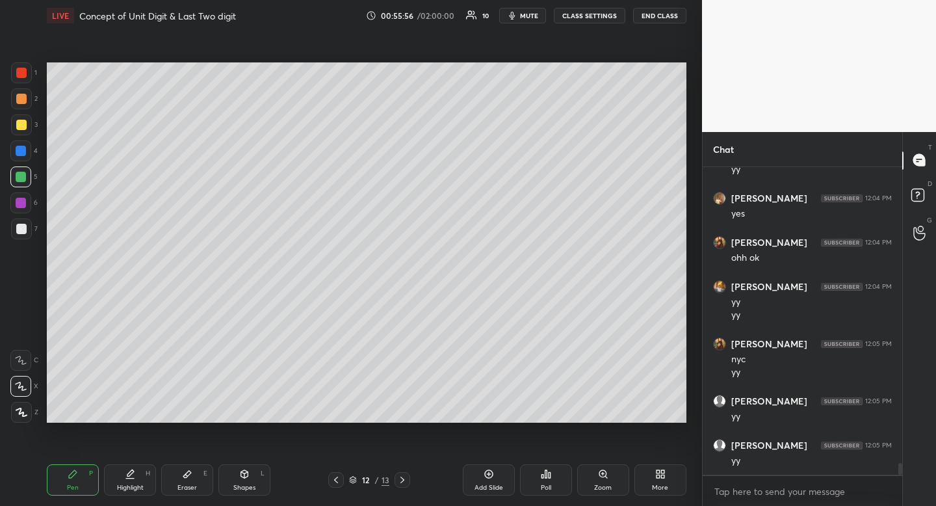
click at [249, 484] on div "Shapes" at bounding box center [244, 487] width 22 height 7
click at [26, 369] on div at bounding box center [20, 360] width 21 height 21
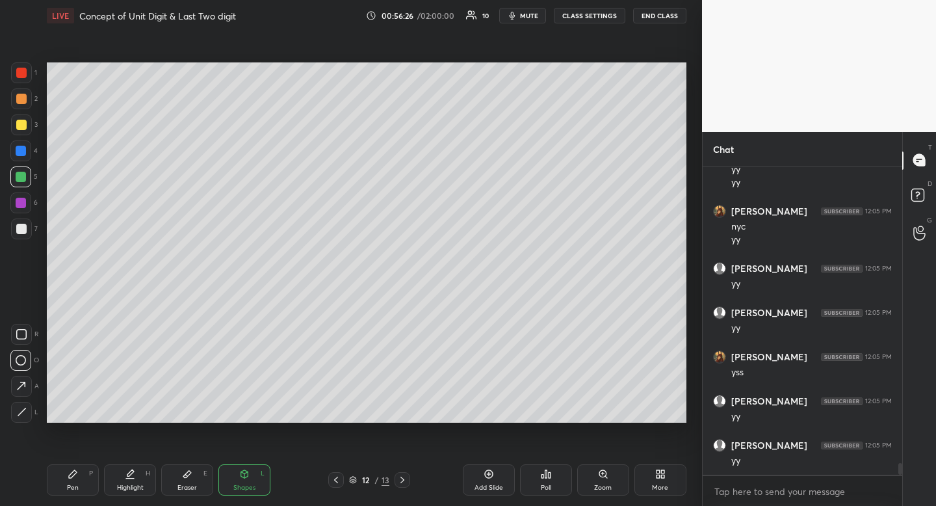
scroll to position [5, 5]
click at [22, 237] on div at bounding box center [21, 229] width 21 height 21
drag, startPoint x: 22, startPoint y: 237, endPoint x: 40, endPoint y: 258, distance: 27.7
click at [22, 237] on div at bounding box center [21, 229] width 21 height 21
click at [127, 481] on div "Highlight H" at bounding box center [130, 479] width 52 height 31
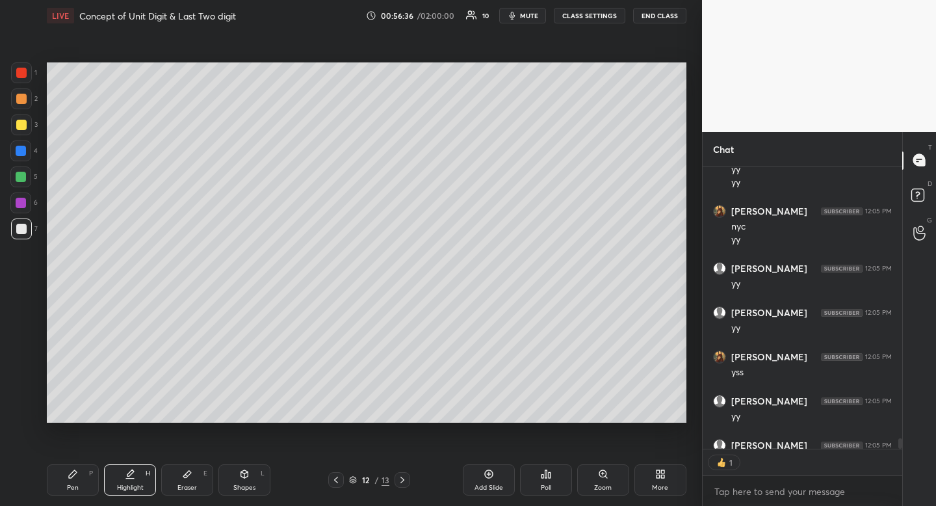
type textarea "x"
drag, startPoint x: 336, startPoint y: 479, endPoint x: 329, endPoint y: 483, distance: 7.6
click at [336, 479] on icon at bounding box center [336, 480] width 10 height 10
drag, startPoint x: 400, startPoint y: 477, endPoint x: 364, endPoint y: 480, distance: 35.9
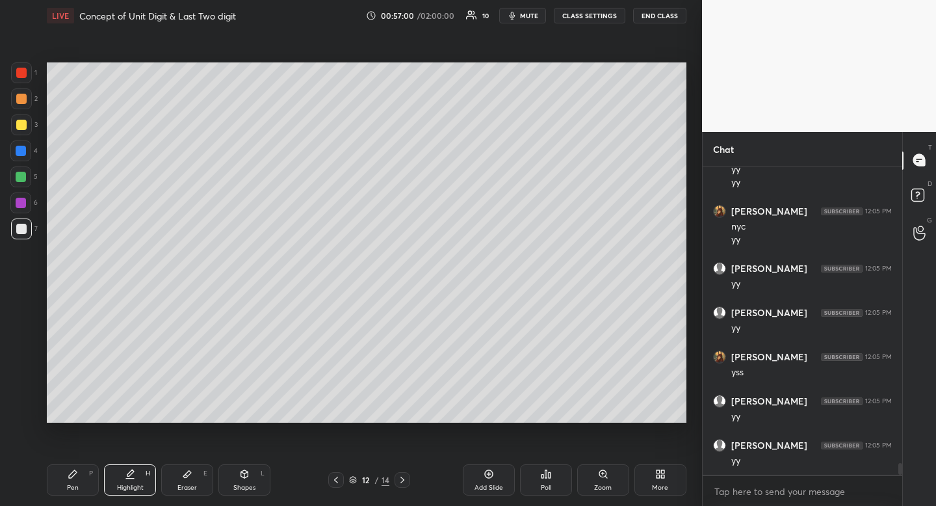
click at [400, 477] on icon at bounding box center [402, 480] width 10 height 10
click at [70, 484] on div "Pen" at bounding box center [73, 487] width 12 height 7
drag, startPoint x: 70, startPoint y: 483, endPoint x: 77, endPoint y: 447, distance: 37.1
click at [70, 484] on div "Pen" at bounding box center [73, 487] width 12 height 7
click at [16, 123] on div at bounding box center [21, 125] width 10 height 10
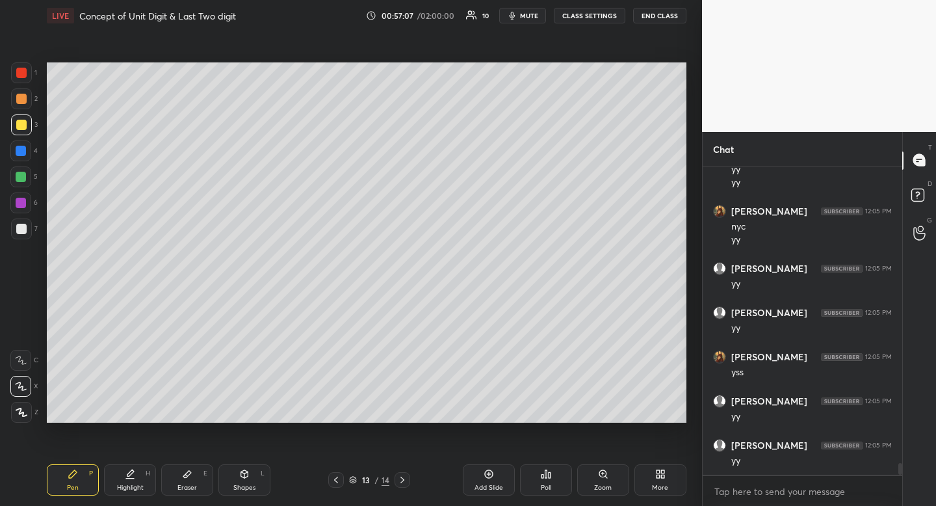
drag, startPoint x: 16, startPoint y: 123, endPoint x: 7, endPoint y: 148, distance: 26.9
click at [16, 123] on div at bounding box center [21, 125] width 10 height 10
drag, startPoint x: 524, startPoint y: 14, endPoint x: 517, endPoint y: 12, distance: 7.3
click at [522, 14] on button "mute" at bounding box center [522, 16] width 47 height 16
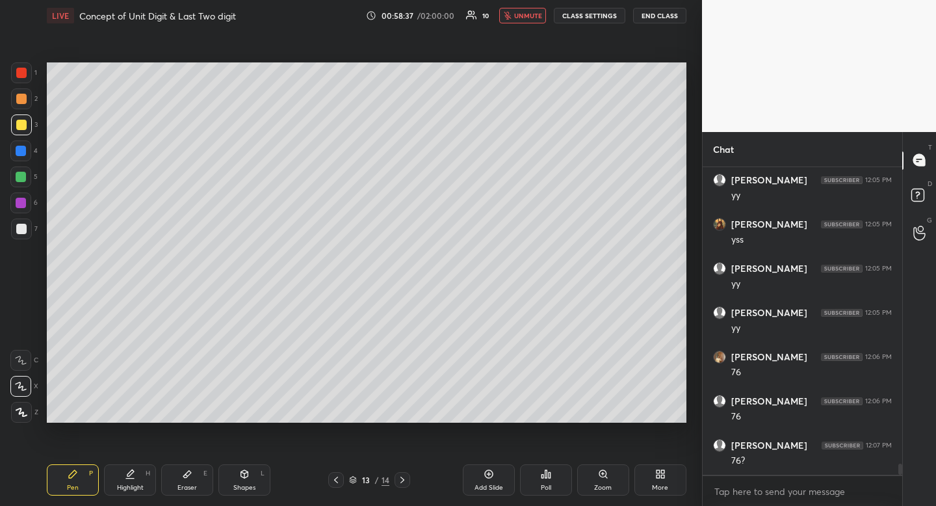
scroll to position [8154, 0]
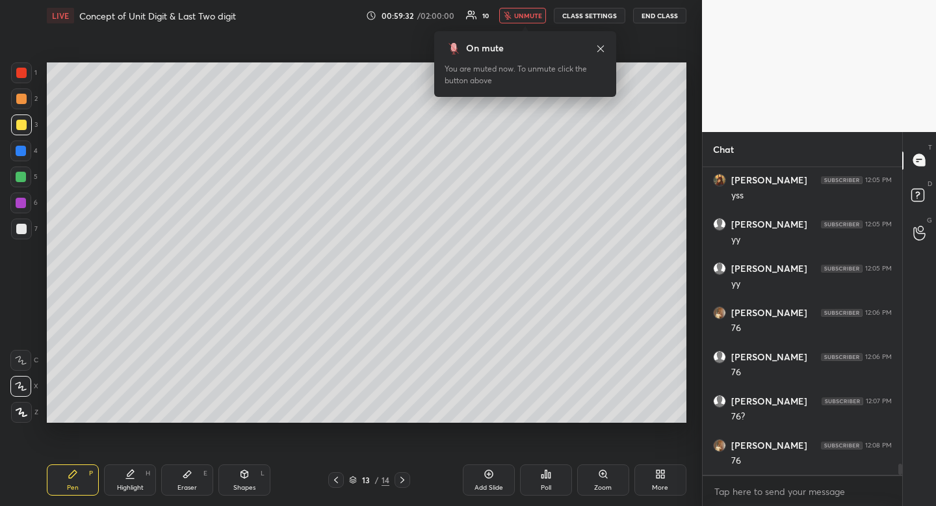
click at [525, 14] on span "unmute" at bounding box center [528, 15] width 28 height 9
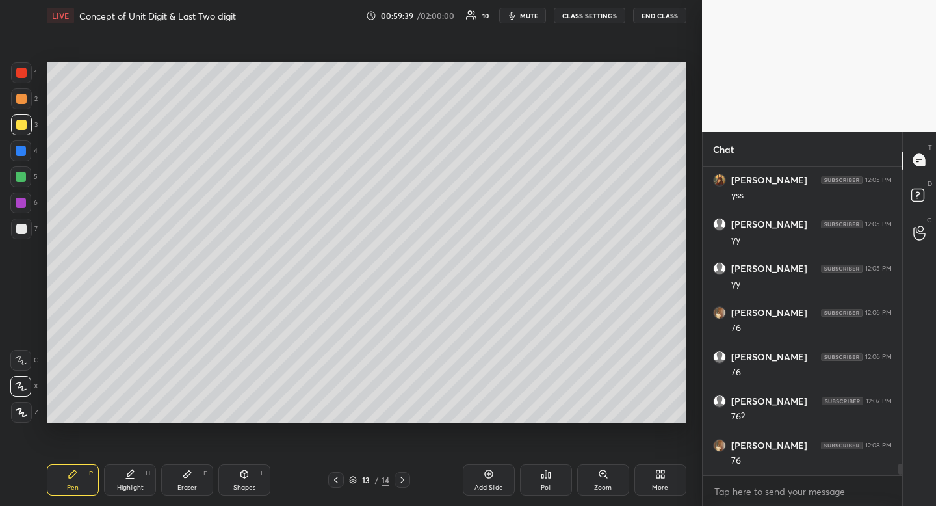
click at [23, 105] on div at bounding box center [21, 98] width 21 height 21
click at [337, 477] on icon at bounding box center [336, 480] width 10 height 10
click at [401, 476] on icon at bounding box center [402, 480] width 10 height 10
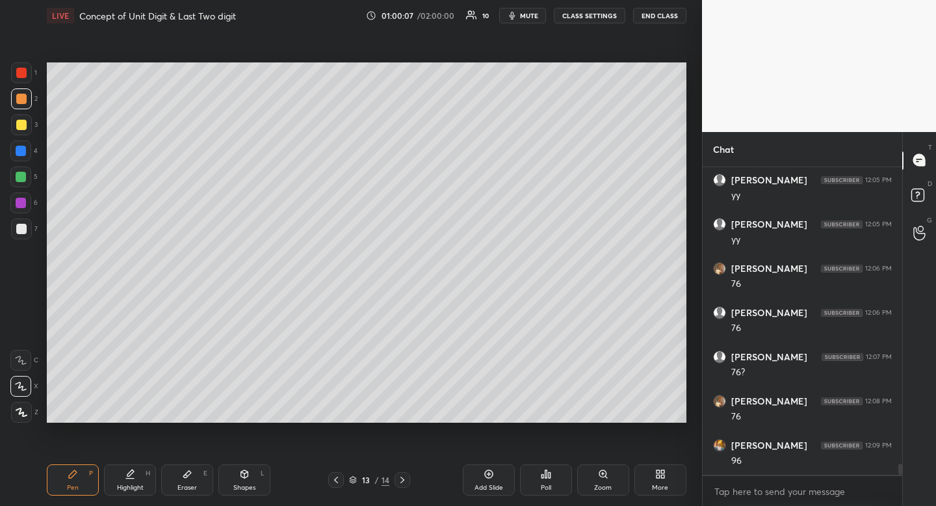
click at [245, 483] on div "Shapes L" at bounding box center [245, 479] width 52 height 31
click at [32, 410] on div "L" at bounding box center [24, 412] width 27 height 21
drag, startPoint x: 32, startPoint y: 410, endPoint x: 45, endPoint y: 393, distance: 21.9
click at [32, 410] on div "L" at bounding box center [24, 412] width 27 height 21
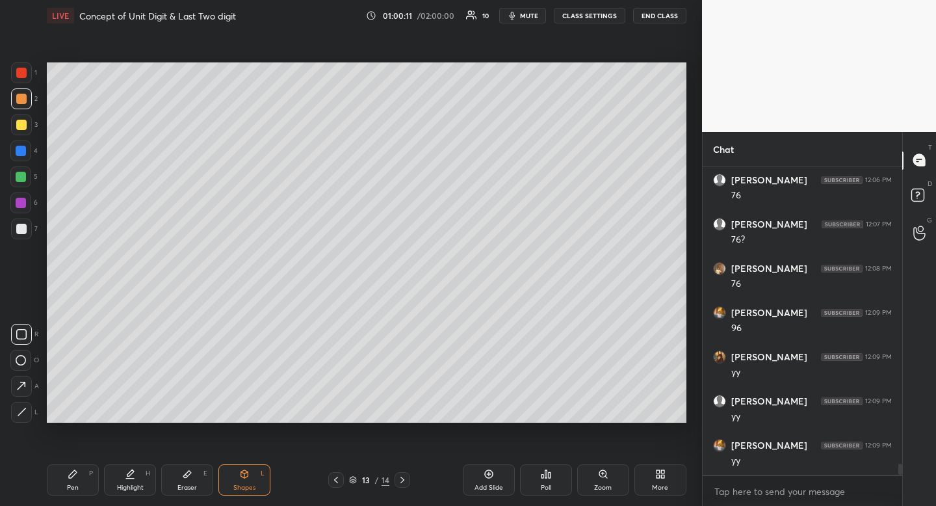
click at [74, 486] on div "Pen" at bounding box center [73, 487] width 12 height 7
drag, startPoint x: 74, startPoint y: 486, endPoint x: 55, endPoint y: 431, distance: 58.4
click at [74, 486] on div "Pen" at bounding box center [73, 487] width 12 height 7
click at [20, 226] on div at bounding box center [21, 229] width 10 height 10
drag, startPoint x: 20, startPoint y: 226, endPoint x: 12, endPoint y: 232, distance: 9.9
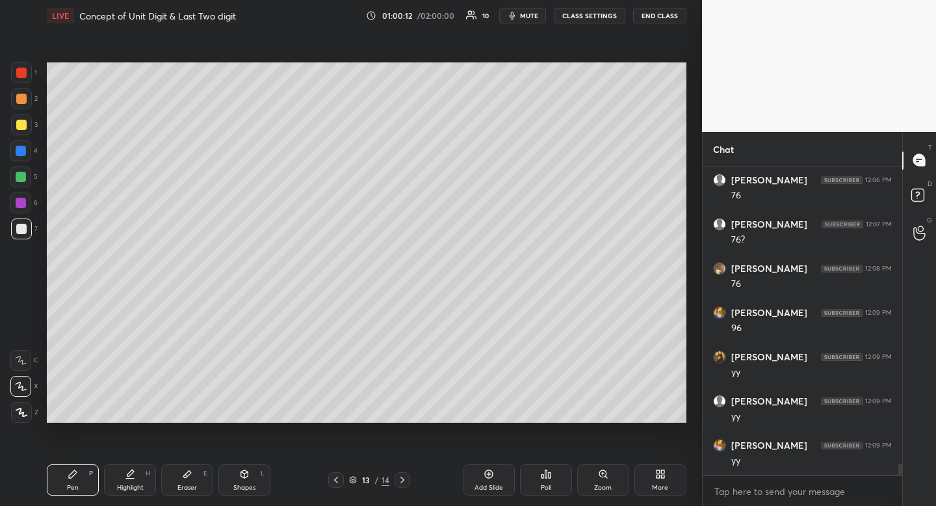
click at [20, 226] on div at bounding box center [21, 229] width 10 height 10
click at [22, 122] on div at bounding box center [21, 125] width 10 height 10
click at [538, 16] on span "mute" at bounding box center [529, 15] width 18 height 9
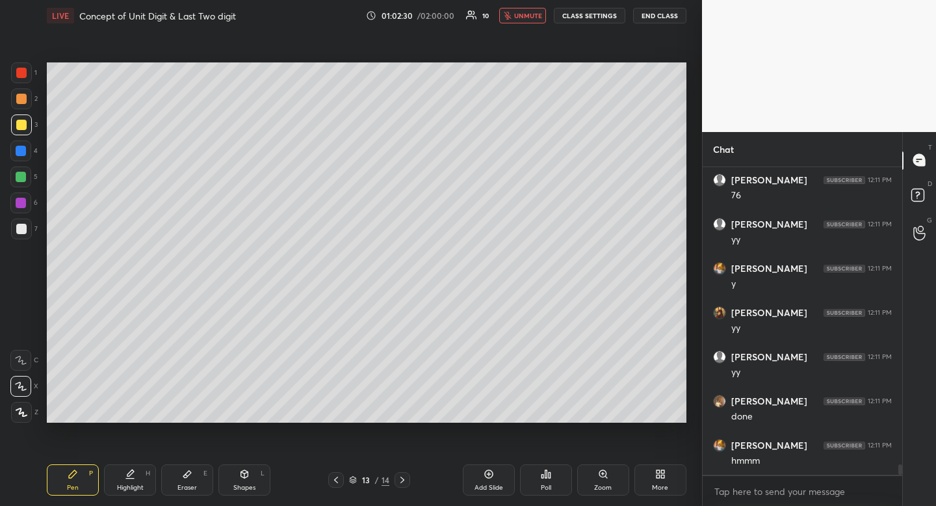
click at [551, 479] on div "Poll" at bounding box center [546, 479] width 52 height 31
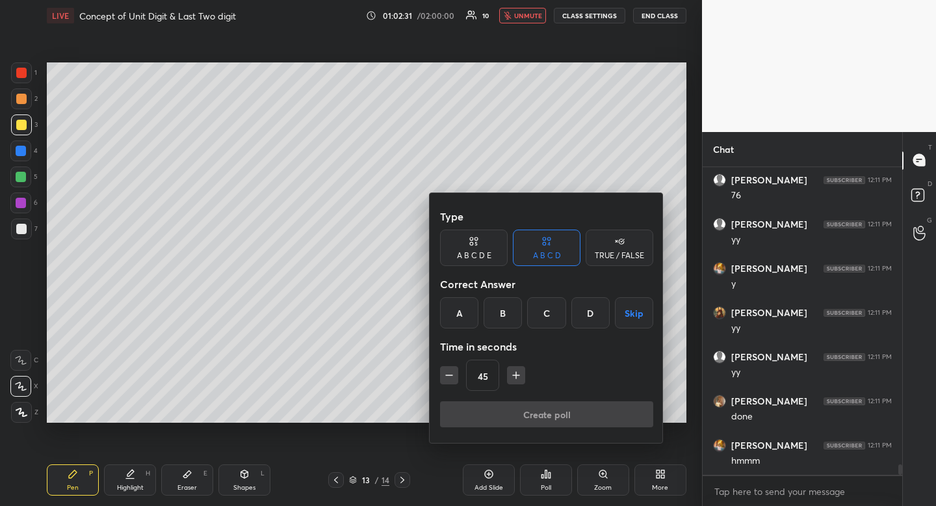
drag, startPoint x: 590, startPoint y: 307, endPoint x: 570, endPoint y: 326, distance: 28.1
click at [590, 307] on div "D" at bounding box center [591, 312] width 38 height 31
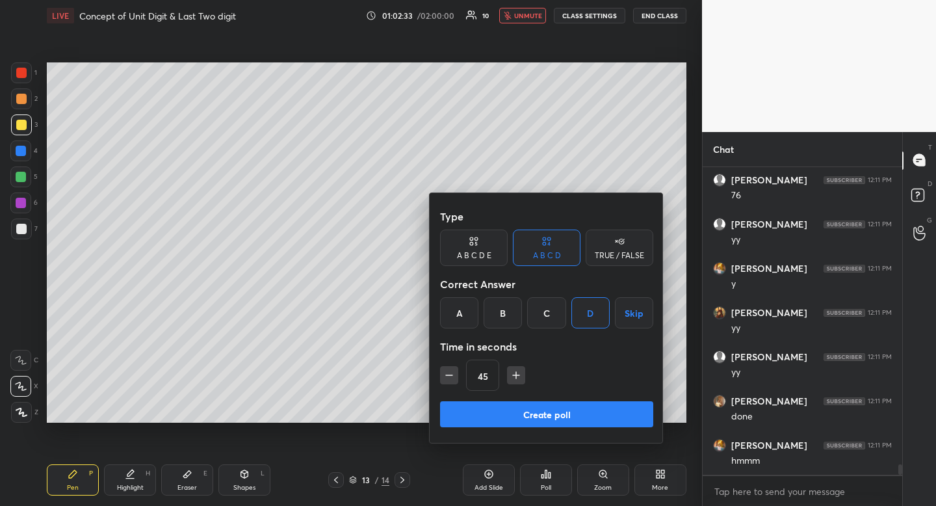
click at [518, 375] on icon "button" at bounding box center [516, 375] width 13 height 13
type input "60"
click at [528, 418] on button "Create poll" at bounding box center [546, 414] width 213 height 26
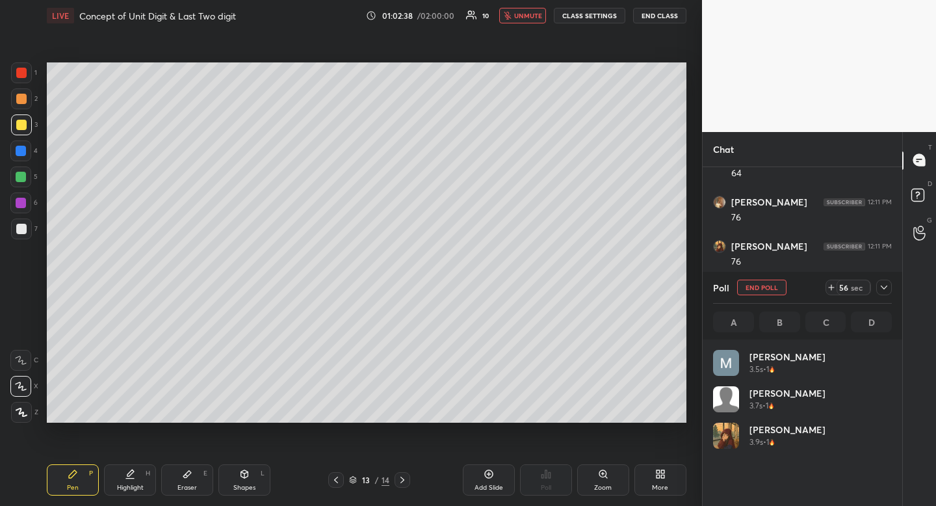
scroll to position [152, 175]
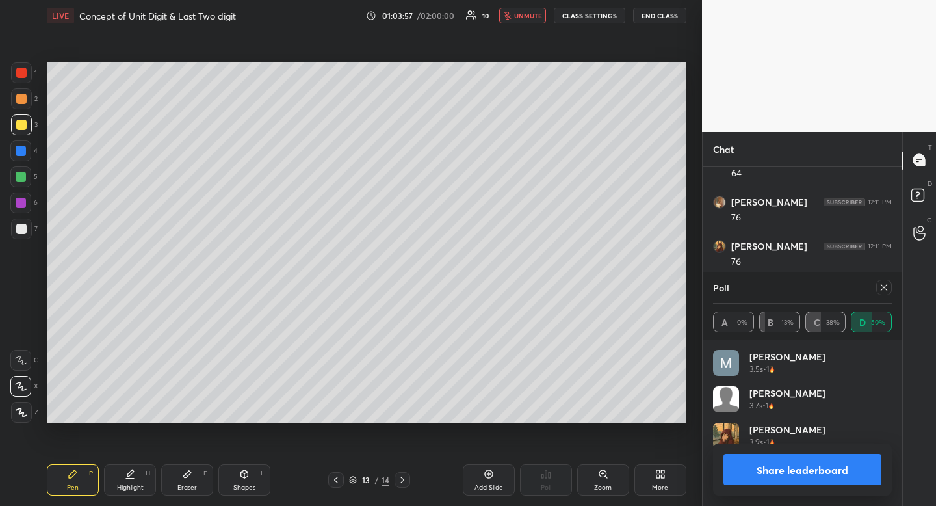
click at [885, 289] on icon at bounding box center [884, 287] width 10 height 10
type textarea "x"
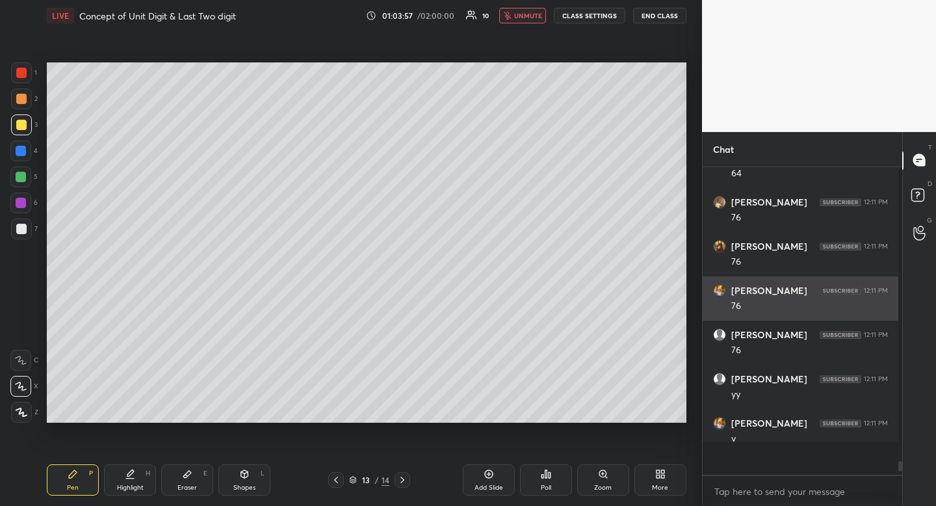
scroll to position [288, 192]
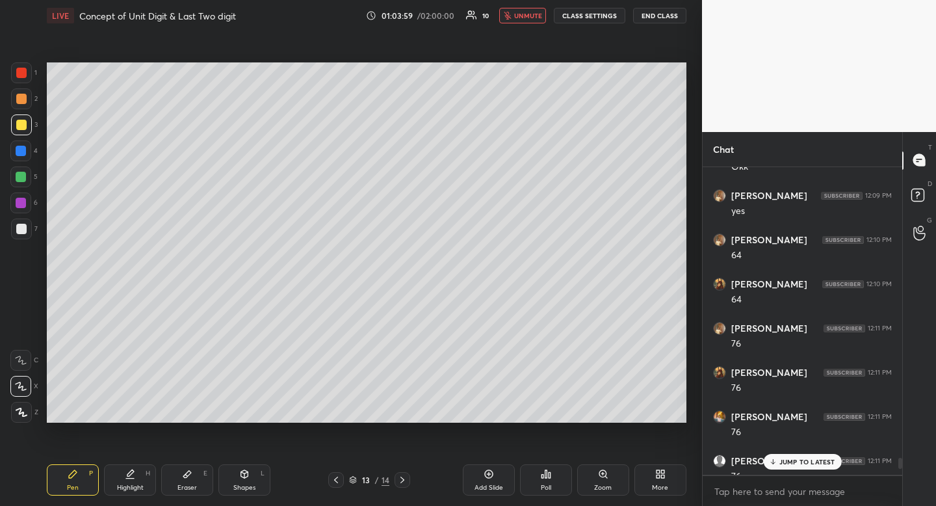
click at [783, 460] on p "JUMP TO LATEST" at bounding box center [808, 462] width 56 height 8
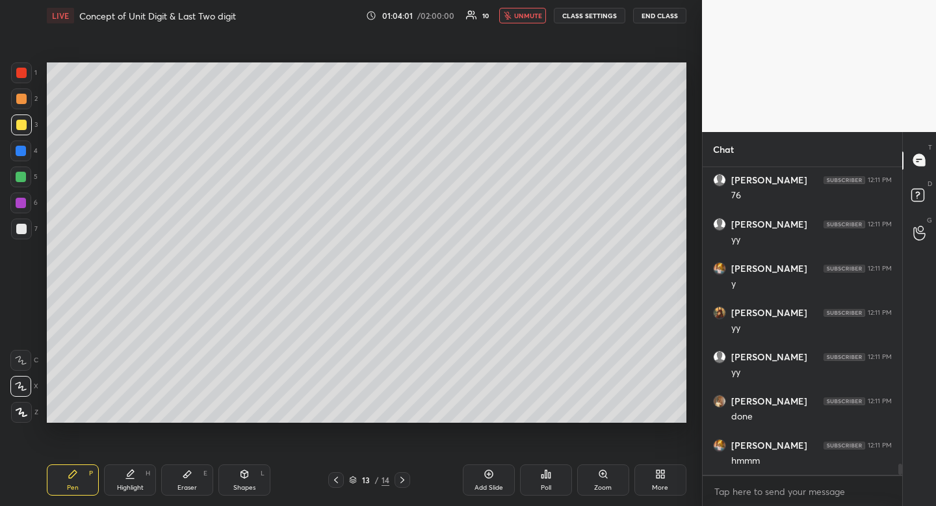
click at [531, 18] on span "unmute" at bounding box center [528, 15] width 28 height 9
click at [21, 226] on div at bounding box center [21, 229] width 10 height 10
drag, startPoint x: 23, startPoint y: 224, endPoint x: 34, endPoint y: 238, distance: 18.5
click at [23, 224] on div at bounding box center [21, 229] width 10 height 10
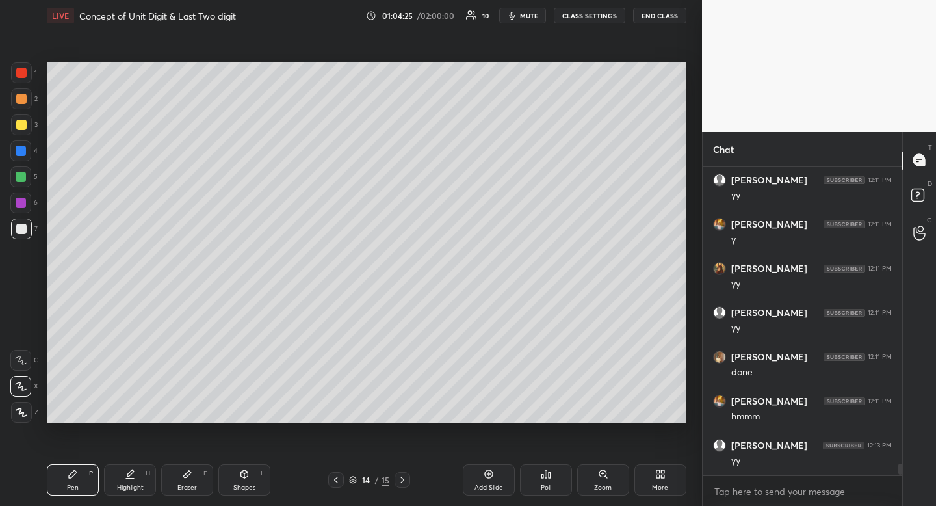
click at [23, 232] on div at bounding box center [21, 229] width 10 height 10
drag, startPoint x: 23, startPoint y: 232, endPoint x: 39, endPoint y: 206, distance: 29.8
click at [23, 232] on div at bounding box center [21, 229] width 10 height 10
click at [256, 496] on div "Pen P Highlight H Eraser E Shapes L 14 / 15 Add Slide Poll Zoom More" at bounding box center [367, 480] width 640 height 52
click at [244, 481] on div "Shapes L" at bounding box center [245, 479] width 52 height 31
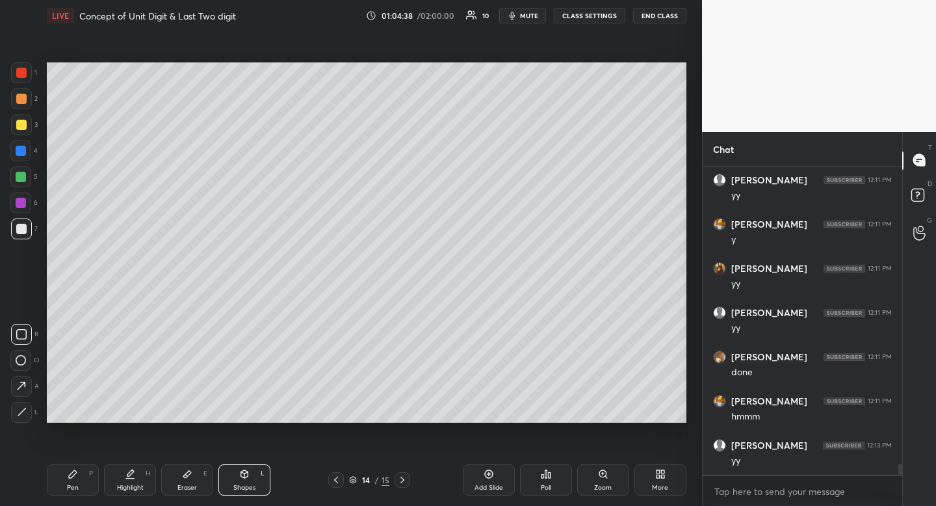
click at [27, 338] on div at bounding box center [21, 334] width 21 height 21
click at [21, 338] on rect at bounding box center [22, 335] width 10 height 10
click at [69, 480] on div "Pen P" at bounding box center [73, 479] width 52 height 31
drag, startPoint x: 69, startPoint y: 480, endPoint x: 82, endPoint y: 439, distance: 43.0
click at [69, 480] on div "Pen P" at bounding box center [73, 479] width 52 height 31
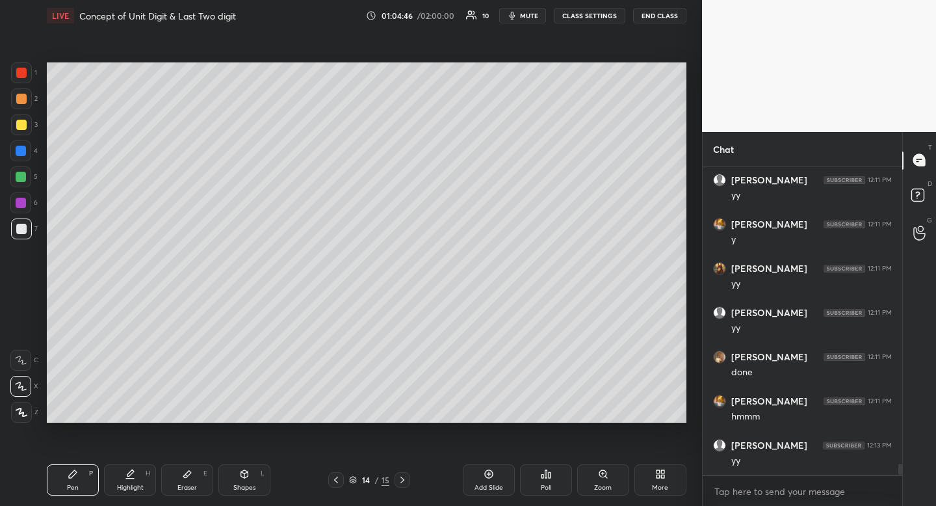
click at [530, 17] on span "mute" at bounding box center [529, 15] width 18 height 9
click at [19, 129] on div at bounding box center [21, 125] width 10 height 10
drag, startPoint x: 19, startPoint y: 129, endPoint x: 1, endPoint y: 138, distance: 20.1
click at [19, 129] on div at bounding box center [21, 125] width 10 height 10
click at [551, 477] on icon at bounding box center [546, 474] width 10 height 10
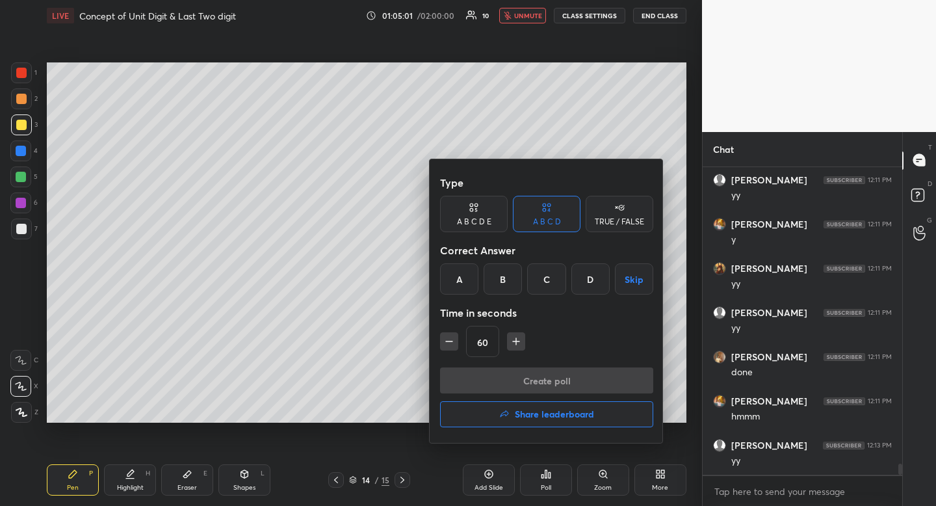
click at [493, 275] on div "B" at bounding box center [503, 278] width 38 height 31
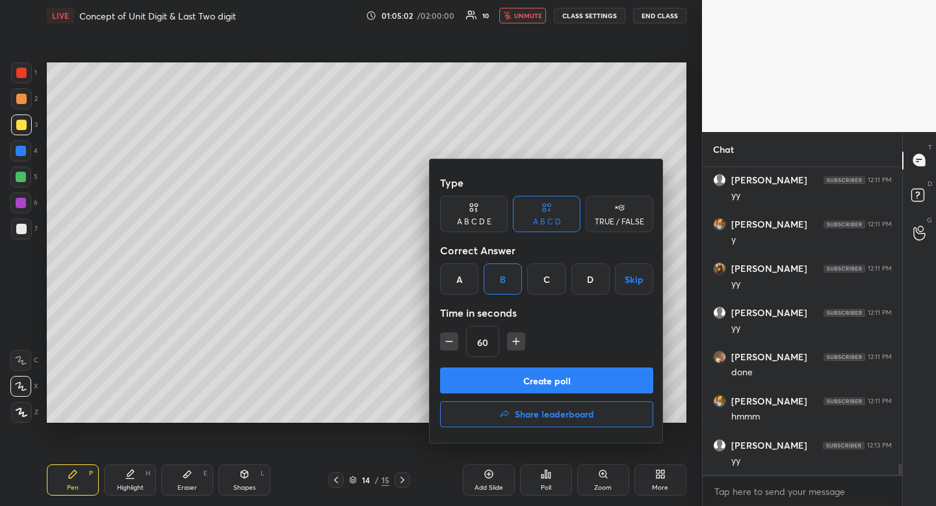
click at [514, 338] on icon "button" at bounding box center [516, 341] width 13 height 13
click at [515, 338] on icon "button" at bounding box center [516, 341] width 13 height 13
type input "90"
click at [525, 382] on button "Create poll" at bounding box center [546, 380] width 213 height 26
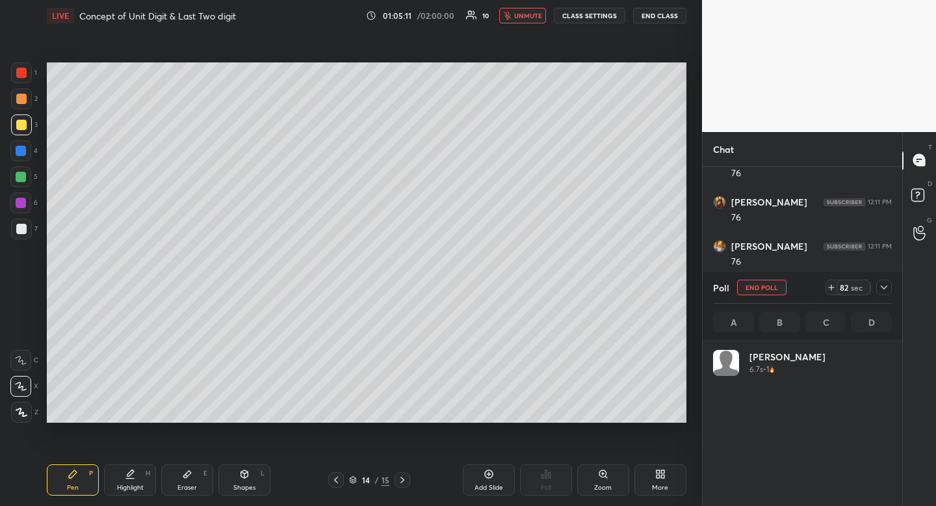
scroll to position [152, 175]
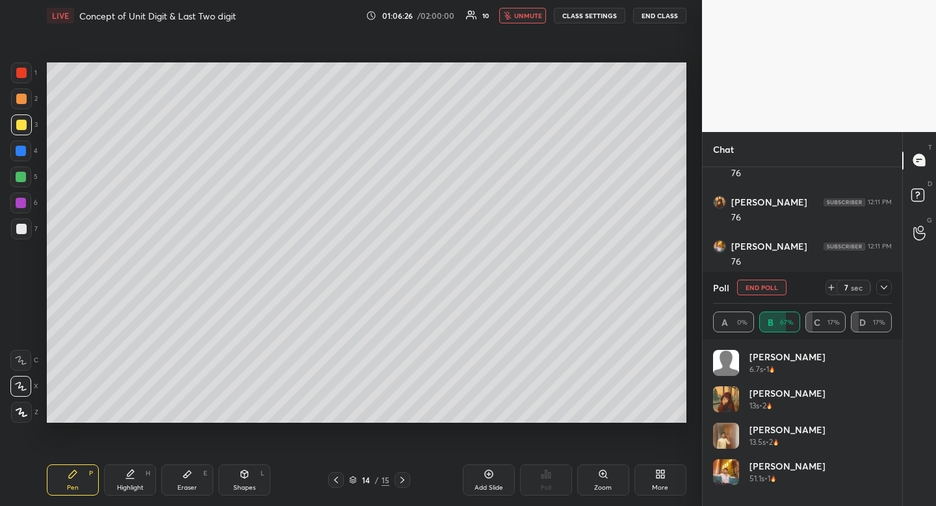
click at [28, 225] on div at bounding box center [21, 229] width 21 height 21
click at [522, 18] on span "unmute" at bounding box center [528, 15] width 28 height 9
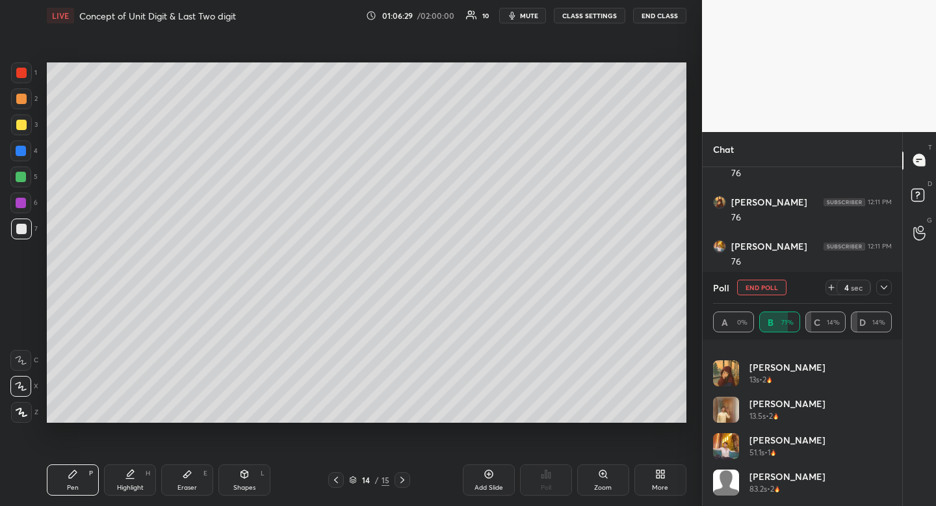
scroll to position [0, 0]
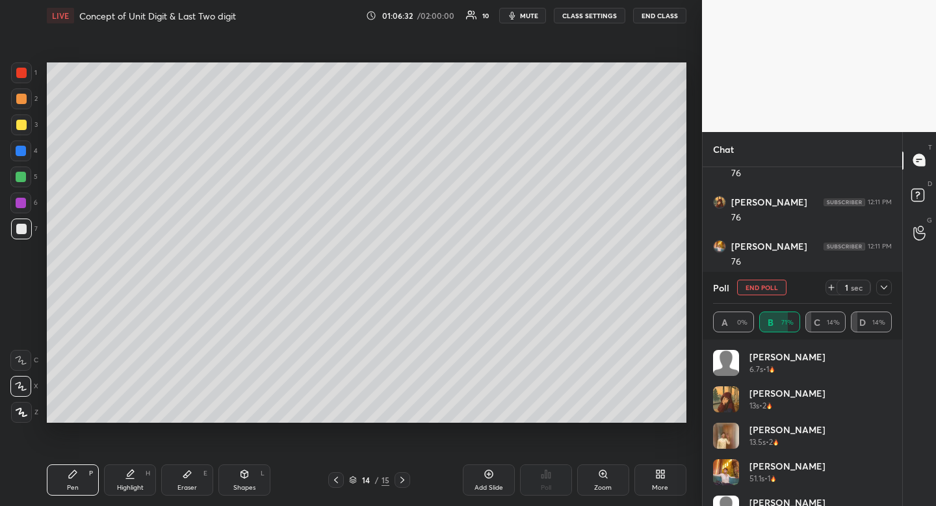
drag, startPoint x: 894, startPoint y: 355, endPoint x: 890, endPoint y: 426, distance: 71.0
click at [892, 462] on div "[PERSON_NAME] 6.7s • 1 [PERSON_NAME] 13s • 2 [PERSON_NAME] 13.5s • 2 [PERSON_NA…" at bounding box center [803, 422] width 200 height 166
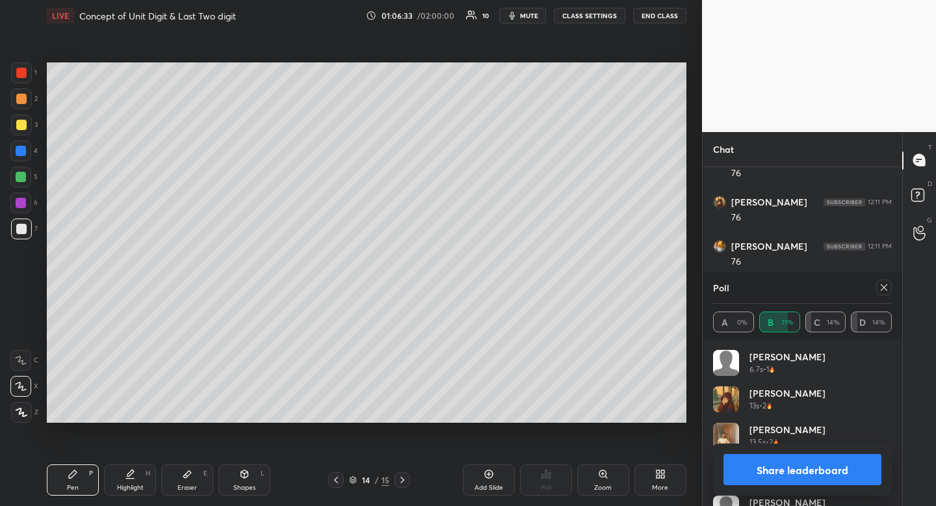
scroll to position [26, 0]
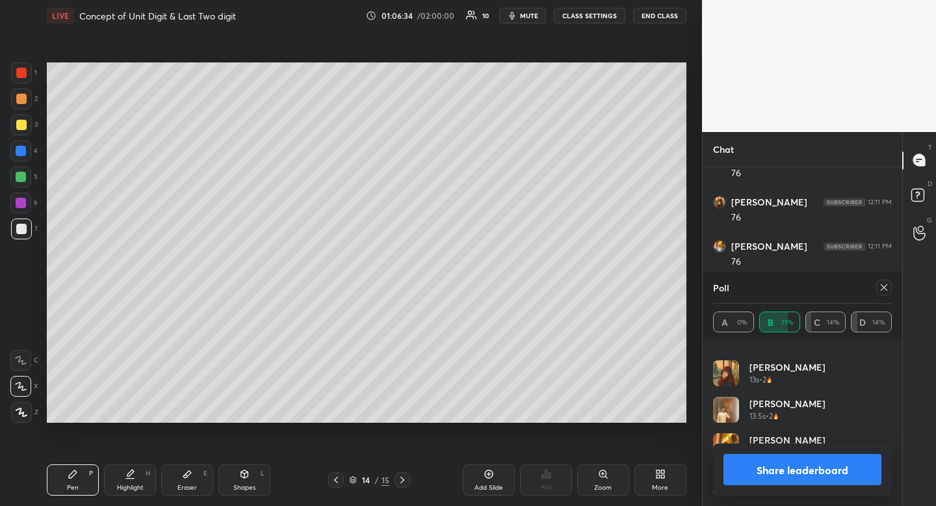
click at [887, 291] on icon at bounding box center [884, 287] width 10 height 10
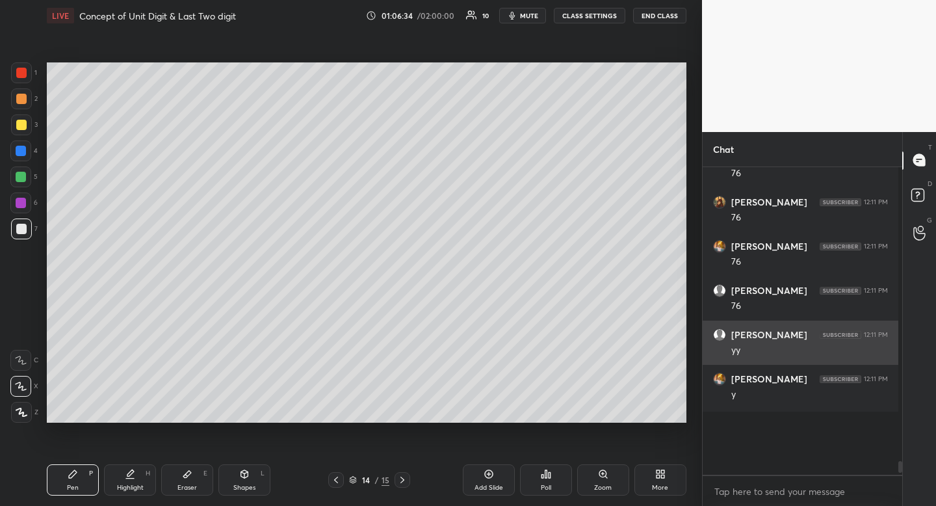
scroll to position [5, 5]
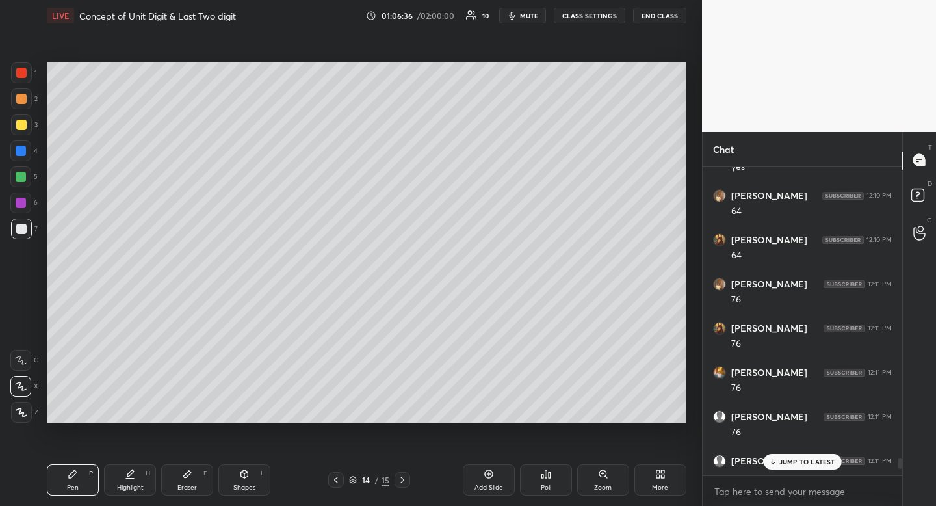
click at [788, 461] on p "JUMP TO LATEST" at bounding box center [808, 462] width 56 height 8
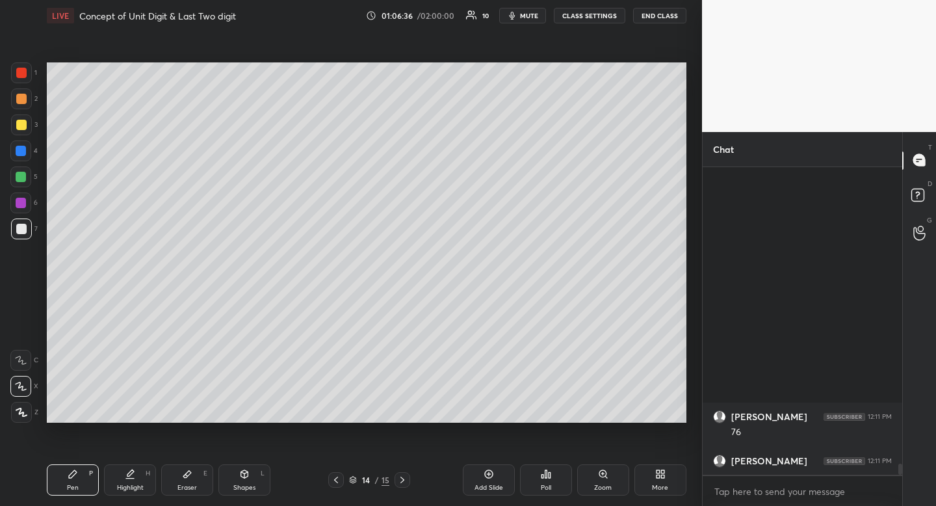
scroll to position [8199, 0]
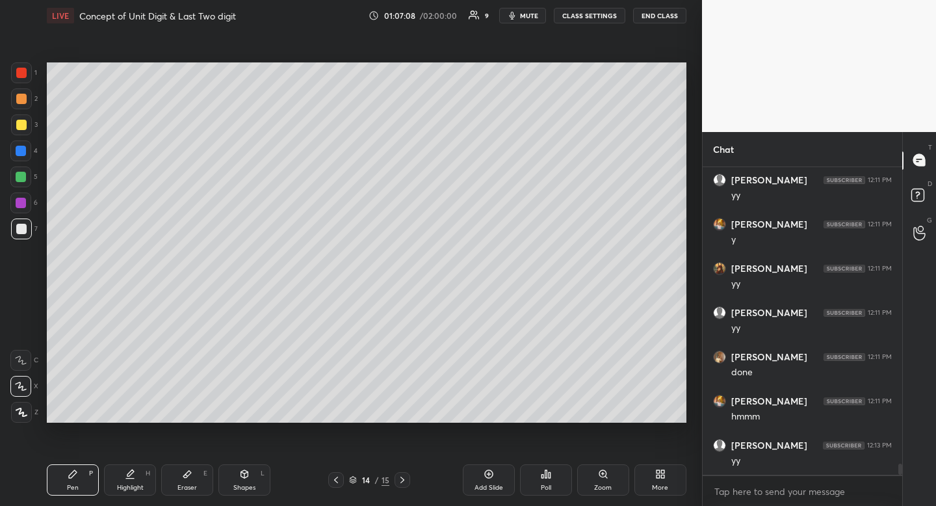
drag, startPoint x: 132, startPoint y: 483, endPoint x: 139, endPoint y: 463, distance: 21.2
click at [132, 484] on div "Highlight" at bounding box center [130, 487] width 27 height 7
click at [139, 463] on div "Pen P Highlight H Eraser E Shapes L 14 / 15 Add Slide Poll Zoom More" at bounding box center [367, 480] width 640 height 52
click at [23, 107] on div at bounding box center [21, 98] width 21 height 21
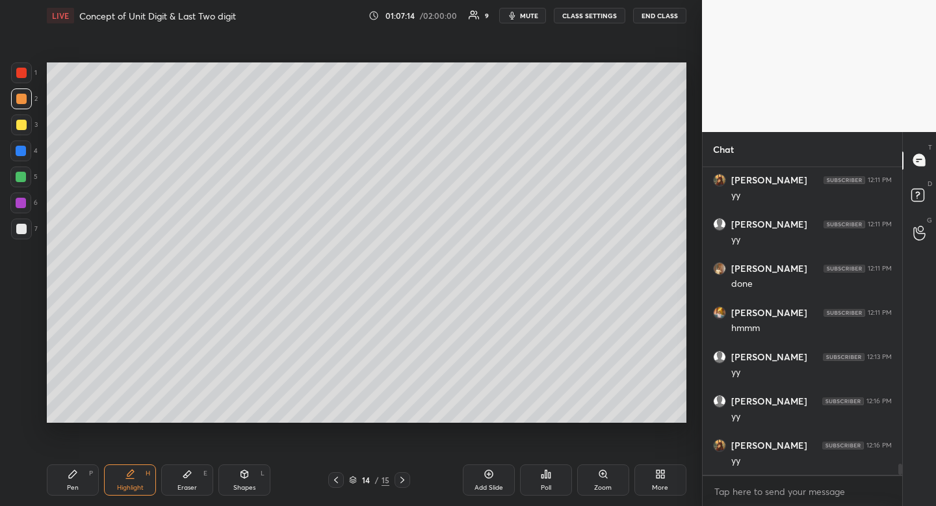
click at [83, 473] on div "Pen P" at bounding box center [73, 479] width 52 height 31
drag, startPoint x: 83, startPoint y: 473, endPoint x: 84, endPoint y: 440, distance: 33.8
click at [88, 473] on div "Pen P" at bounding box center [73, 479] width 52 height 31
click at [21, 232] on div at bounding box center [21, 229] width 10 height 10
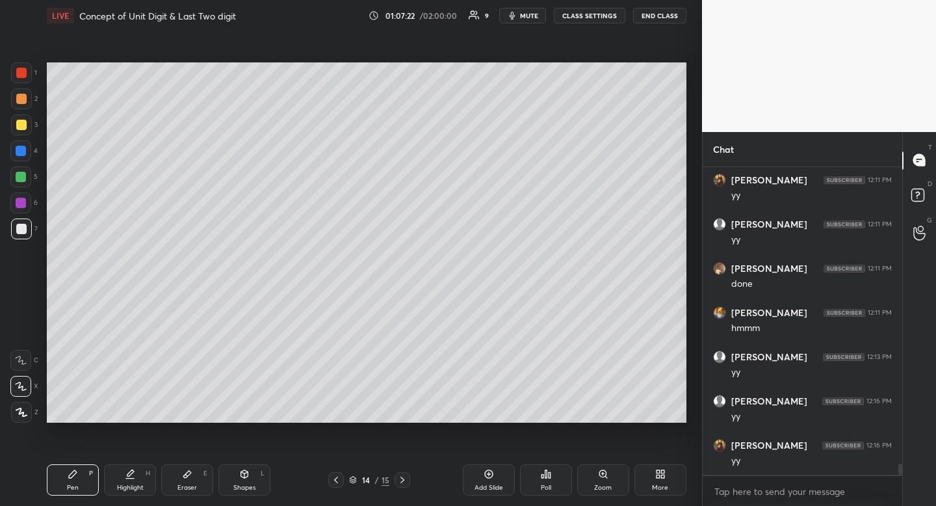
click at [399, 474] on div at bounding box center [403, 480] width 16 height 16
click at [336, 479] on icon at bounding box center [336, 480] width 10 height 10
click at [16, 126] on div at bounding box center [21, 125] width 10 height 10
drag, startPoint x: 15, startPoint y: 126, endPoint x: 10, endPoint y: 134, distance: 9.4
click at [16, 126] on div at bounding box center [21, 125] width 10 height 10
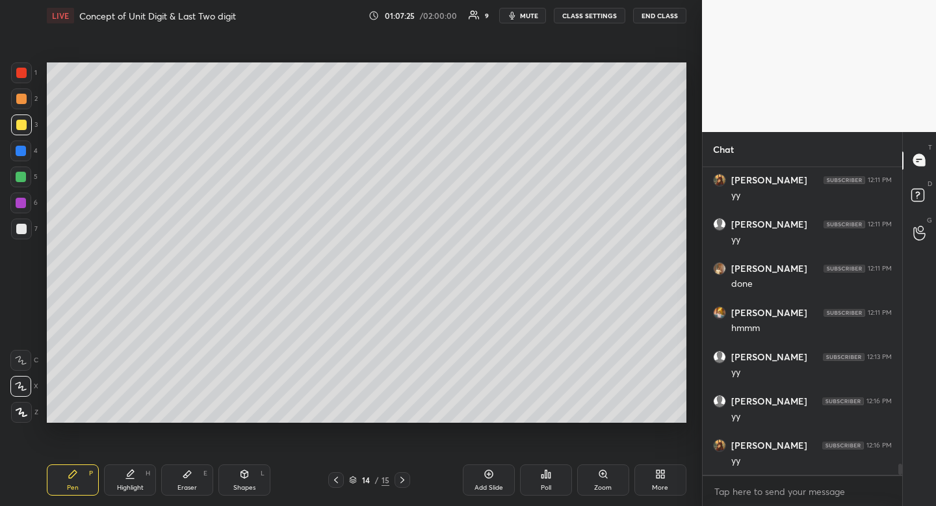
click at [26, 102] on div at bounding box center [21, 98] width 21 height 21
drag, startPoint x: 27, startPoint y: 102, endPoint x: 8, endPoint y: 122, distance: 26.7
click at [27, 102] on div at bounding box center [21, 98] width 21 height 21
click at [477, 482] on div "Add Slide" at bounding box center [489, 479] width 52 height 31
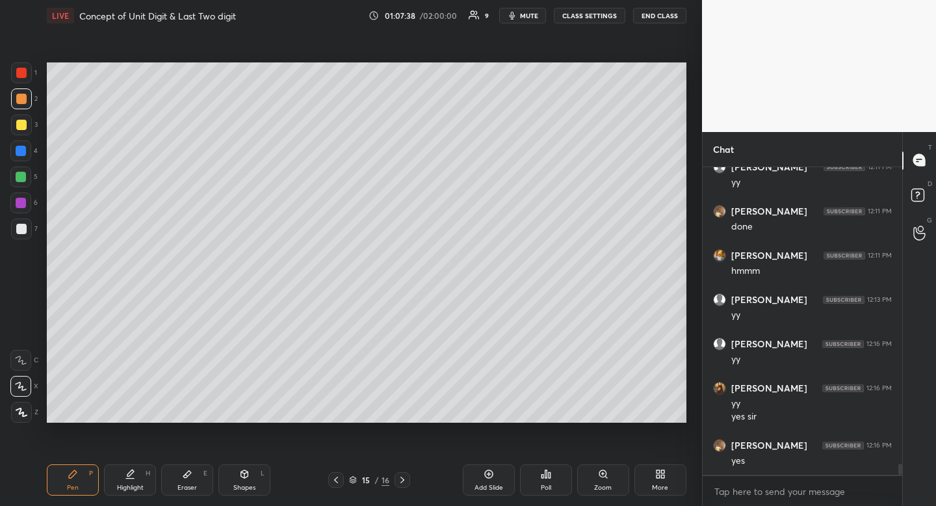
scroll to position [8389, 0]
click at [245, 484] on div "Shapes" at bounding box center [244, 487] width 22 height 7
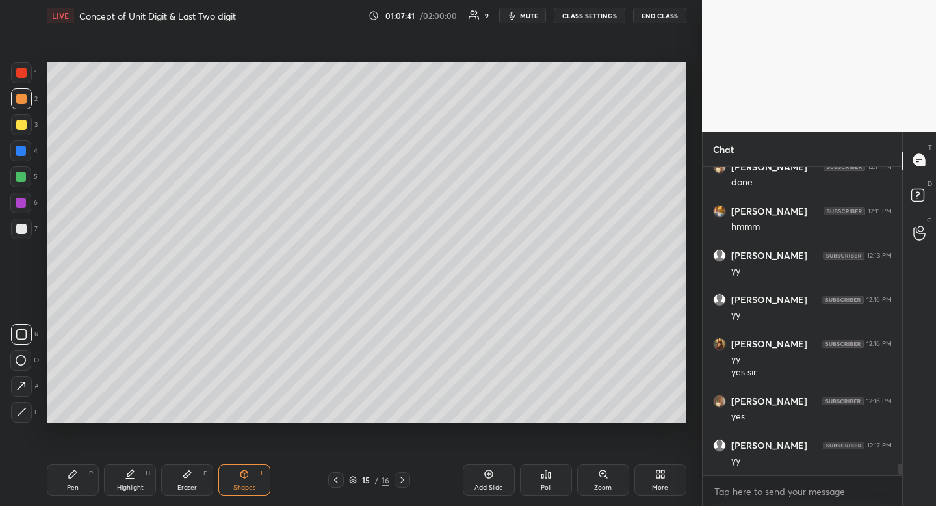
drag, startPoint x: 16, startPoint y: 331, endPoint x: 17, endPoint y: 310, distance: 20.9
click at [16, 331] on icon at bounding box center [21, 334] width 10 height 10
click at [16, 325] on div at bounding box center [21, 334] width 21 height 21
click at [79, 477] on div "Pen P" at bounding box center [73, 479] width 52 height 31
drag, startPoint x: 79, startPoint y: 477, endPoint x: 83, endPoint y: 425, distance: 52.1
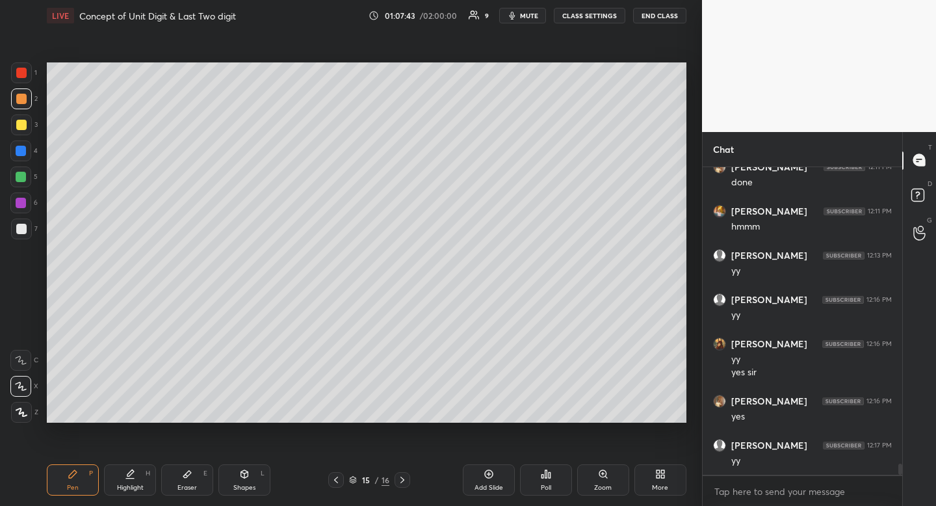
click at [79, 477] on div "Pen P" at bounding box center [73, 479] width 52 height 31
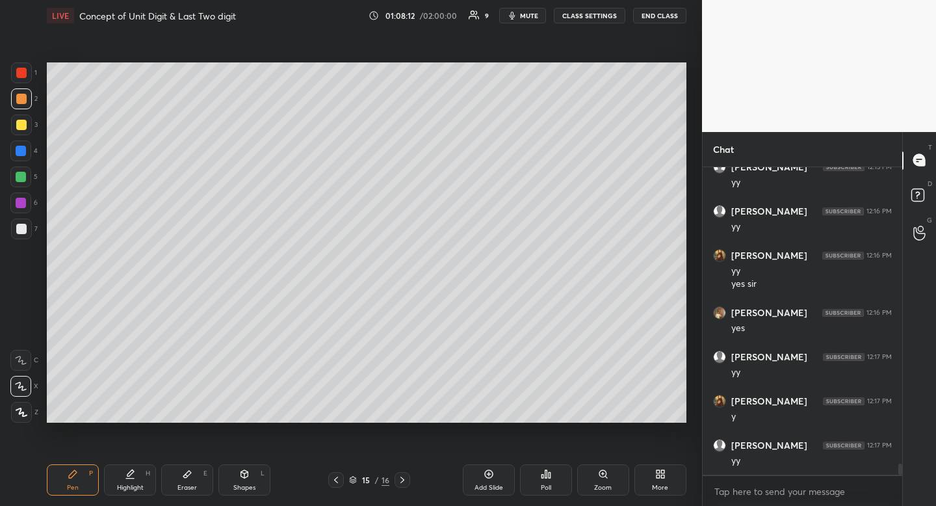
scroll to position [8522, 0]
click at [20, 228] on div at bounding box center [21, 229] width 10 height 10
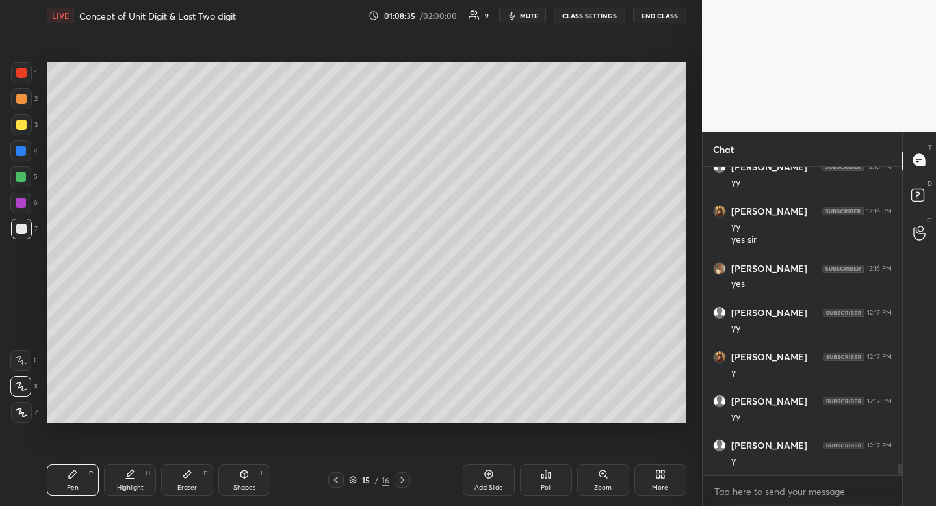
click at [18, 235] on div at bounding box center [21, 229] width 21 height 21
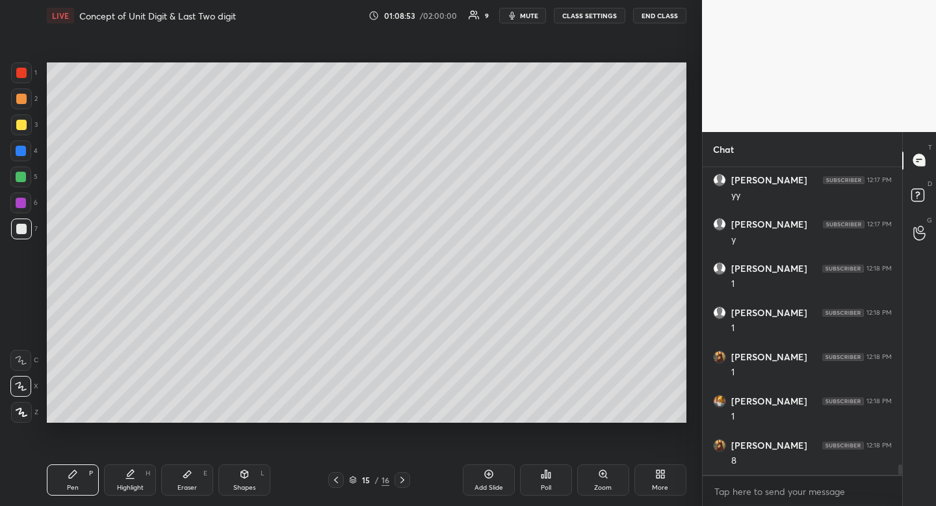
scroll to position [8876, 0]
click at [124, 473] on div "Highlight H" at bounding box center [130, 479] width 52 height 31
drag, startPoint x: 124, startPoint y: 473, endPoint x: 130, endPoint y: 438, distance: 36.2
click at [124, 473] on div "Highlight H" at bounding box center [130, 479] width 52 height 31
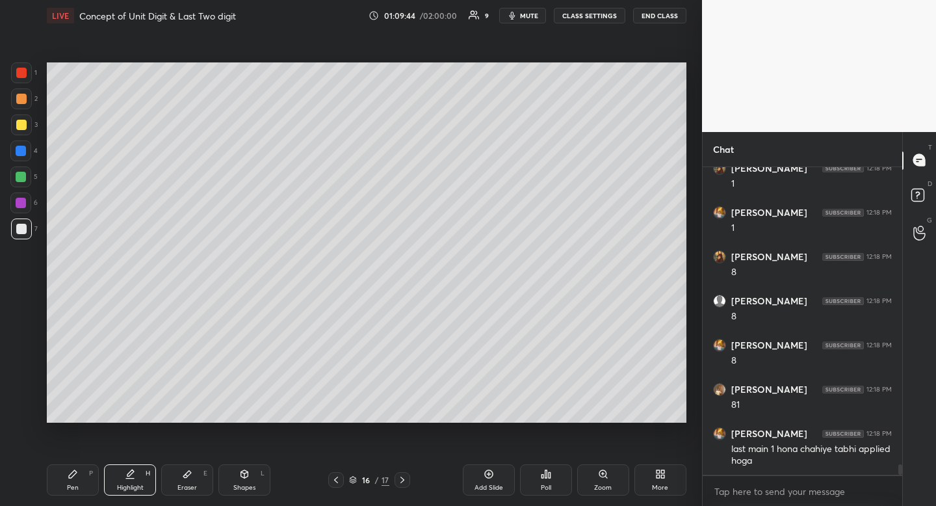
click at [75, 487] on div "Pen" at bounding box center [73, 487] width 12 height 7
drag, startPoint x: 75, startPoint y: 487, endPoint x: 99, endPoint y: 436, distance: 56.1
click at [68, 484] on div "Pen" at bounding box center [73, 487] width 12 height 7
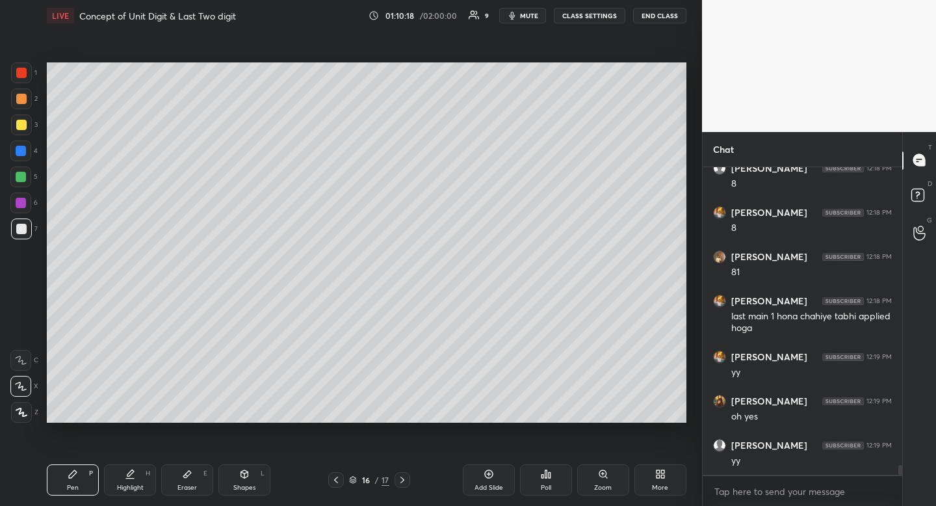
scroll to position [9108, 0]
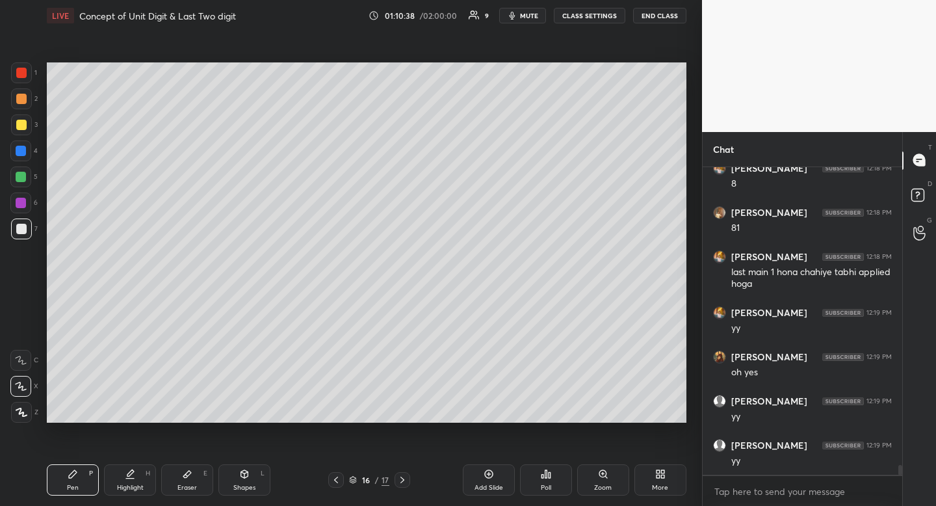
click at [242, 482] on div "Shapes L" at bounding box center [245, 479] width 52 height 31
click at [27, 418] on div at bounding box center [21, 412] width 21 height 21
drag, startPoint x: 27, startPoint y: 416, endPoint x: 46, endPoint y: 403, distance: 22.9
click at [27, 416] on div at bounding box center [21, 412] width 21 height 21
click at [123, 489] on div "Highlight" at bounding box center [130, 487] width 27 height 7
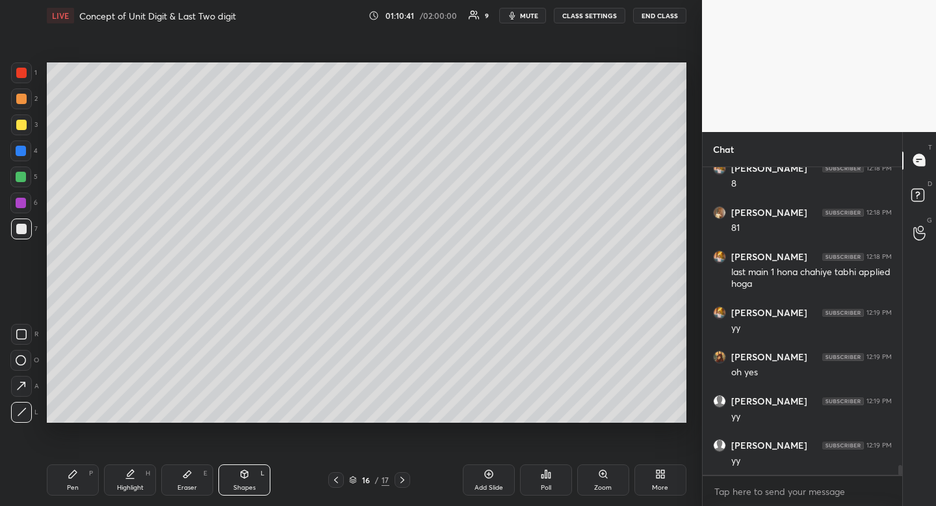
drag, startPoint x: 123, startPoint y: 489, endPoint x: 118, endPoint y: 478, distance: 12.0
click at [123, 489] on div "Highlight" at bounding box center [130, 487] width 27 height 7
click at [21, 176] on div at bounding box center [21, 177] width 10 height 10
drag, startPoint x: 21, startPoint y: 176, endPoint x: 13, endPoint y: 187, distance: 14.1
click at [21, 176] on div at bounding box center [21, 177] width 10 height 10
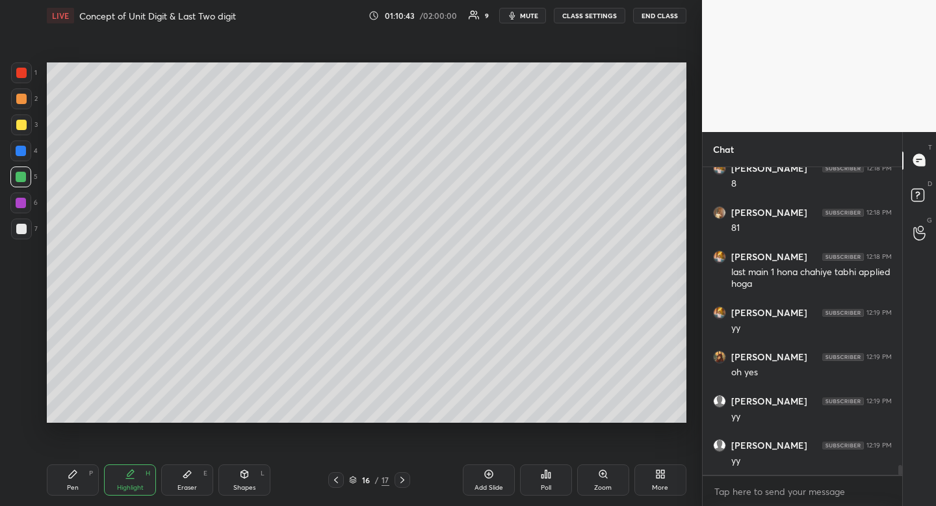
click at [72, 481] on div "Pen P" at bounding box center [73, 479] width 52 height 31
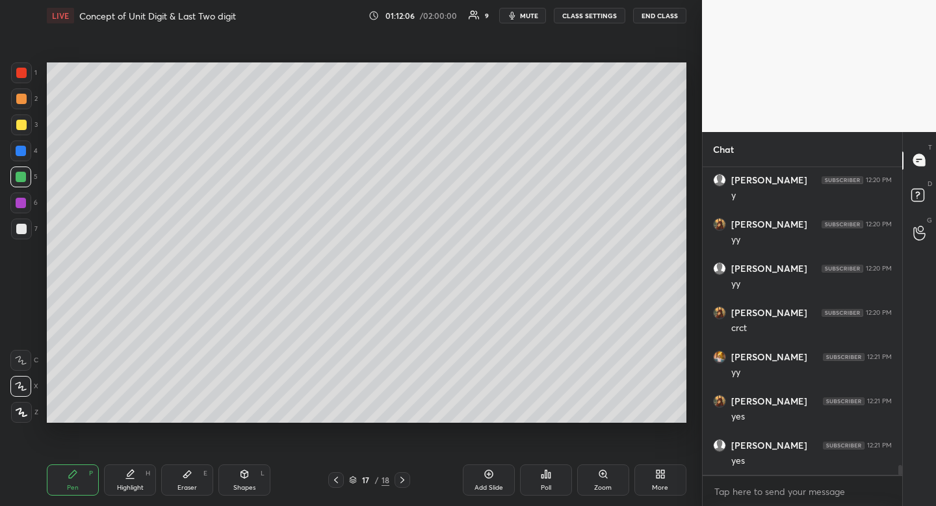
scroll to position [9506, 0]
click at [16, 232] on div at bounding box center [21, 229] width 10 height 10
click at [29, 214] on div "1 2 3 4 5 6 7" at bounding box center [23, 153] width 27 height 182
click at [24, 122] on div at bounding box center [21, 125] width 10 height 10
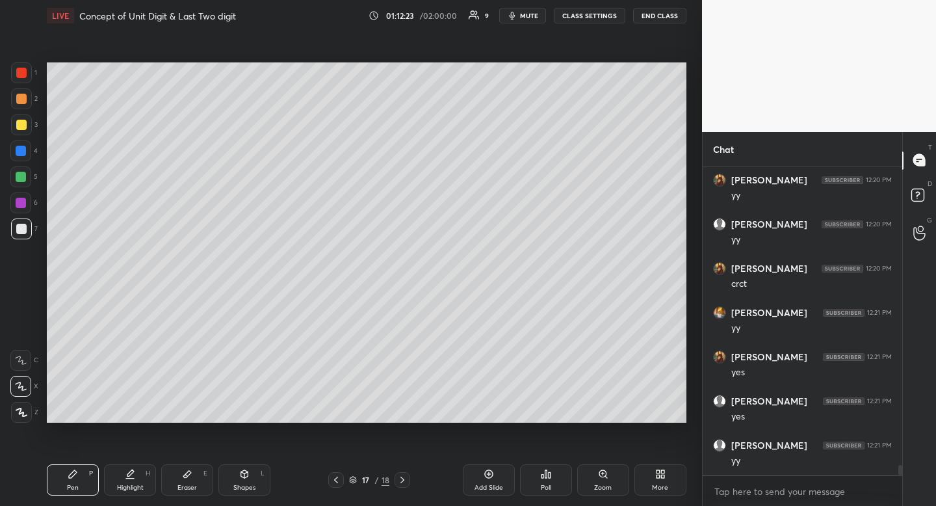
click at [24, 122] on div at bounding box center [21, 125] width 10 height 10
click at [21, 226] on div at bounding box center [21, 229] width 10 height 10
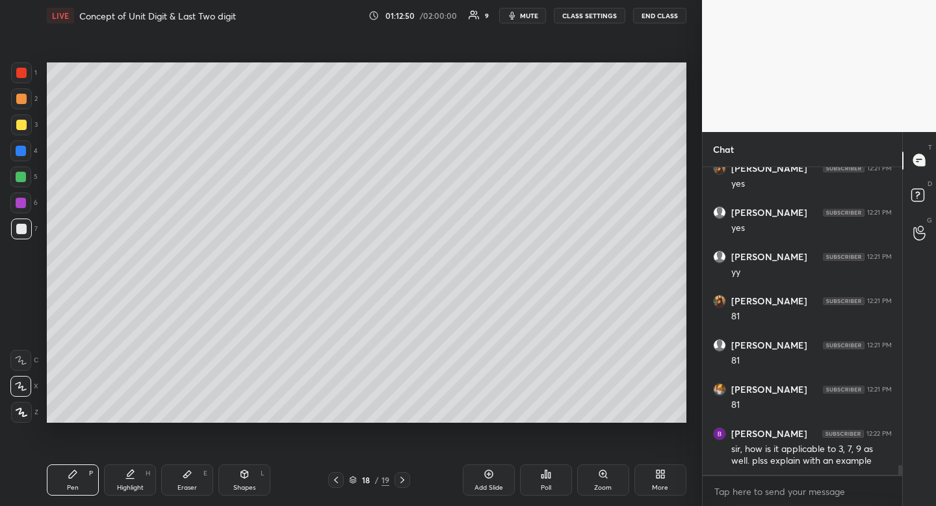
click at [15, 126] on div at bounding box center [21, 124] width 21 height 21
drag, startPoint x: 20, startPoint y: 124, endPoint x: 10, endPoint y: 129, distance: 10.5
click at [18, 126] on div at bounding box center [21, 125] width 10 height 10
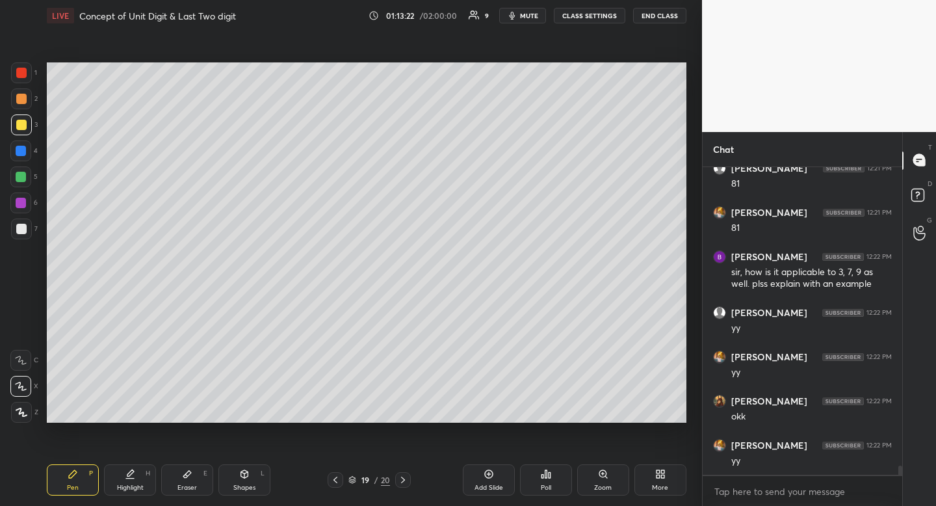
scroll to position [9916, 0]
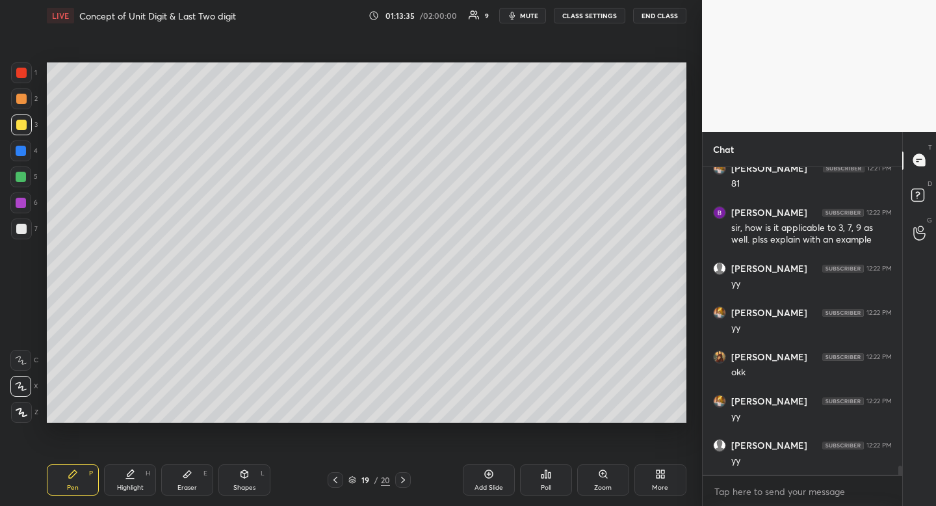
click at [287, 90] on div "Setting up your live class Poll for secs No correct answer Start poll" at bounding box center [367, 242] width 650 height 423
drag, startPoint x: 285, startPoint y: 58, endPoint x: 412, endPoint y: 53, distance: 126.3
click at [417, 53] on div "Setting up your live class Poll for secs No correct answer Start poll" at bounding box center [367, 242] width 650 height 423
click at [422, 92] on div "Setting up your live class Poll for secs No correct answer Start poll" at bounding box center [367, 242] width 650 height 423
click at [284, 60] on div "Setting up your live class Poll for secs No correct answer Start poll" at bounding box center [367, 242] width 650 height 423
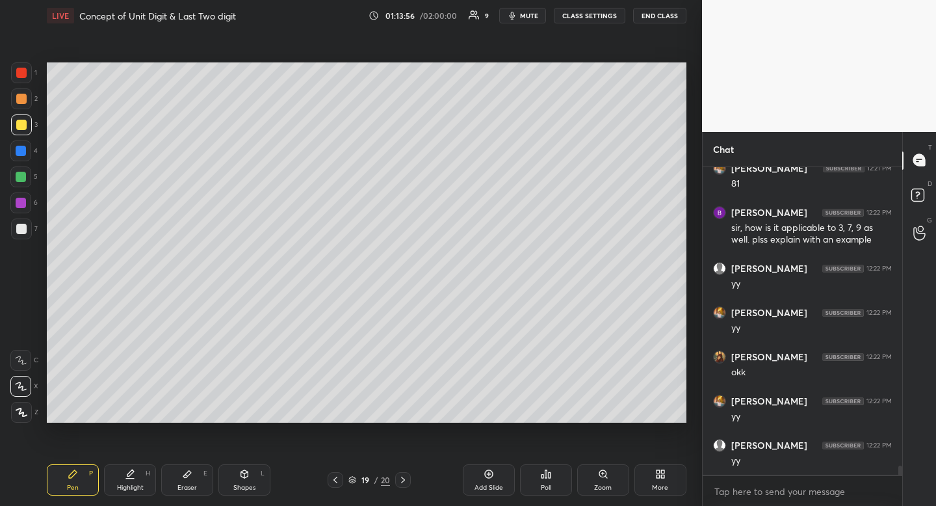
scroll to position [9960, 0]
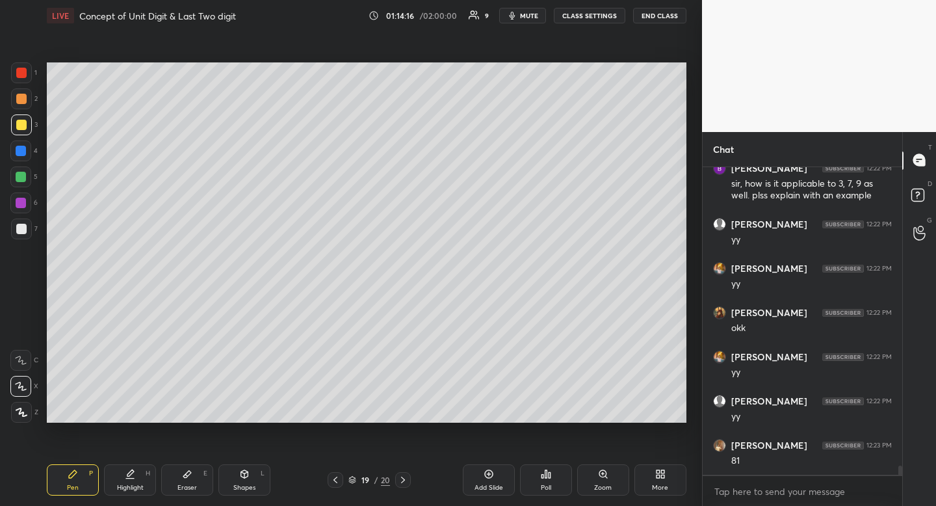
click at [25, 232] on div at bounding box center [21, 229] width 10 height 10
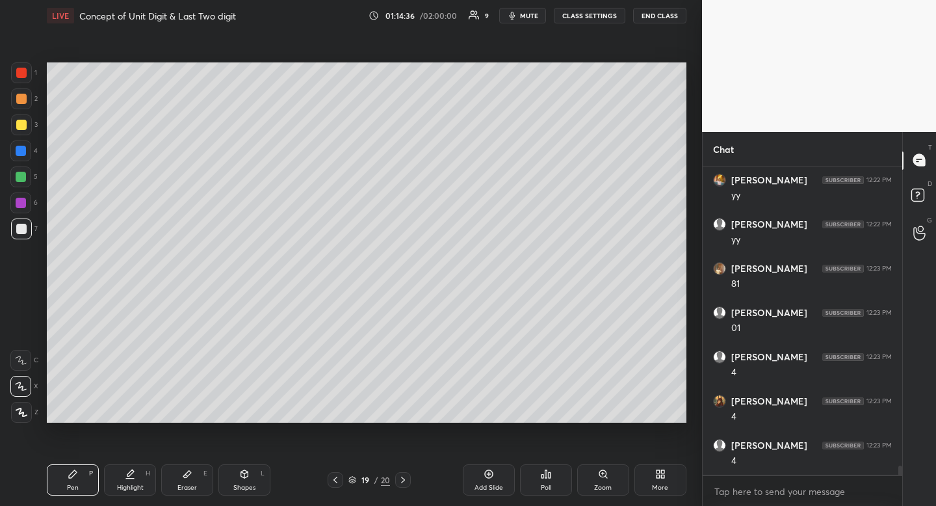
scroll to position [10181, 0]
click at [250, 470] on div "Shapes L" at bounding box center [245, 479] width 52 height 31
click at [21, 332] on icon at bounding box center [21, 334] width 10 height 10
click at [70, 479] on div "Pen P" at bounding box center [73, 479] width 52 height 31
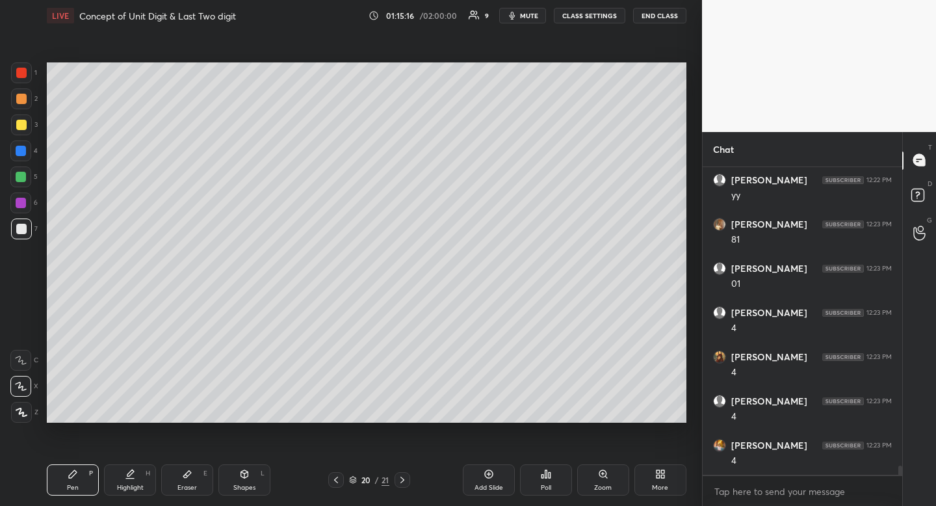
click at [243, 478] on icon at bounding box center [244, 474] width 10 height 10
click at [28, 330] on div at bounding box center [21, 334] width 21 height 21
click at [30, 325] on div at bounding box center [21, 334] width 21 height 21
click at [78, 479] on div "Pen P" at bounding box center [73, 479] width 52 height 31
click at [81, 468] on div "Pen P" at bounding box center [73, 479] width 52 height 31
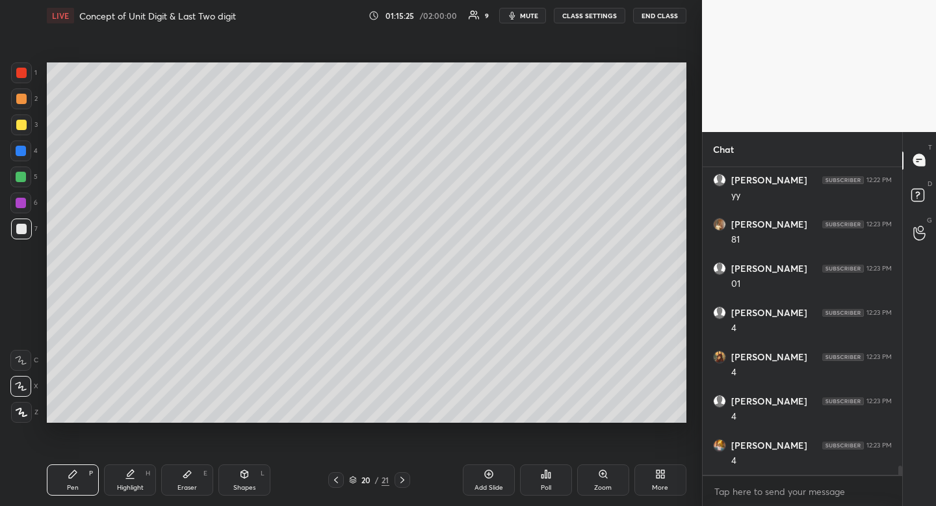
click at [132, 481] on div "Highlight H" at bounding box center [130, 479] width 52 height 31
drag, startPoint x: 132, startPoint y: 481, endPoint x: 160, endPoint y: 434, distance: 54.5
click at [132, 481] on div "Highlight H" at bounding box center [130, 479] width 52 height 31
click at [187, 482] on div "Eraser E" at bounding box center [187, 479] width 52 height 31
drag, startPoint x: 76, startPoint y: 490, endPoint x: 77, endPoint y: 482, distance: 8.5
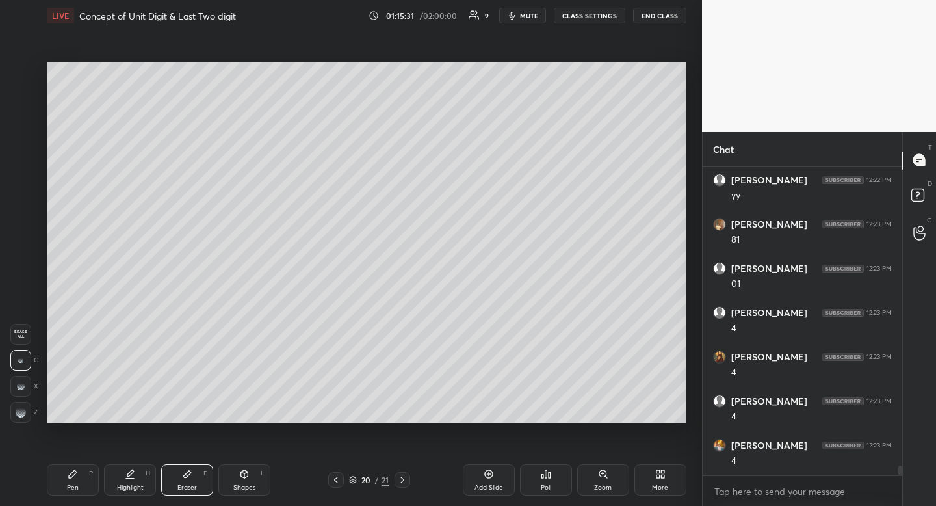
click at [76, 490] on div "Pen" at bounding box center [73, 487] width 12 height 7
drag, startPoint x: 77, startPoint y: 482, endPoint x: 79, endPoint y: 474, distance: 8.0
click at [77, 482] on div "Pen P" at bounding box center [73, 479] width 52 height 31
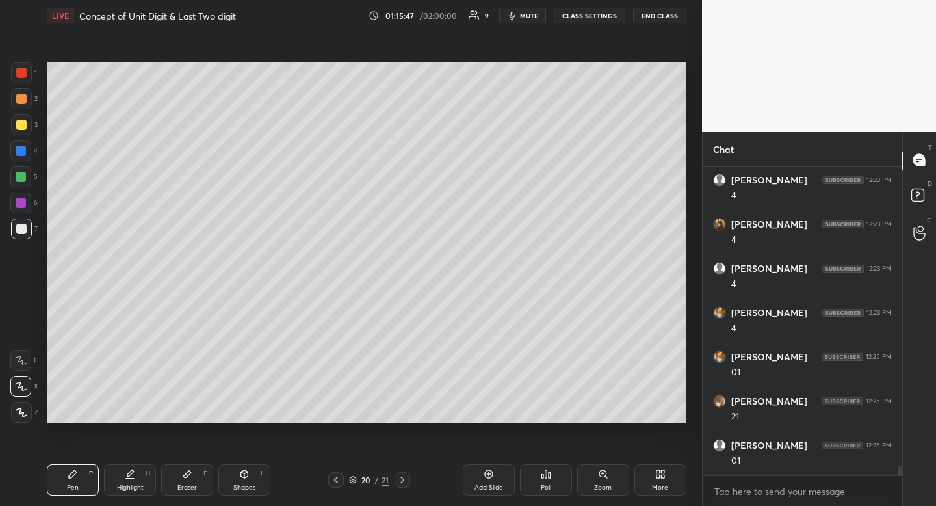
scroll to position [10358, 0]
click at [25, 127] on div at bounding box center [21, 125] width 10 height 10
drag, startPoint x: 25, startPoint y: 127, endPoint x: 14, endPoint y: 143, distance: 19.5
click at [24, 133] on div at bounding box center [21, 124] width 21 height 21
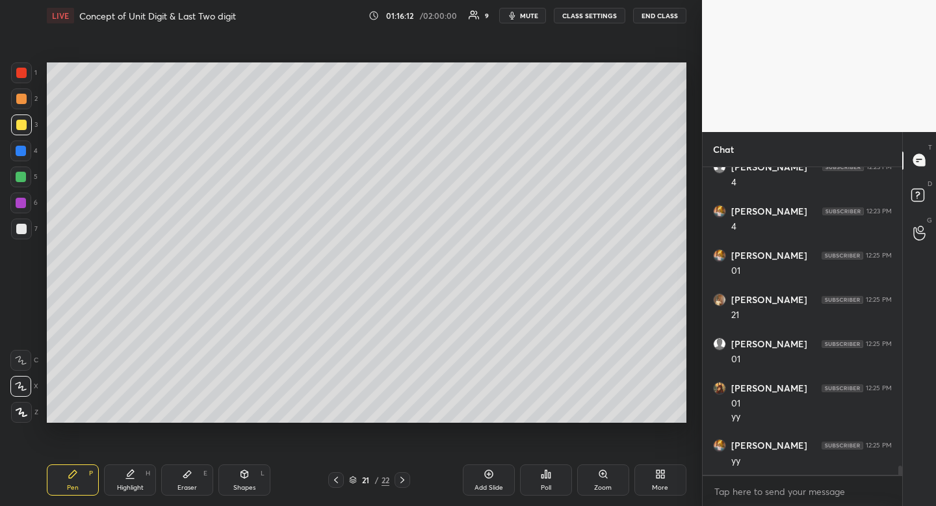
scroll to position [10460, 0]
click at [251, 490] on div "Shapes" at bounding box center [244, 487] width 22 height 7
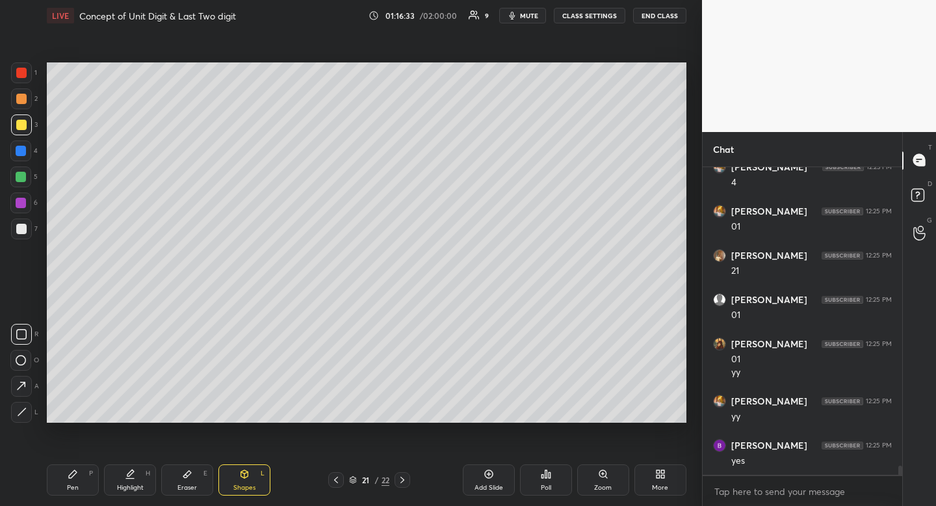
click at [18, 339] on div at bounding box center [21, 334] width 21 height 21
click at [25, 334] on icon at bounding box center [21, 334] width 10 height 10
drag, startPoint x: 130, startPoint y: 490, endPoint x: 145, endPoint y: 455, distance: 38.2
click at [130, 490] on div "Highlight" at bounding box center [130, 487] width 27 height 7
click at [135, 471] on icon at bounding box center [130, 474] width 10 height 10
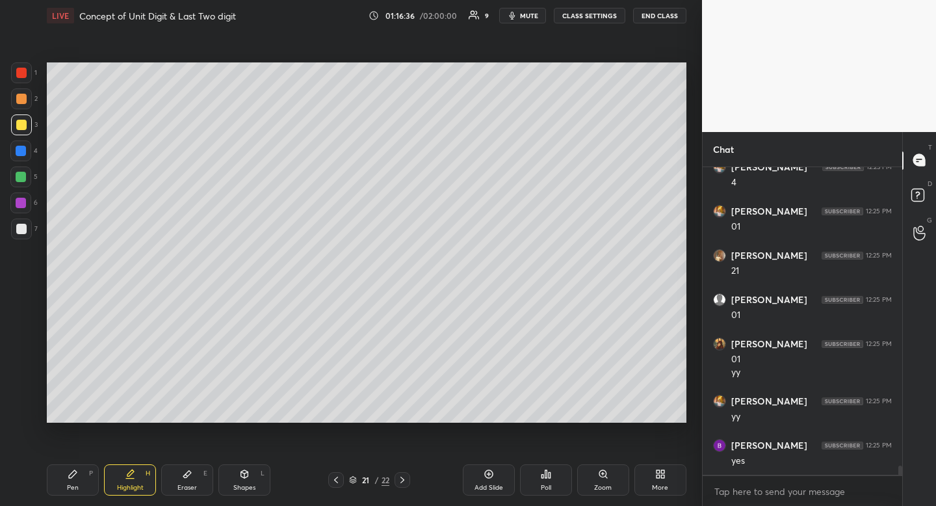
click at [75, 480] on div "Pen P" at bounding box center [73, 479] width 52 height 31
click at [25, 235] on div at bounding box center [21, 229] width 21 height 21
click at [25, 126] on div at bounding box center [21, 125] width 10 height 10
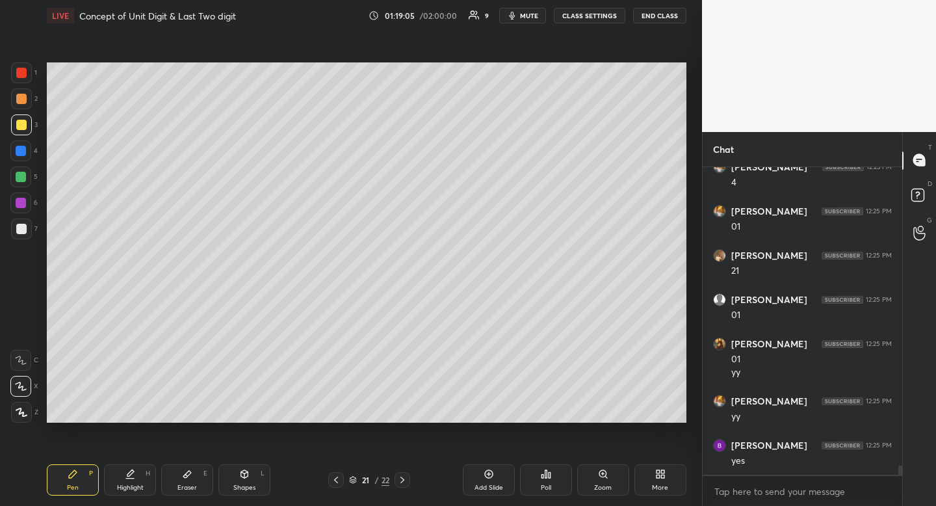
click at [22, 224] on div at bounding box center [21, 229] width 21 height 21
drag, startPoint x: 21, startPoint y: 223, endPoint x: 39, endPoint y: 209, distance: 22.2
click at [21, 223] on div at bounding box center [21, 229] width 21 height 21
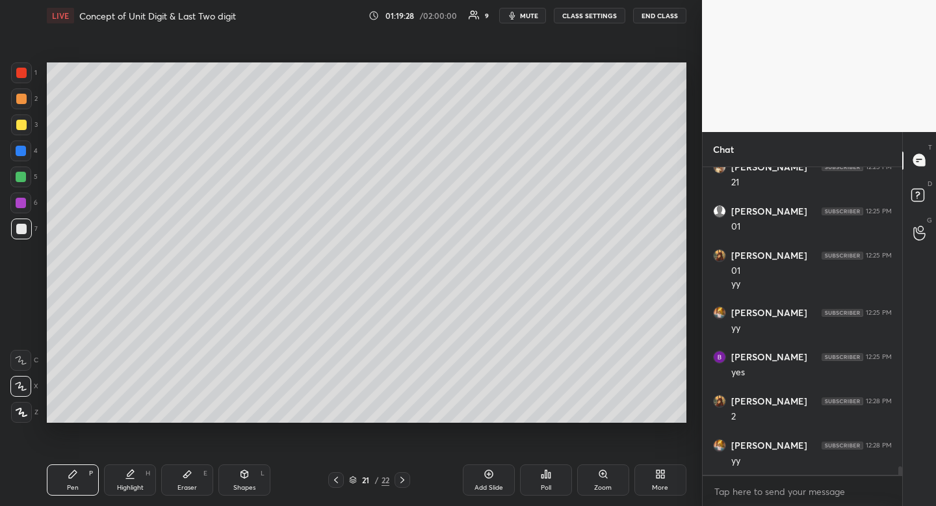
scroll to position [10592, 0]
click at [23, 128] on div at bounding box center [21, 125] width 10 height 10
drag, startPoint x: 23, startPoint y: 128, endPoint x: 2, endPoint y: 139, distance: 24.1
click at [23, 128] on div at bounding box center [21, 125] width 10 height 10
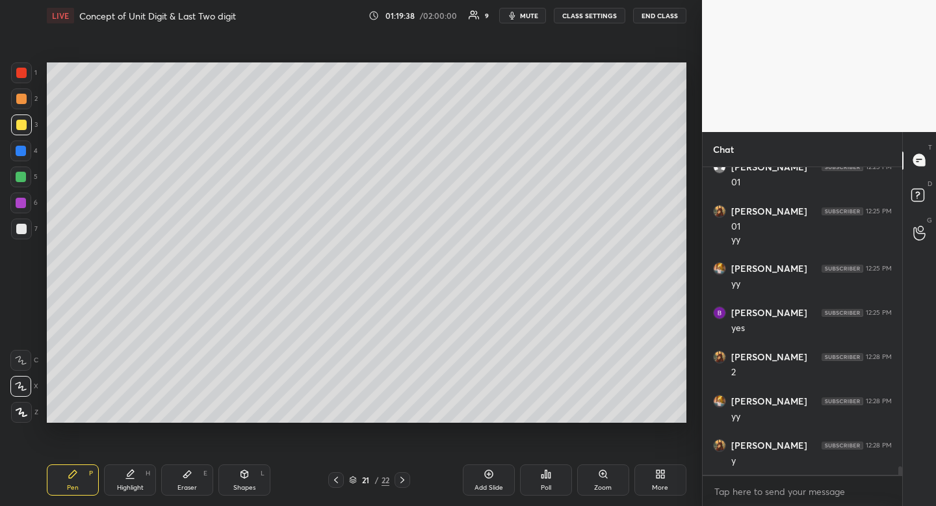
scroll to position [10637, 0]
drag, startPoint x: 22, startPoint y: 176, endPoint x: 12, endPoint y: 179, distance: 10.5
click at [22, 176] on div at bounding box center [21, 177] width 10 height 10
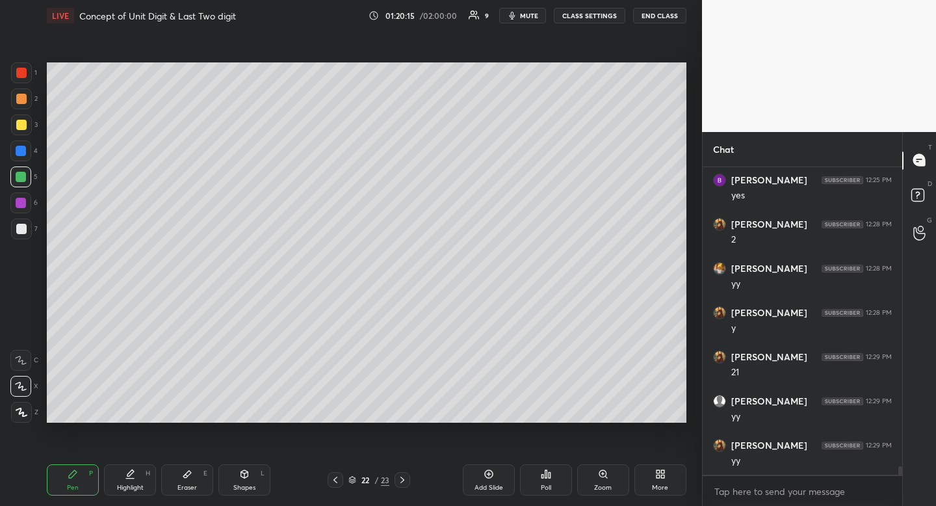
scroll to position [10769, 0]
click at [29, 231] on div at bounding box center [21, 229] width 21 height 21
click at [20, 127] on div at bounding box center [21, 125] width 10 height 10
click at [20, 129] on div at bounding box center [21, 125] width 10 height 10
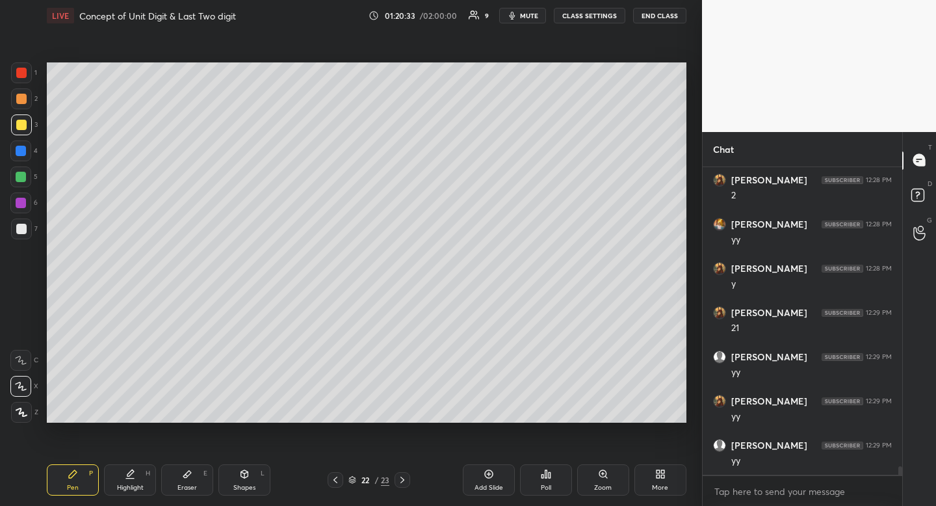
click at [245, 477] on icon at bounding box center [244, 474] width 7 height 8
click at [19, 331] on icon at bounding box center [21, 334] width 10 height 10
click at [81, 484] on div "Pen P" at bounding box center [73, 479] width 52 height 31
click at [21, 231] on div at bounding box center [21, 229] width 10 height 10
drag, startPoint x: 21, startPoint y: 230, endPoint x: 1, endPoint y: 211, distance: 27.6
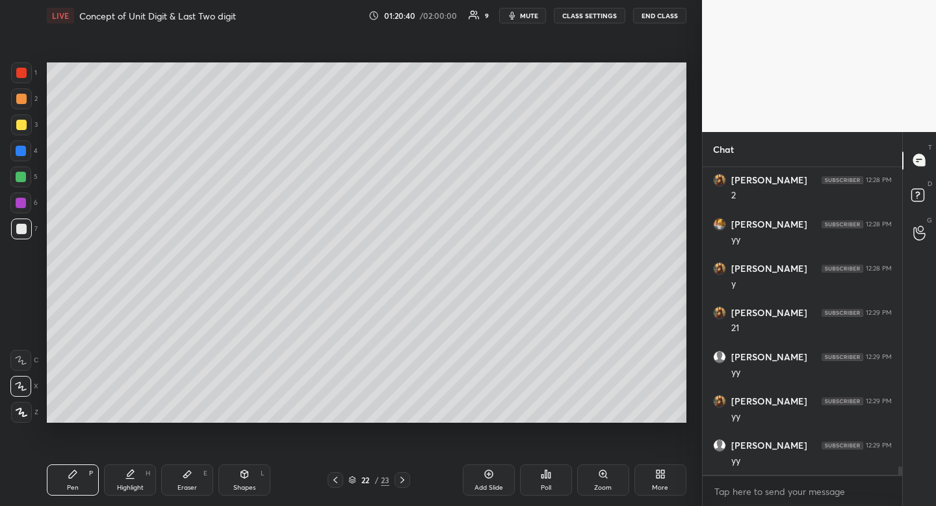
click at [21, 230] on div at bounding box center [21, 229] width 10 height 10
click at [23, 102] on div at bounding box center [21, 99] width 10 height 10
drag, startPoint x: 23, startPoint y: 102, endPoint x: 40, endPoint y: 113, distance: 20.4
click at [23, 102] on div at bounding box center [21, 99] width 10 height 10
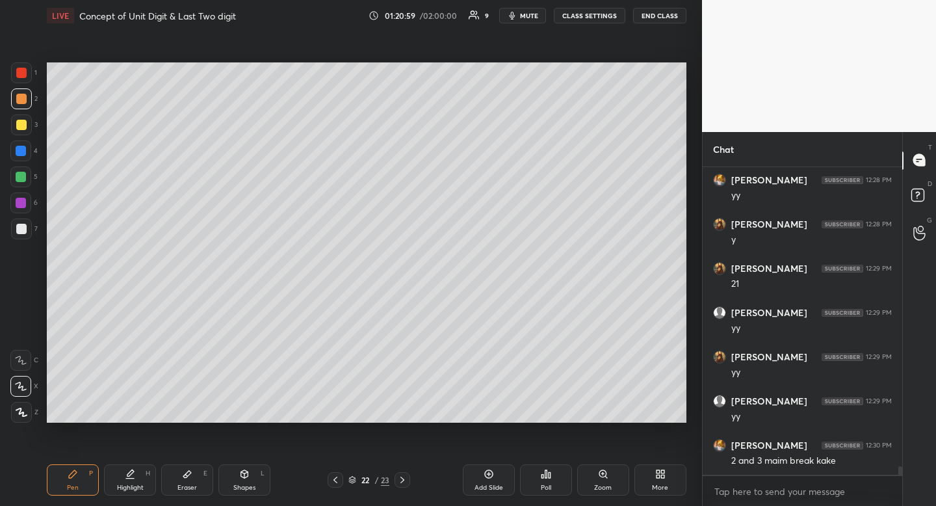
click at [14, 234] on div at bounding box center [21, 229] width 21 height 21
click at [18, 132] on div at bounding box center [21, 124] width 21 height 21
drag, startPoint x: 18, startPoint y: 132, endPoint x: 35, endPoint y: 144, distance: 21.1
click at [18, 132] on div at bounding box center [21, 124] width 21 height 21
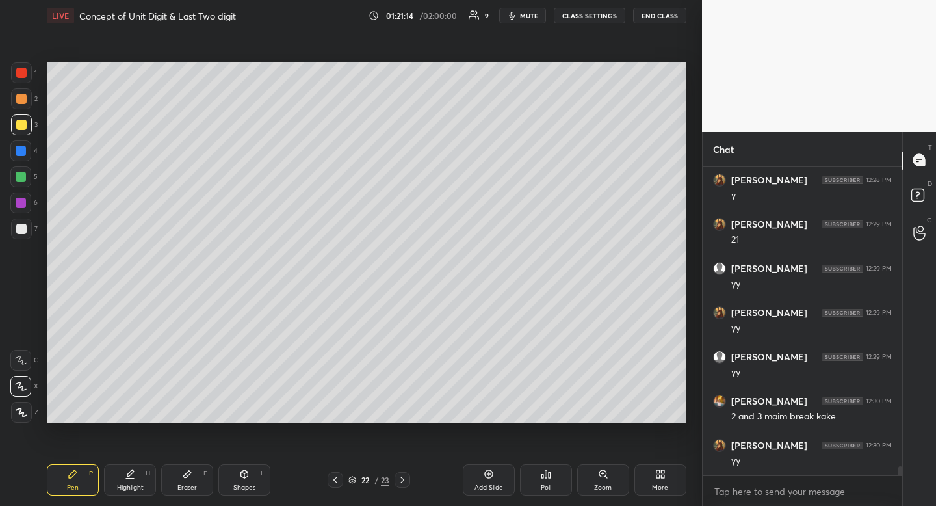
scroll to position [10902, 0]
click at [188, 476] on icon at bounding box center [187, 474] width 10 height 10
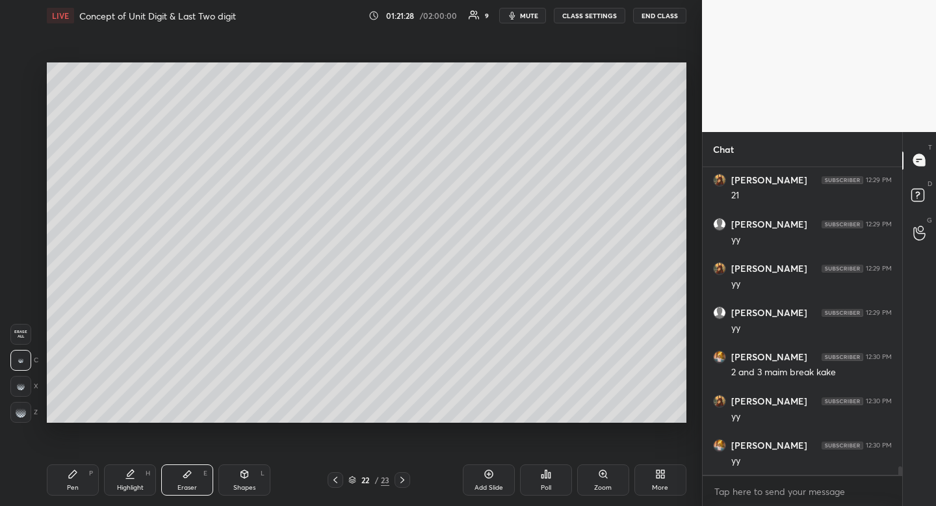
drag, startPoint x: 188, startPoint y: 476, endPoint x: 205, endPoint y: 462, distance: 21.7
click at [188, 476] on icon at bounding box center [187, 474] width 10 height 10
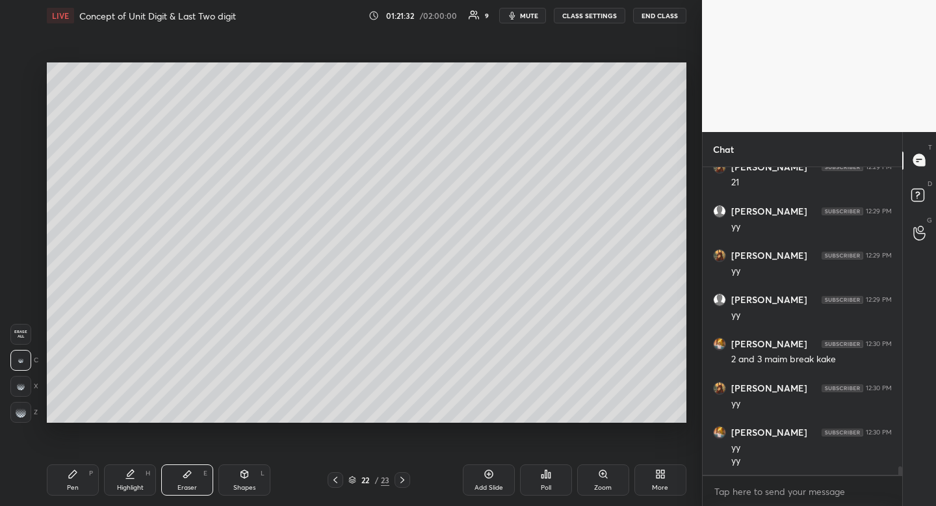
click at [74, 473] on icon at bounding box center [73, 474] width 8 height 8
drag, startPoint x: 75, startPoint y: 472, endPoint x: 92, endPoint y: 457, distance: 22.6
click at [75, 472] on icon at bounding box center [73, 474] width 8 height 8
click at [18, 232] on div at bounding box center [21, 229] width 10 height 10
drag, startPoint x: 18, startPoint y: 232, endPoint x: 2, endPoint y: 235, distance: 16.6
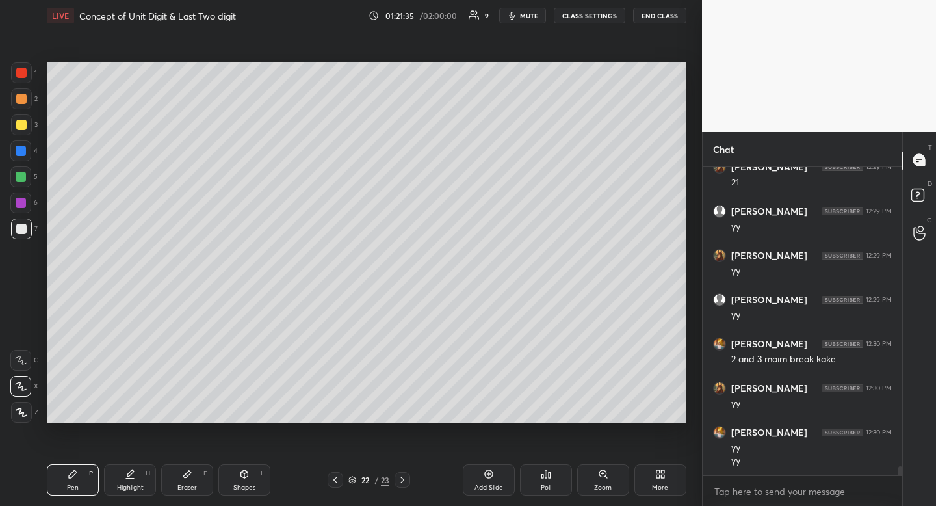
click at [18, 232] on div at bounding box center [21, 229] width 10 height 10
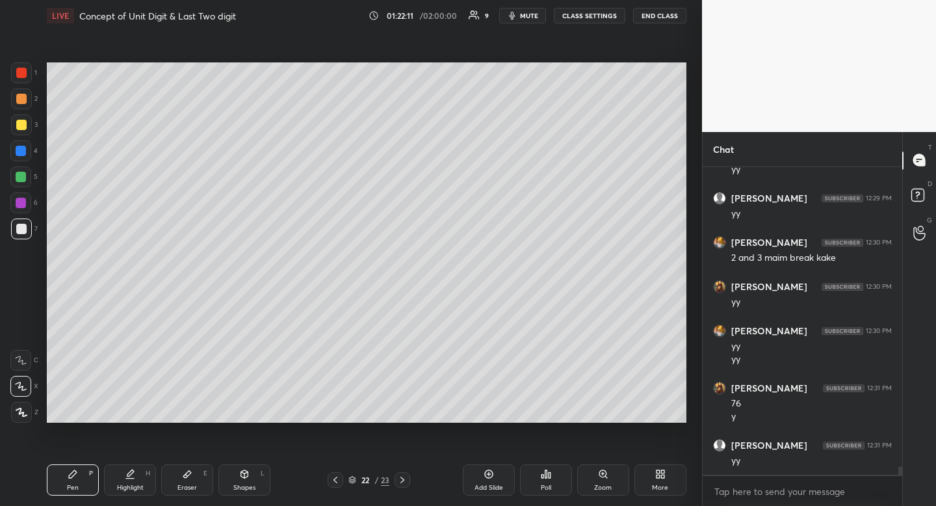
scroll to position [11061, 0]
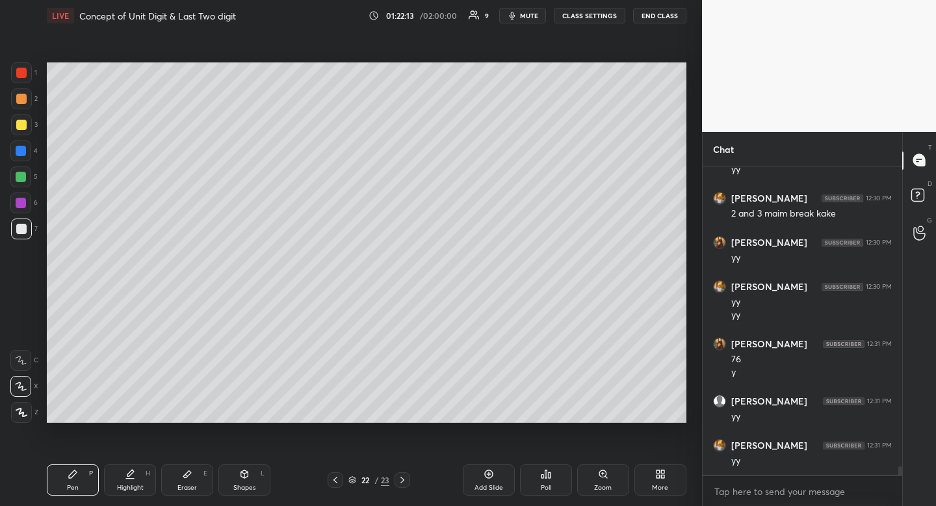
click at [24, 124] on div at bounding box center [21, 125] width 10 height 10
drag, startPoint x: 24, startPoint y: 124, endPoint x: 42, endPoint y: 151, distance: 31.9
click at [21, 129] on div at bounding box center [21, 125] width 10 height 10
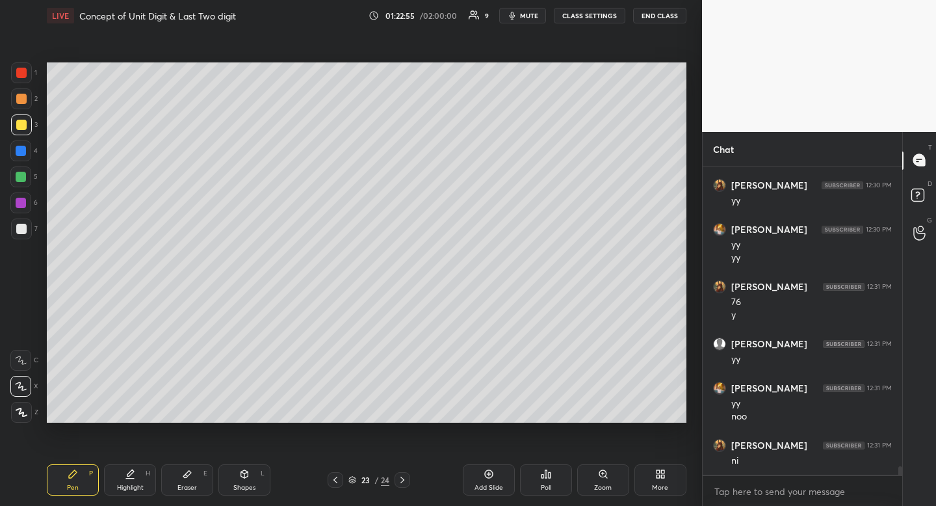
scroll to position [11162, 0]
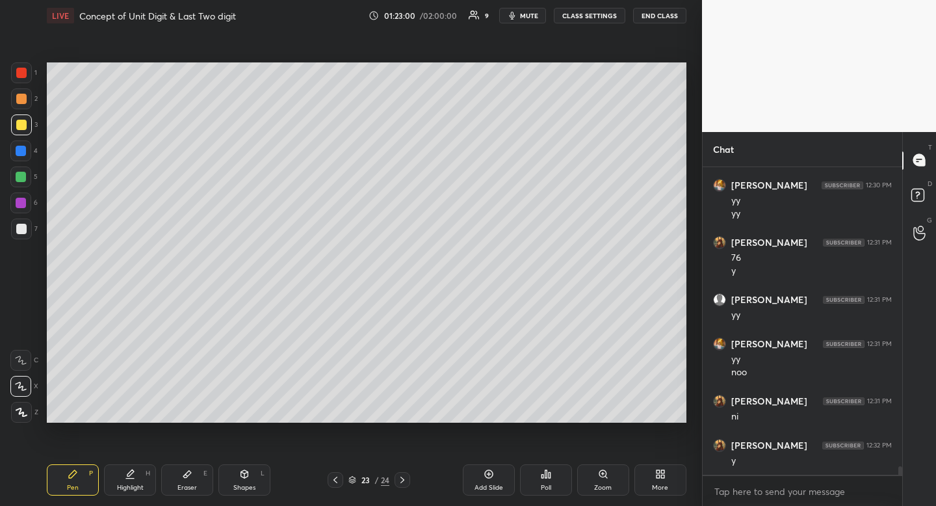
click at [332, 482] on icon at bounding box center [335, 480] width 10 height 10
click at [410, 472] on div "22 / 24" at bounding box center [369, 480] width 83 height 16
click at [408, 479] on div at bounding box center [403, 480] width 16 height 16
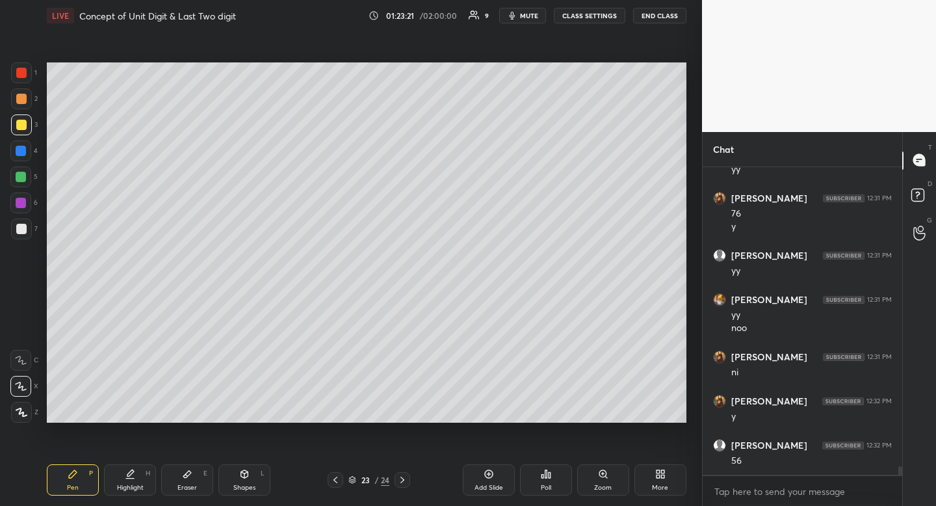
click at [340, 479] on icon at bounding box center [335, 480] width 10 height 10
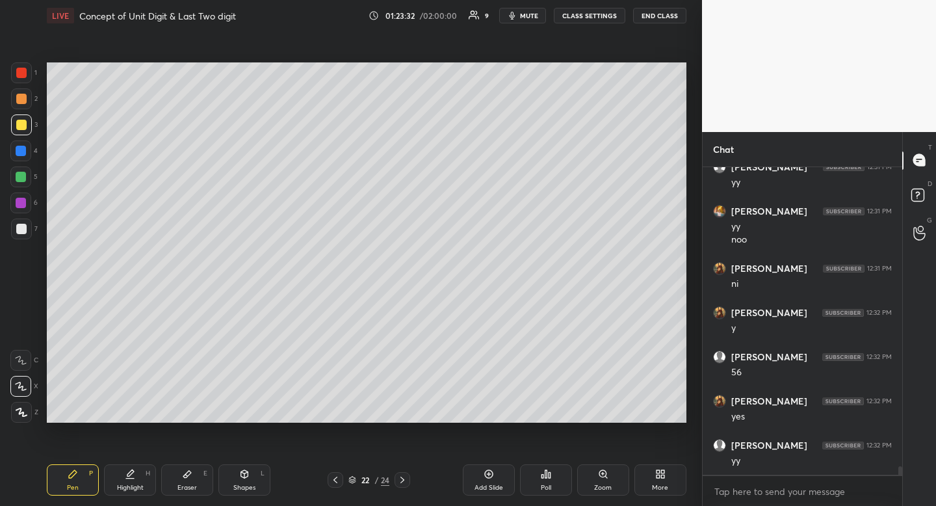
scroll to position [11339, 0]
click at [407, 478] on icon at bounding box center [402, 480] width 10 height 10
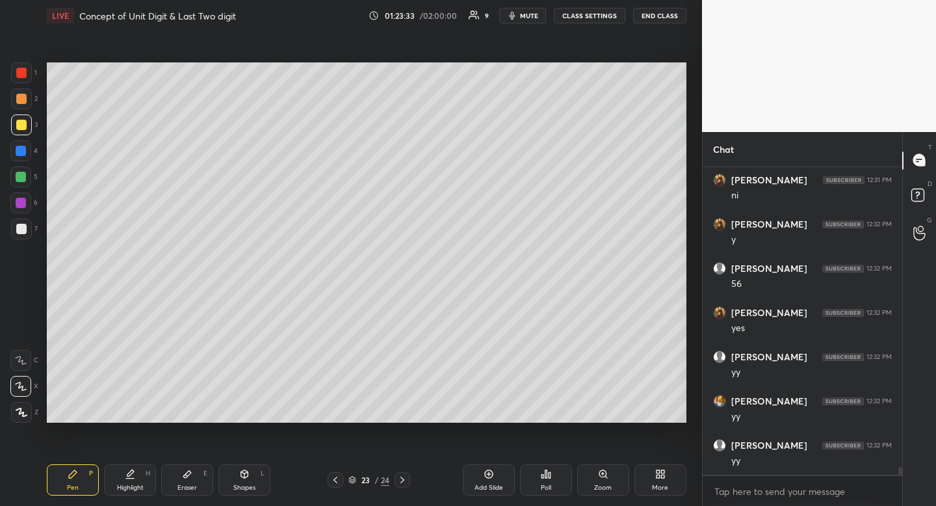
click at [407, 477] on icon at bounding box center [402, 480] width 10 height 10
drag, startPoint x: 485, startPoint y: 483, endPoint x: 483, endPoint y: 492, distance: 8.7
click at [485, 484] on div "Add Slide" at bounding box center [489, 487] width 29 height 7
click at [74, 493] on div "Pen P" at bounding box center [73, 479] width 52 height 31
drag, startPoint x: 73, startPoint y: 494, endPoint x: 60, endPoint y: 428, distance: 67.6
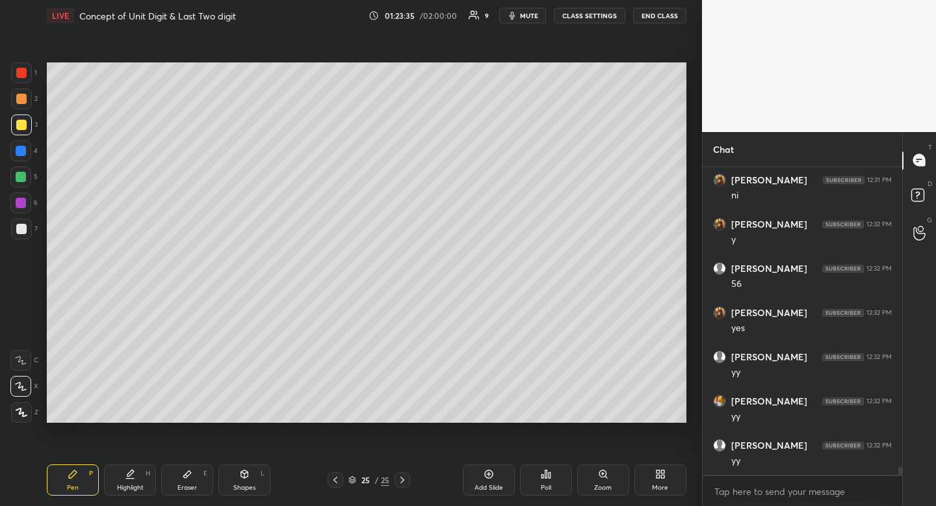
click at [68, 489] on div "Pen P" at bounding box center [73, 479] width 52 height 31
click at [24, 100] on div at bounding box center [21, 98] width 21 height 21
drag, startPoint x: 26, startPoint y: 99, endPoint x: 21, endPoint y: 138, distance: 38.6
click at [26, 99] on div at bounding box center [21, 99] width 10 height 10
drag, startPoint x: 23, startPoint y: 117, endPoint x: 20, endPoint y: 129, distance: 12.8
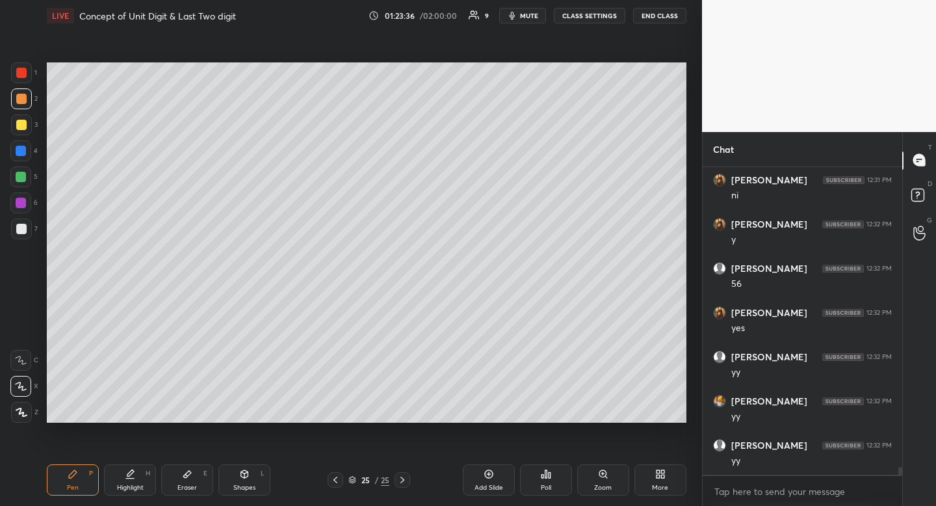
click at [23, 121] on div at bounding box center [21, 124] width 21 height 21
click at [25, 132] on div at bounding box center [21, 124] width 21 height 21
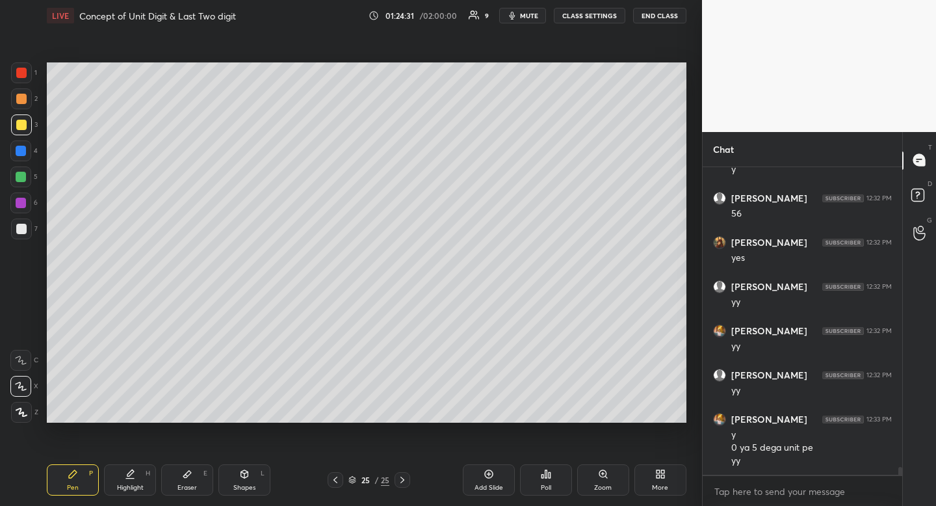
scroll to position [11498, 0]
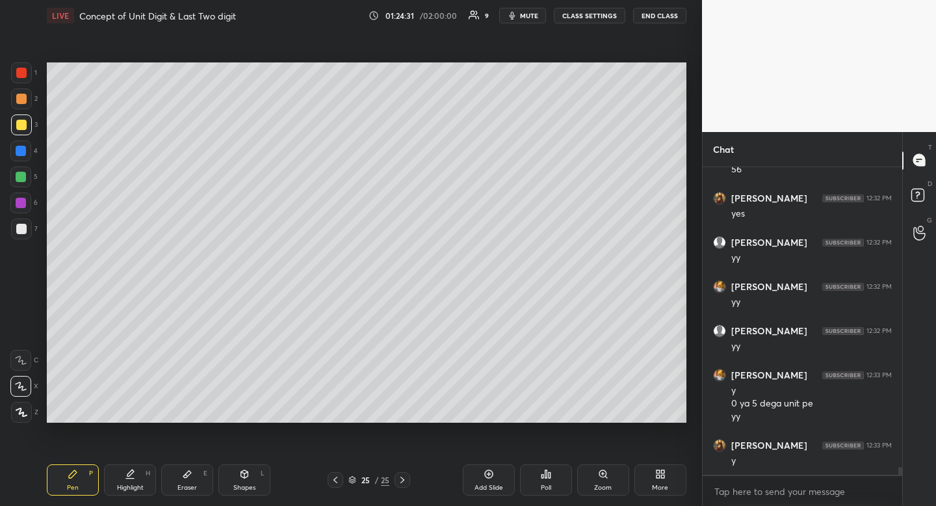
click at [179, 467] on div "Eraser E" at bounding box center [187, 479] width 52 height 31
drag, startPoint x: 179, startPoint y: 472, endPoint x: 177, endPoint y: 463, distance: 9.3
click at [179, 473] on div "Eraser E" at bounding box center [187, 479] width 52 height 31
click at [60, 481] on div "Pen P" at bounding box center [73, 479] width 52 height 31
click at [64, 475] on div "Pen P" at bounding box center [73, 479] width 52 height 31
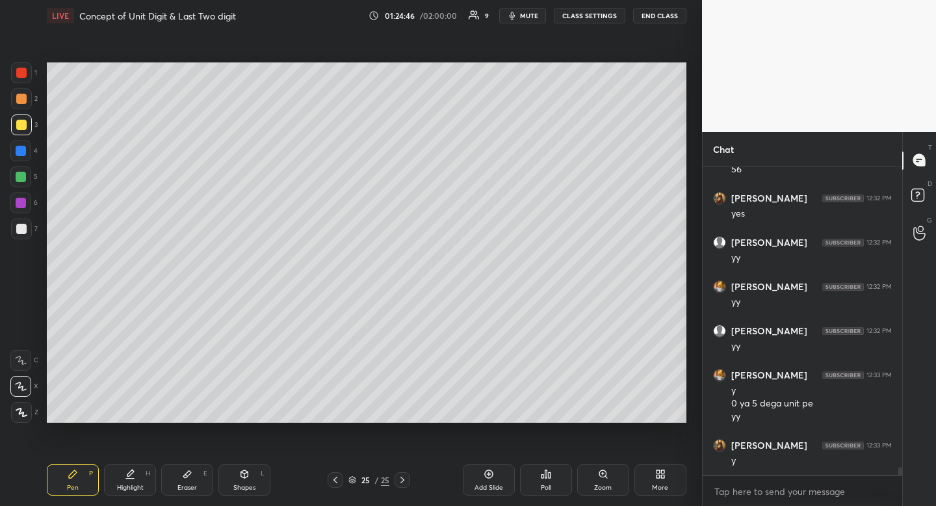
click at [15, 222] on div at bounding box center [21, 229] width 21 height 21
drag, startPoint x: 15, startPoint y: 222, endPoint x: 36, endPoint y: 222, distance: 20.8
click at [15, 222] on div at bounding box center [21, 229] width 21 height 21
click at [17, 120] on div at bounding box center [21, 124] width 21 height 21
drag, startPoint x: 22, startPoint y: 122, endPoint x: 16, endPoint y: 143, distance: 21.6
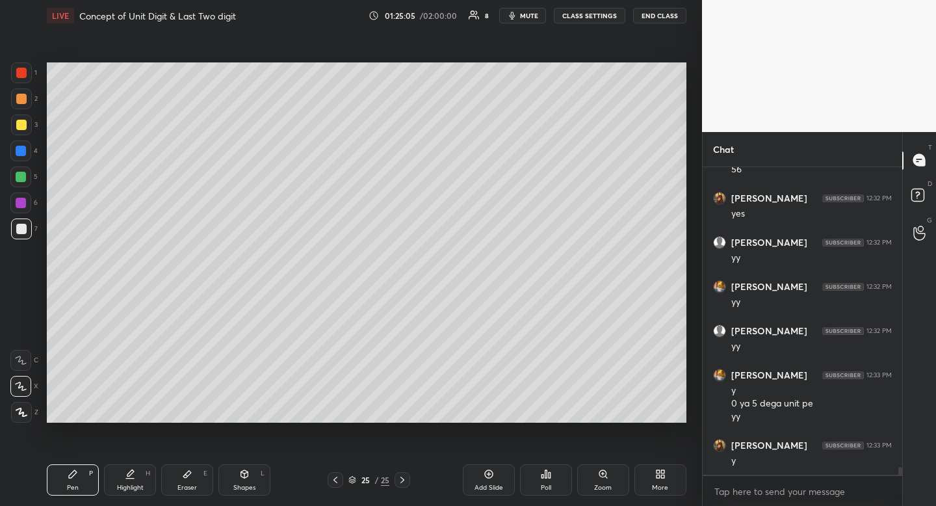
click at [22, 122] on div at bounding box center [21, 125] width 10 height 10
click at [127, 466] on div "Highlight H" at bounding box center [130, 479] width 52 height 31
drag, startPoint x: 131, startPoint y: 466, endPoint x: 173, endPoint y: 458, distance: 42.3
click at [130, 468] on div "Highlight H" at bounding box center [130, 479] width 52 height 31
click at [79, 466] on div "Pen P" at bounding box center [73, 479] width 52 height 31
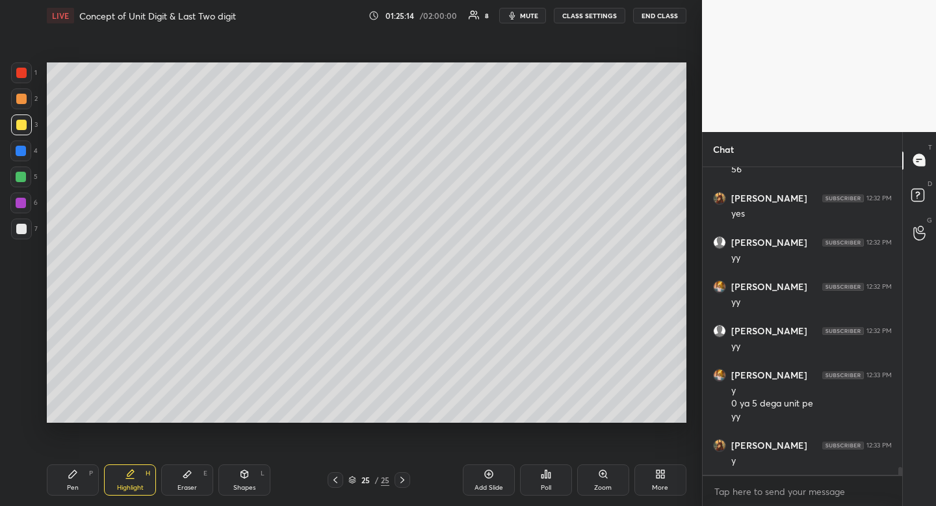
drag, startPoint x: 81, startPoint y: 463, endPoint x: 88, endPoint y: 462, distance: 7.3
click at [81, 463] on div "Pen P Highlight H Eraser E Shapes L 25 / 25 Add Slide Poll Zoom More" at bounding box center [367, 480] width 640 height 52
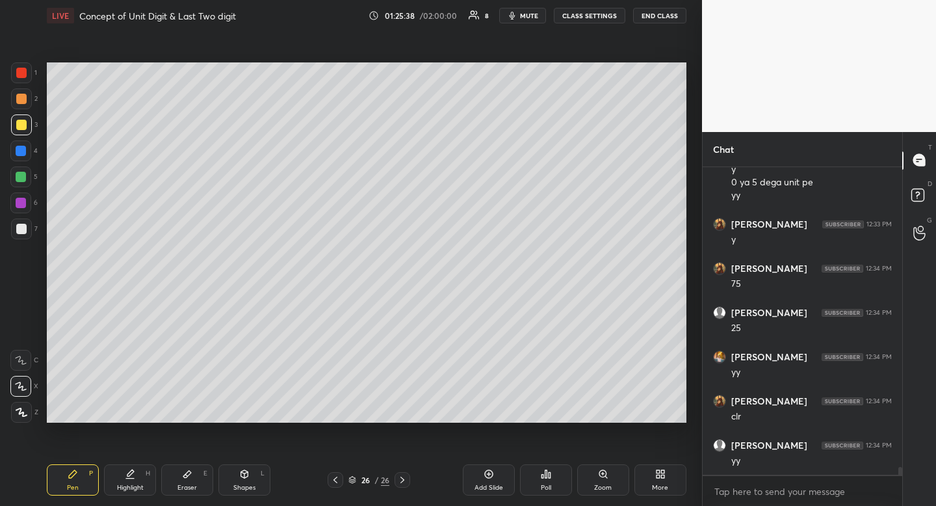
scroll to position [11763, 0]
click at [9, 229] on div "1 2 3 4 5 6 7 R O A L C X Z Erase all C X Z" at bounding box center [21, 242] width 42 height 360
drag, startPoint x: 18, startPoint y: 227, endPoint x: 5, endPoint y: 223, distance: 13.6
click at [18, 227] on div at bounding box center [21, 229] width 10 height 10
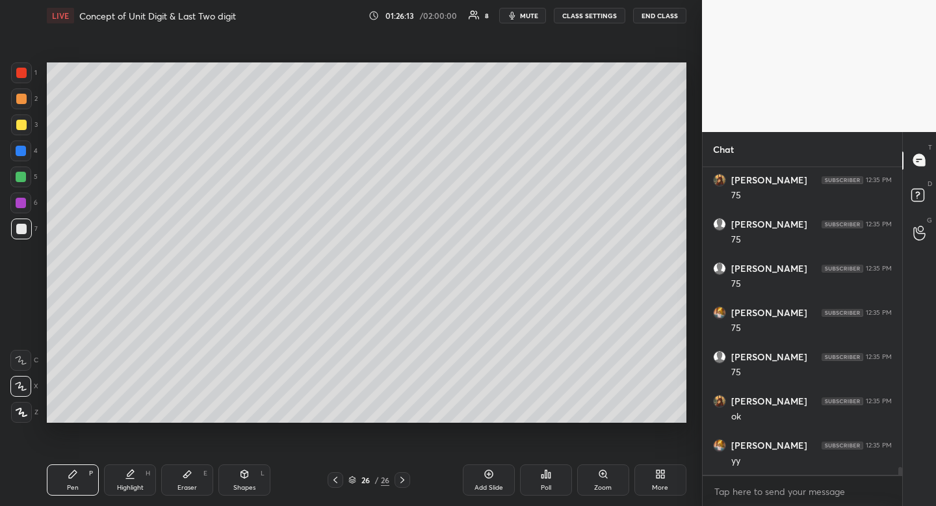
click at [336, 481] on icon at bounding box center [335, 480] width 10 height 10
click at [408, 473] on div "25 / 26" at bounding box center [369, 480] width 83 height 16
click at [403, 479] on icon at bounding box center [402, 480] width 10 height 10
click at [17, 127] on div at bounding box center [21, 125] width 10 height 10
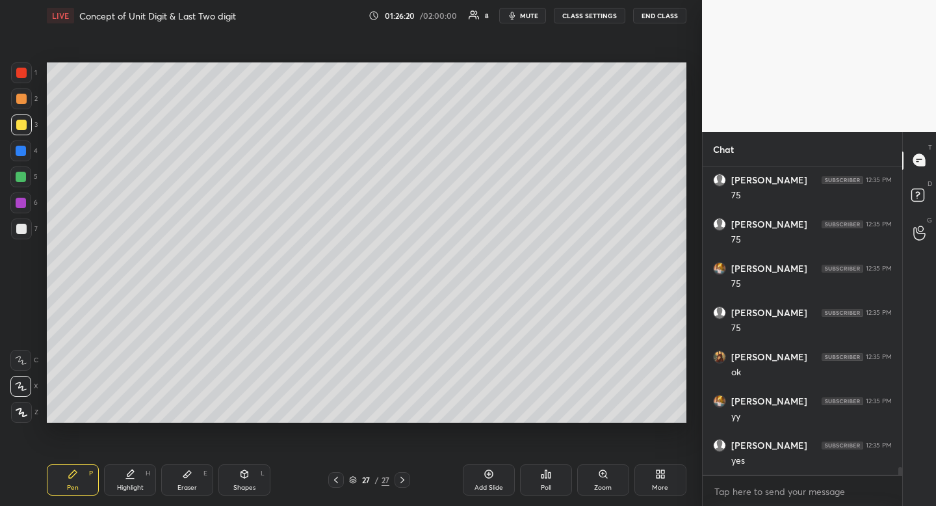
drag, startPoint x: 17, startPoint y: 127, endPoint x: 35, endPoint y: 126, distance: 18.3
click at [17, 127] on div at bounding box center [21, 125] width 10 height 10
click at [230, 475] on div "Shapes L" at bounding box center [245, 479] width 52 height 31
click at [65, 480] on div "Pen P" at bounding box center [73, 479] width 52 height 31
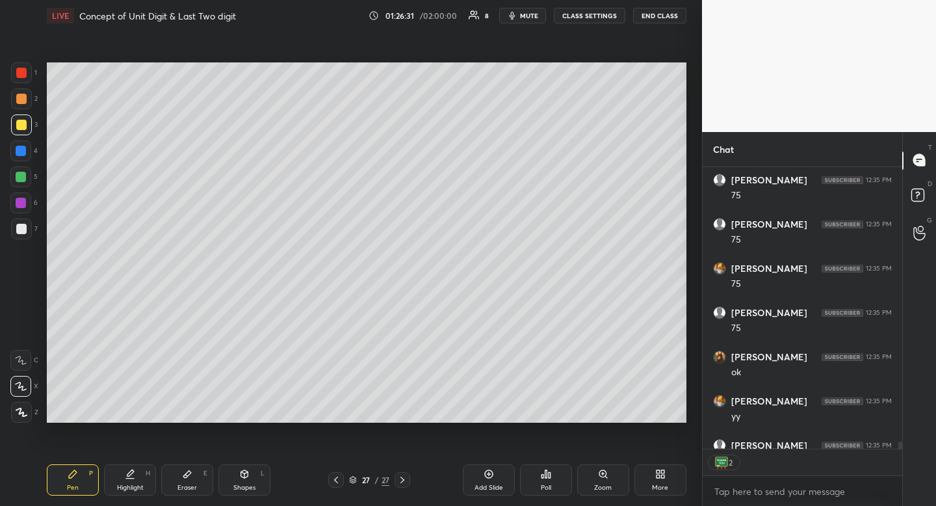
click at [72, 476] on icon at bounding box center [73, 474] width 8 height 8
click at [241, 478] on icon at bounding box center [244, 474] width 10 height 10
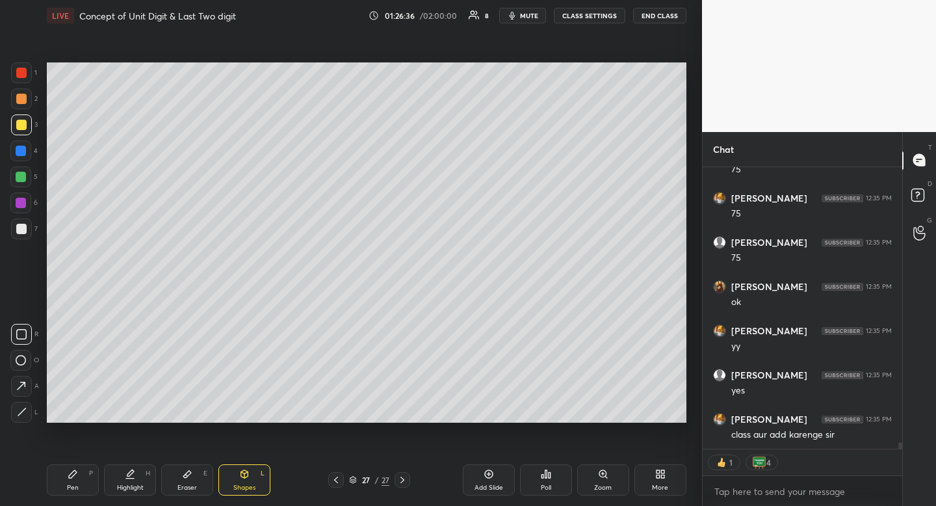
drag, startPoint x: 34, startPoint y: 336, endPoint x: 33, endPoint y: 324, distance: 12.4
click at [34, 336] on div "R" at bounding box center [24, 334] width 27 height 21
click at [31, 330] on div "R" at bounding box center [24, 334] width 27 height 21
click at [75, 471] on icon at bounding box center [73, 474] width 8 height 8
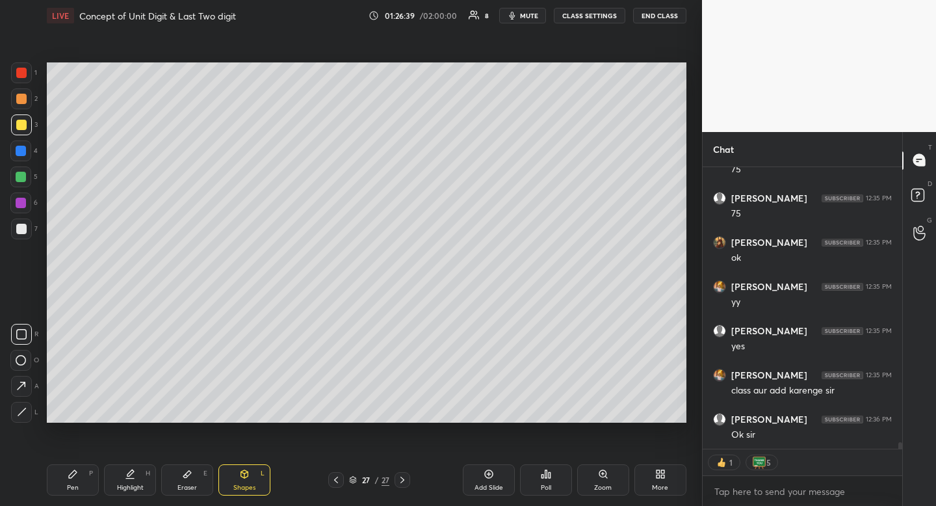
click at [83, 450] on div "LIVE Concept of Unit Digit & Last Two digit 01:26:39 / 02:00:00 8 mute CLASS SE…" at bounding box center [367, 253] width 650 height 506
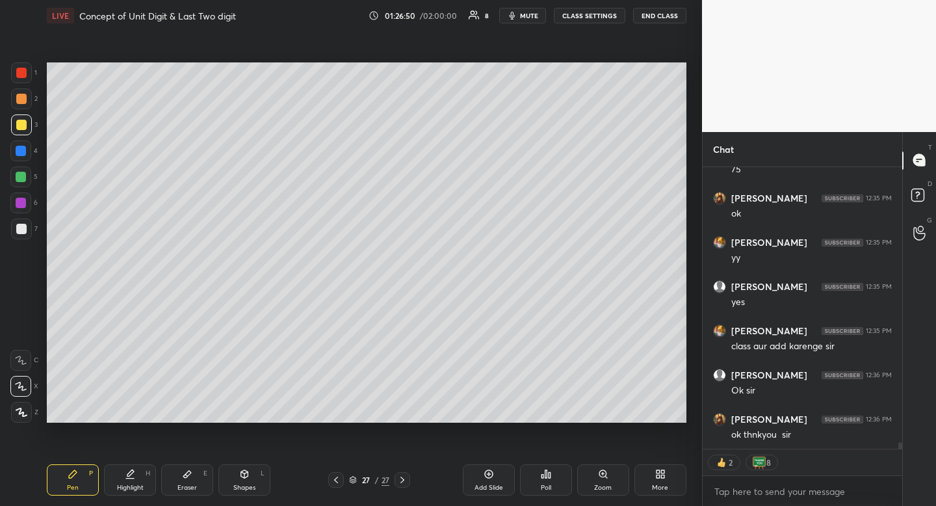
drag, startPoint x: 124, startPoint y: 470, endPoint x: 124, endPoint y: 454, distance: 15.6
click at [124, 470] on div "Highlight H" at bounding box center [130, 479] width 52 height 31
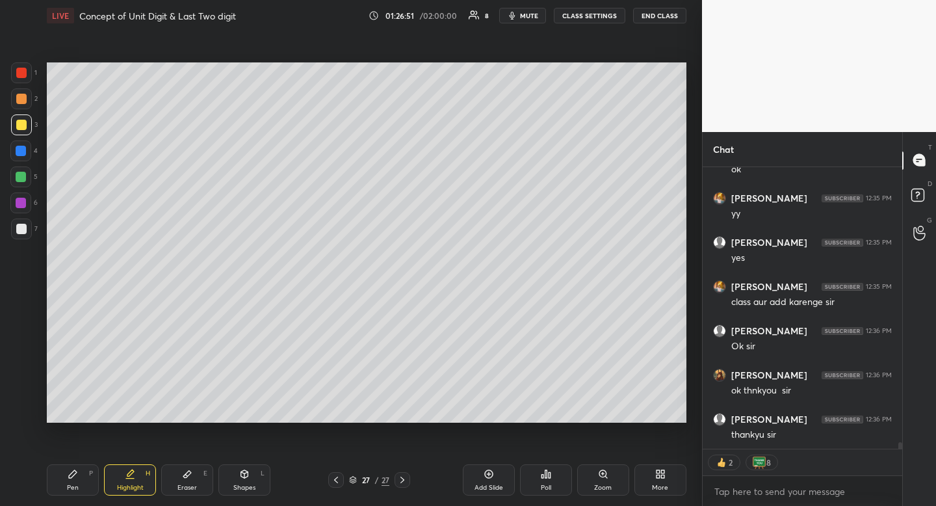
click at [120, 471] on div "Highlight H" at bounding box center [130, 479] width 52 height 31
click at [122, 468] on div "Highlight H" at bounding box center [130, 479] width 52 height 31
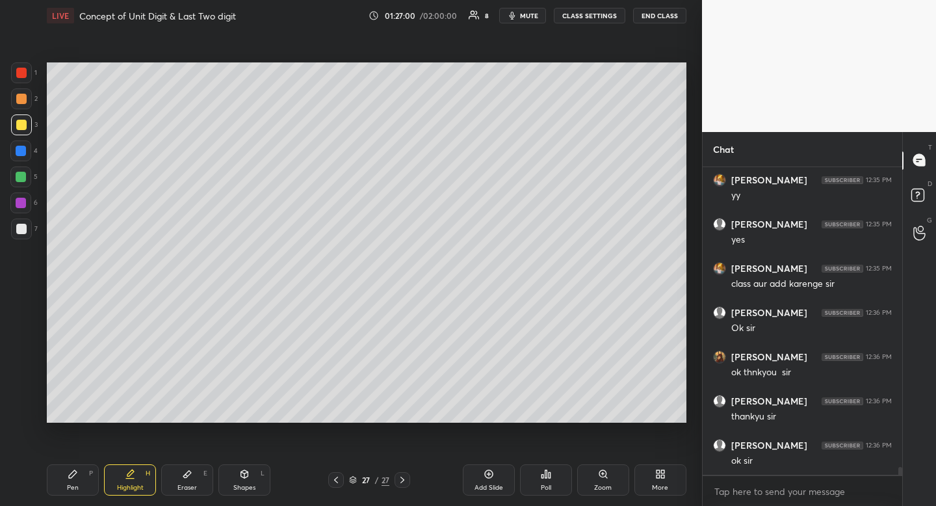
scroll to position [12338, 0]
click at [19, 219] on div at bounding box center [21, 229] width 21 height 21
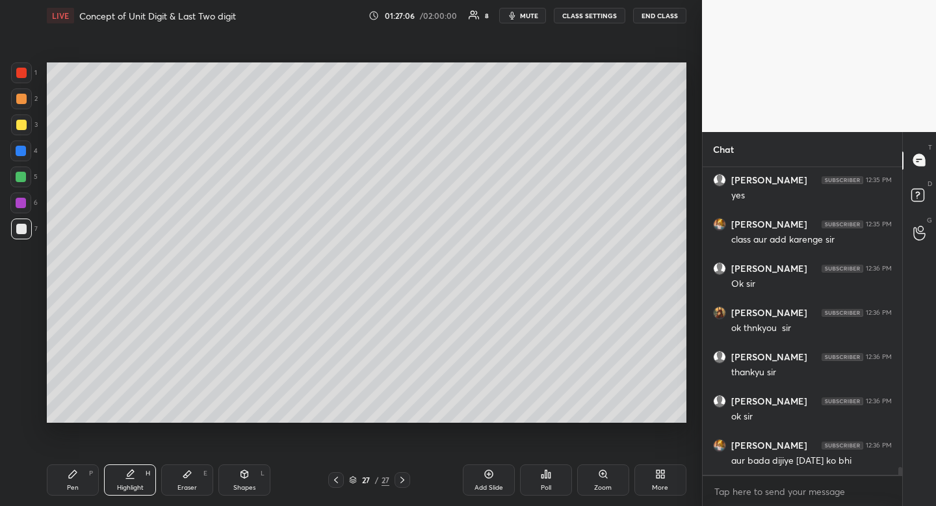
click at [25, 220] on div at bounding box center [21, 229] width 21 height 21
click at [70, 475] on icon at bounding box center [73, 474] width 8 height 8
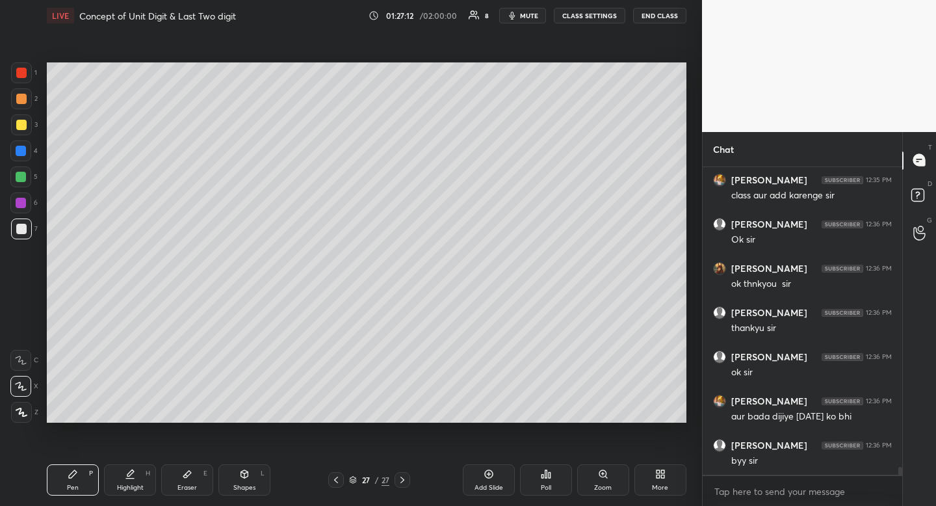
click at [27, 120] on div at bounding box center [21, 124] width 21 height 21
drag, startPoint x: 27, startPoint y: 120, endPoint x: 43, endPoint y: 121, distance: 16.3
click at [33, 122] on div "3" at bounding box center [24, 124] width 27 height 21
click at [524, 18] on span "mute" at bounding box center [529, 15] width 18 height 9
click at [654, 17] on button "END CLASS" at bounding box center [659, 16] width 53 height 16
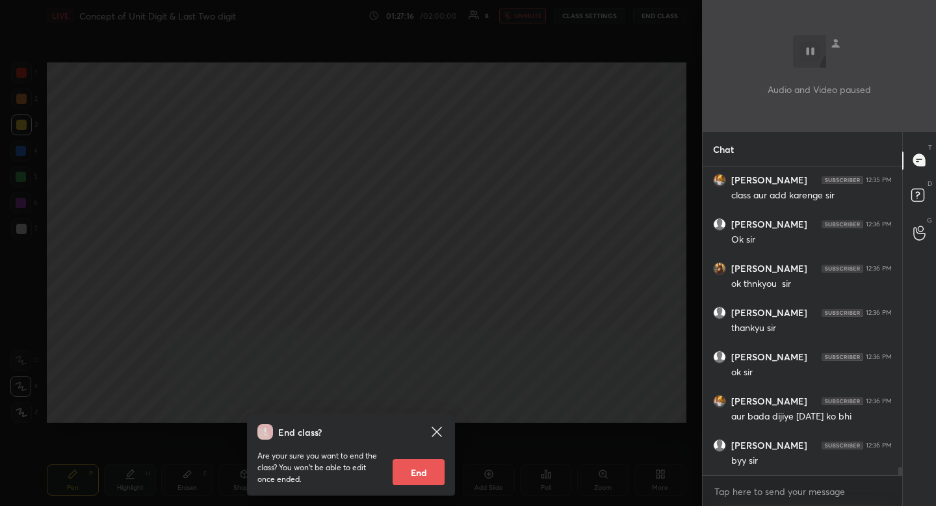
scroll to position [12426, 0]
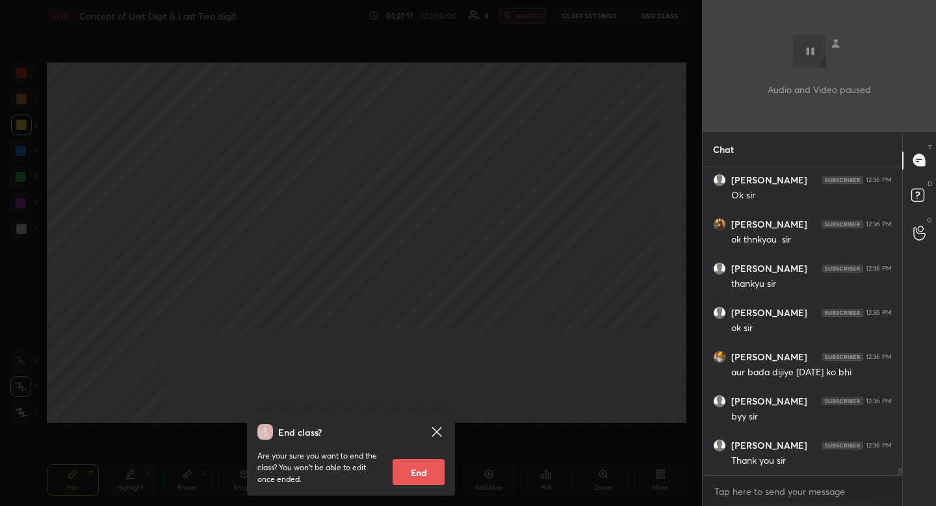
drag, startPoint x: 418, startPoint y: 466, endPoint x: 418, endPoint y: 460, distance: 6.5
click at [419, 468] on button "End" at bounding box center [419, 472] width 52 height 26
type textarea "x"
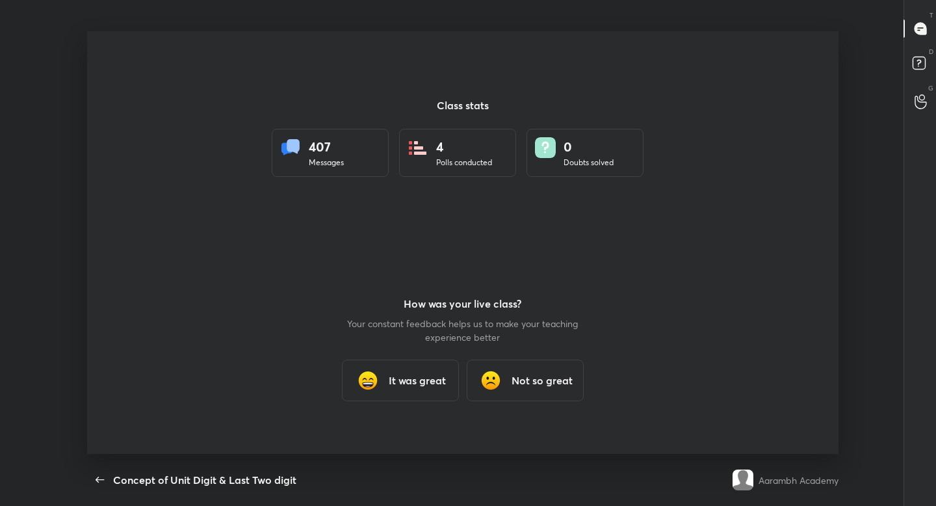
scroll to position [64610, 64108]
